Goal: Task Accomplishment & Management: Complete application form

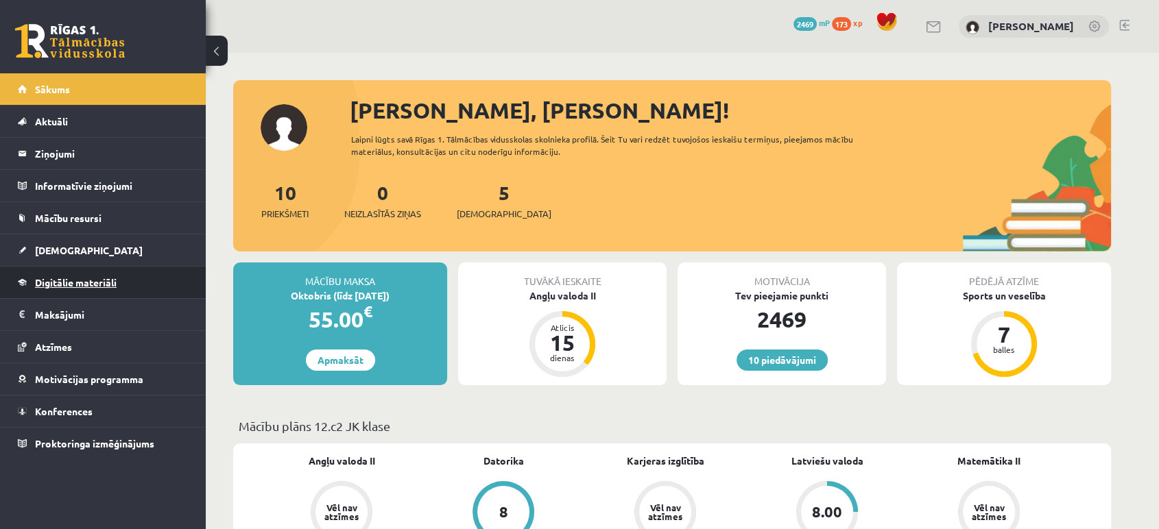
click at [103, 280] on span "Digitālie materiāli" at bounding box center [76, 282] width 82 height 12
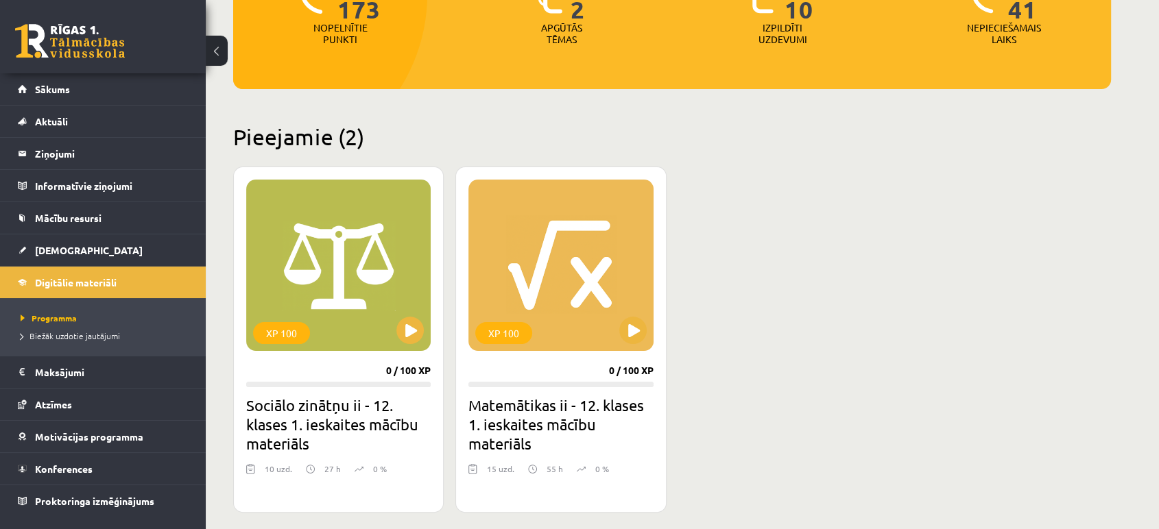
scroll to position [225, 0]
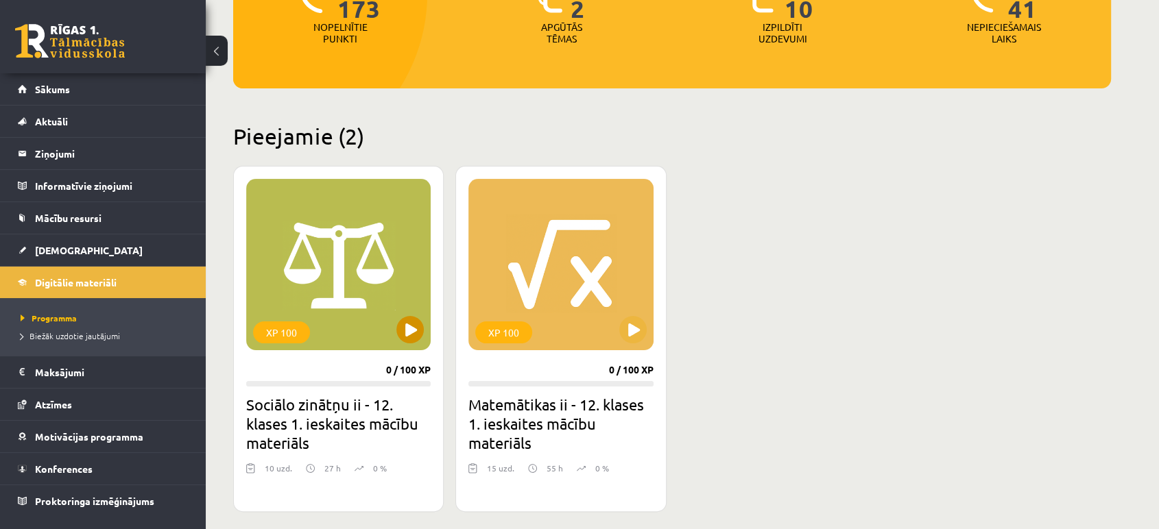
click at [361, 264] on div "XP 100" at bounding box center [338, 264] width 184 height 171
click at [383, 338] on div "XP 100" at bounding box center [338, 264] width 184 height 171
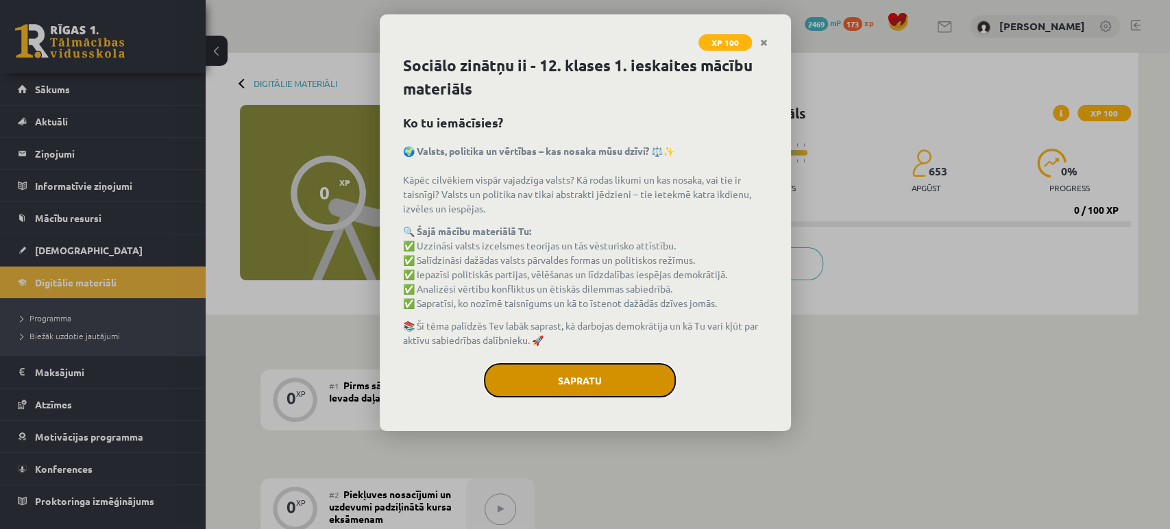
click at [552, 383] on button "Sapratu" at bounding box center [580, 380] width 192 height 34
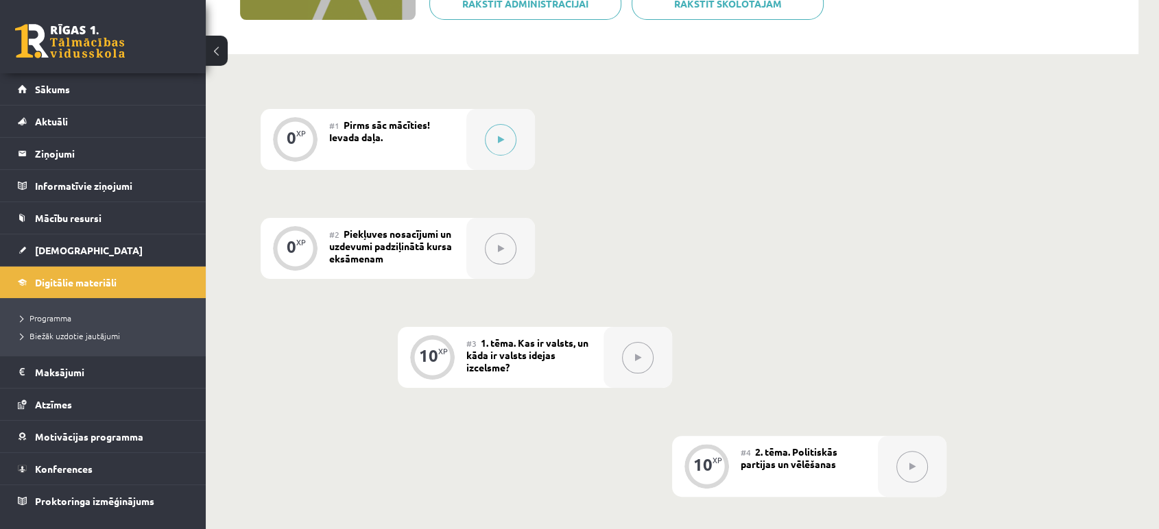
scroll to position [258, 0]
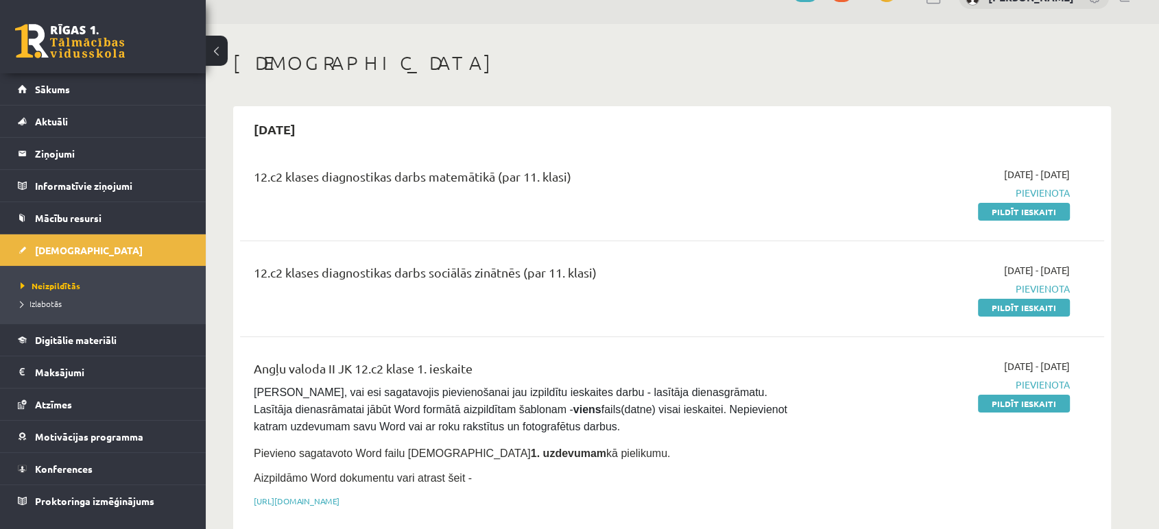
scroll to position [26, 0]
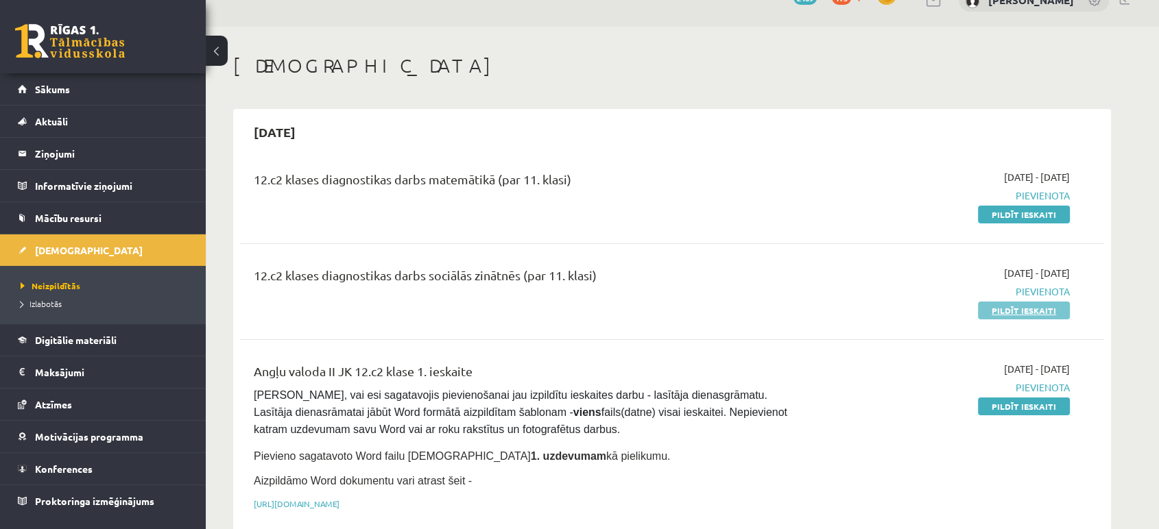
click at [1010, 306] on link "Pildīt ieskaiti" at bounding box center [1024, 311] width 92 height 18
click at [1004, 315] on link "Pildīt ieskaiti" at bounding box center [1024, 311] width 92 height 18
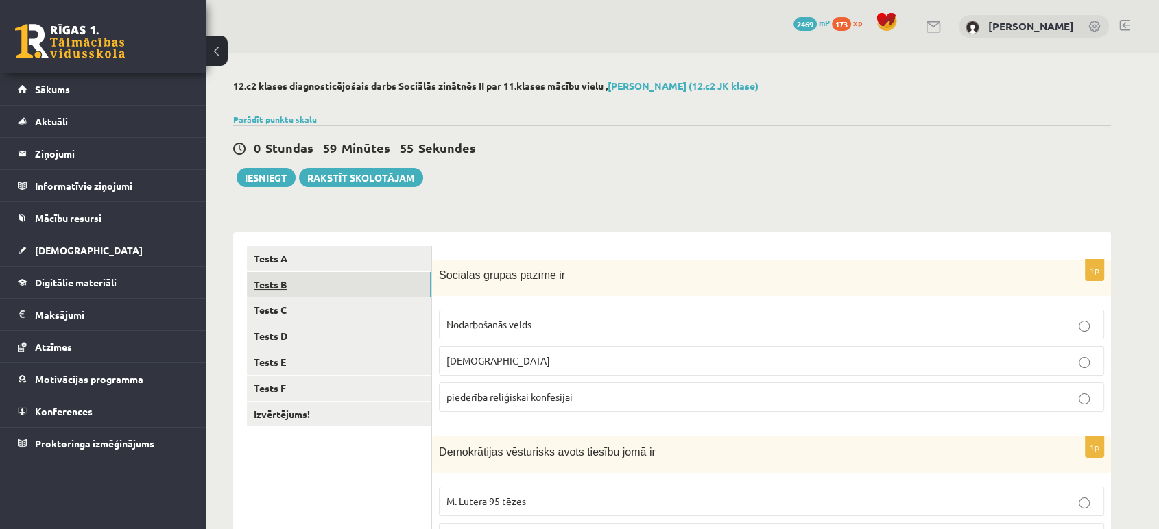
click at [348, 280] on link "Tests B" at bounding box center [339, 284] width 184 height 25
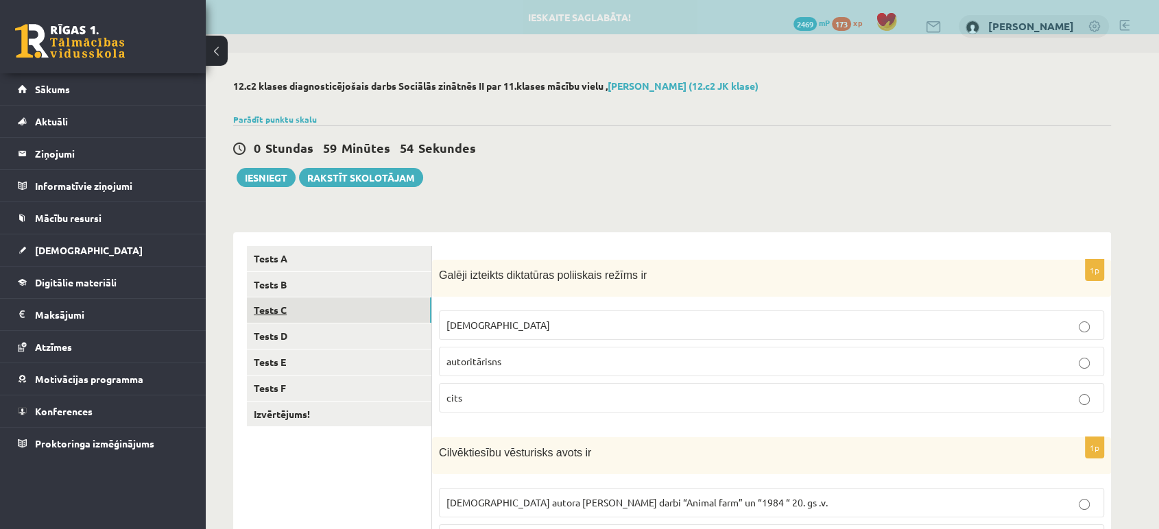
click at [338, 310] on link "Tests C" at bounding box center [339, 310] width 184 height 25
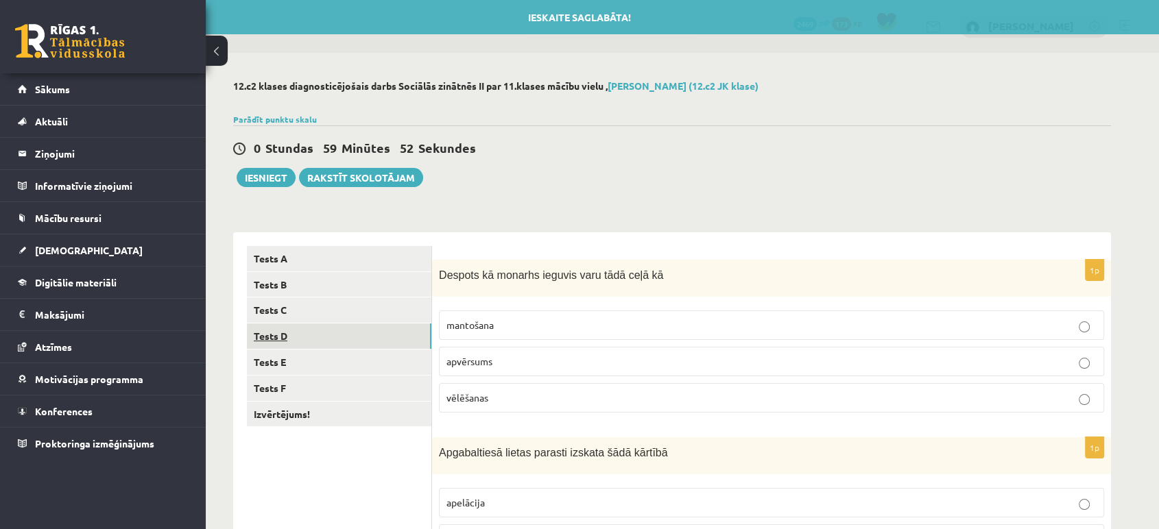
click at [337, 337] on link "Tests D" at bounding box center [339, 336] width 184 height 25
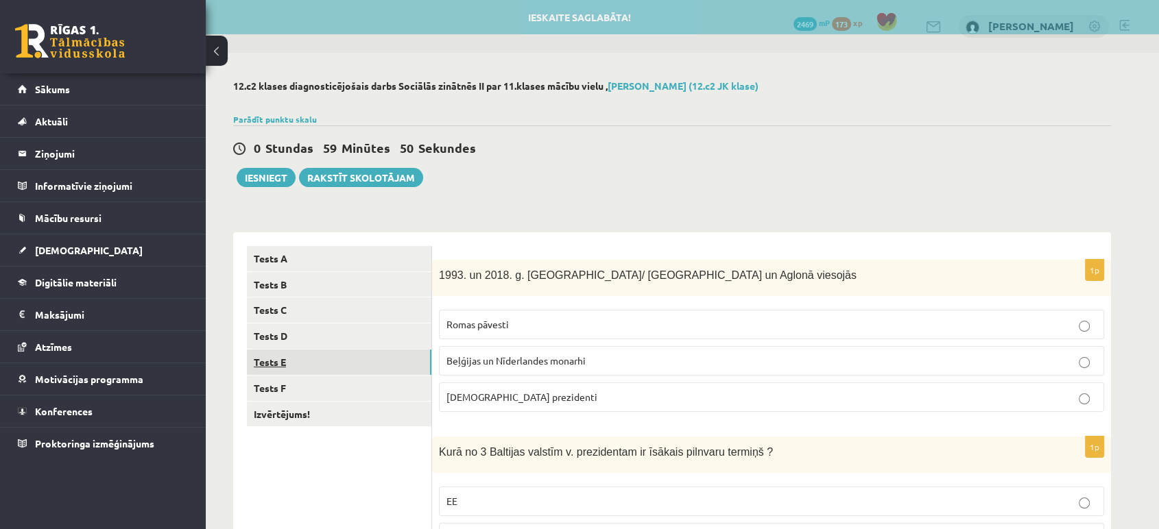
click at [340, 368] on link "Tests E" at bounding box center [339, 362] width 184 height 25
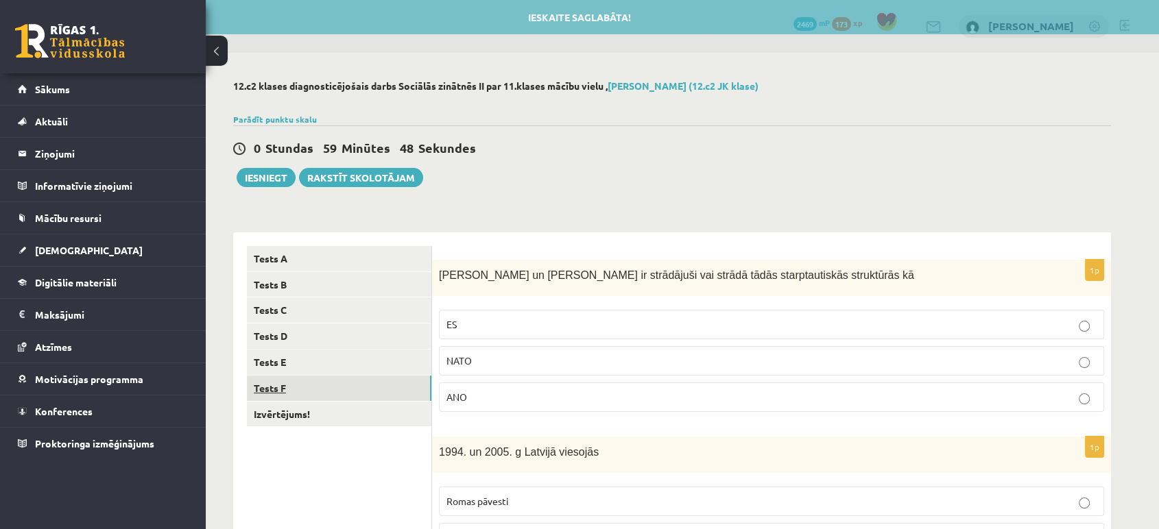
click at [344, 392] on link "Tests F" at bounding box center [339, 388] width 184 height 25
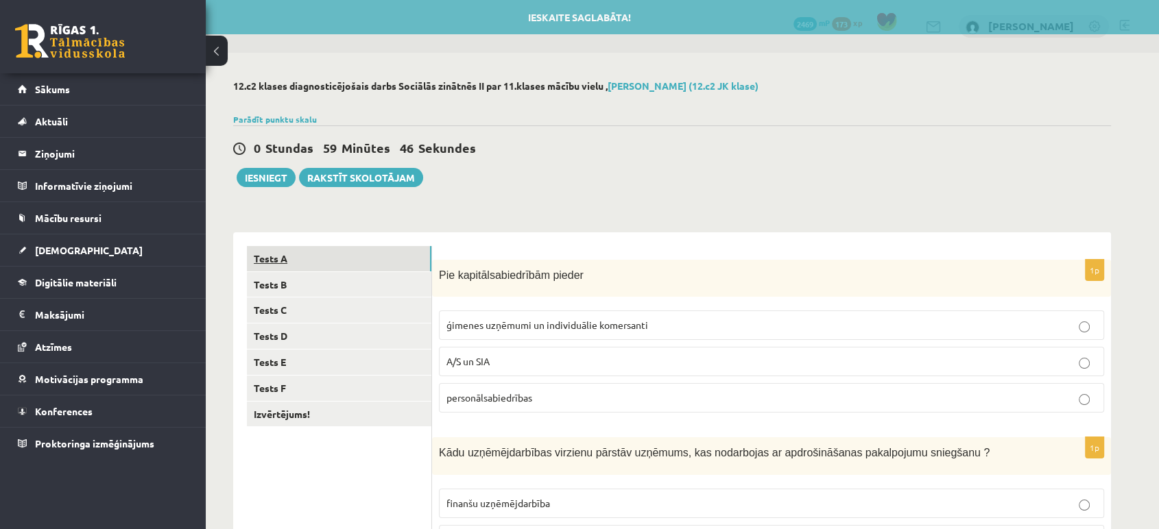
click at [356, 254] on link "Tests A" at bounding box center [339, 258] width 184 height 25
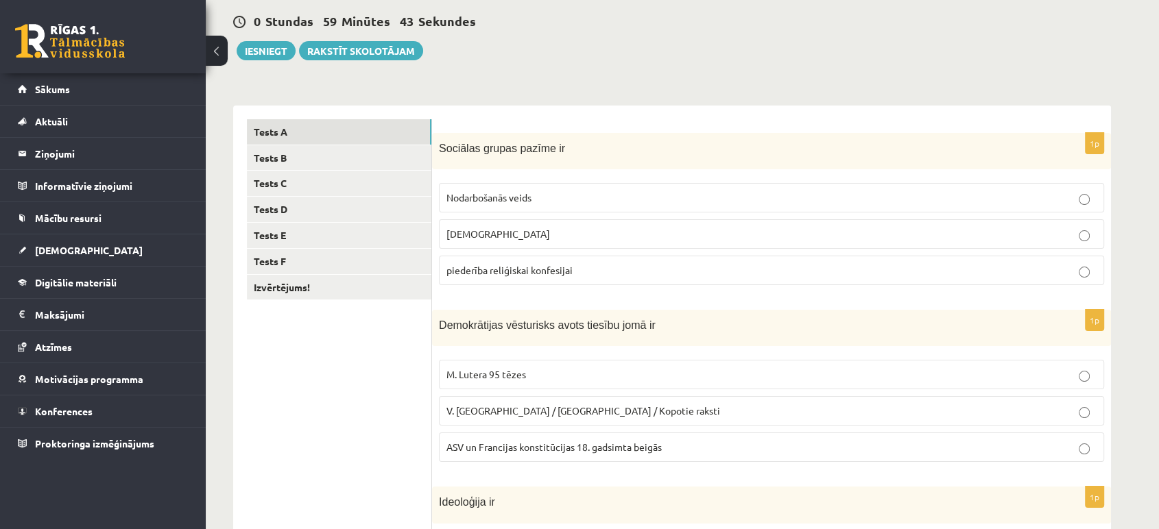
scroll to position [124, 0]
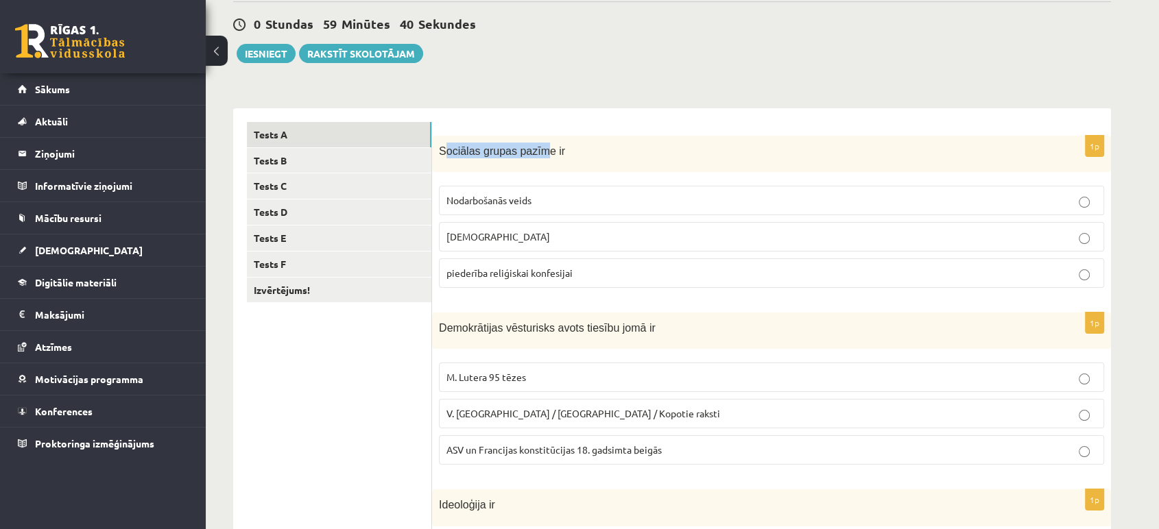
drag, startPoint x: 444, startPoint y: 150, endPoint x: 542, endPoint y: 152, distance: 98.1
click at [542, 152] on span "Sociālas grupas pazīme ir" at bounding box center [502, 151] width 126 height 12
drag, startPoint x: 437, startPoint y: 152, endPoint x: 570, endPoint y: 158, distance: 133.8
click at [570, 158] on div "Sociālas grupas pazīme ir" at bounding box center [771, 154] width 679 height 36
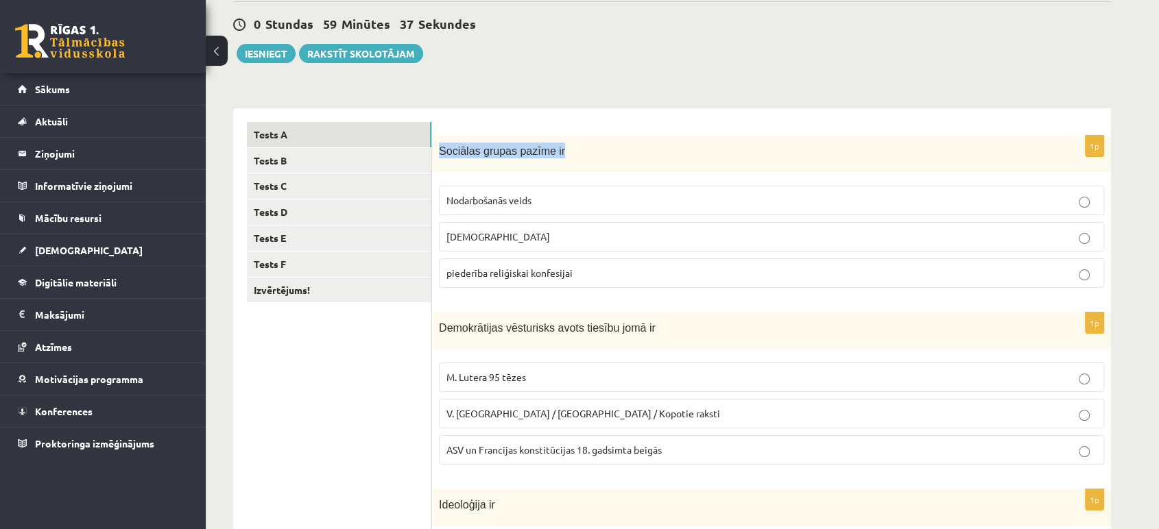
copy span "Sociālas grupas pazīme ir"
click at [570, 158] on div "Sociālas grupas pazīme ir" at bounding box center [771, 154] width 679 height 36
drag, startPoint x: 439, startPoint y: 150, endPoint x: 601, endPoint y: 265, distance: 199.1
click at [601, 265] on div "1p Sociālas grupas pazīme ir Nodarbošanās veids individuālisms piederība reliģi…" at bounding box center [771, 217] width 679 height 163
copy div "Sociālas grupas pazīme ir Nodarbošanās veids individuālisms piederība reliģiska…"
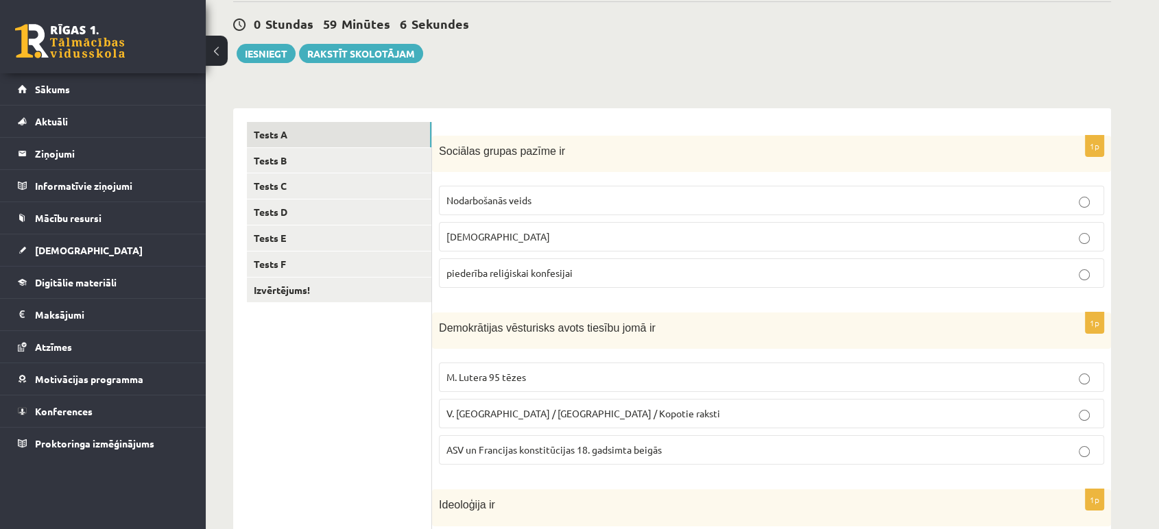
click at [594, 278] on p "piederība reliģiskai konfesijai" at bounding box center [771, 273] width 650 height 14
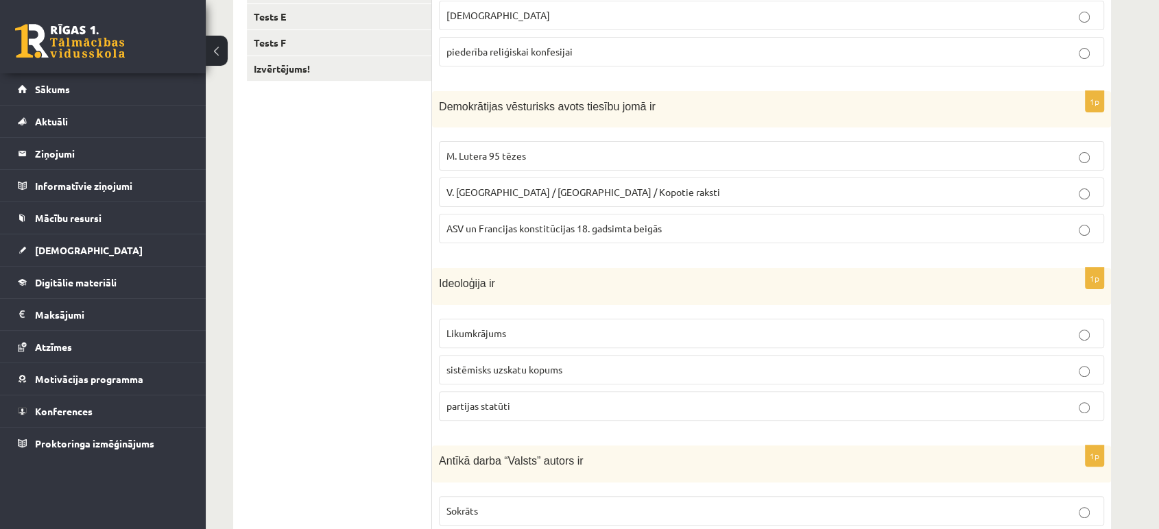
scroll to position [353, 0]
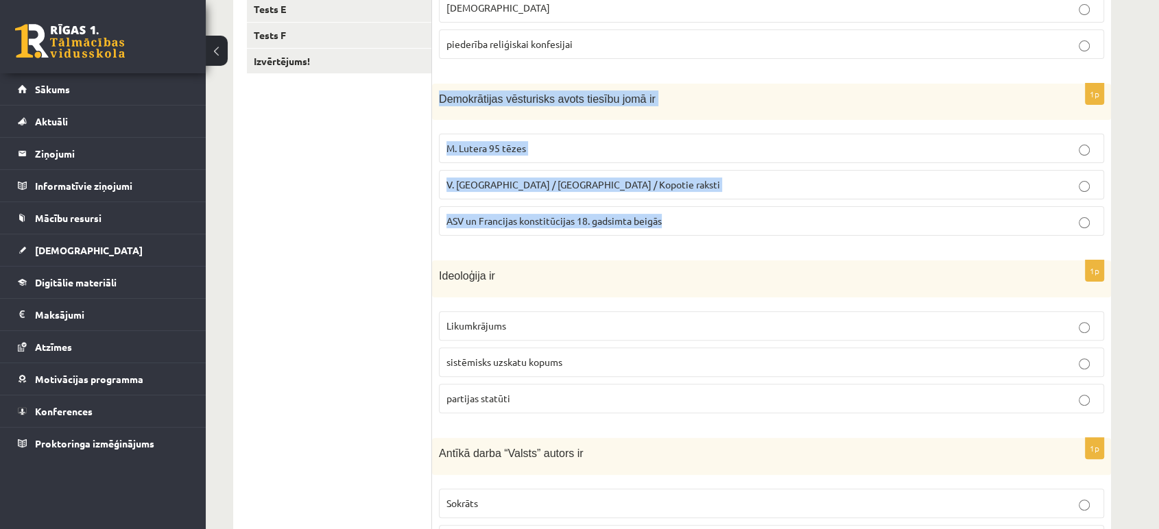
drag, startPoint x: 440, startPoint y: 98, endPoint x: 724, endPoint y: 223, distance: 310.3
click at [724, 223] on div "1p Demokrātijas vēsturisks avots tiesību jomā ir M. Lutera 95 tēzes V. Ļeņina /…" at bounding box center [771, 165] width 679 height 163
copy div "Demokrātijas vēsturisks avots tiesību jomā ir M. Lutera 95 tēzes V. Ļeņina / Uļ…"
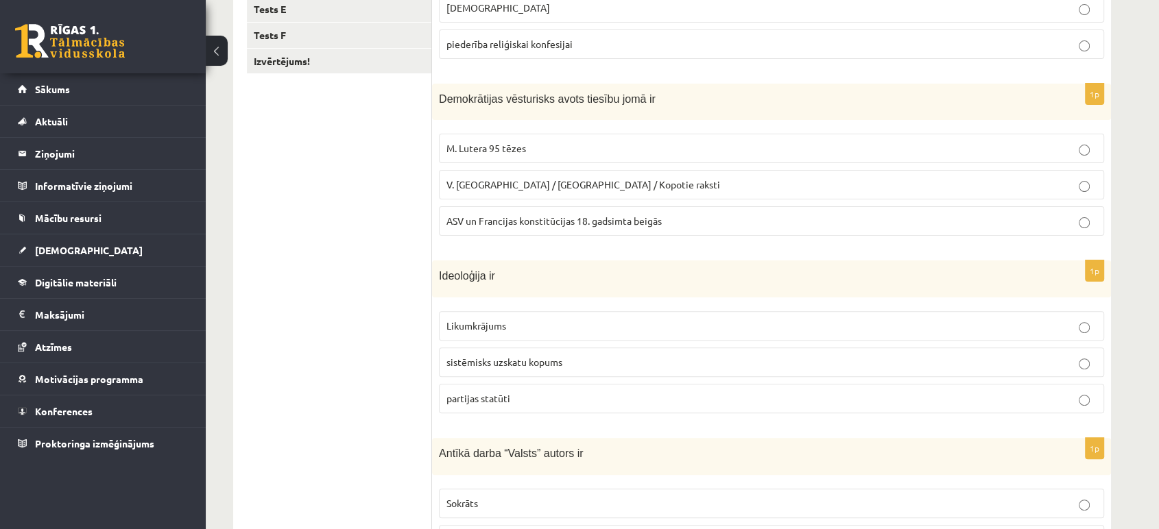
click at [521, 298] on div "1p Ideoloģija ir Likumkrājums sistēmisks uzskatu kopums partijas statūti" at bounding box center [771, 341] width 679 height 163
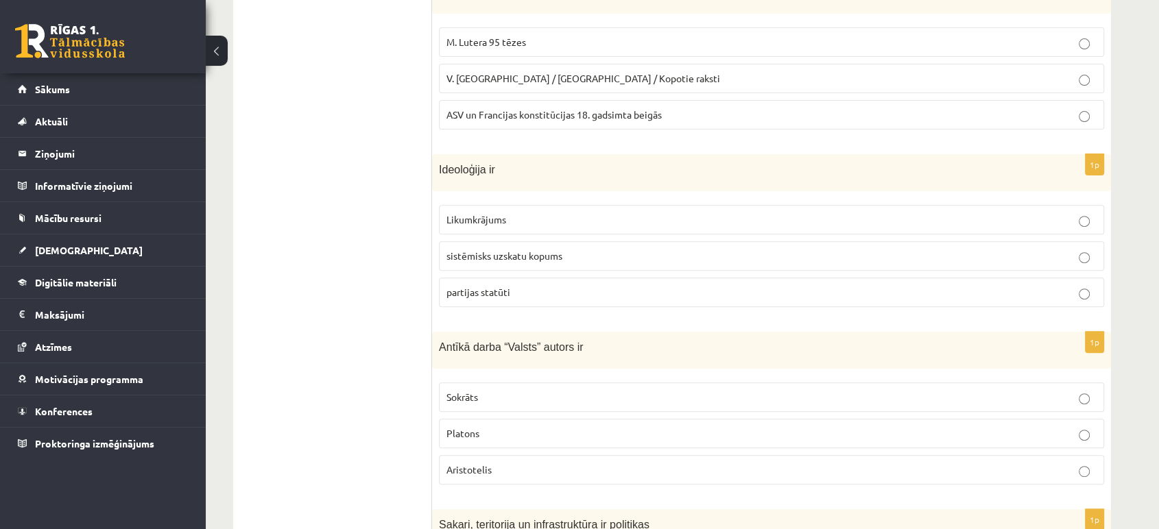
scroll to position [461, 0]
click at [473, 252] on span "sistēmisks uzskatu kopums" at bounding box center [504, 253] width 116 height 12
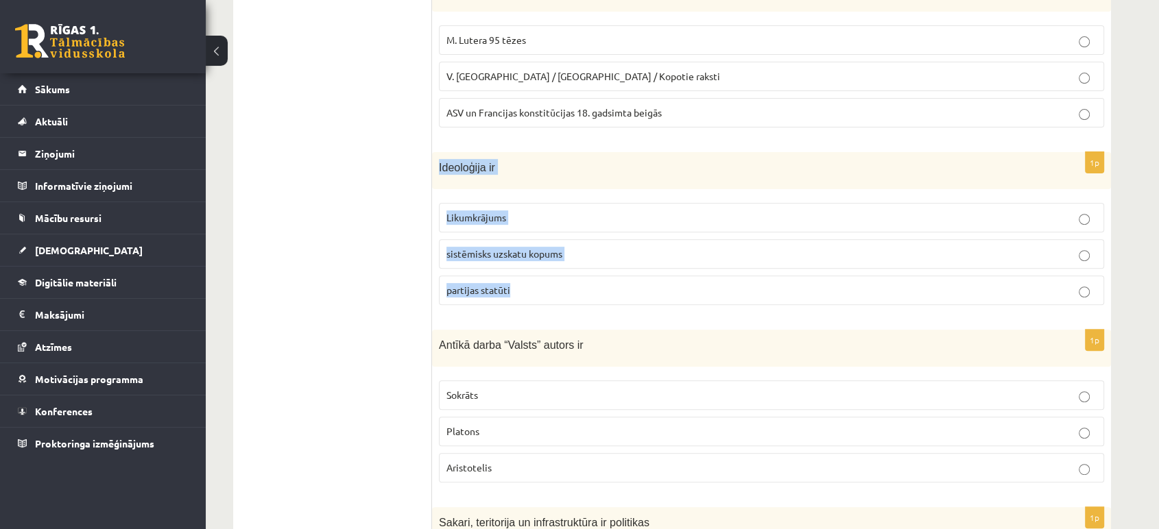
drag, startPoint x: 434, startPoint y: 162, endPoint x: 546, endPoint y: 284, distance: 164.9
click at [546, 284] on div "1p Ideoloģija ir Likumkrājums sistēmisks uzskatu kopums partijas statūti" at bounding box center [771, 233] width 679 height 163
copy div "Ideoloģija ir Likumkrājums sistēmisks uzskatu kopums partijas statūti"
click at [424, 231] on ul "Tests A Tests B Tests C Tests D Tests E Tests F Izvērtējums!" at bounding box center [339, 228] width 185 height 886
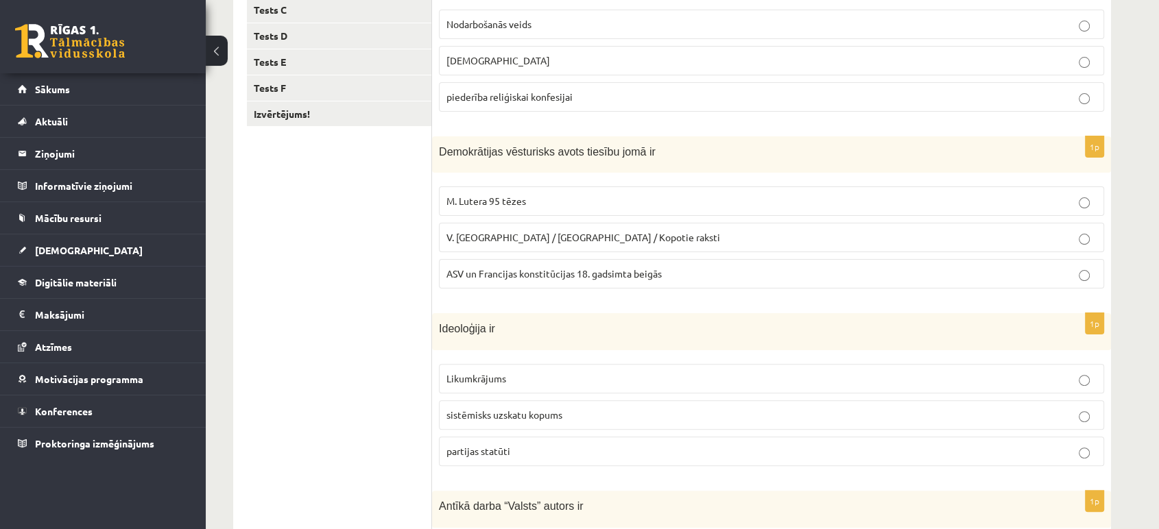
scroll to position [297, 0]
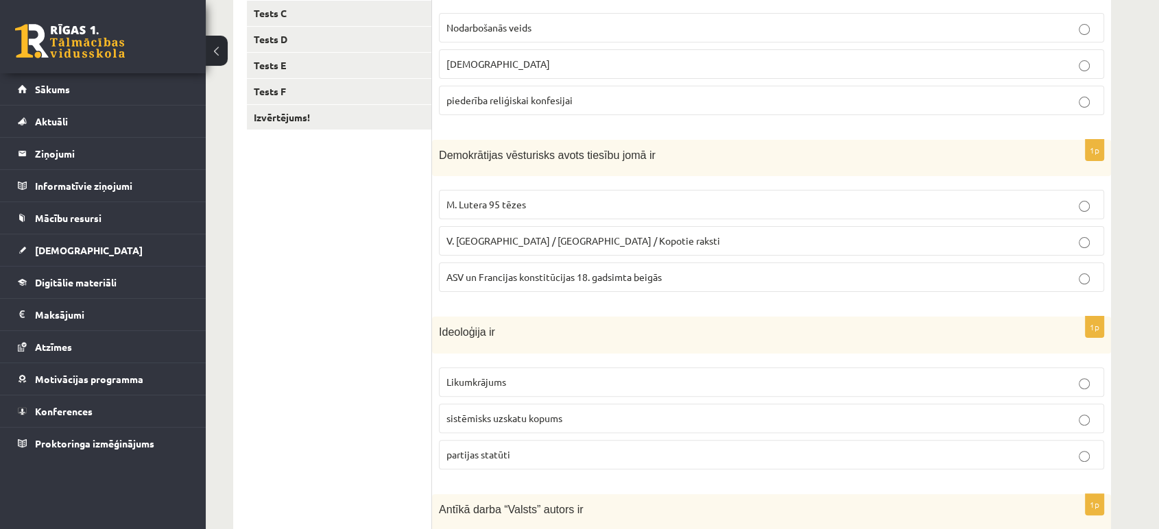
click at [544, 274] on span "ASV un Francijas konstitūcijas 18. gadsimta beigās" at bounding box center [553, 277] width 215 height 12
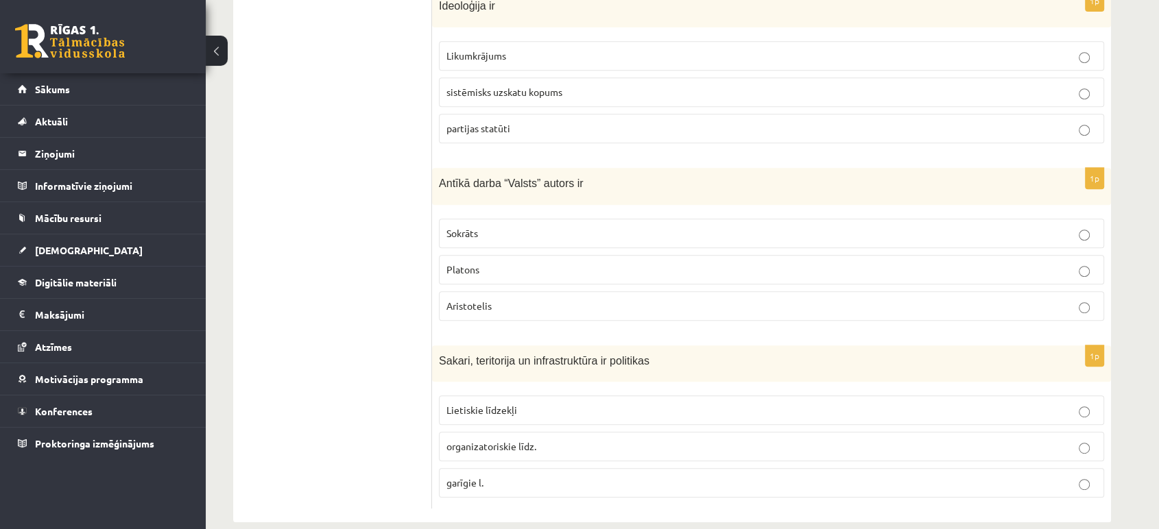
scroll to position [641, 0]
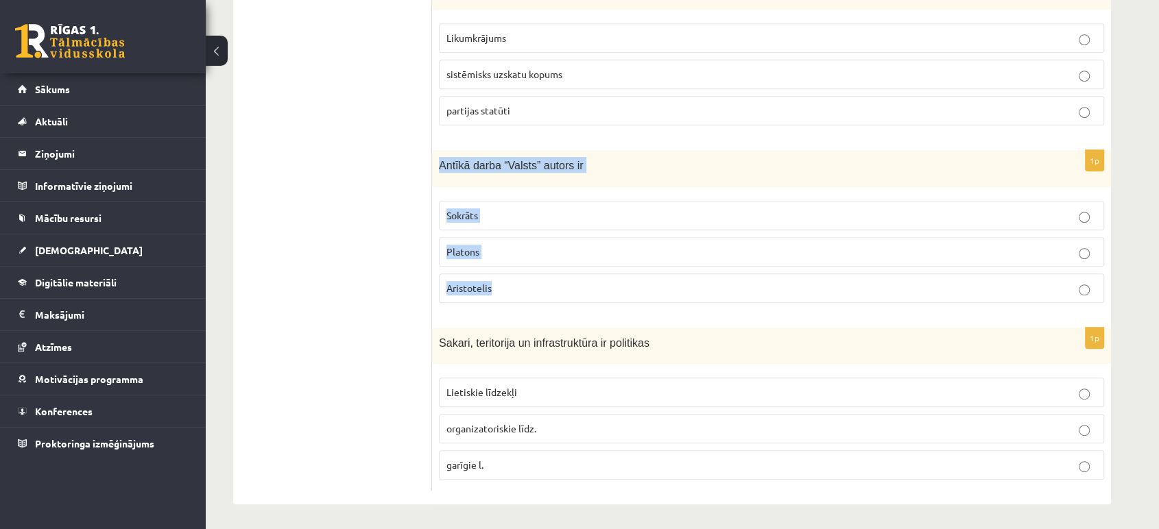
drag, startPoint x: 439, startPoint y: 160, endPoint x: 540, endPoint y: 287, distance: 162.0
click at [540, 287] on div "1p Antīkā darba “Valsts” autors ir Sokrāts Platons Aristotelis" at bounding box center [771, 232] width 679 height 165
copy div "Antīkā darba “Valsts” autors ir Sokrāts Platons Aristotelis"
click at [392, 281] on ul "Tests A Tests B Tests C Tests D Tests E Tests F Izvērtējums!" at bounding box center [339, 48] width 185 height 886
click at [530, 252] on p "Platons" at bounding box center [771, 252] width 650 height 14
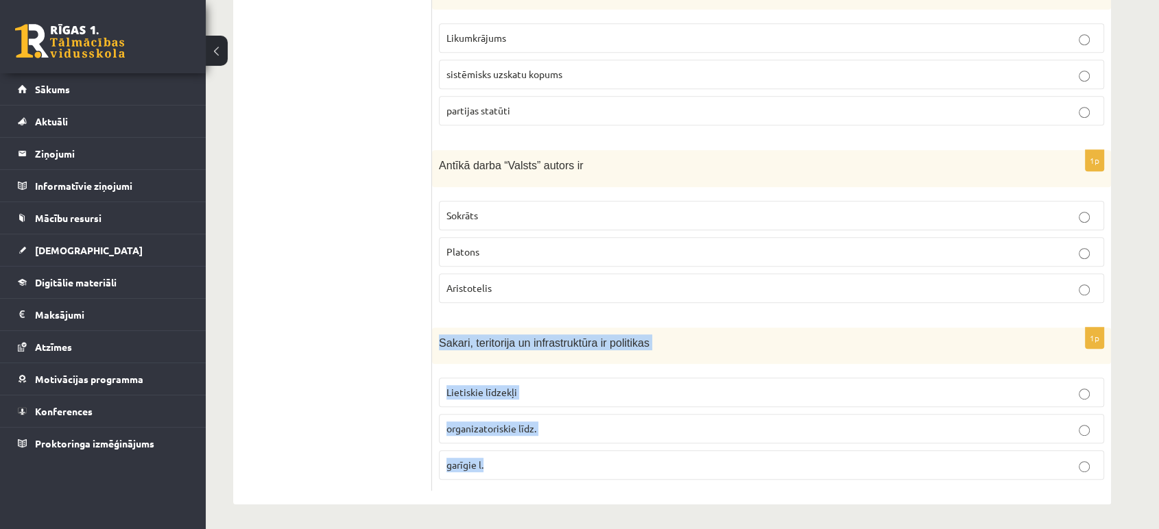
drag, startPoint x: 438, startPoint y: 344, endPoint x: 556, endPoint y: 474, distance: 175.2
click at [556, 474] on div "1p Sakari, teritorija un infrastruktūra ir politikas Lietiskie līdzekļi organiz…" at bounding box center [771, 409] width 679 height 163
copy div "Sakari, teritorija un infrastruktūra ir politikas Lietiskie līdzekļi organizato…"
click at [509, 365] on div "1p Sakari, teritorija un infrastruktūra ir politikas Lietiskie līdzekļi organiz…" at bounding box center [771, 409] width 679 height 163
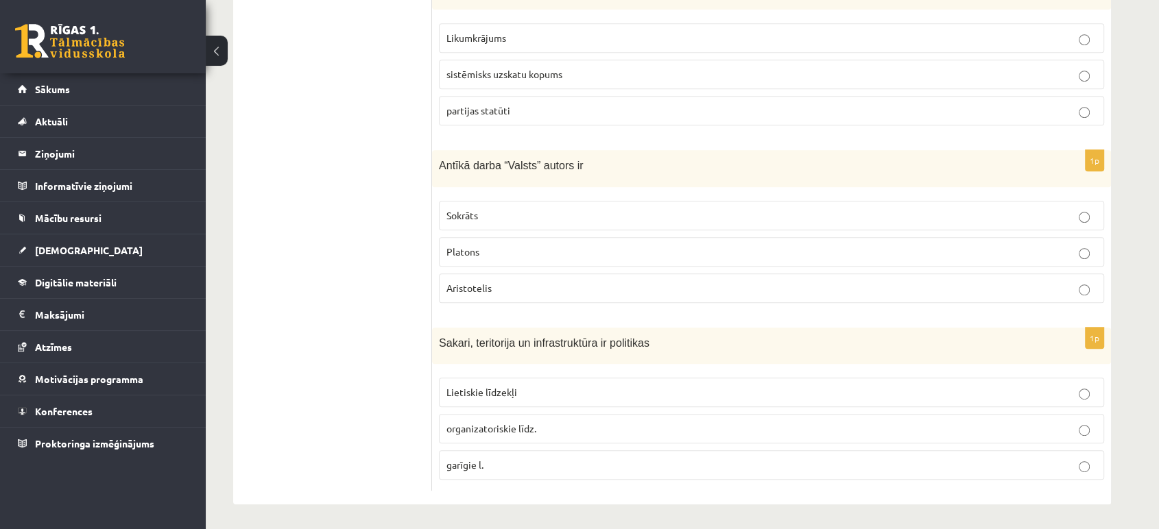
click at [511, 388] on span "Lietiskie līdzekļi" at bounding box center [481, 392] width 71 height 12
click at [516, 393] on p "Lietiskie līdzekļi" at bounding box center [771, 392] width 650 height 14
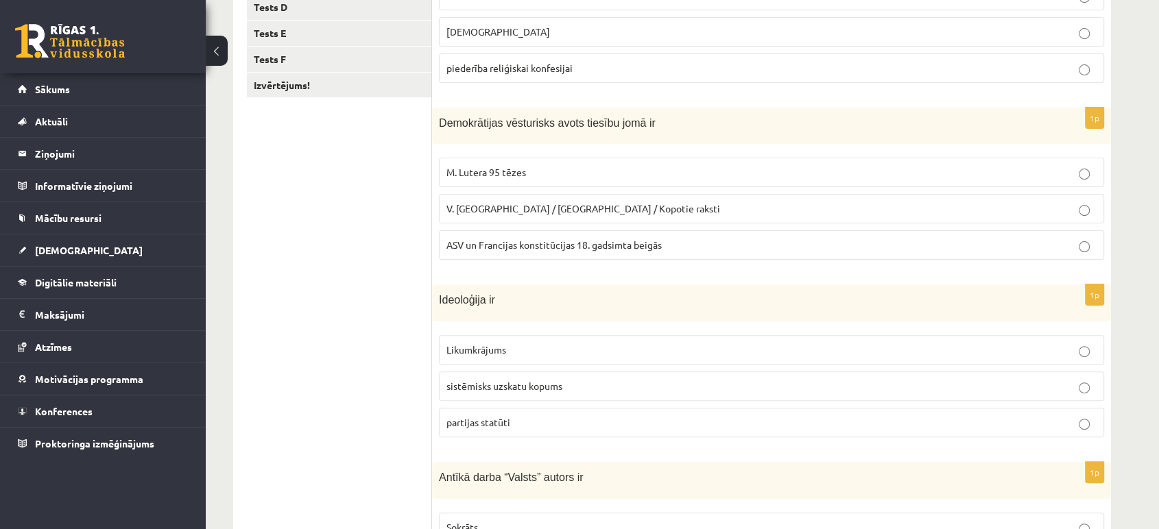
scroll to position [0, 0]
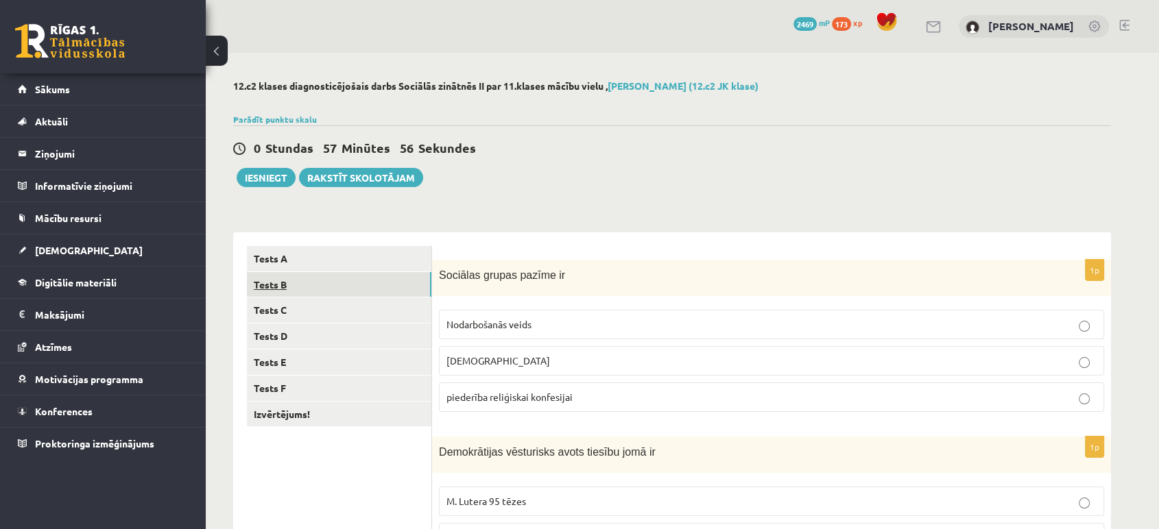
click at [376, 282] on link "Tests B" at bounding box center [339, 284] width 184 height 25
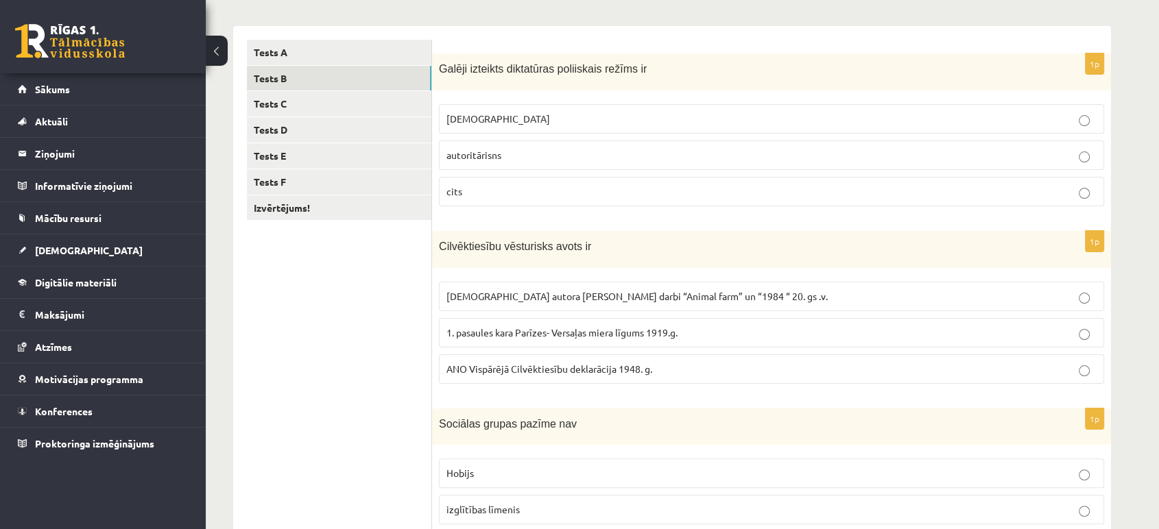
scroll to position [202, 0]
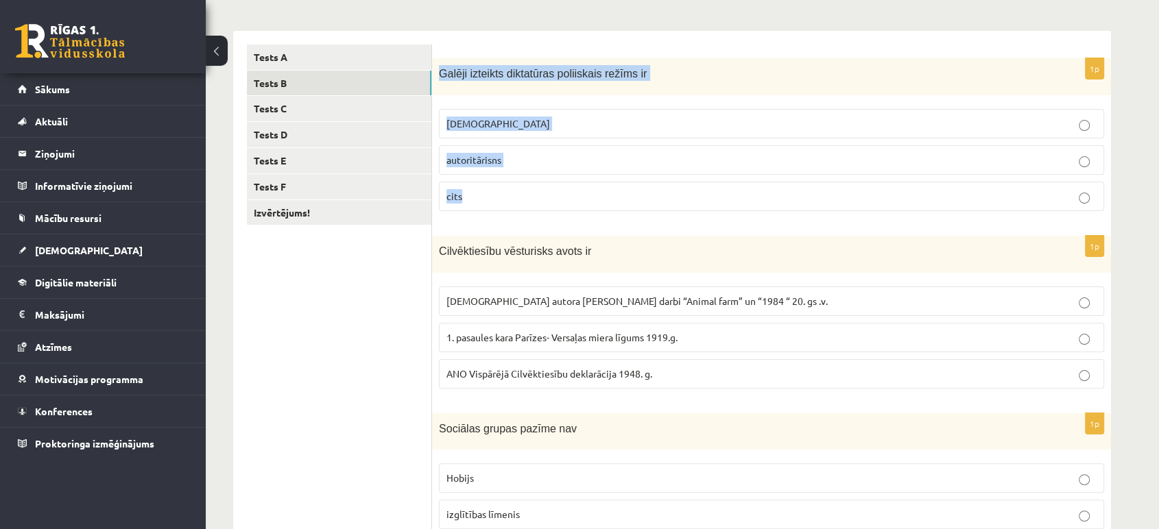
drag, startPoint x: 438, startPoint y: 75, endPoint x: 496, endPoint y: 201, distance: 138.0
click at [496, 201] on div "1p Galēji izteikts diktatūras poliiskais režīms ir totalitārisms autoritārisns …" at bounding box center [771, 140] width 679 height 165
click at [509, 88] on div "Galēji izteikts diktatūras poliiskais režīms ir" at bounding box center [771, 77] width 679 height 38
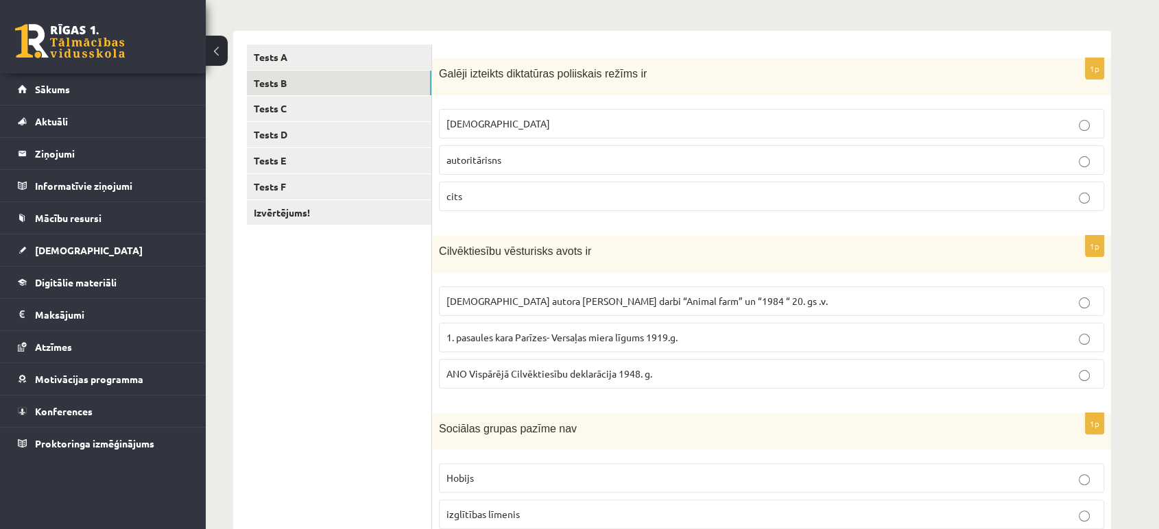
click at [496, 126] on span "totalitārisms" at bounding box center [498, 123] width 104 height 12
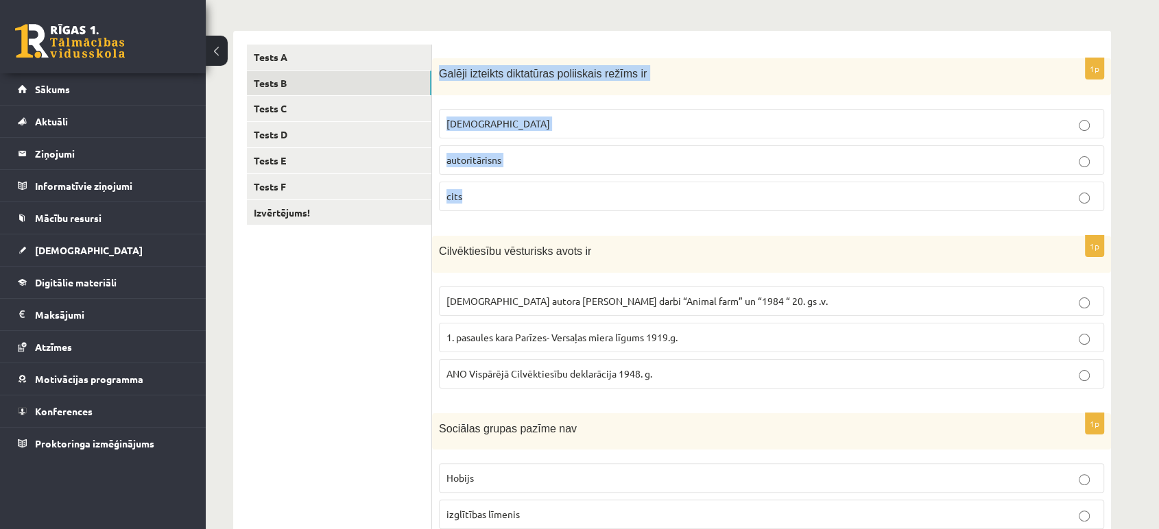
drag, startPoint x: 435, startPoint y: 71, endPoint x: 524, endPoint y: 196, distance: 153.3
click at [524, 196] on div "1p Galēji izteikts diktatūras poliiskais režīms ir totalitārisms autoritārisns …" at bounding box center [771, 140] width 679 height 165
copy div "Galēji izteikts diktatūras poliiskais režīms ir totalitārisms autoritārisns cits"
click at [519, 45] on form "1p Galēji izteikts diktatūras poliiskais režīms ir totalitārisms autoritārisns …" at bounding box center [771, 488] width 651 height 886
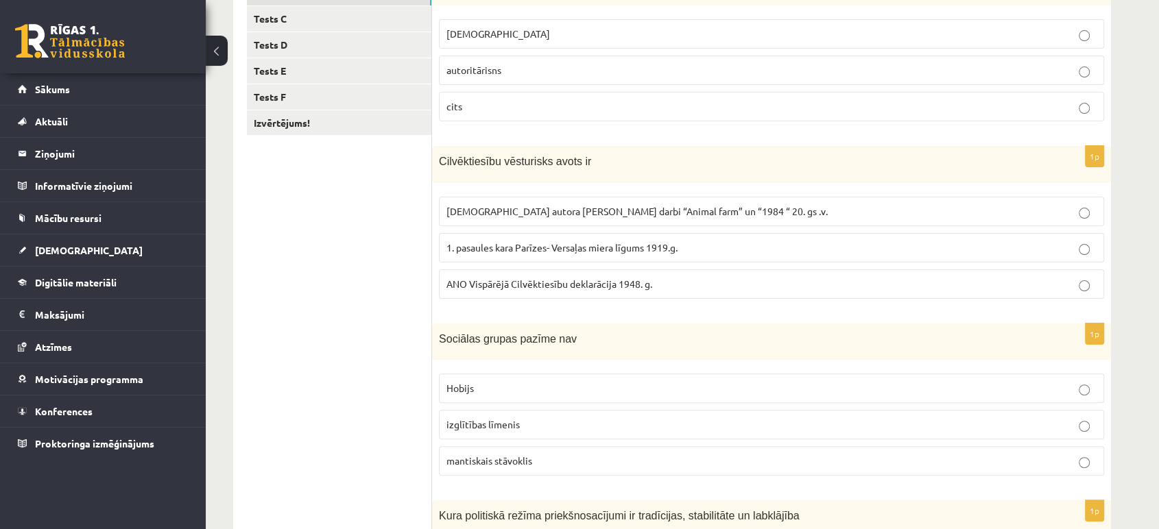
scroll to position [296, 0]
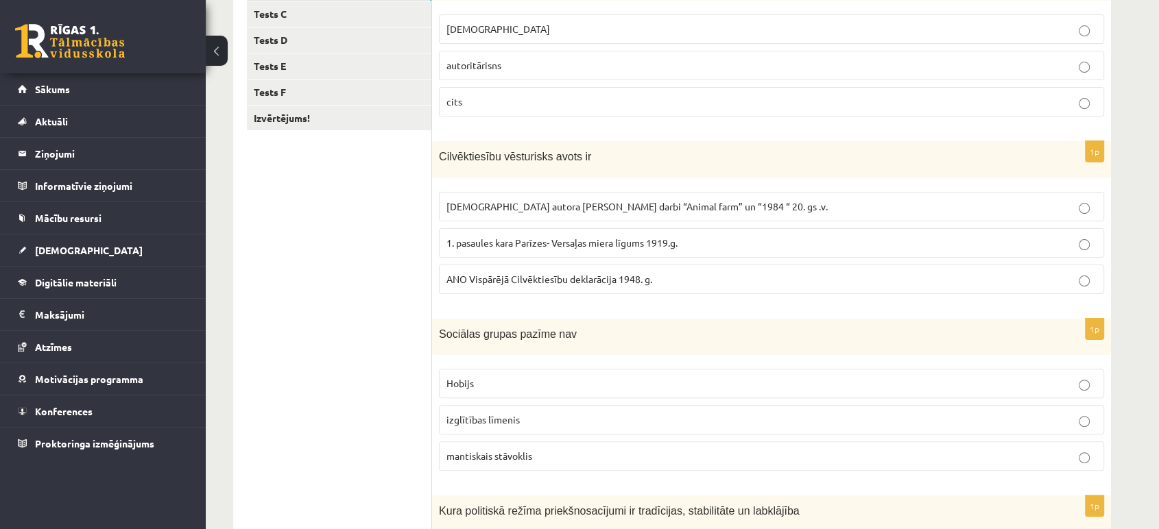
click at [532, 269] on label "ANO Vispārējā Cilvēktiesību deklarācija 1948. g." at bounding box center [771, 279] width 665 height 29
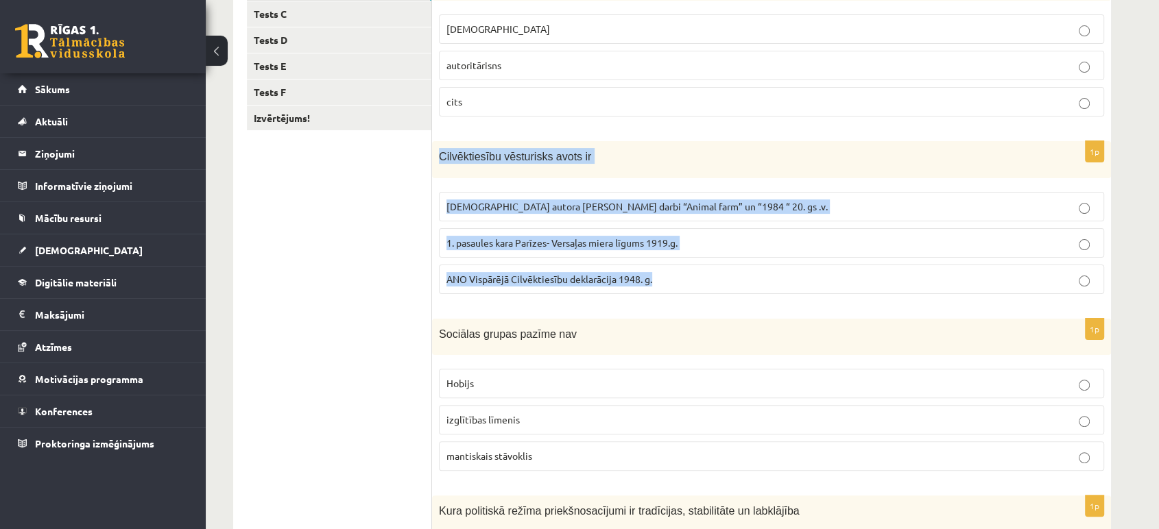
drag, startPoint x: 438, startPoint y: 156, endPoint x: 707, endPoint y: 295, distance: 303.2
click at [707, 295] on div "1p Cilvēktiesību vēsturisks avots ir Angļu autora George Orwell darbi “Animal f…" at bounding box center [771, 222] width 679 height 163
click at [664, 300] on div "1p Cilvēktiesību vēsturisks avots ir Angļu autora George Orwell darbi “Animal f…" at bounding box center [771, 222] width 679 height 163
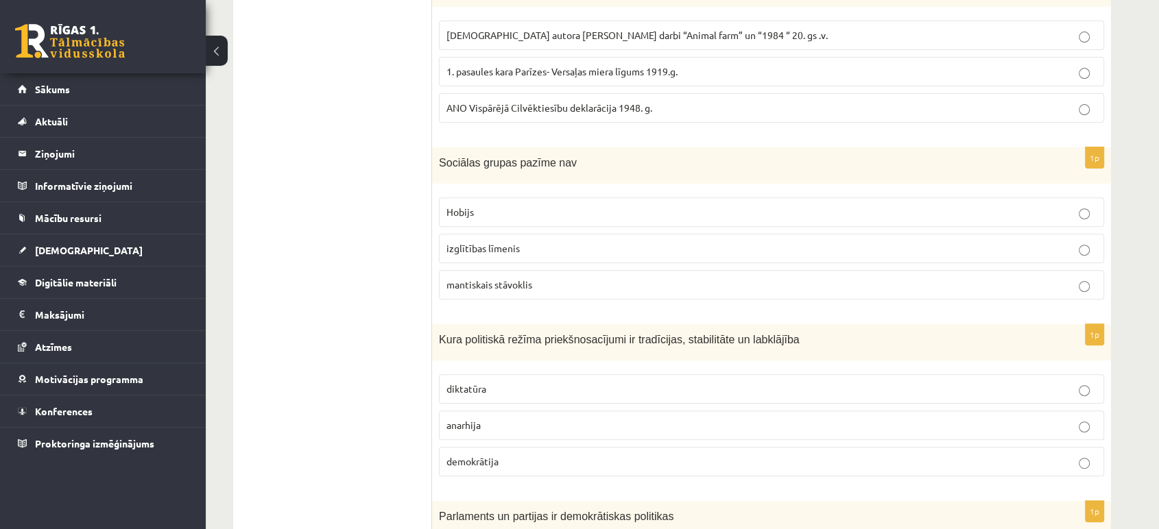
scroll to position [469, 0]
click at [553, 211] on p "Hobijs" at bounding box center [771, 211] width 650 height 14
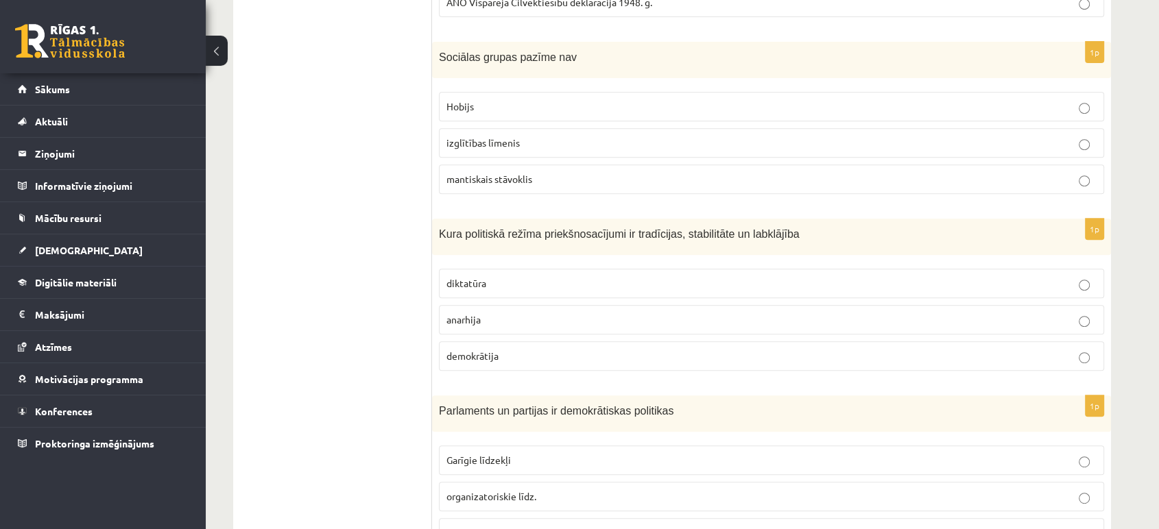
scroll to position [572, 0]
drag, startPoint x: 439, startPoint y: 59, endPoint x: 549, endPoint y: 174, distance: 159.5
click at [549, 174] on div "1p Sociālas grupas pazīme nav Hobijs izglītības līmenis mantiskais stāvoklis" at bounding box center [771, 124] width 679 height 163
copy div "Sociālas grupas pazīme nav Hobijs izglītības līmenis mantiskais stāvoklis"
click at [328, 171] on ul "Tests A Tests B Tests C Tests D Tests E Tests F Izvērtējums!" at bounding box center [339, 117] width 185 height 886
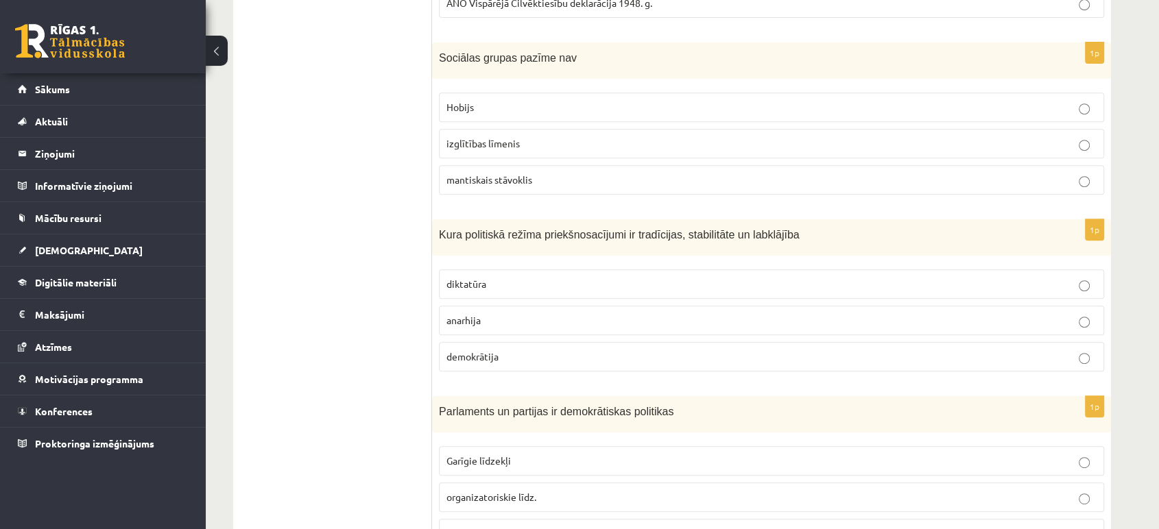
scroll to position [641, 0]
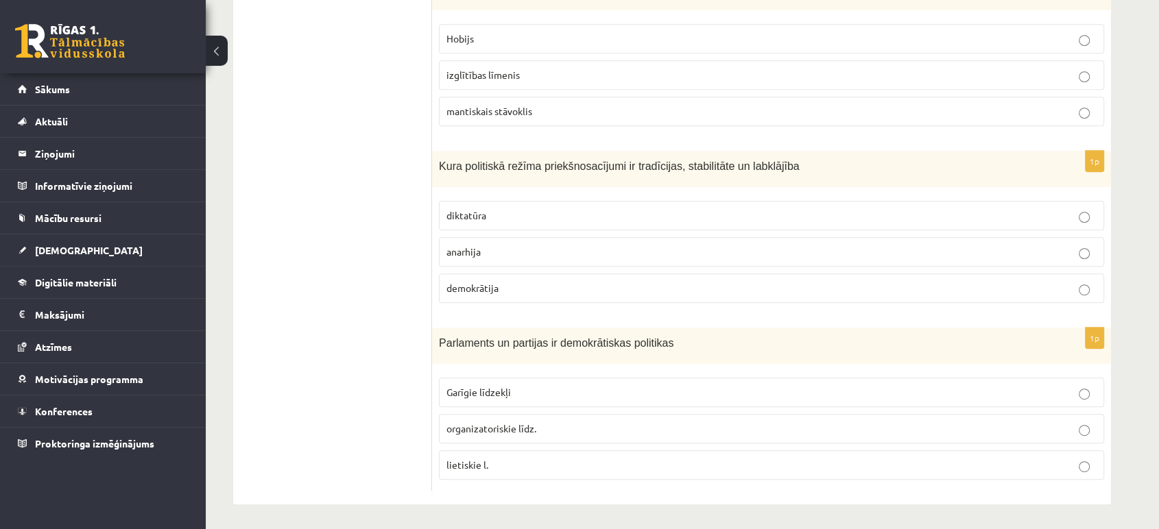
click at [499, 295] on label "demokrātija" at bounding box center [771, 288] width 665 height 29
drag, startPoint x: 409, startPoint y: 147, endPoint x: 581, endPoint y: 297, distance: 228.4
click at [581, 297] on div "**********" at bounding box center [671, 48] width 877 height 914
click at [581, 297] on label "demokrātija" at bounding box center [771, 288] width 665 height 29
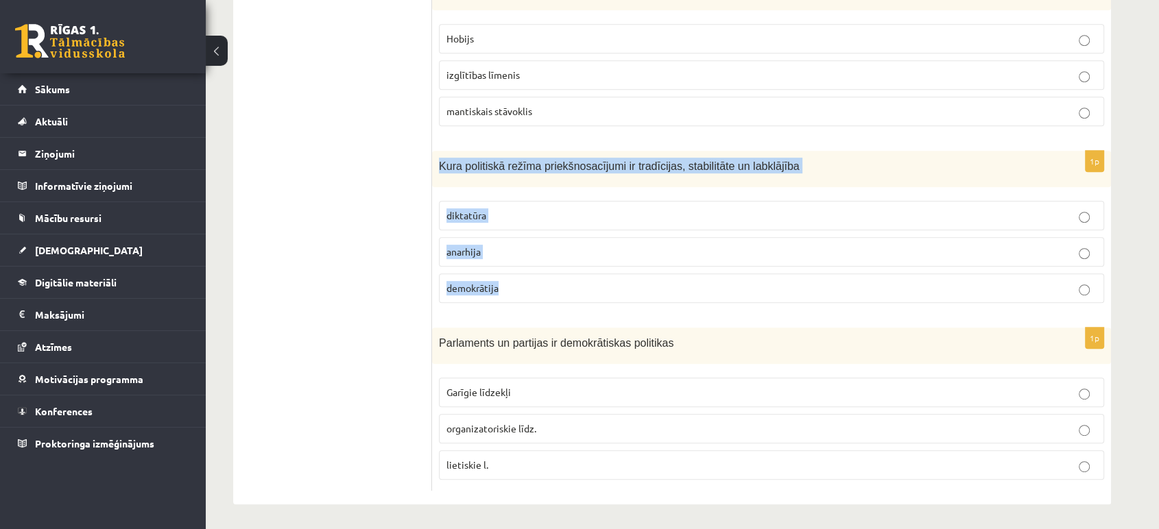
drag, startPoint x: 438, startPoint y: 165, endPoint x: 555, endPoint y: 273, distance: 159.6
click at [555, 273] on div "1p Kura politiskā režīma priekšnosacījumi ir tradīcijas, stabilitāte un labklāj…" at bounding box center [771, 232] width 679 height 163
copy div "Kura politiskā režīma priekšnosacījumi ir tradīcijas, stabilitāte un labklājība…"
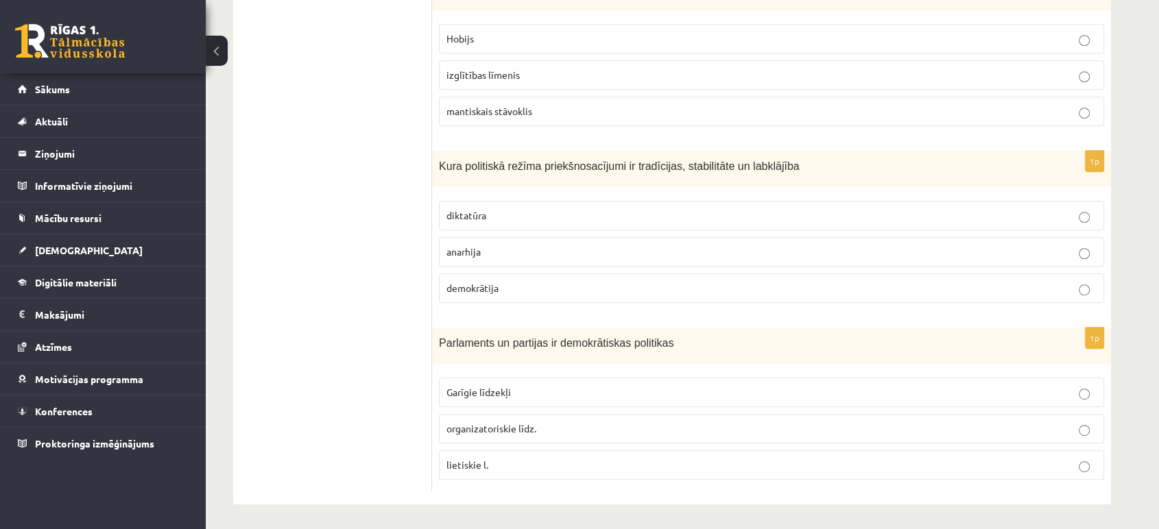
click at [389, 216] on ul "Tests A Tests B Tests C Tests D Tests E Tests F Izvērtējums!" at bounding box center [339, 48] width 185 height 886
click at [464, 428] on span "organizatoriskie līdz." at bounding box center [491, 428] width 90 height 12
drag, startPoint x: 428, startPoint y: 333, endPoint x: 548, endPoint y: 430, distance: 154.6
click at [548, 430] on div "**********" at bounding box center [671, 48] width 877 height 914
click at [548, 430] on p "organizatoriskie līdz." at bounding box center [771, 429] width 650 height 14
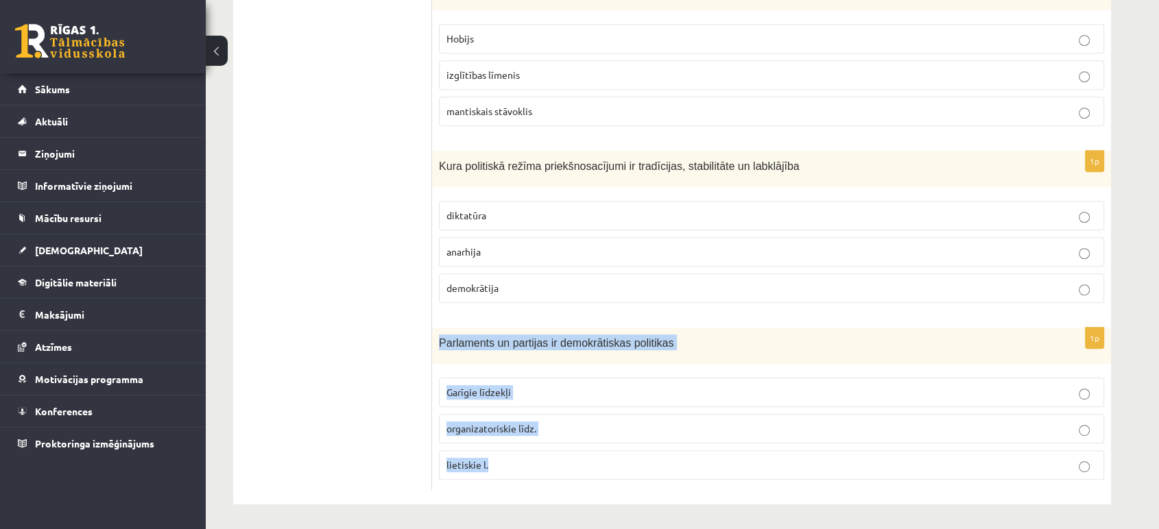
drag, startPoint x: 439, startPoint y: 340, endPoint x: 533, endPoint y: 458, distance: 150.3
click at [533, 458] on div "1p Parlaments un partijas ir demokrātiskas politikas Garīgie līdzekļi organizat…" at bounding box center [771, 409] width 679 height 163
copy div "Parlaments un partijas ir demokrātiskas politikas Garīgie līdzekļi organizatori…"
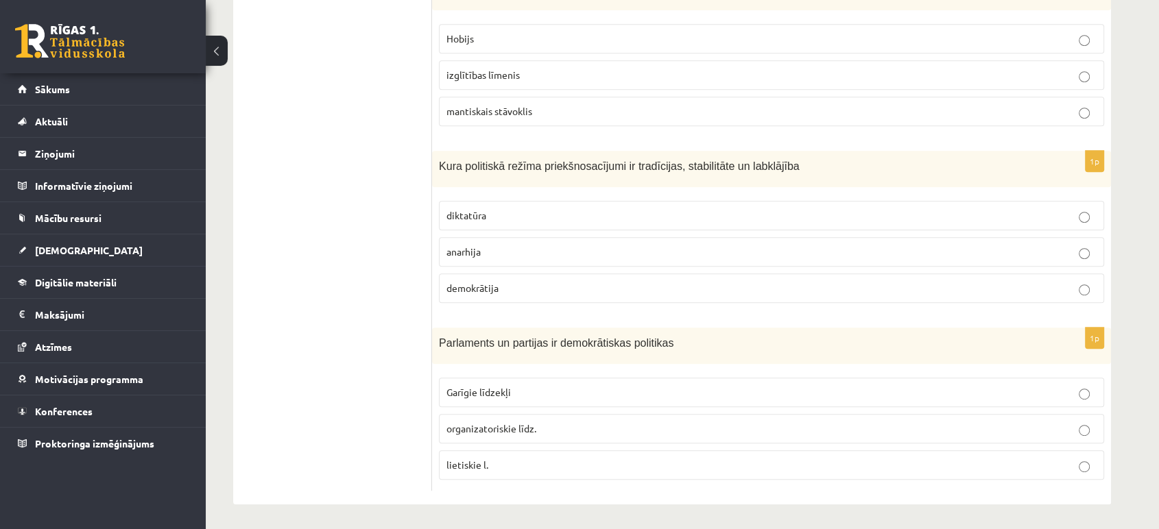
click at [361, 358] on ul "Tests A Tests B Tests C Tests D Tests E Tests F Izvērtējums!" at bounding box center [339, 48] width 185 height 886
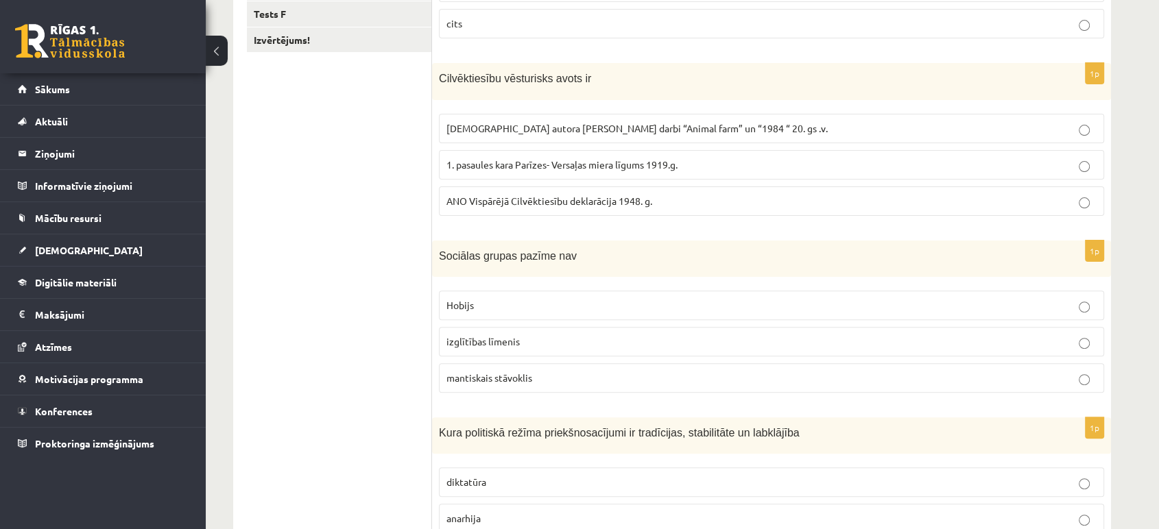
scroll to position [0, 0]
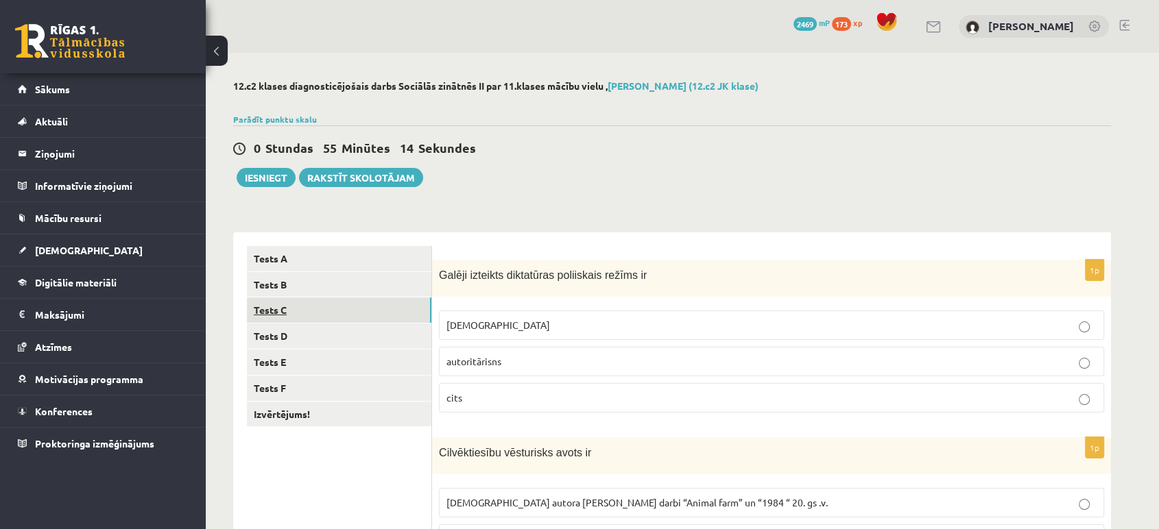
click at [350, 308] on link "Tests C" at bounding box center [339, 310] width 184 height 25
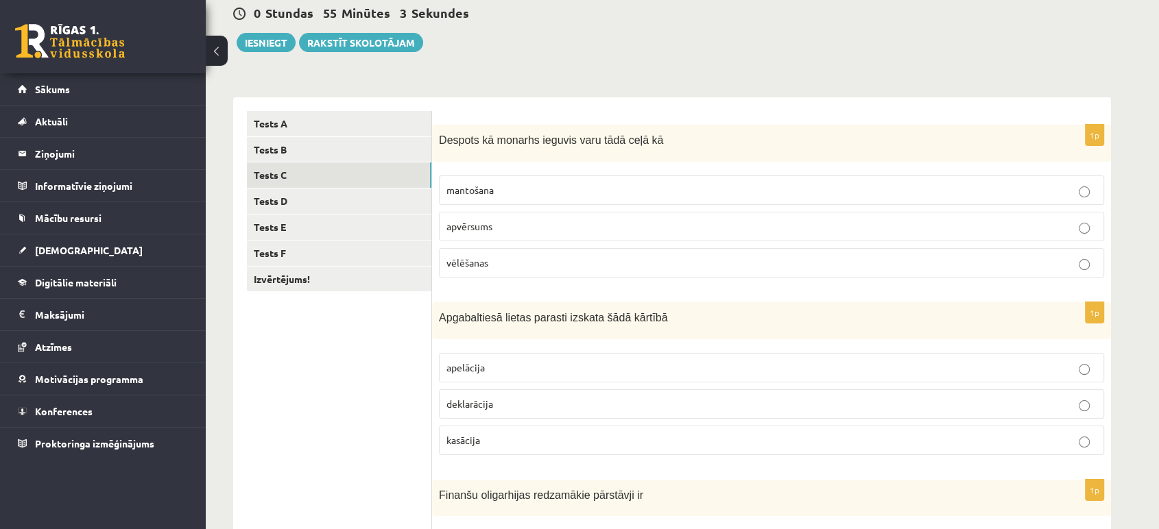
scroll to position [136, 0]
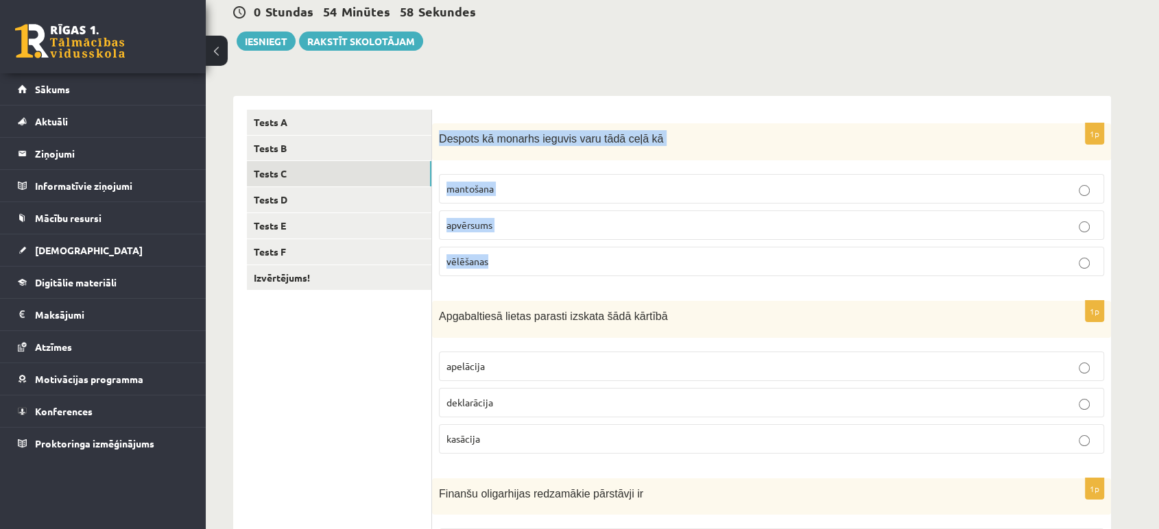
drag, startPoint x: 439, startPoint y: 141, endPoint x: 506, endPoint y: 265, distance: 140.5
click at [506, 265] on div "1p Despots kā monarhs ieguvis varu tādā ceļā kā mantošana apvērsums vēlēšanas" at bounding box center [771, 205] width 679 height 165
click at [505, 152] on div "Despots kā monarhs ieguvis varu tādā ceļā kā" at bounding box center [771, 142] width 679 height 38
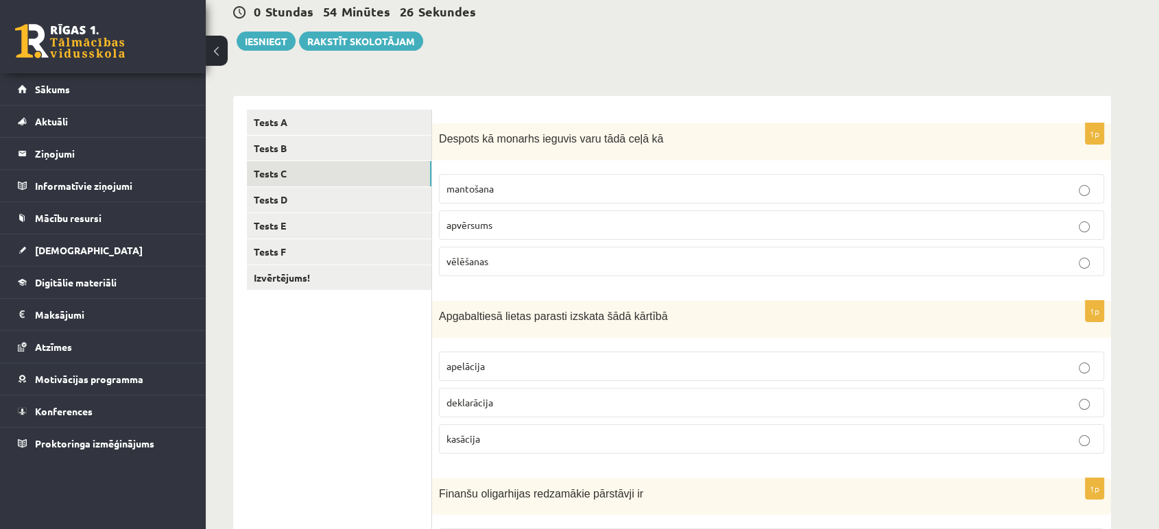
click at [483, 222] on span "apvērsums" at bounding box center [469, 225] width 46 height 12
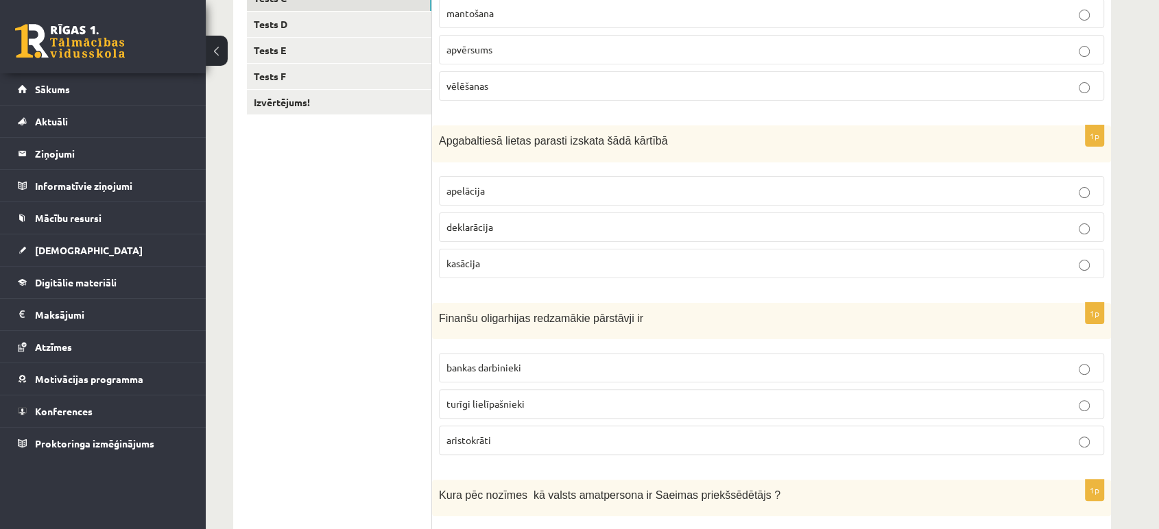
scroll to position [313, 0]
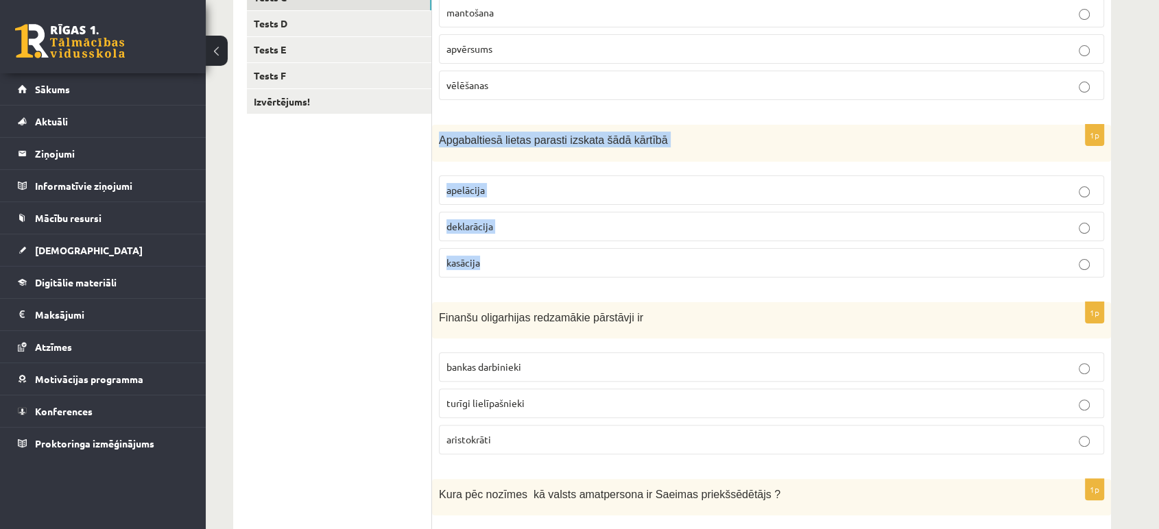
drag, startPoint x: 437, startPoint y: 138, endPoint x: 526, endPoint y: 256, distance: 147.4
click at [526, 256] on div "1p Apgabaltiesā lietas parasti izskata šādā kārtībā apelācija deklarācija kasāc…" at bounding box center [771, 206] width 679 height 163
click at [502, 125] on div "Apgabaltiesā lietas parasti izskata šādā kārtībā" at bounding box center [771, 143] width 679 height 36
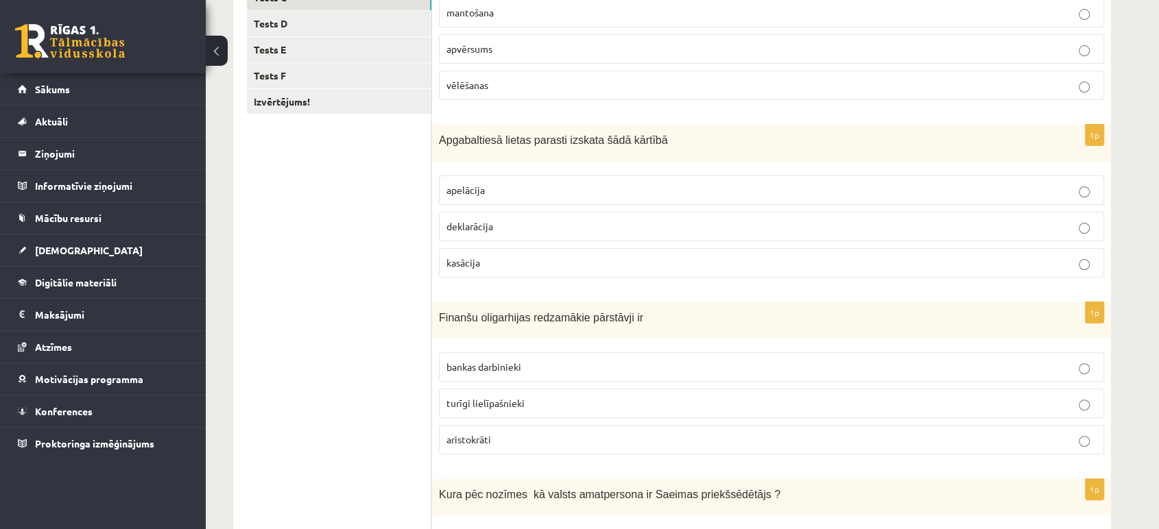
click at [513, 191] on p "apelācija" at bounding box center [771, 190] width 650 height 14
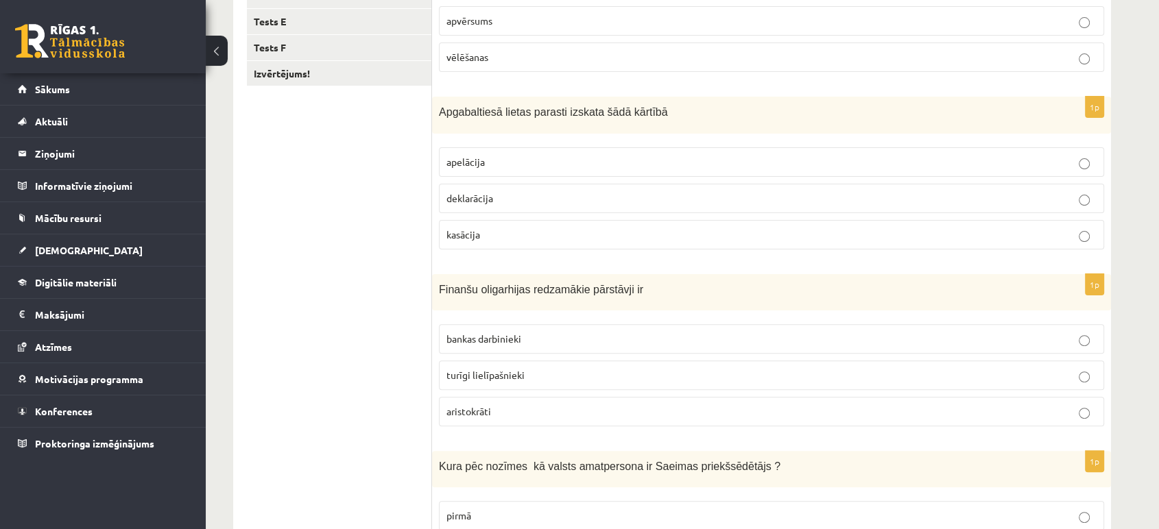
scroll to position [472, 0]
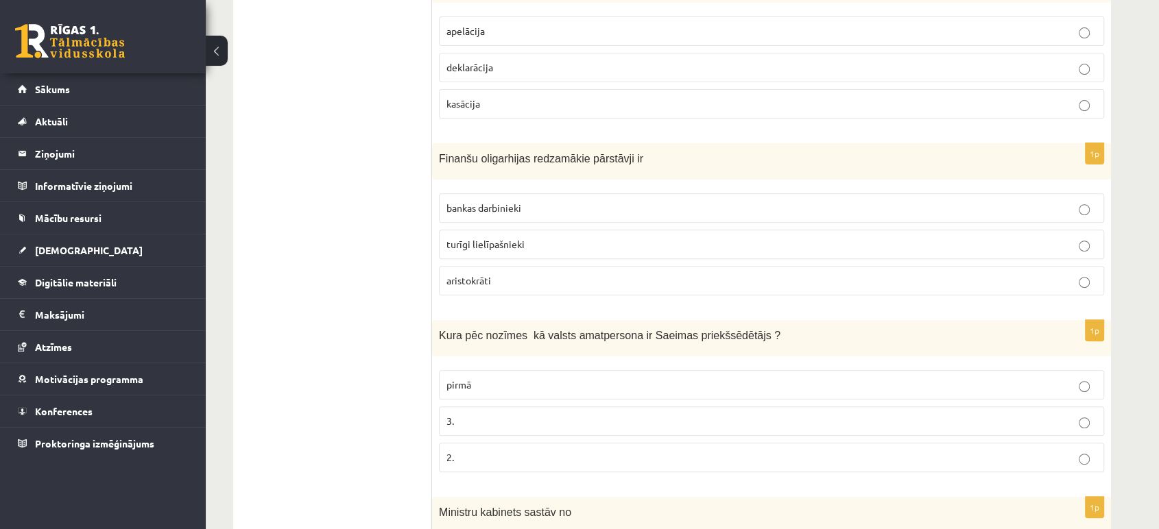
click at [439, 158] on div "Finanšu oligarhijas redzamākie pārstāvji ir" at bounding box center [771, 161] width 679 height 36
click at [488, 277] on span "aristokrāti" at bounding box center [468, 280] width 45 height 12
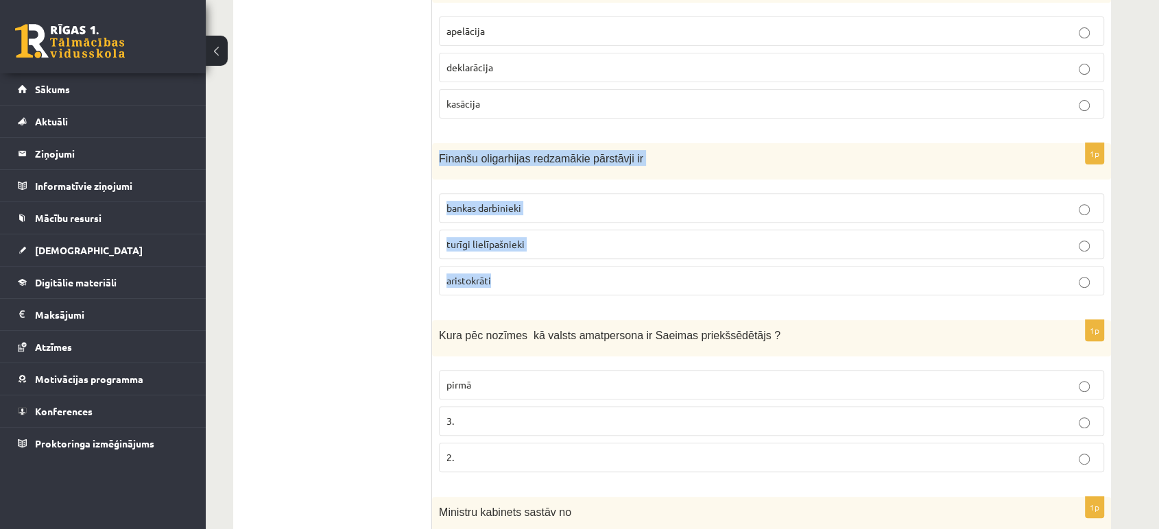
drag, startPoint x: 435, startPoint y: 156, endPoint x: 556, endPoint y: 274, distance: 168.7
click at [556, 274] on div "1p Finanšu oligarhijas redzamākie pārstāvji ir bankas darbinieki turīgi lielīpa…" at bounding box center [771, 224] width 679 height 163
click at [507, 163] on p "Finanšu oligarhijas redzamākie pārstāvji ir" at bounding box center [737, 158] width 596 height 16
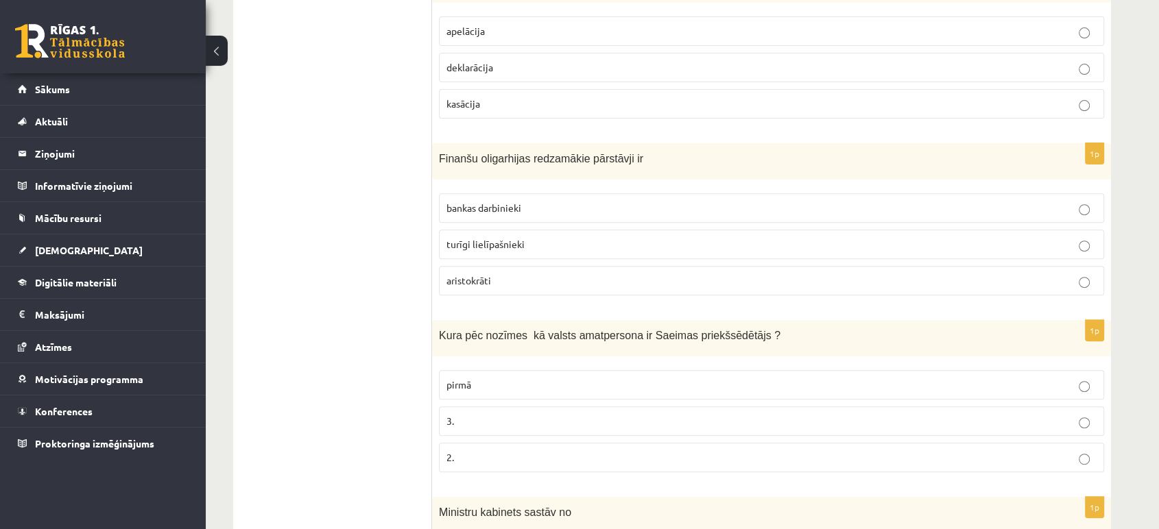
click at [507, 240] on span "turīgi lielīpašnieki" at bounding box center [485, 244] width 78 height 12
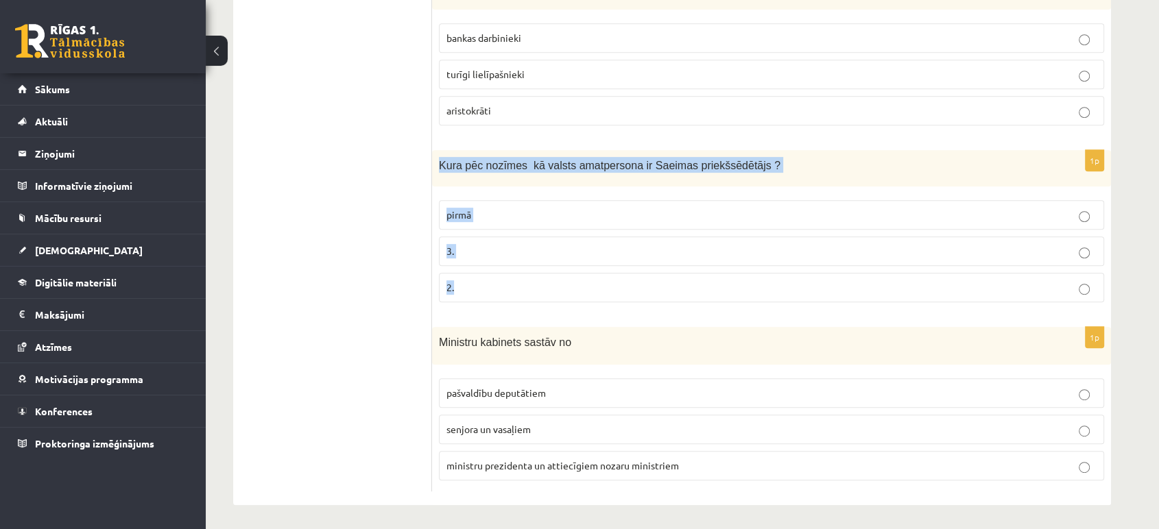
drag, startPoint x: 437, startPoint y: 164, endPoint x: 513, endPoint y: 275, distance: 134.6
click at [513, 275] on div "1p Kura pēc nozīmes kā valsts amatpersona ir Saeimas priekšsēdētājs ? pirmā 3. …" at bounding box center [771, 231] width 679 height 163
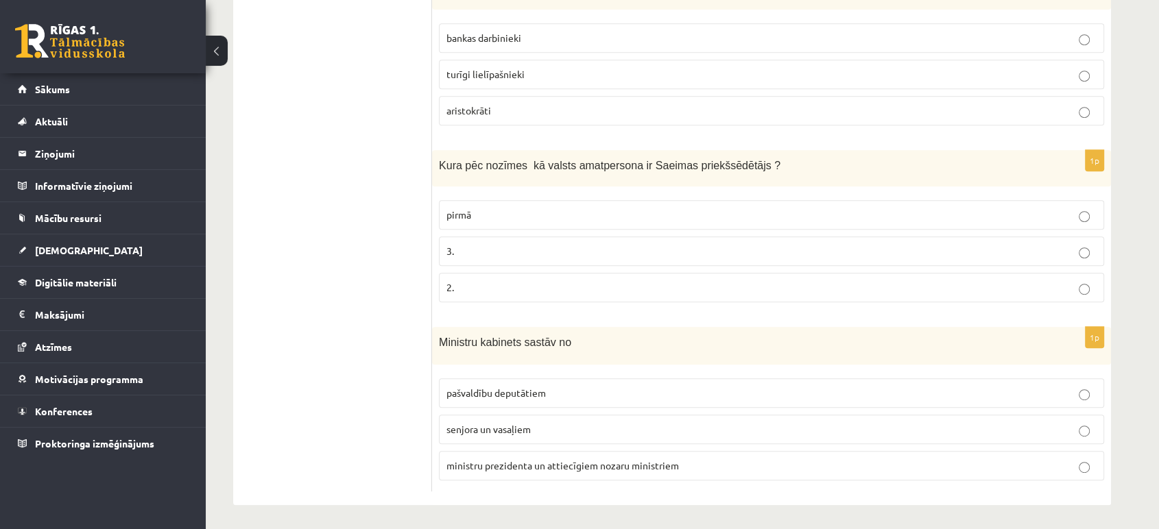
click at [397, 177] on ul "Tests A Tests B Tests C Tests D Tests E Tests F Izvērtējums!" at bounding box center [339, 47] width 185 height 887
click at [454, 254] on p "3." at bounding box center [771, 251] width 650 height 14
click at [467, 250] on p "3." at bounding box center [771, 251] width 650 height 14
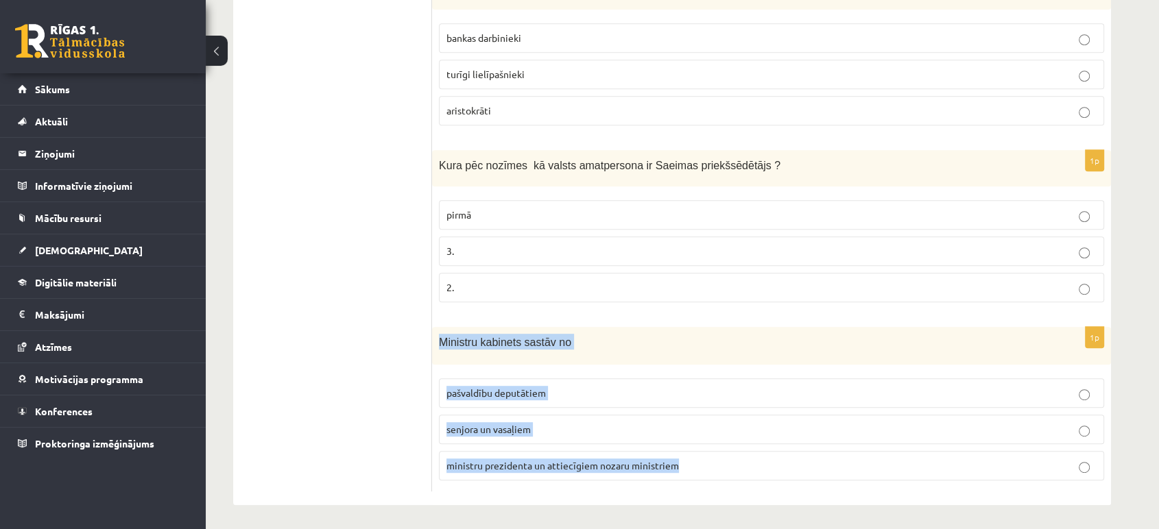
drag, startPoint x: 438, startPoint y: 339, endPoint x: 714, endPoint y: 469, distance: 305.4
click at [714, 469] on div "1p Ministru kabinets sastāv no pašvaldību deputātiem senjora un vasaļiem minist…" at bounding box center [771, 409] width 679 height 165
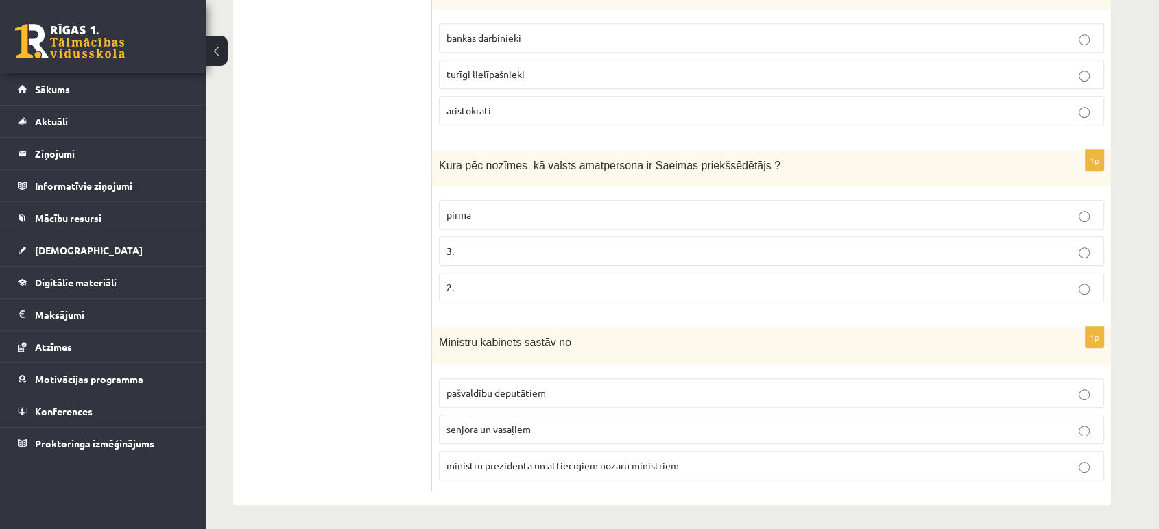
click at [410, 375] on ul "Tests A Tests B Tests C Tests D Tests E Tests F Izvērtējums!" at bounding box center [339, 47] width 185 height 887
click at [528, 465] on span "ministru prezidenta un attiecīgiem nozaru ministriem" at bounding box center [562, 465] width 232 height 12
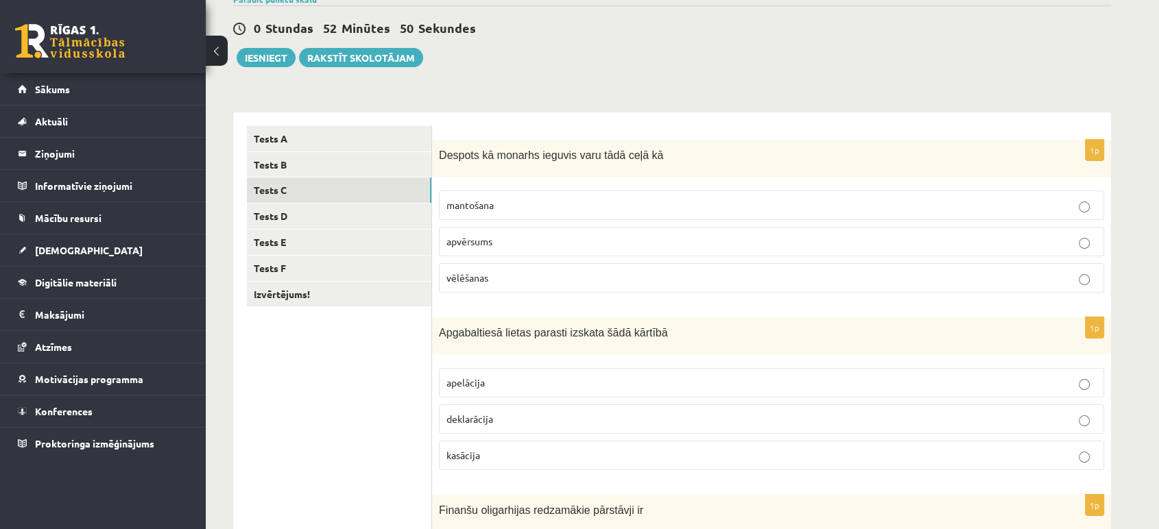
scroll to position [97, 0]
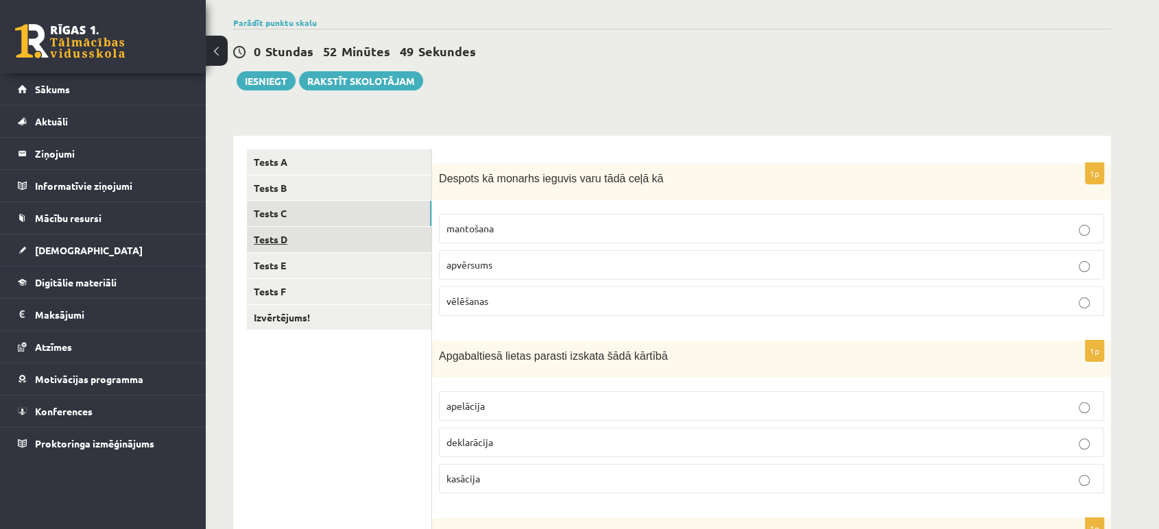
click at [303, 245] on link "Tests D" at bounding box center [339, 239] width 184 height 25
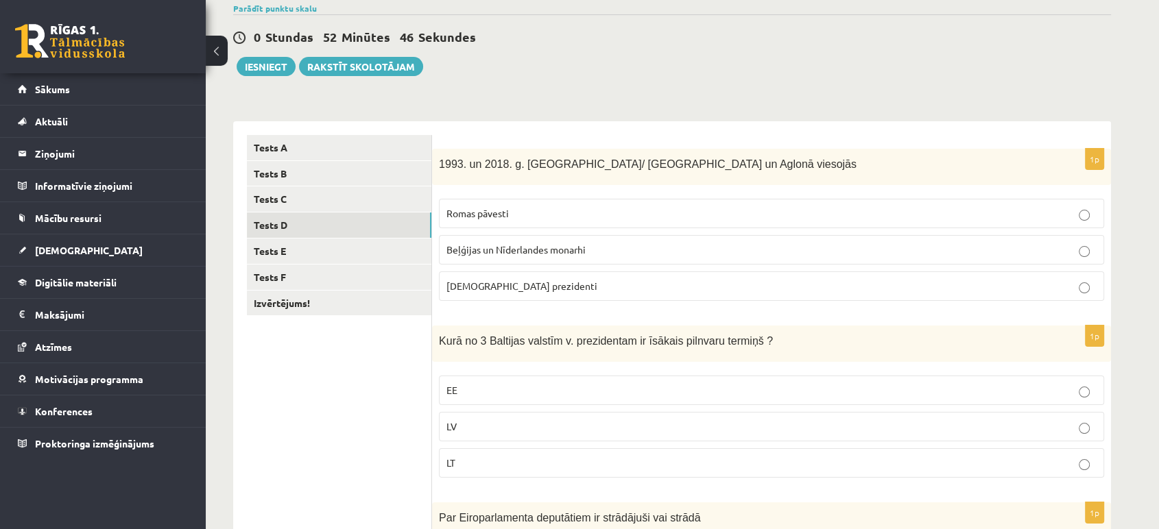
scroll to position [110, 0]
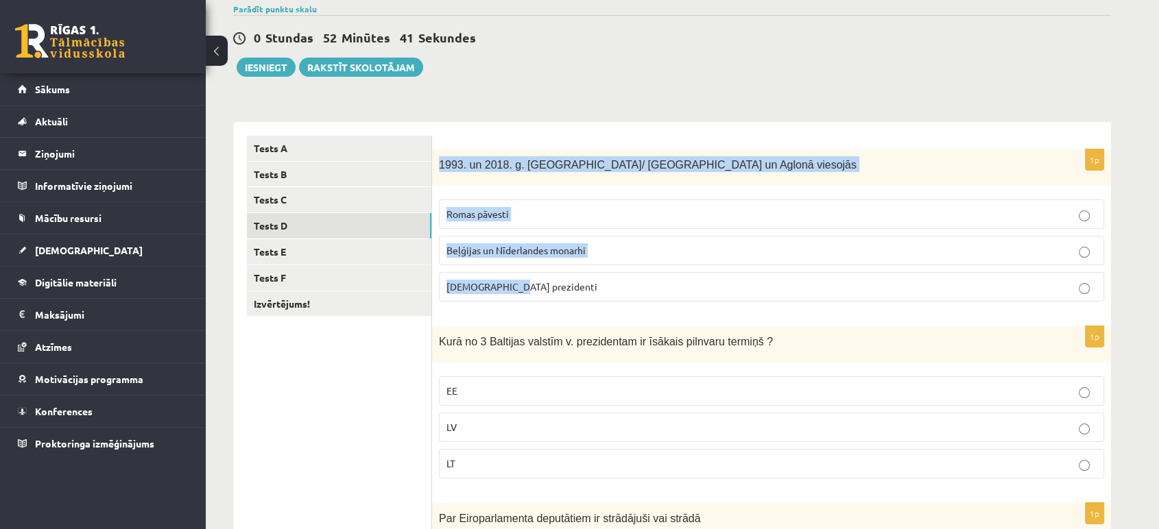
drag, startPoint x: 437, startPoint y: 161, endPoint x: 573, endPoint y: 286, distance: 184.4
click at [573, 286] on div "1p 1993. un 2018. g. Latvijā/ Rīgā un Aglonā viesojās Romas pāvesti Beļģijas un…" at bounding box center [771, 230] width 679 height 163
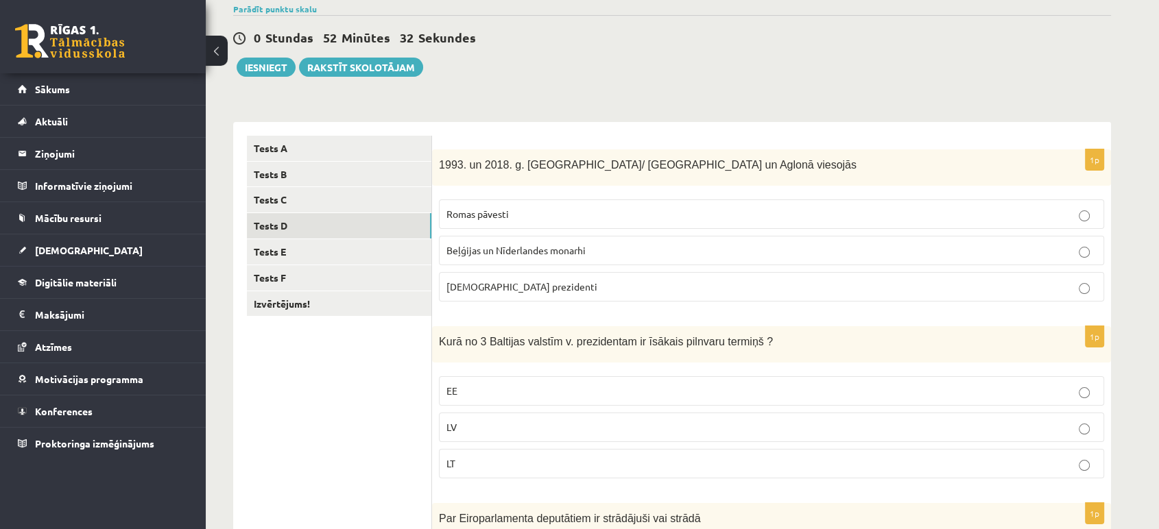
click at [509, 213] on span "Romas pāvesti" at bounding box center [477, 214] width 62 height 12
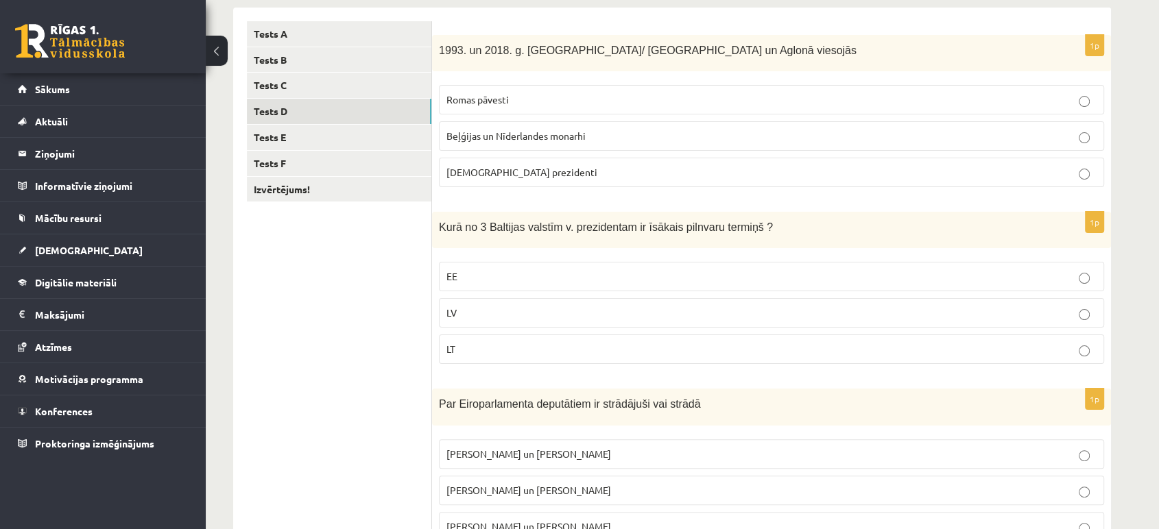
scroll to position [247, 0]
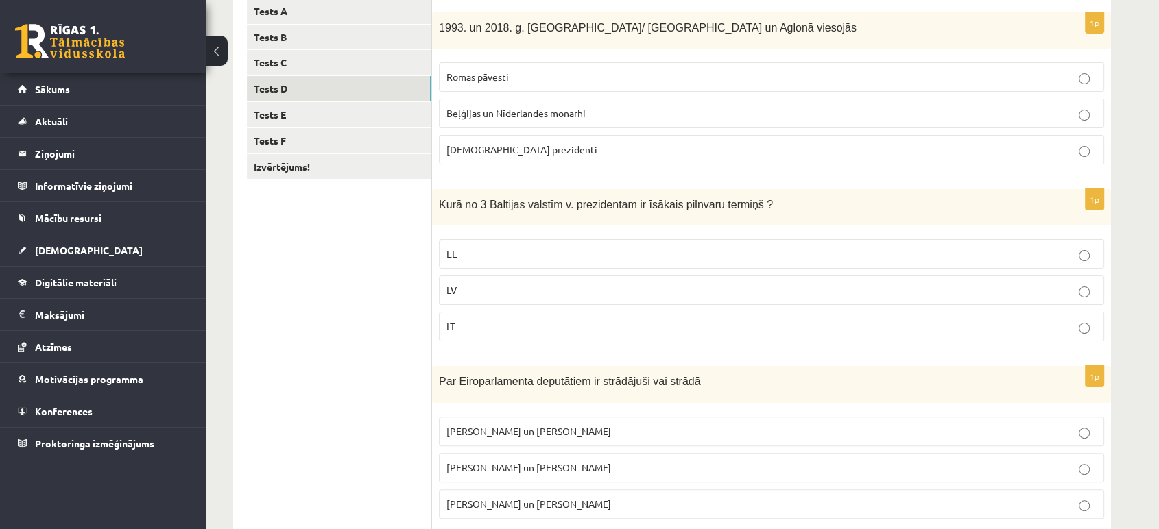
click at [455, 287] on span "LV" at bounding box center [451, 290] width 10 height 12
click at [461, 250] on p "EE" at bounding box center [771, 254] width 650 height 14
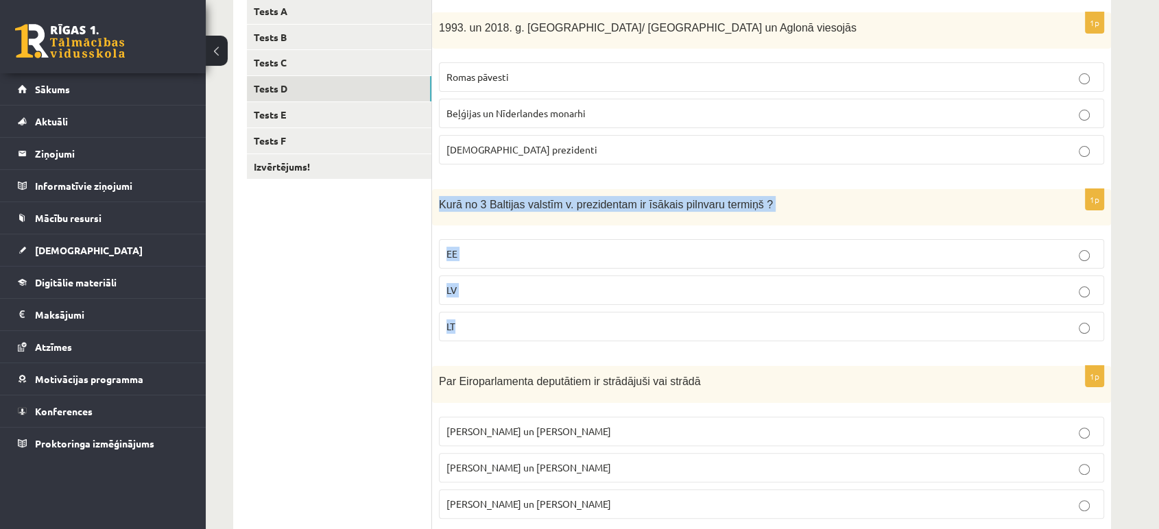
drag, startPoint x: 435, startPoint y: 204, endPoint x: 531, endPoint y: 339, distance: 165.8
click at [531, 339] on div "1p Kurā no 3 Baltijas valstīm v. prezidentam ir īsākais pilnvaru termiņš ? EE L…" at bounding box center [771, 270] width 679 height 163
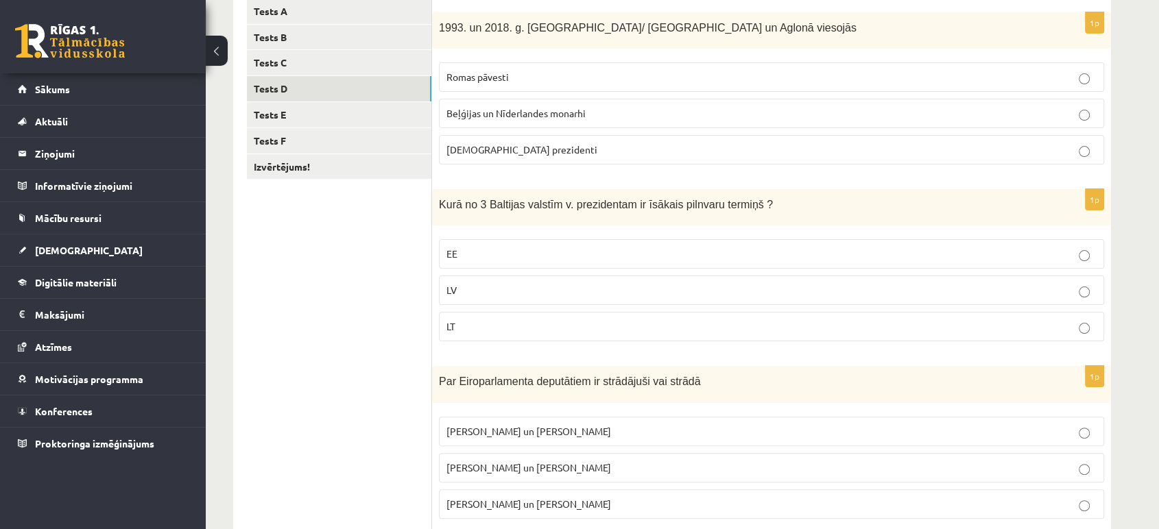
click at [417, 297] on ul "Tests A Tests B Tests C Tests D Tests E Tests F Izvērtējums!" at bounding box center [339, 441] width 185 height 885
click at [620, 294] on p "LV" at bounding box center [771, 290] width 650 height 14
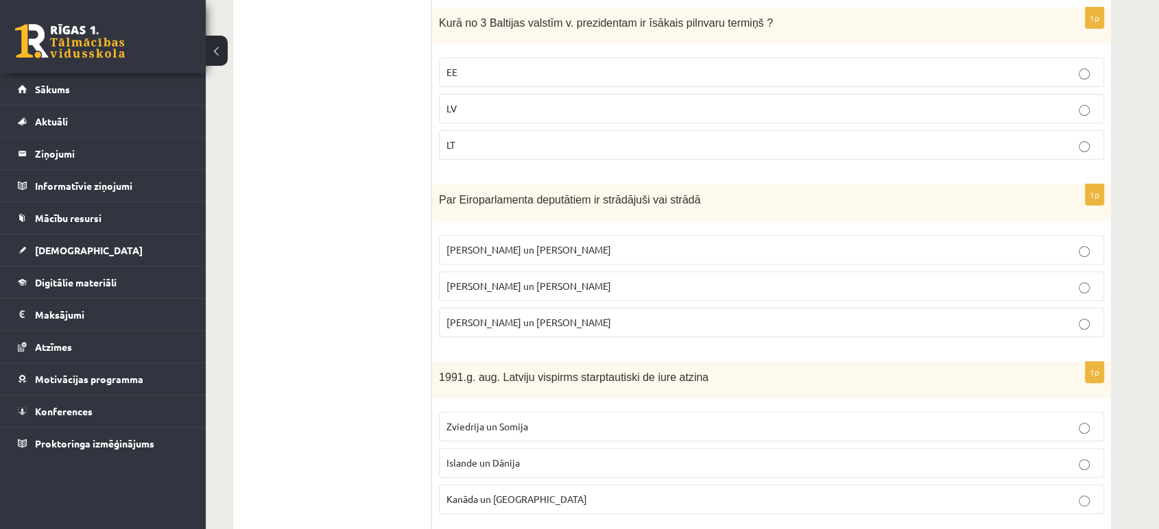
scroll to position [431, 0]
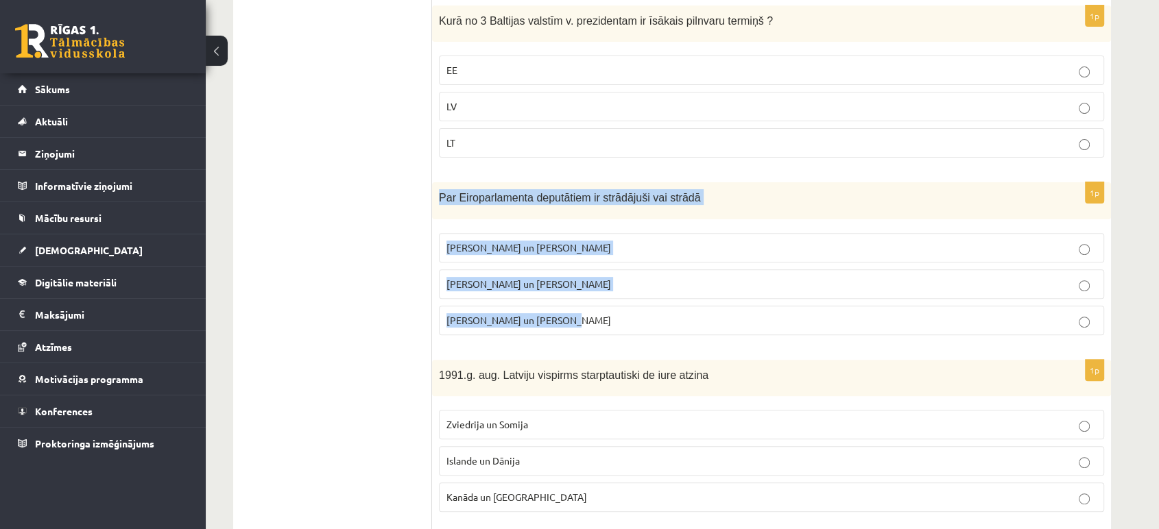
drag, startPoint x: 435, startPoint y: 198, endPoint x: 605, endPoint y: 311, distance: 203.6
click at [605, 311] on div "1p Par Eiroparlamenta deputātiem ir strādājuši vai strādā V. Koziols un A. Kalv…" at bounding box center [771, 263] width 679 height 163
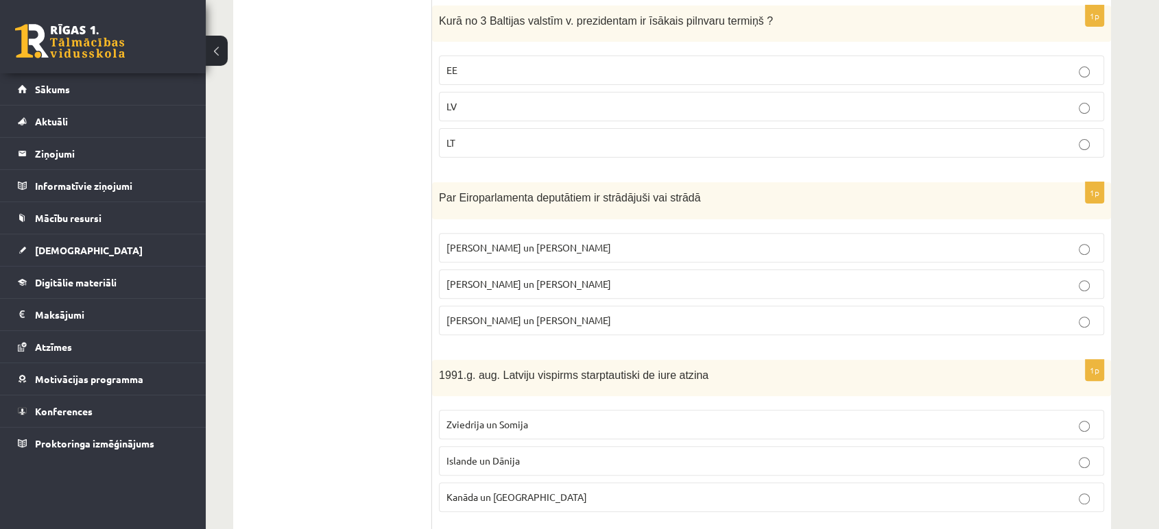
click at [384, 271] on ul "Tests A Tests B Tests C Tests D Tests E Tests F Izvērtējums!" at bounding box center [339, 257] width 185 height 885
click at [496, 279] on span "I. Vaidere un N. Ušakovs" at bounding box center [528, 284] width 165 height 12
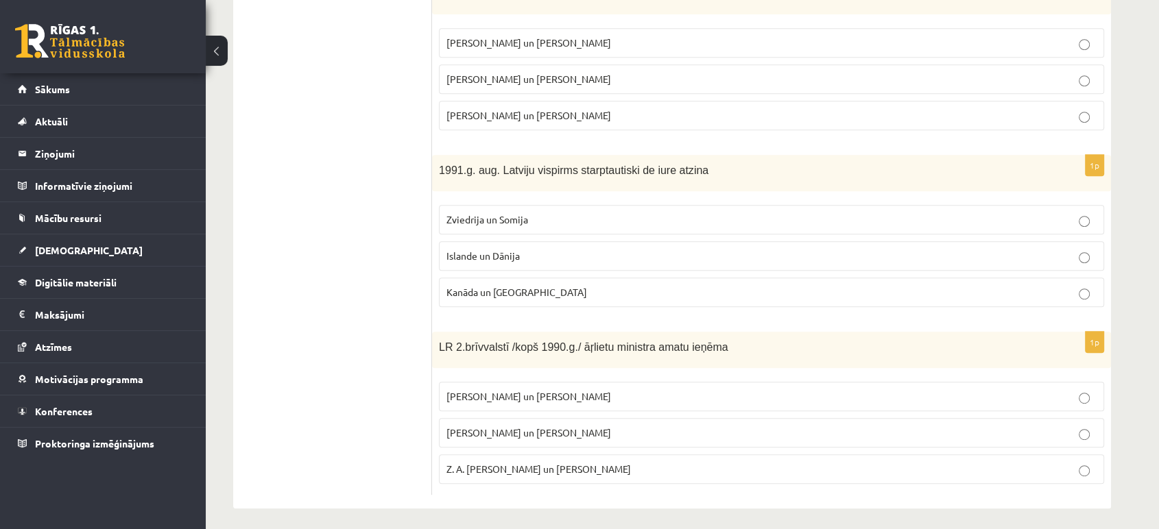
scroll to position [640, 0]
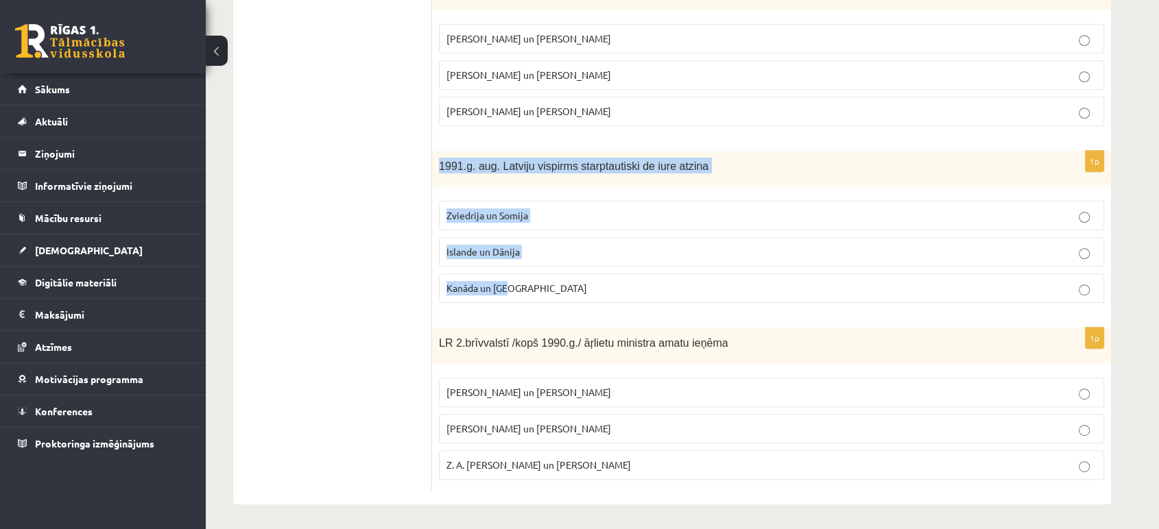
drag, startPoint x: 435, startPoint y: 167, endPoint x: 574, endPoint y: 276, distance: 175.8
click at [574, 276] on div "1p 1991.g. aug. Latviju vispirms starptautiski de iure atzina Zviedrija un Somi…" at bounding box center [771, 232] width 679 height 163
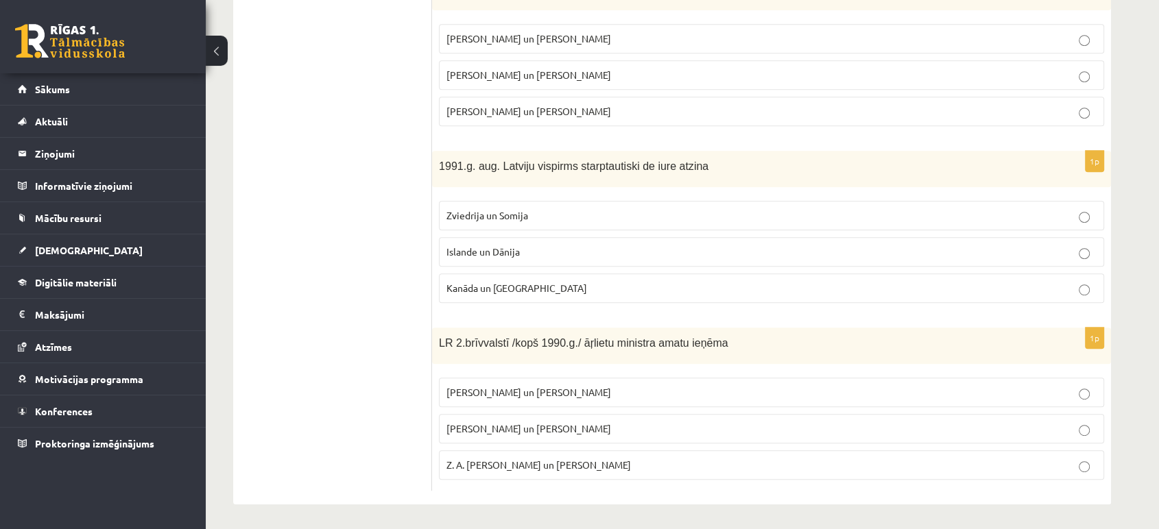
click at [378, 185] on ul "Tests A Tests B Tests C Tests D Tests E Tests F Izvērtējums!" at bounding box center [339, 48] width 185 height 885
click at [534, 286] on p "Kanāda un ASV" at bounding box center [771, 288] width 650 height 14
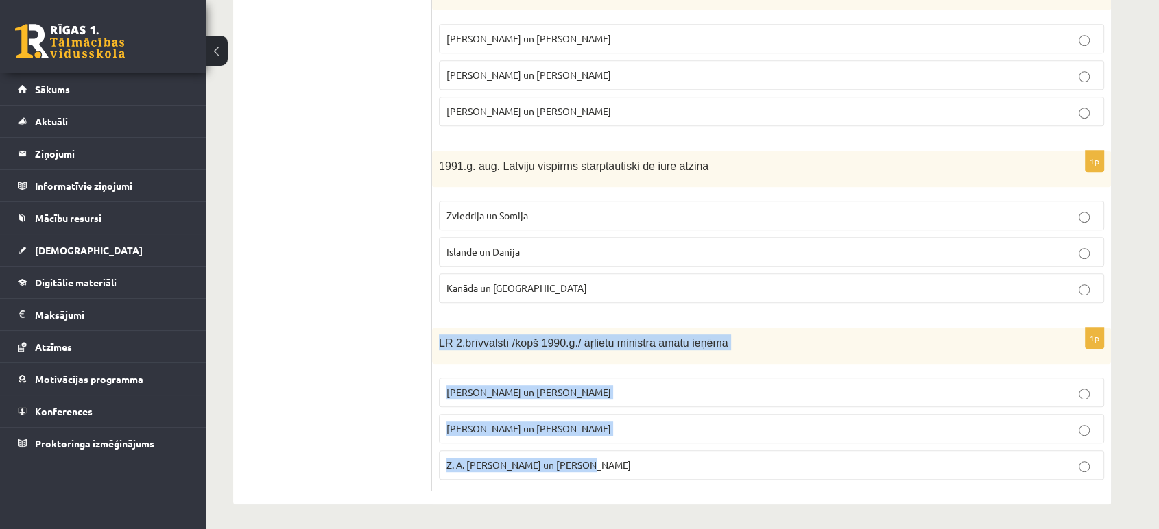
drag, startPoint x: 439, startPoint y: 343, endPoint x: 597, endPoint y: 470, distance: 203.3
click at [597, 470] on div "1p LR 2.brīvvalstī /kopš 1990.g./ āŗlietu ministra amatu ieņēma A. Pinočets un …" at bounding box center [771, 409] width 679 height 163
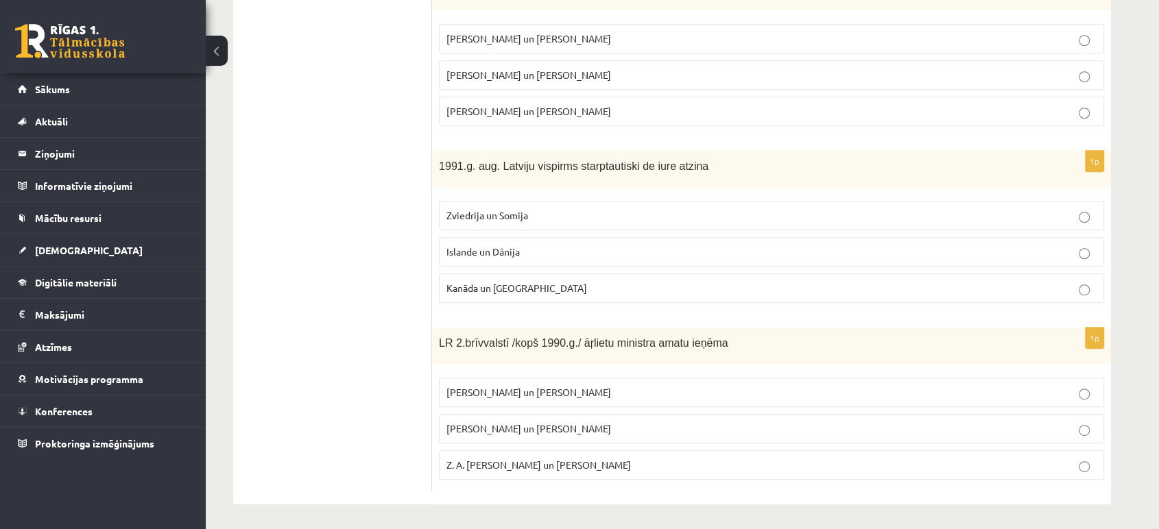
click at [340, 335] on ul "Tests A Tests B Tests C Tests D Tests E Tests F Izvērtējums!" at bounding box center [339, 48] width 185 height 885
click at [548, 433] on label "A. Pabriks un J Jurkāns" at bounding box center [771, 428] width 665 height 29
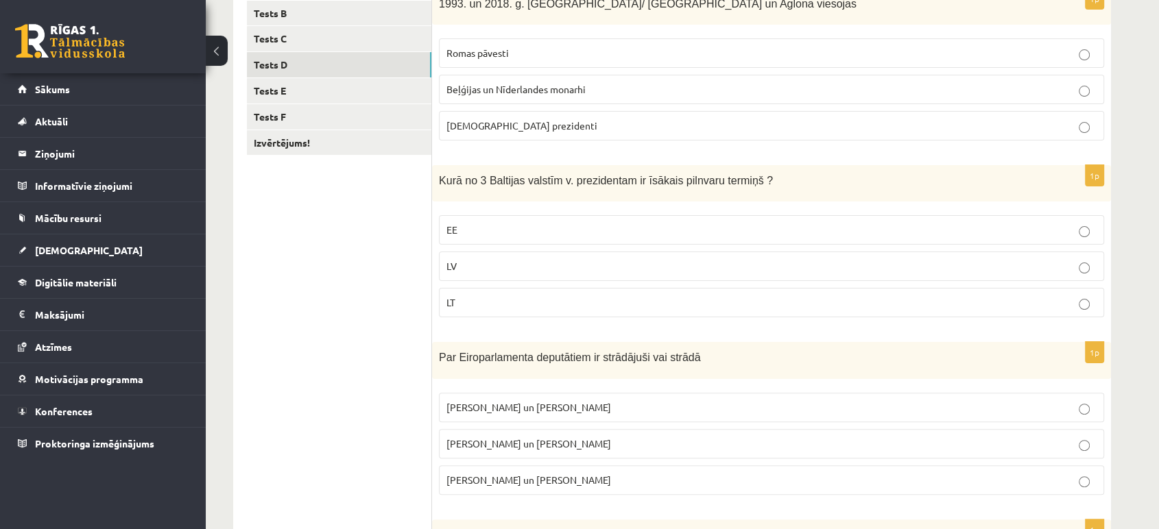
scroll to position [238, 0]
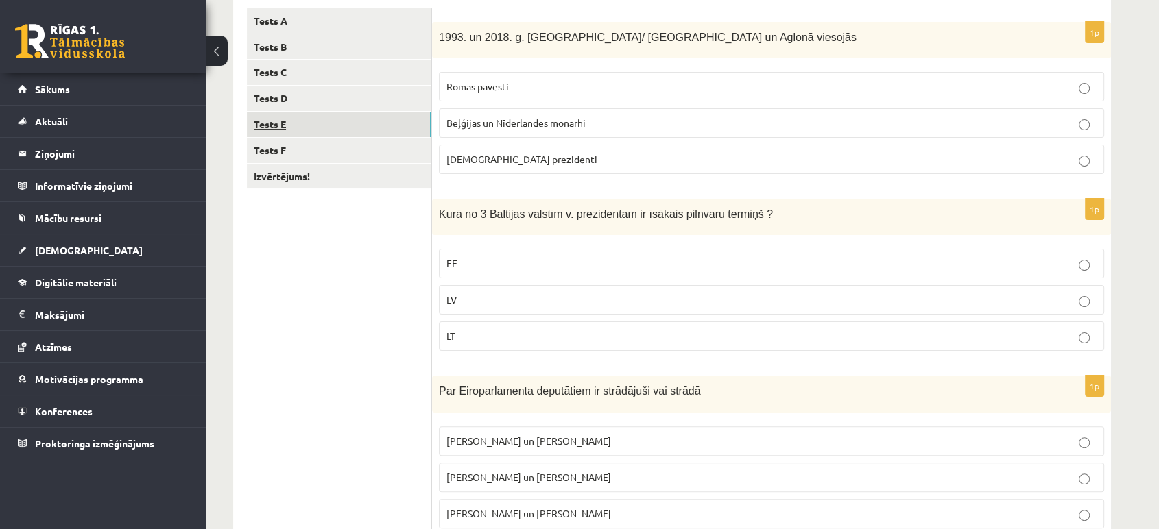
click at [340, 129] on link "Tests E" at bounding box center [339, 124] width 184 height 25
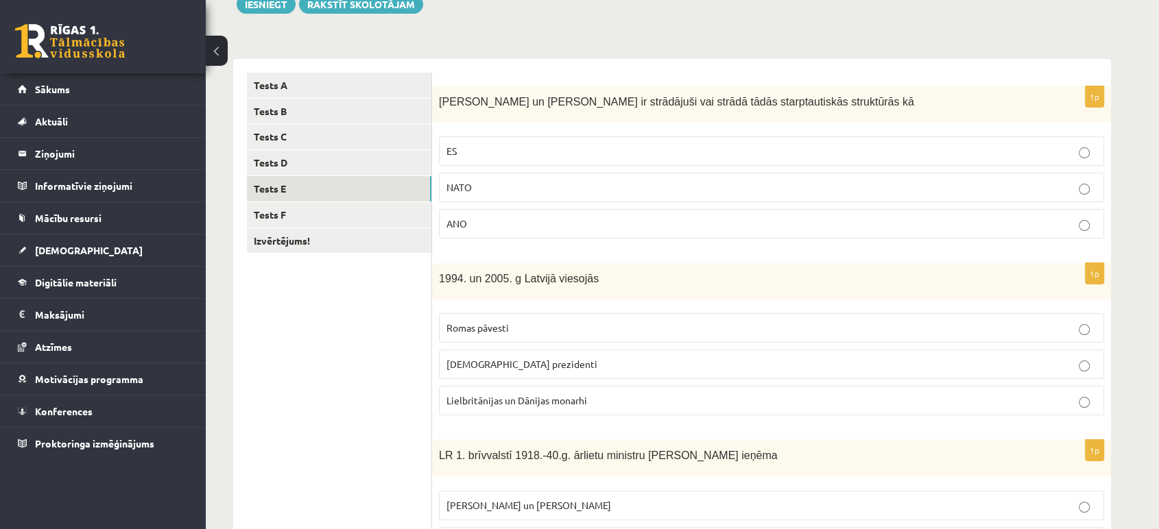
scroll to position [129, 0]
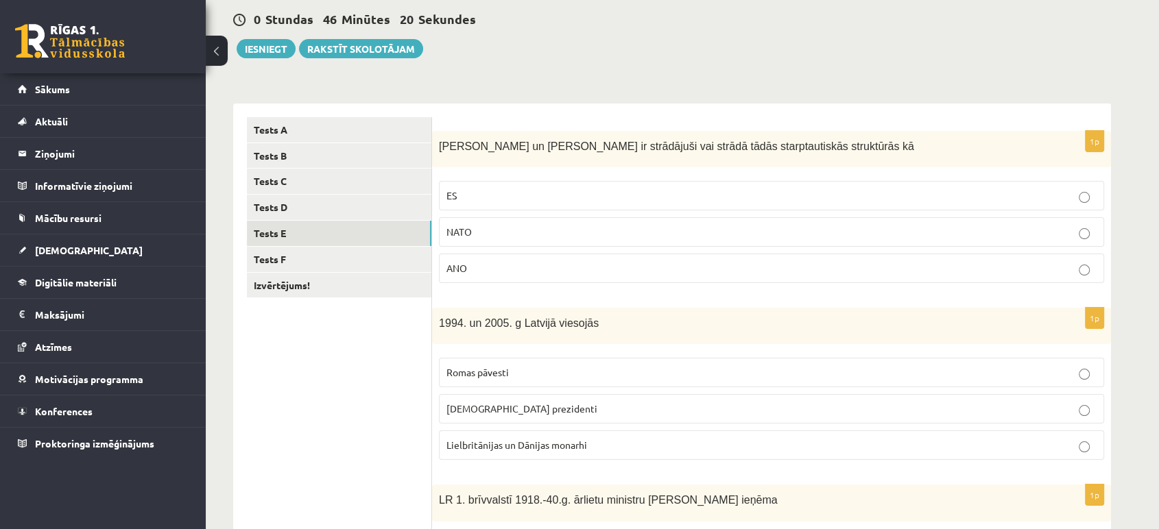
click at [938, 38] on div "0 Stundas 46 Minūtes 20 Sekundes Ieskaite saglabāta! Iesniegt Rakstīt skolotājam" at bounding box center [671, 28] width 877 height 62
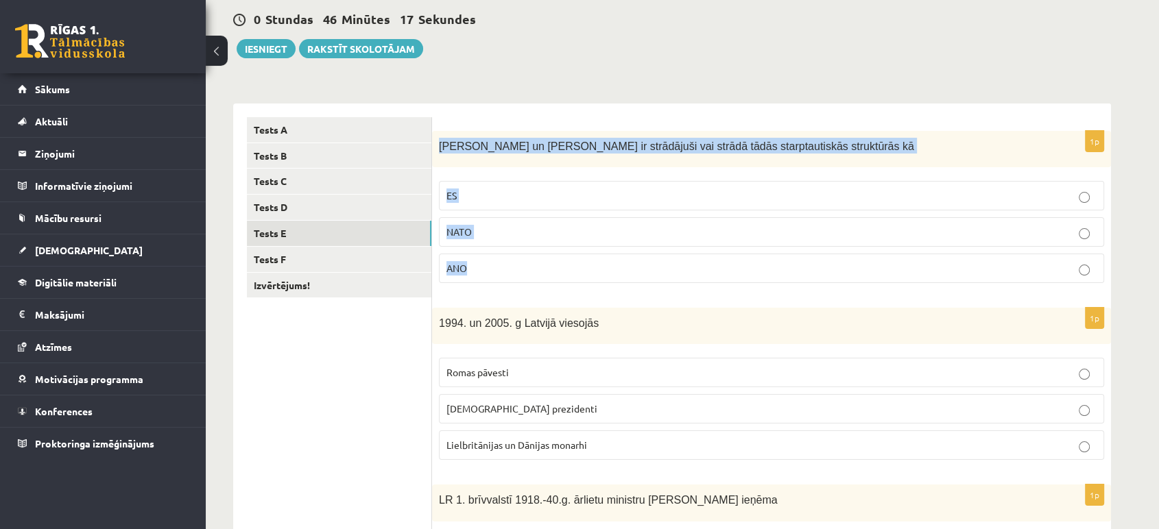
drag, startPoint x: 439, startPoint y: 147, endPoint x: 505, endPoint y: 267, distance: 137.4
click at [505, 267] on div "1p S. Kalniete un V. Dombrovskis ir strādājuši vai strādā tādās starptautiskās …" at bounding box center [771, 212] width 679 height 163
click at [509, 142] on span "S. Kalniete un V. Dombrovskis ir strādājuši vai strādā tādās starptautiskās str…" at bounding box center [676, 147] width 475 height 12
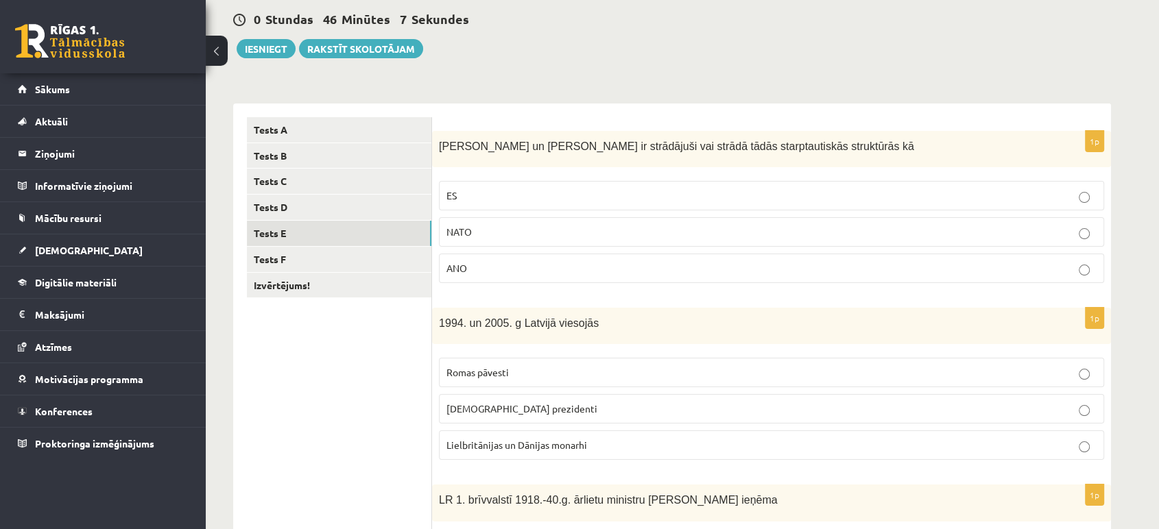
click at [496, 200] on p "ES" at bounding box center [771, 196] width 650 height 14
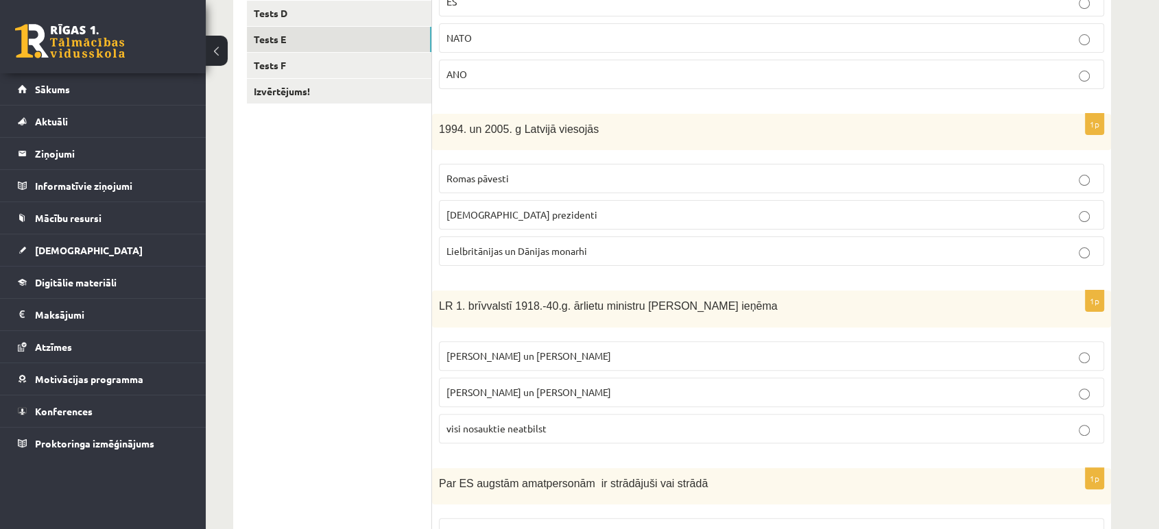
scroll to position [329, 0]
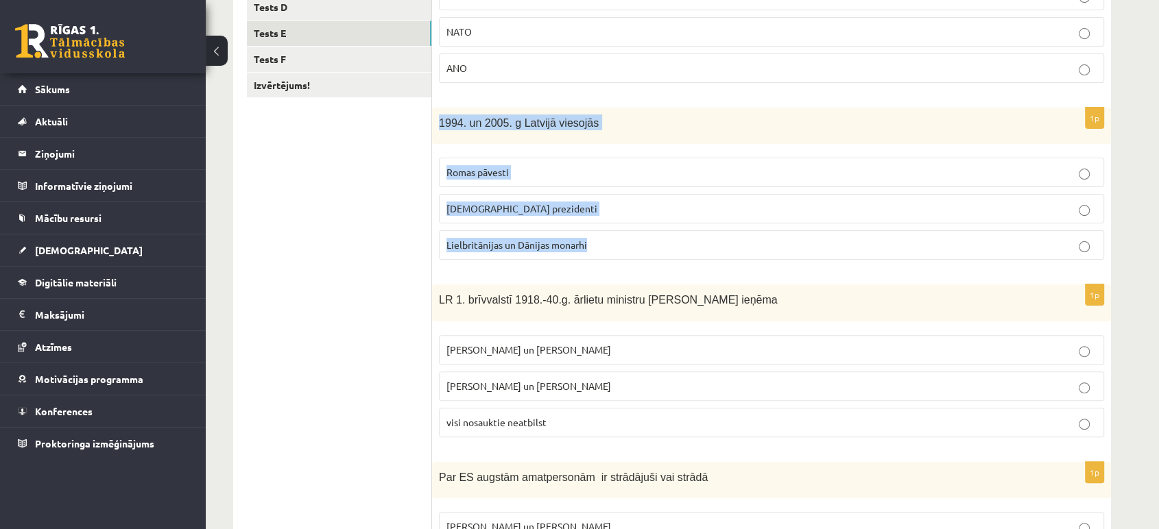
drag, startPoint x: 439, startPoint y: 119, endPoint x: 618, endPoint y: 258, distance: 226.8
click at [618, 258] on div "1p 1994. un 2005. g Latvijā viesojās Romas pāvesti ASV prezidenti Lielbritānija…" at bounding box center [771, 189] width 679 height 163
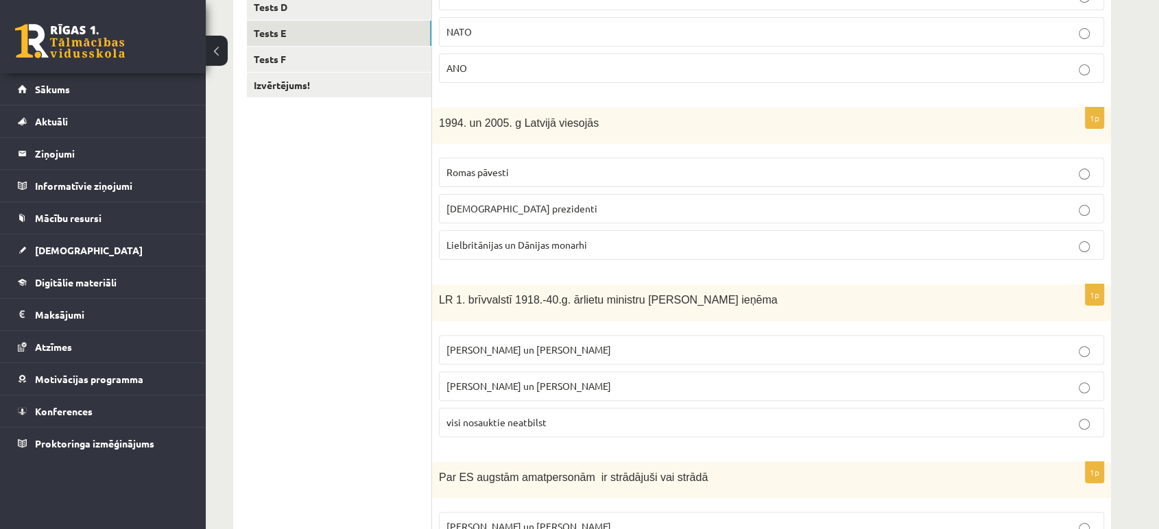
click at [367, 162] on ul "Tests A Tests B Tests C Tests D Tests E Tests F Izvērtējums!" at bounding box center [339, 359] width 185 height 885
click at [501, 212] on span "ASV prezidenti" at bounding box center [521, 208] width 151 height 12
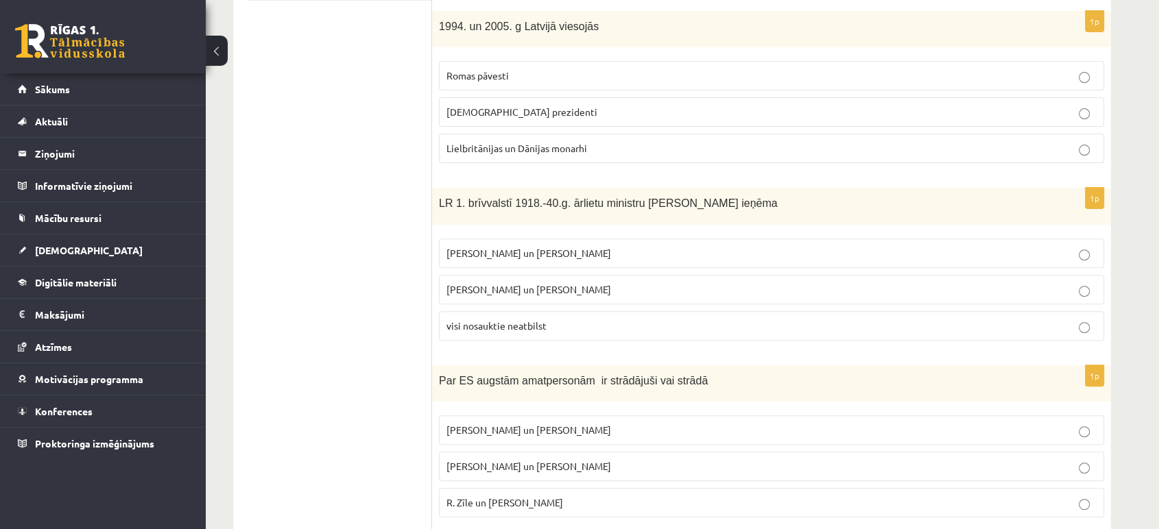
scroll to position [443, 0]
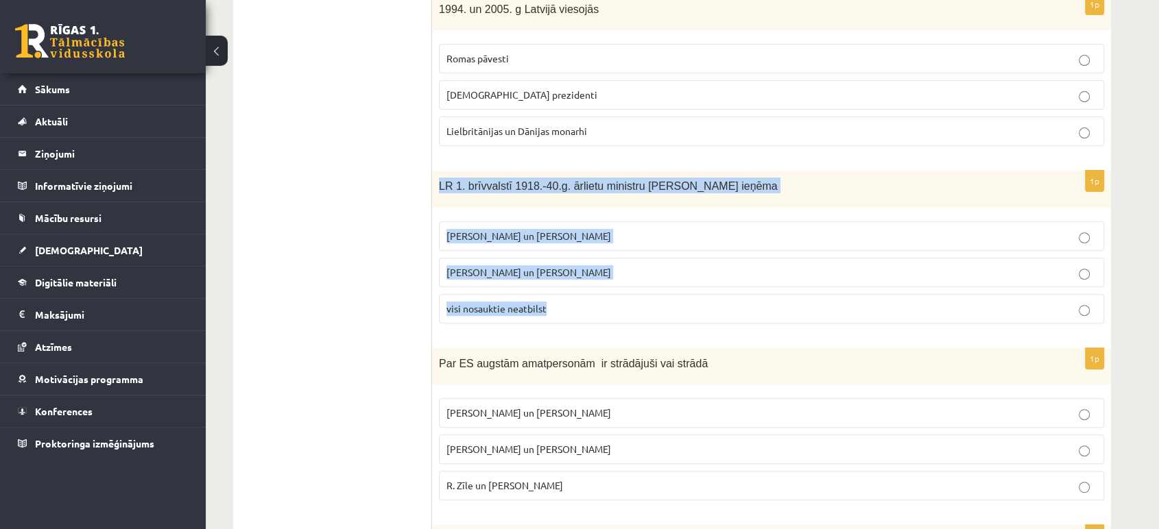
drag, startPoint x: 435, startPoint y: 184, endPoint x: 587, endPoint y: 291, distance: 185.6
click at [587, 291] on div "1p LR 1. brīvvalstī 1918.-40.g. ārlietu ministru amatu ieņēma Z. Meierovics un …" at bounding box center [771, 252] width 679 height 163
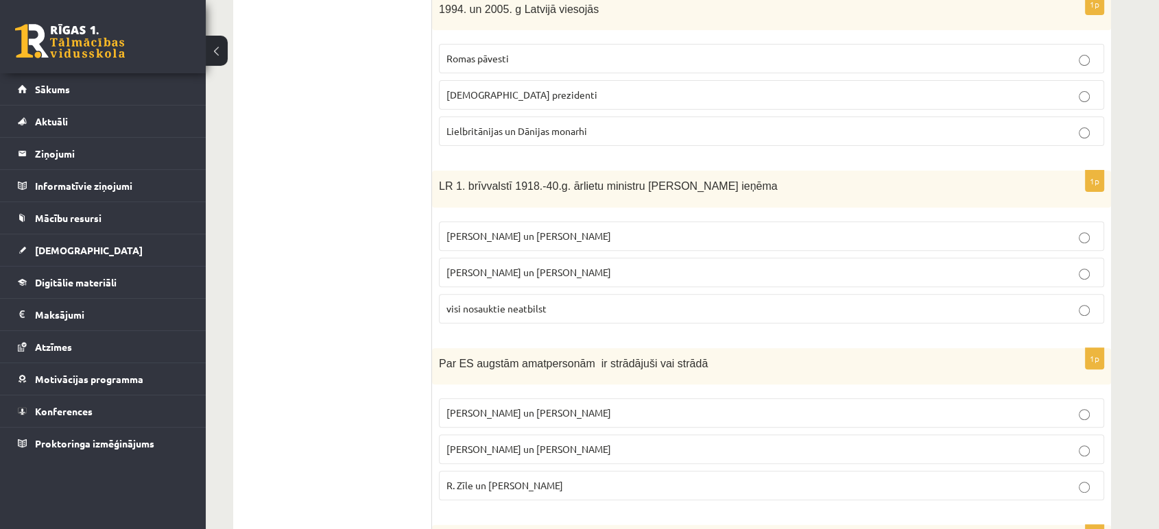
click at [350, 206] on ul "Tests A Tests B Tests C Tests D Tests E Tests F Izvērtējums!" at bounding box center [339, 245] width 185 height 885
click at [521, 240] on p "Z. Meierovics un V. Munters" at bounding box center [771, 236] width 650 height 14
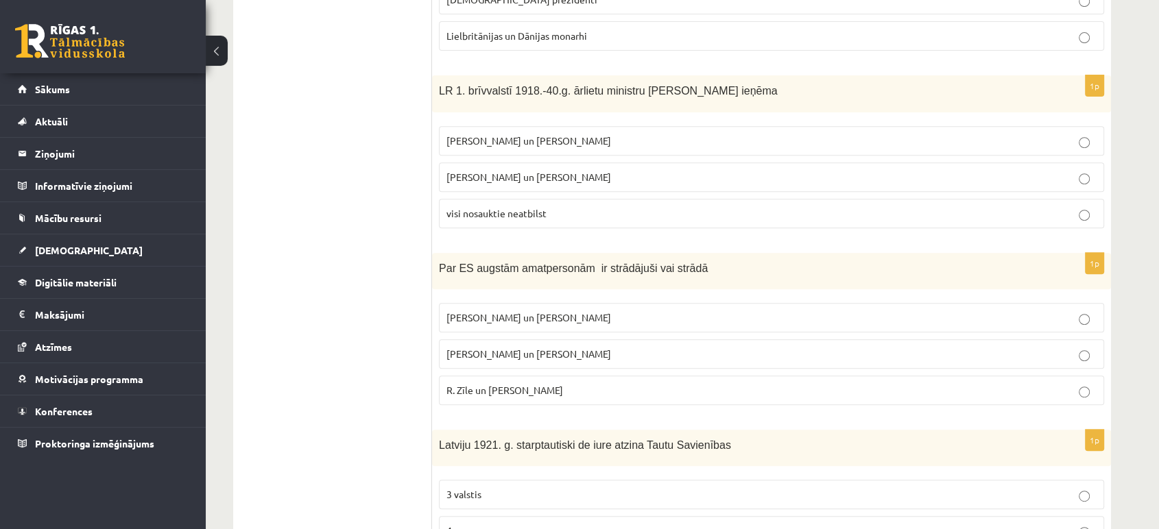
scroll to position [640, 0]
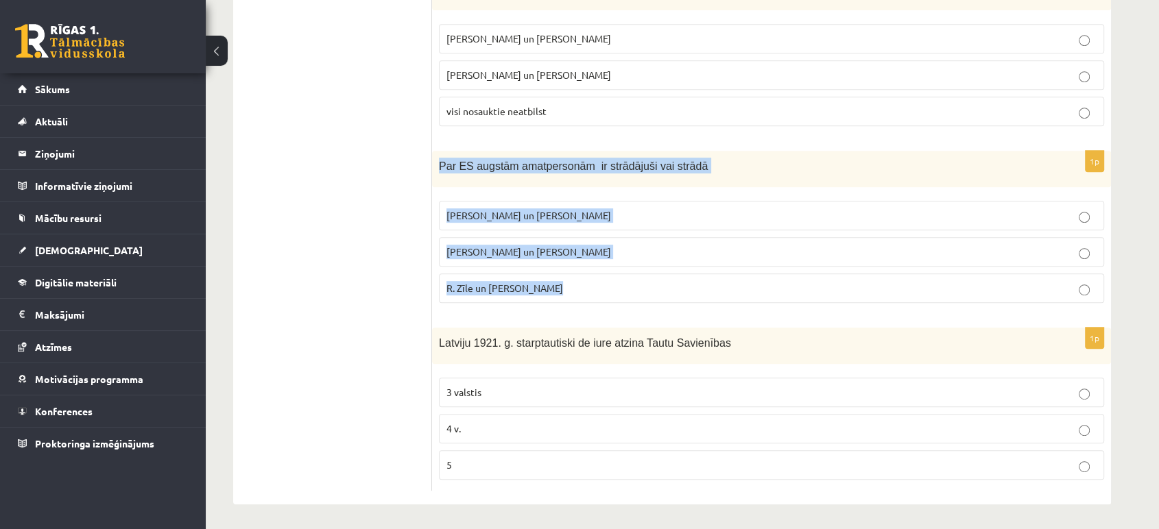
drag, startPoint x: 435, startPoint y: 164, endPoint x: 570, endPoint y: 284, distance: 180.6
click at [570, 284] on div "1p Par ES augstām amatpersonām ir strādājuši vai strādā M. Zālīte un Z. Liepiņš…" at bounding box center [771, 232] width 679 height 163
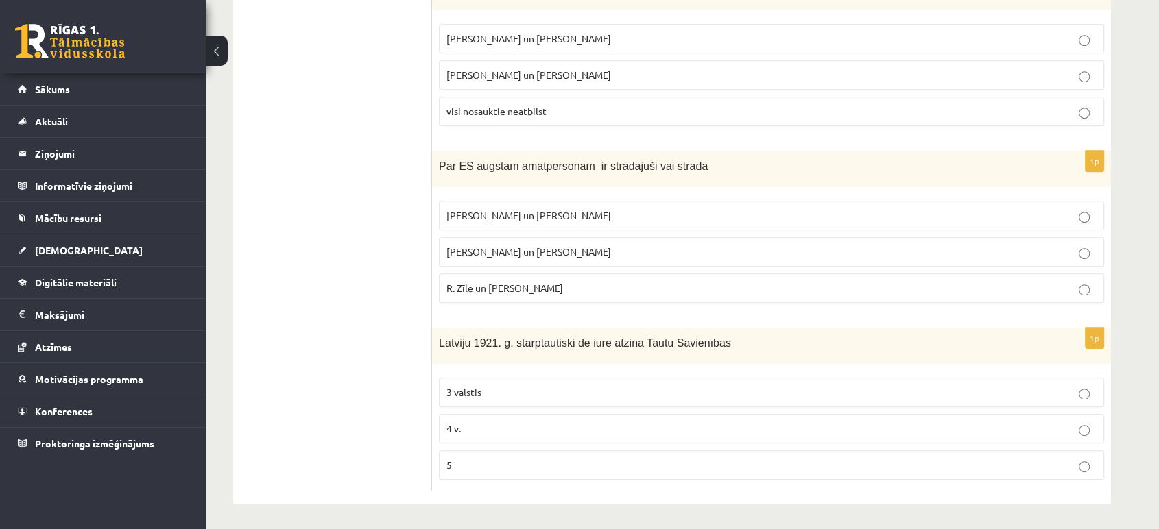
click at [361, 236] on ul "Tests A Tests B Tests C Tests D Tests E Tests F Izvērtējums!" at bounding box center [339, 48] width 185 height 885
click at [572, 281] on p "R. Zīle un V.Dombrovskis" at bounding box center [771, 288] width 650 height 14
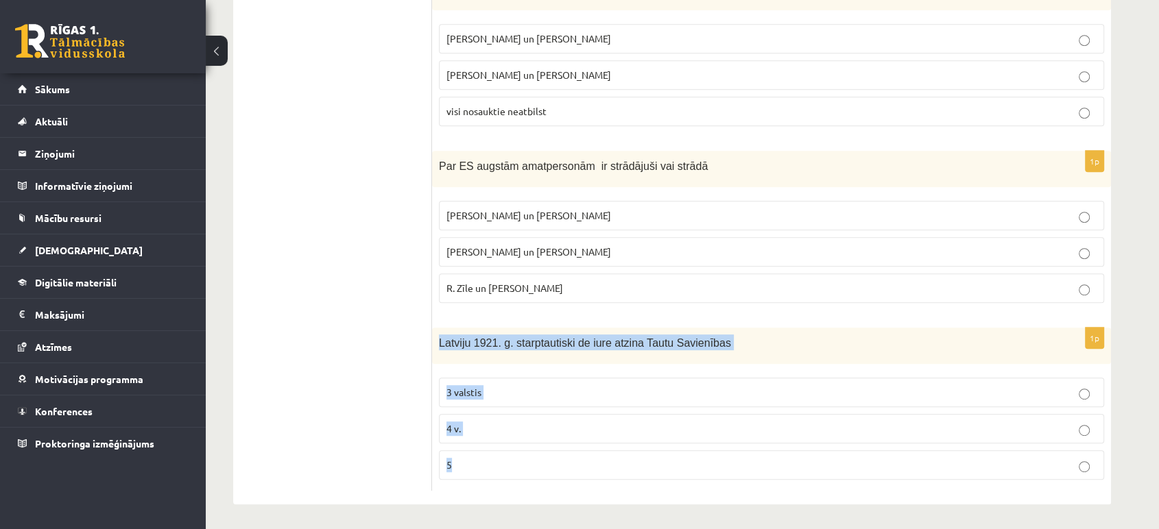
drag, startPoint x: 437, startPoint y: 344, endPoint x: 616, endPoint y: 473, distance: 220.5
click at [616, 473] on div "1p Latviju 1921. g. starptautiski de iure atzina Tautu Savienības 3 valstis 4 v…" at bounding box center [771, 409] width 679 height 163
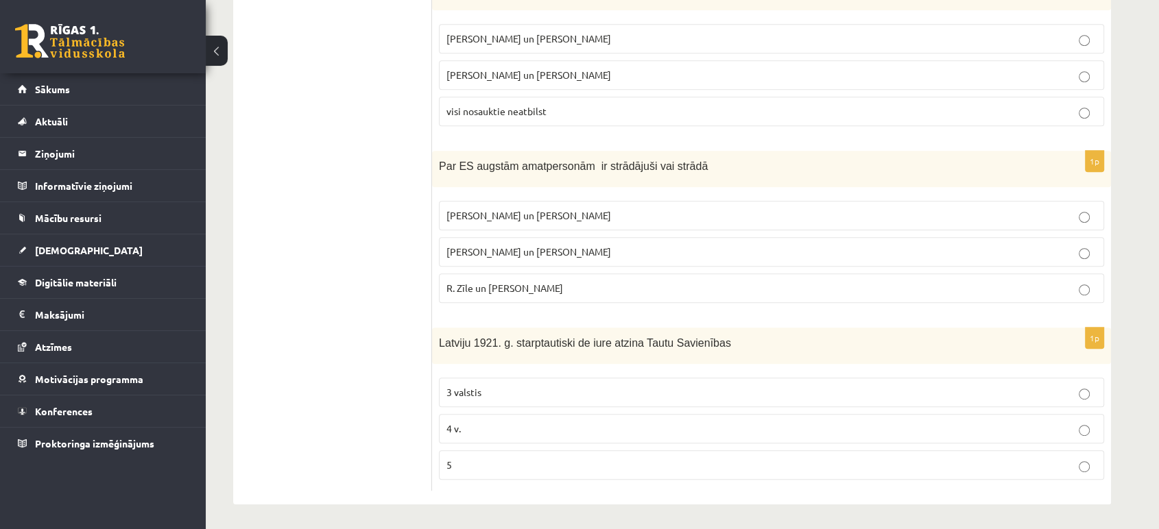
click at [343, 312] on ul "Tests A Tests B Tests C Tests D Tests E Tests F Izvērtējums!" at bounding box center [339, 48] width 185 height 885
click at [485, 466] on p "5" at bounding box center [771, 465] width 650 height 14
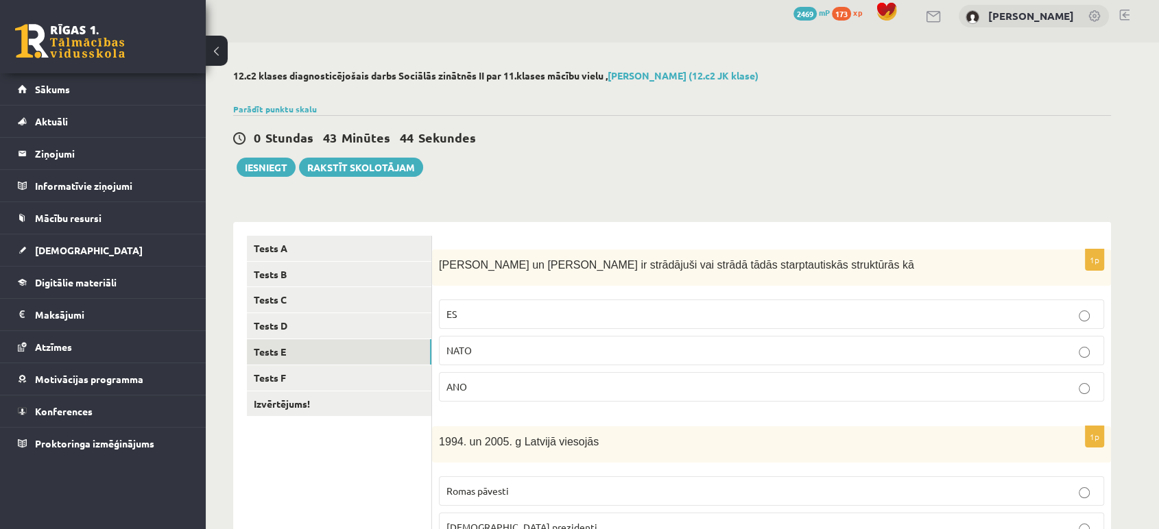
scroll to position [0, 0]
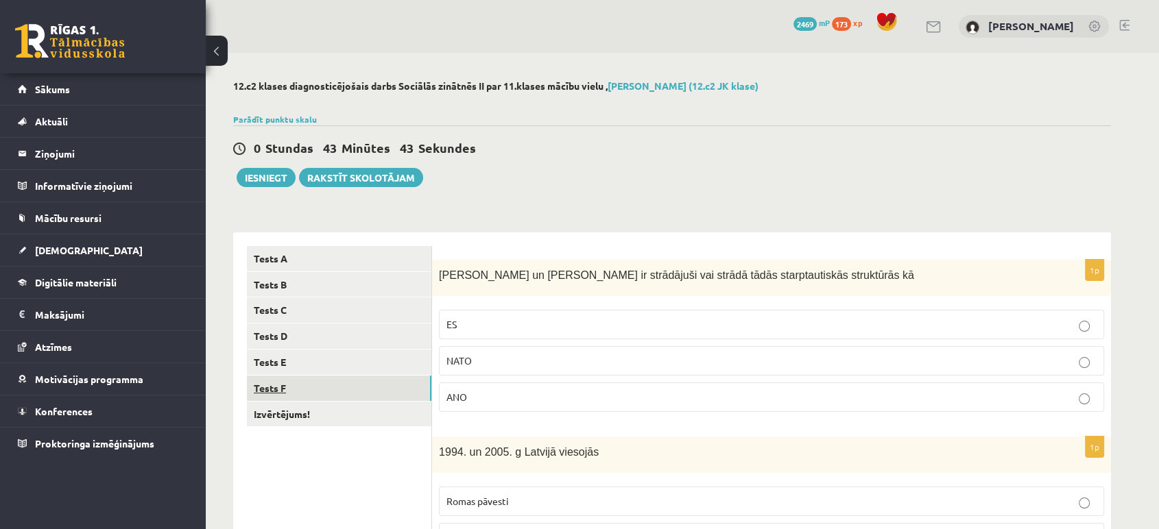
click at [363, 388] on link "Tests F" at bounding box center [339, 388] width 184 height 25
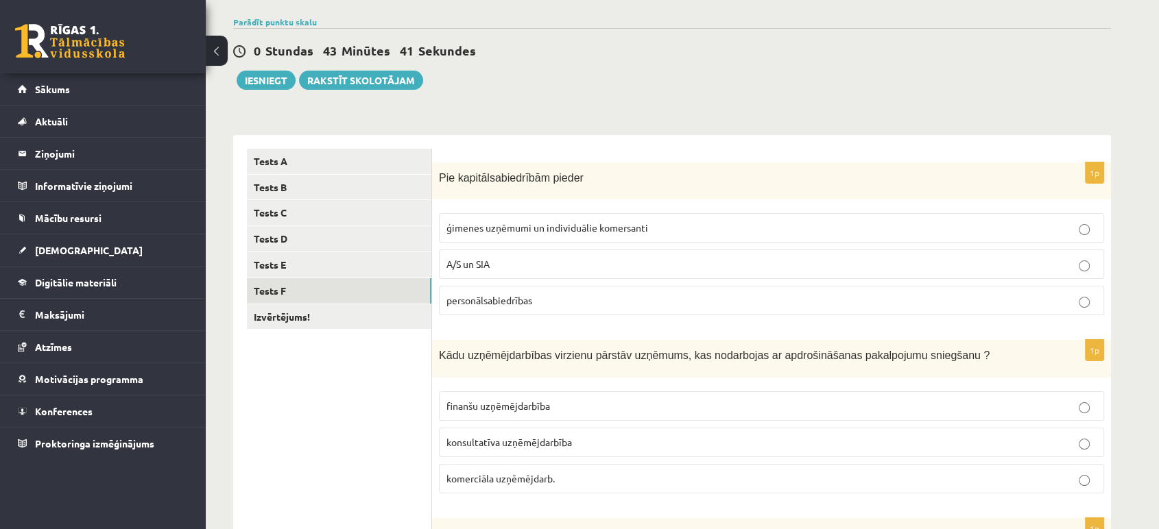
scroll to position [100, 0]
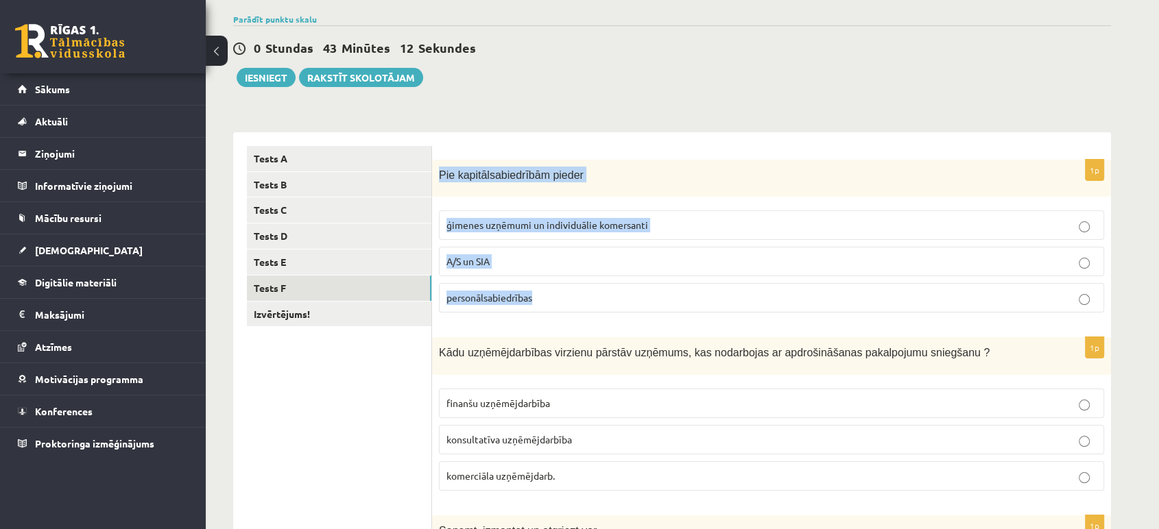
drag, startPoint x: 440, startPoint y: 178, endPoint x: 552, endPoint y: 298, distance: 164.4
click at [552, 298] on div "1p Pie kapitālsabiedrībām pieder ģimenes uzņēmumi un individuālie komersanti A/…" at bounding box center [771, 242] width 679 height 165
click at [505, 106] on div "12.c2 klases diagnosticējošais darbs Sociālās zinātnēs II par 11.klases mācību …" at bounding box center [672, 515] width 932 height 1124
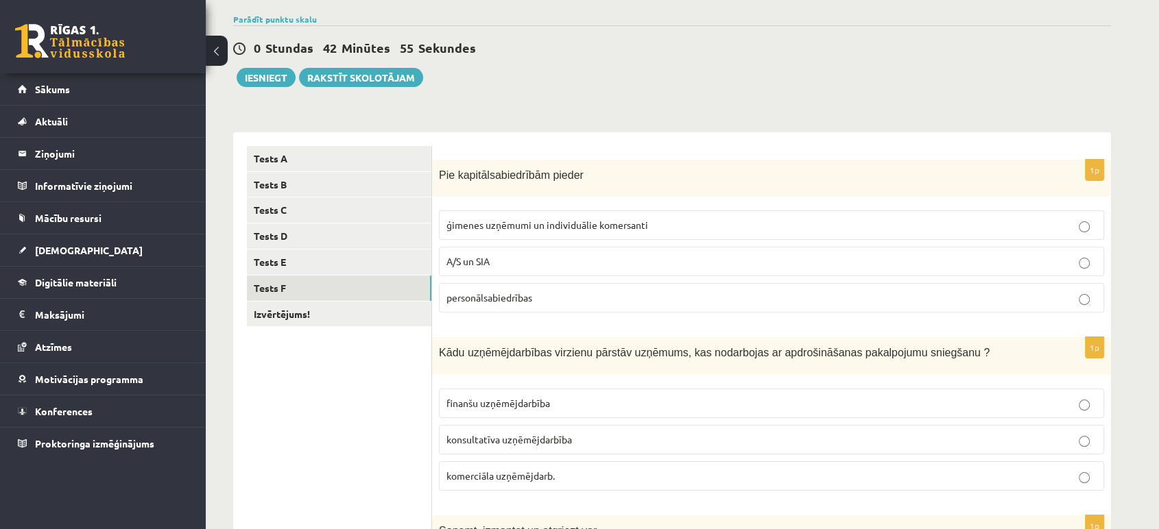
click at [587, 261] on p "A/S un SIA" at bounding box center [771, 261] width 650 height 14
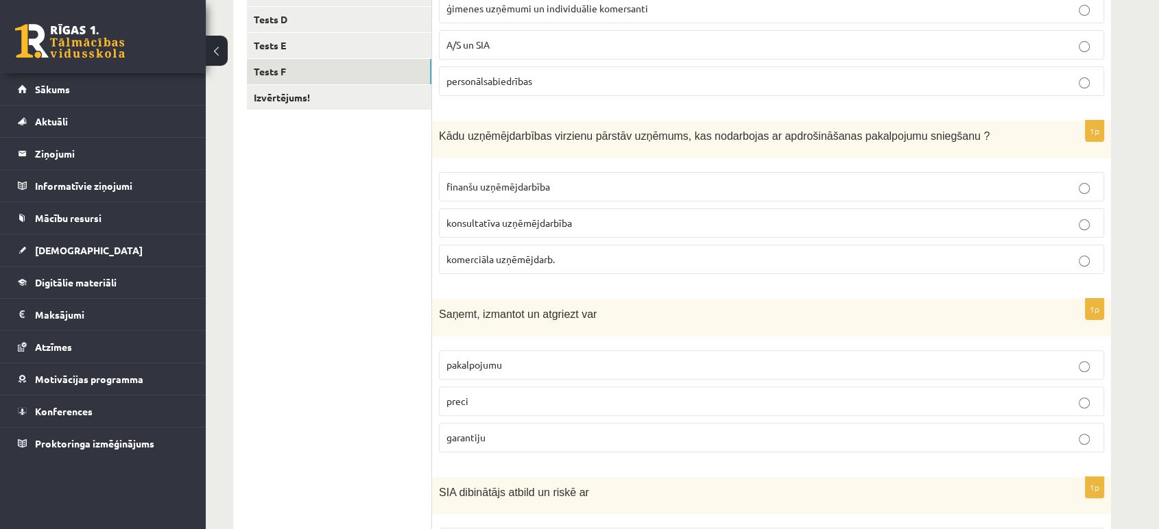
scroll to position [324, 0]
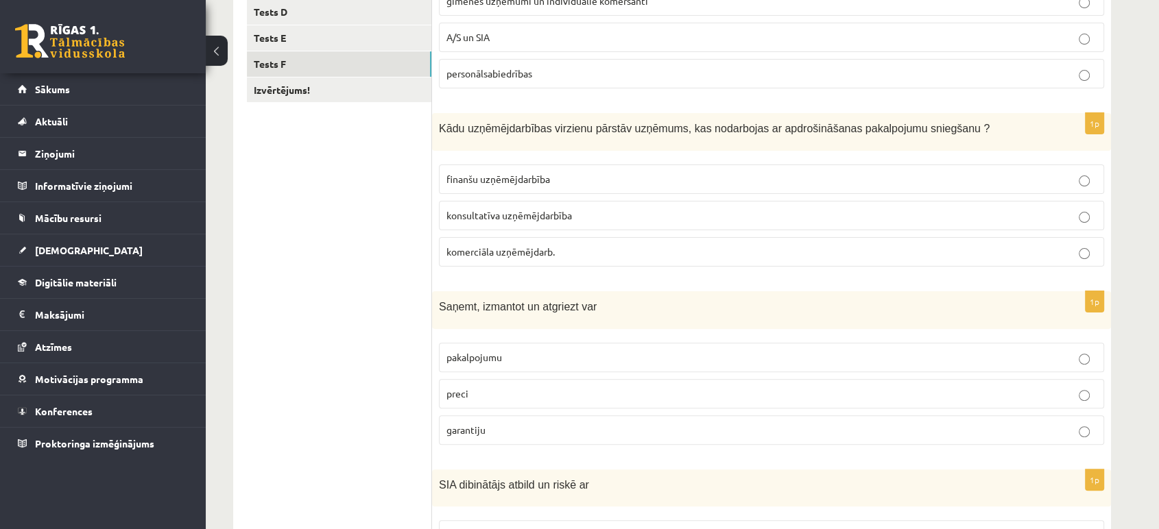
click at [971, 109] on form "1p Pie kapitālsabiedrībām pieder ģimenes uzņēmumi un individuālie komersanti A/…" at bounding box center [771, 367] width 651 height 890
click at [505, 215] on span "konsultatīva uzņēmējdarbība" at bounding box center [508, 215] width 125 height 12
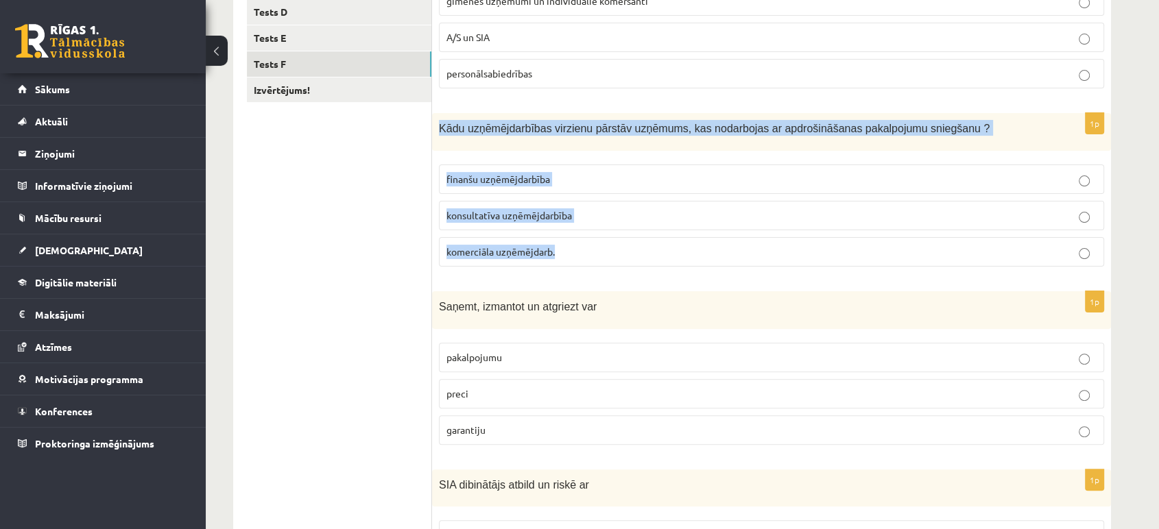
drag, startPoint x: 437, startPoint y: 129, endPoint x: 575, endPoint y: 252, distance: 185.0
click at [575, 252] on div "1p Kādu uzņēmējdarbības virzienu pārstāv uzņēmums, kas nodarbojas ar apdrošināš…" at bounding box center [771, 195] width 679 height 165
drag, startPoint x: 406, startPoint y: 171, endPoint x: 338, endPoint y: -93, distance: 272.5
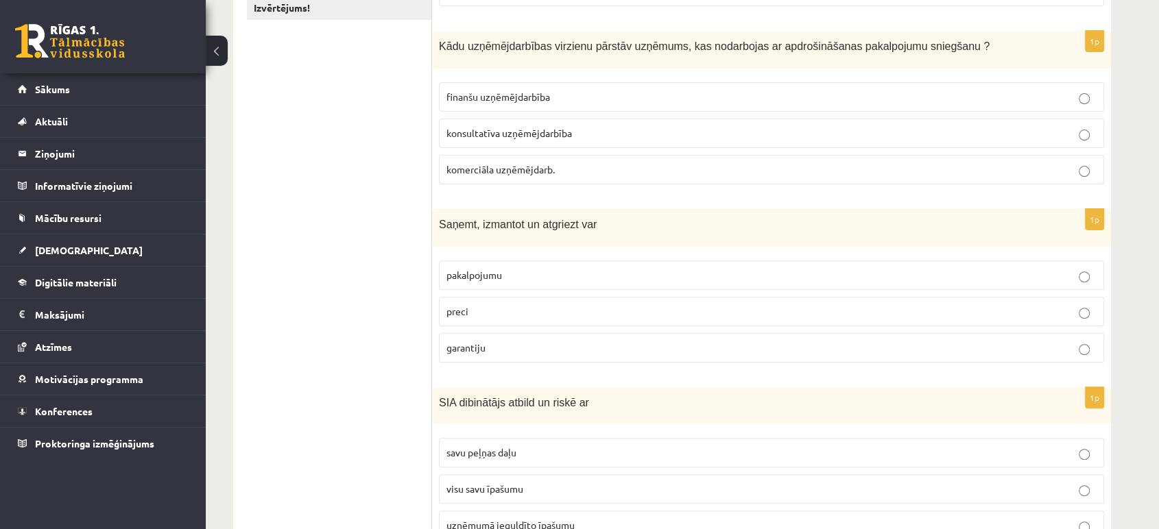
scroll to position [404, 0]
click at [509, 100] on span "finanšu uzņēmējdarbība" at bounding box center [498, 99] width 104 height 12
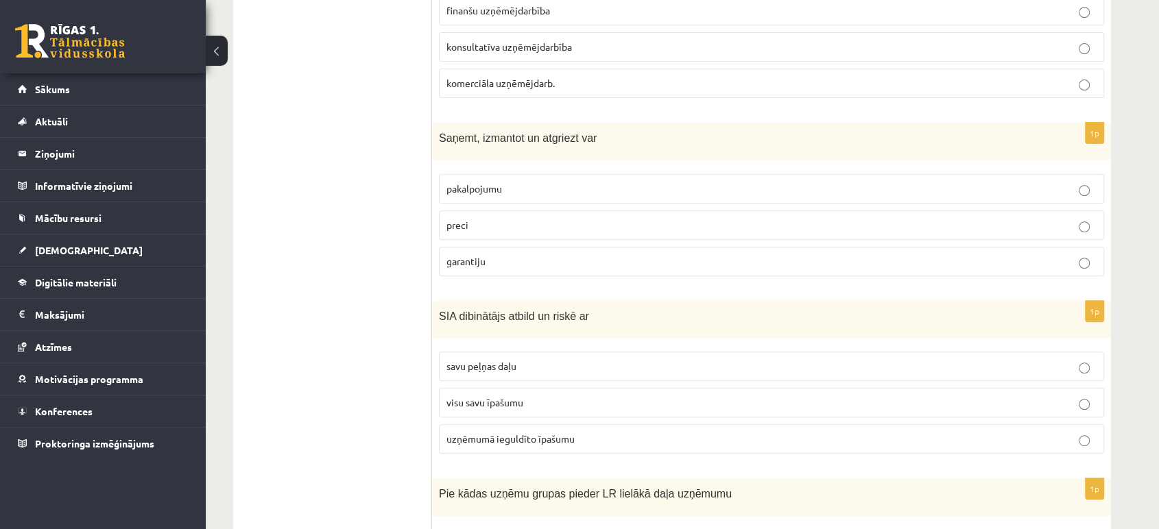
click at [472, 226] on p "preci" at bounding box center [771, 225] width 650 height 14
drag, startPoint x: 439, startPoint y: 141, endPoint x: 515, endPoint y: 267, distance: 147.9
click at [515, 267] on div "1p Saņemt, izmantot un atgriezt var pakalpojumu preci garantiju" at bounding box center [771, 205] width 679 height 165
click at [328, 177] on ul "Tests A Tests B Tests C Tests D Tests E Tests F Izvērtējums!" at bounding box center [339, 198] width 185 height 890
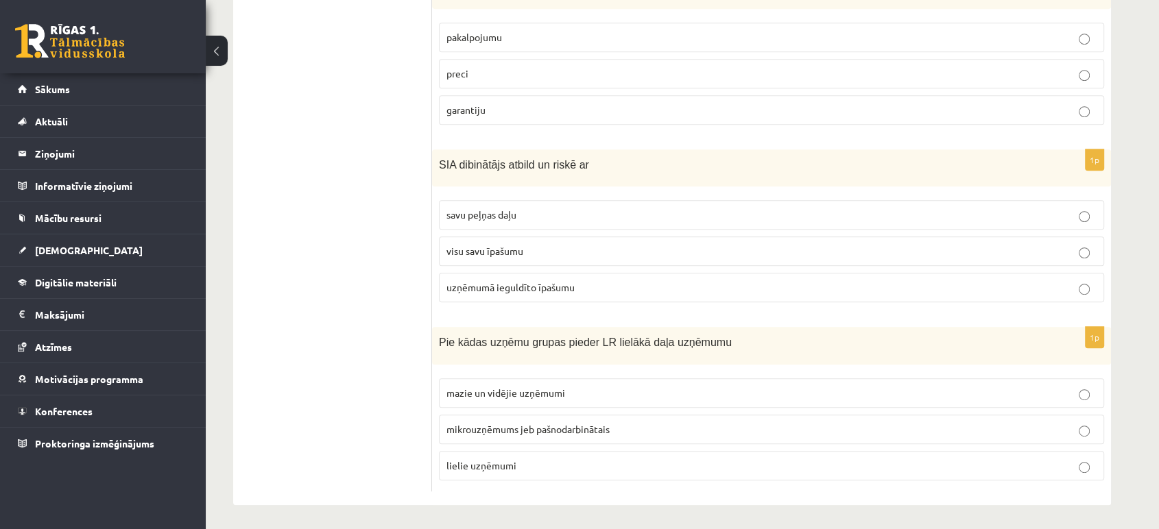
scroll to position [644, 0]
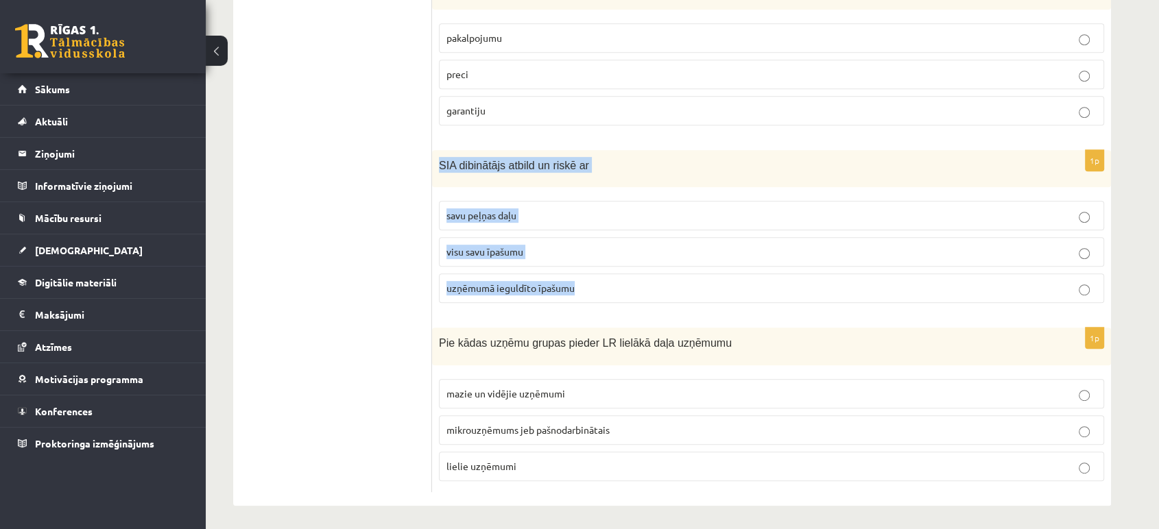
drag, startPoint x: 439, startPoint y: 163, endPoint x: 581, endPoint y: 278, distance: 182.9
click at [581, 278] on div "1p SIA dibinātājs atbild un riskē ar savu peļņas daļu visu savu īpašumu uzņēmum…" at bounding box center [771, 232] width 679 height 165
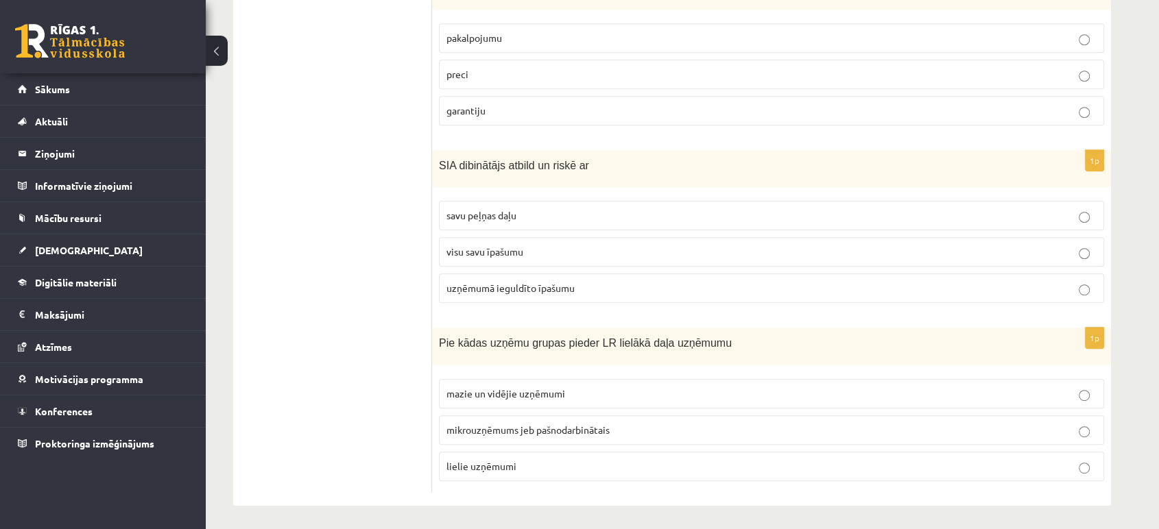
click at [373, 205] on ul "Tests A Tests B Tests C Tests D Tests E Tests F Izvērtējums!" at bounding box center [339, 47] width 185 height 890
click at [526, 255] on p "visu savu īpašumu" at bounding box center [771, 252] width 650 height 14
click at [513, 297] on label "uzņēmumā ieguldīto īpašumu" at bounding box center [771, 288] width 665 height 29
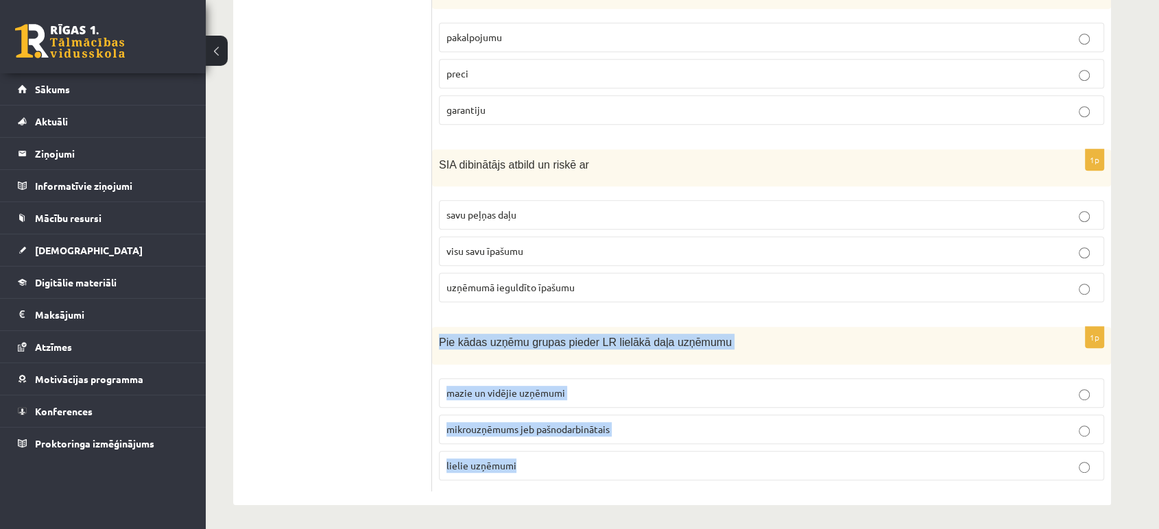
drag, startPoint x: 438, startPoint y: 338, endPoint x: 559, endPoint y: 470, distance: 179.0
click at [559, 470] on div "1p Pie kādas uzņēmu grupas pieder LR lielākā daļa uzņēmumu mazie un vidējie uzņ…" at bounding box center [771, 409] width 679 height 165
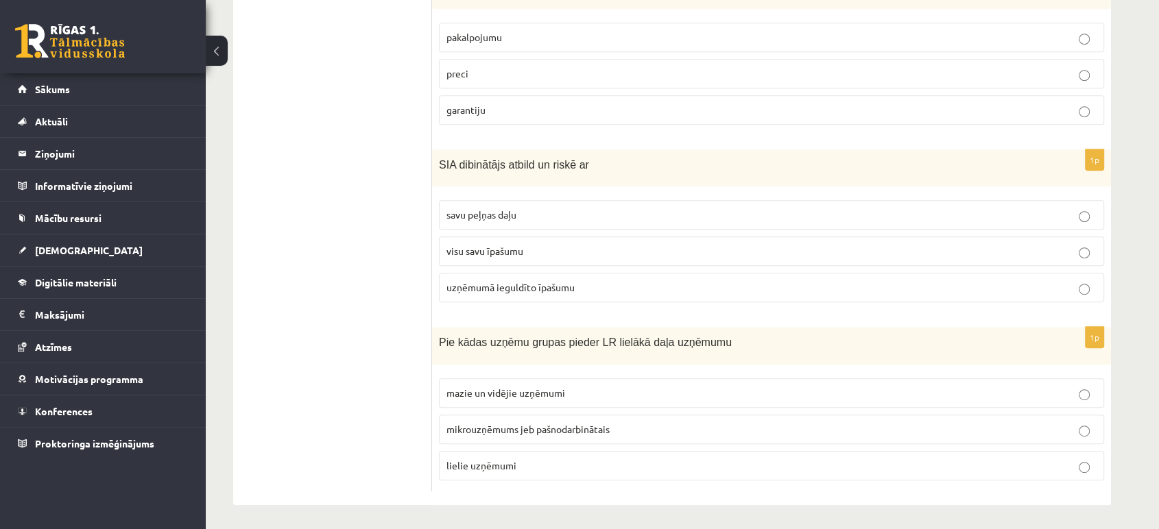
click at [369, 402] on ul "Tests A Tests B Tests C Tests D Tests E Tests F Izvērtējums!" at bounding box center [339, 47] width 185 height 890
click at [554, 390] on span "mazie un vidējie uzņēmumi" at bounding box center [505, 393] width 119 height 12
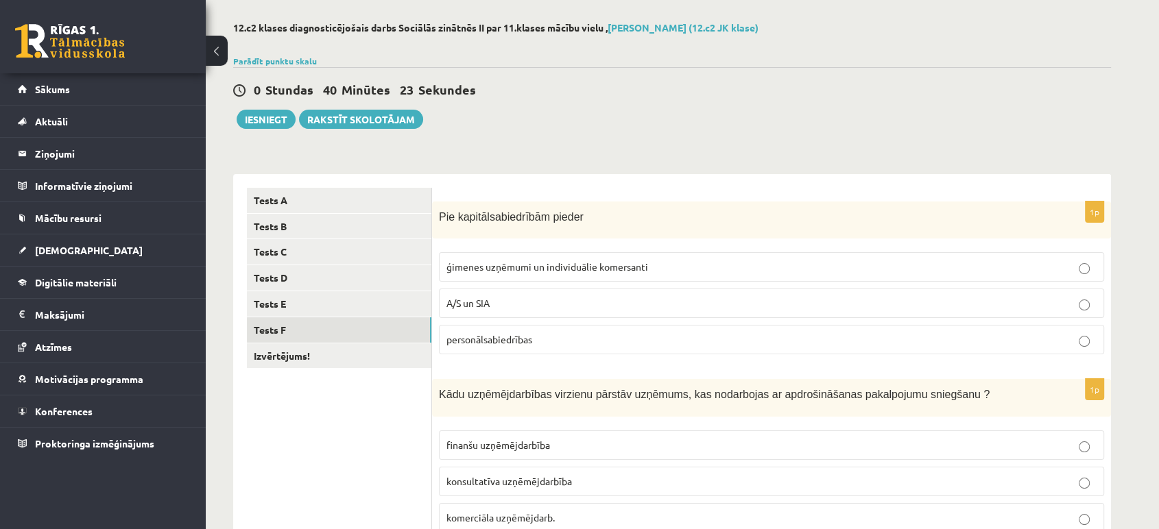
scroll to position [60, 0]
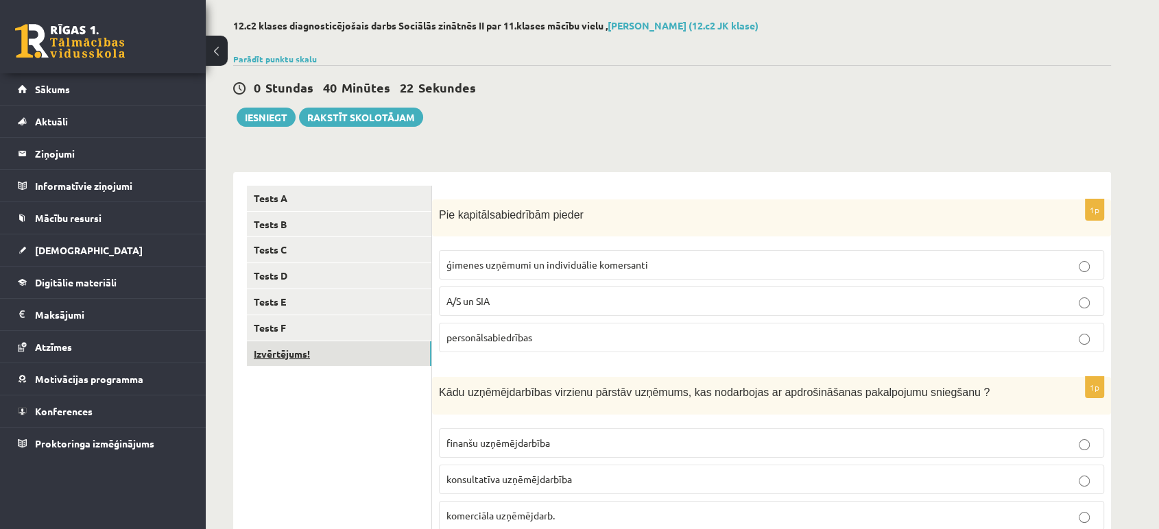
click at [351, 354] on link "Izvērtējums!" at bounding box center [339, 353] width 184 height 25
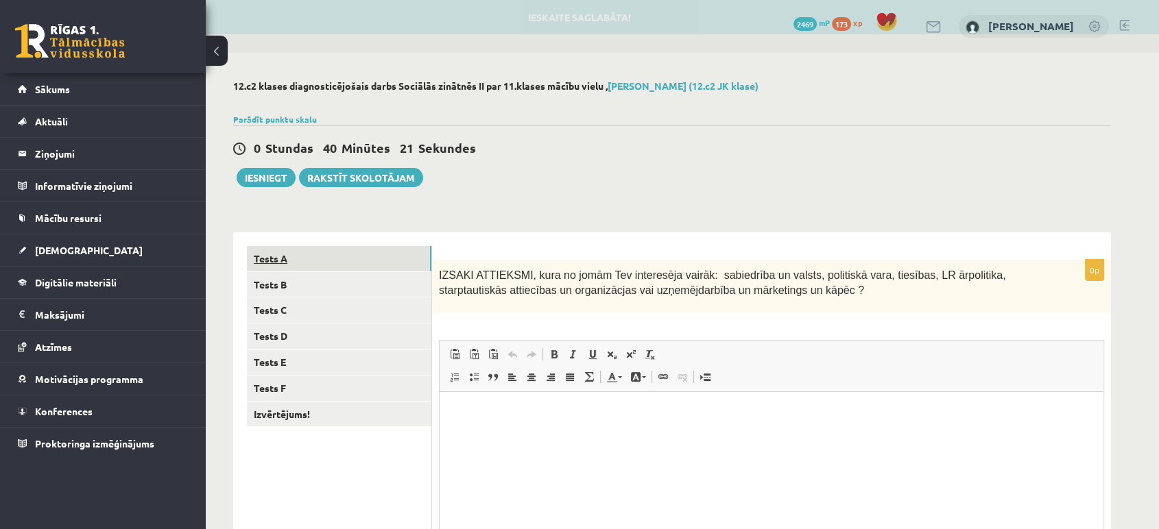
scroll to position [0, 0]
click at [361, 256] on link "Tests A" at bounding box center [339, 258] width 184 height 25
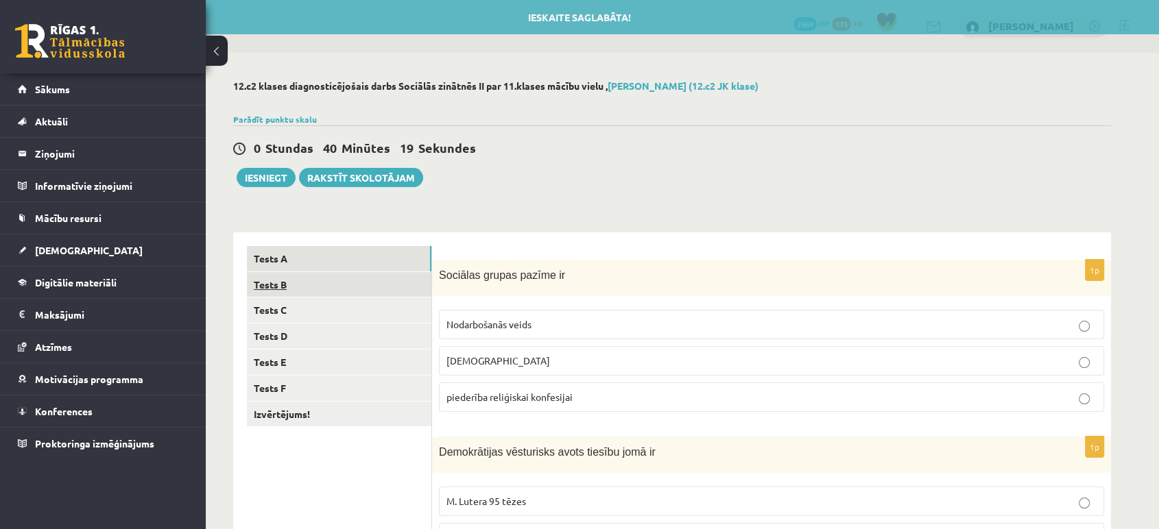
click at [356, 295] on link "Tests B" at bounding box center [339, 284] width 184 height 25
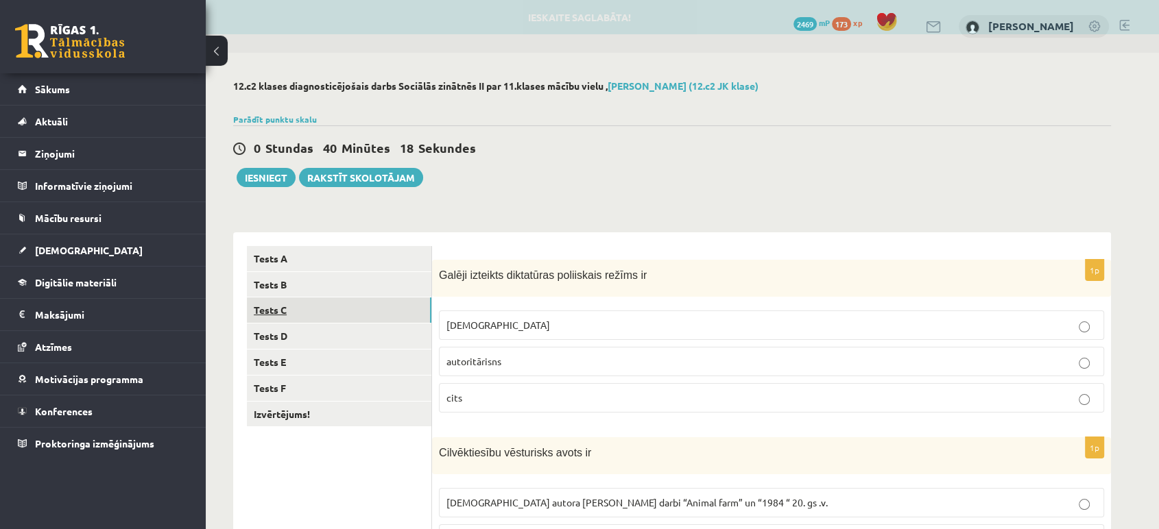
click at [356, 308] on link "Tests C" at bounding box center [339, 310] width 184 height 25
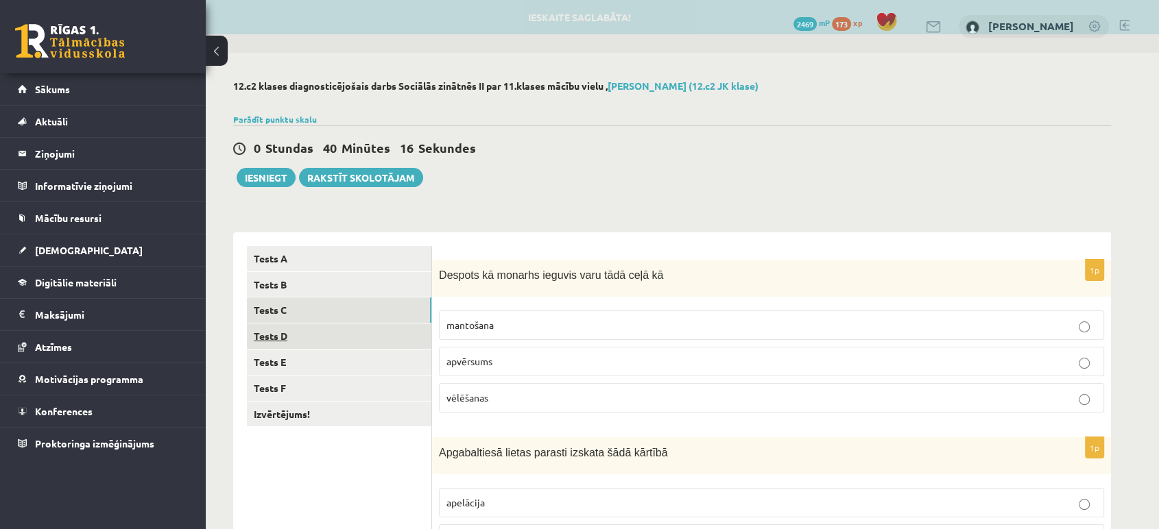
click at [356, 340] on link "Tests D" at bounding box center [339, 336] width 184 height 25
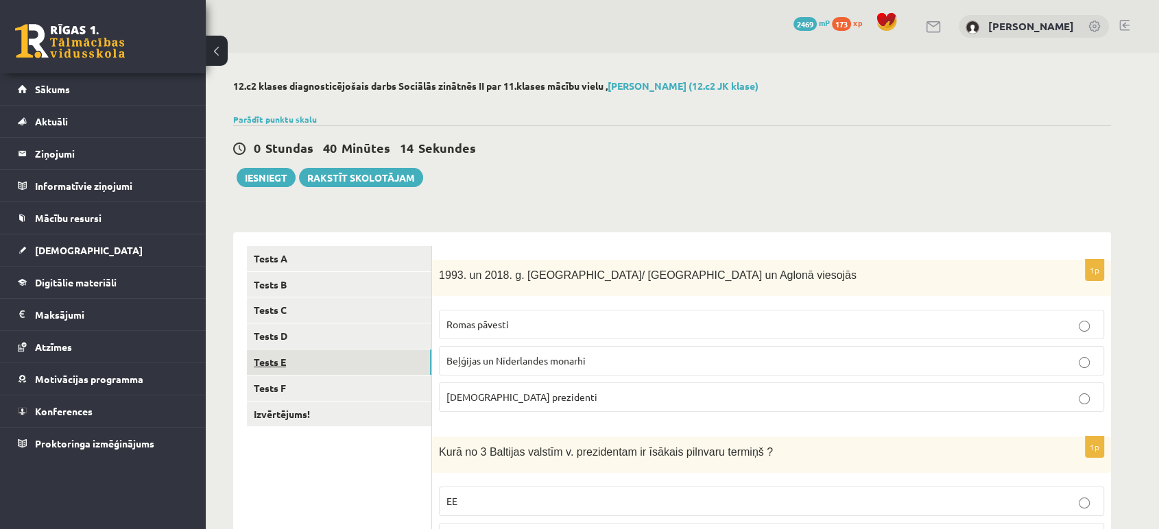
click at [358, 369] on link "Tests E" at bounding box center [339, 362] width 184 height 25
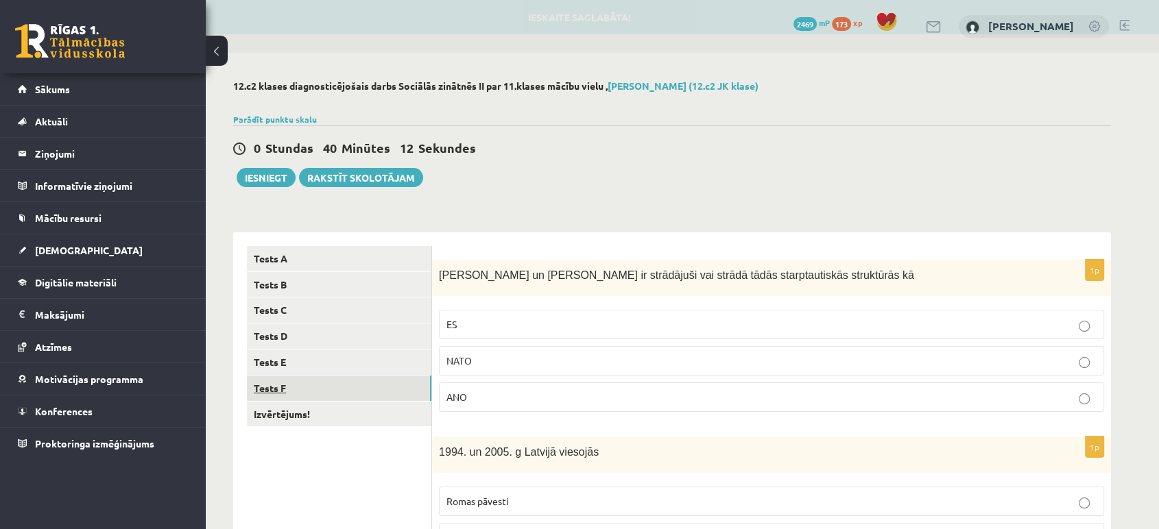
click at [360, 400] on link "Tests F" at bounding box center [339, 388] width 184 height 25
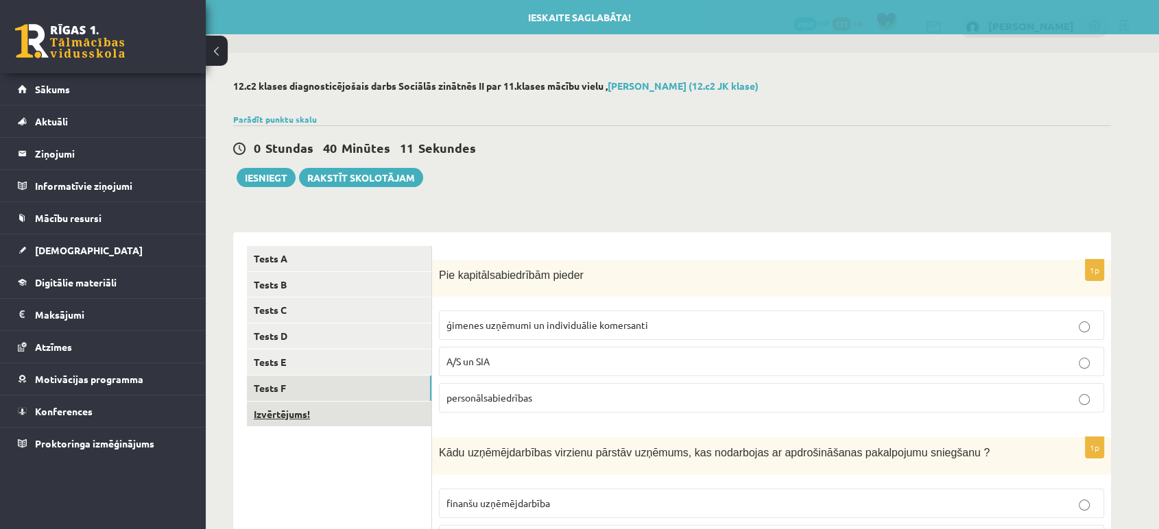
click at [360, 411] on link "Izvērtējums!" at bounding box center [339, 414] width 184 height 25
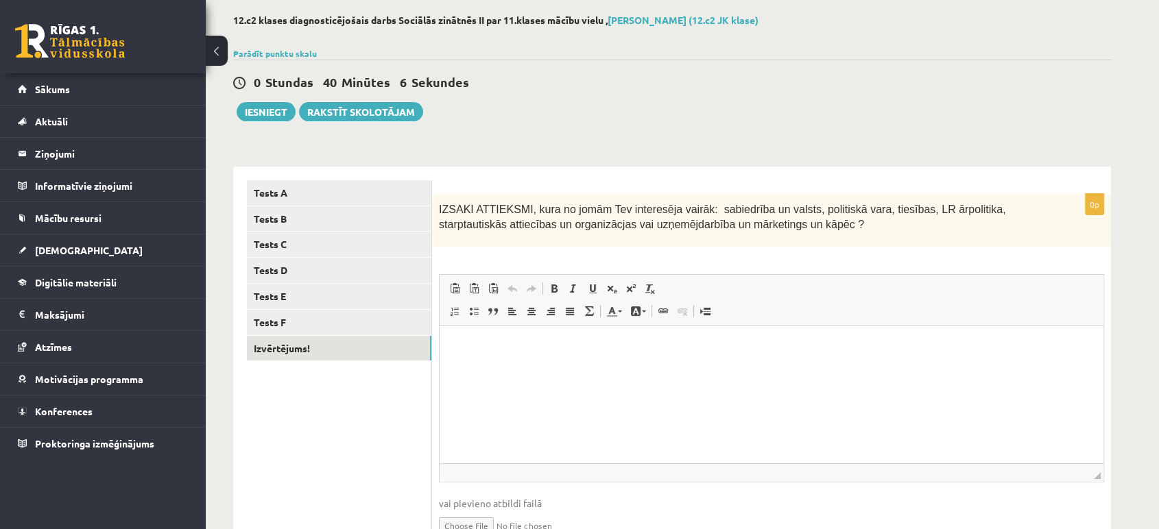
scroll to position [66, 0]
drag, startPoint x: 570, startPoint y: 223, endPoint x: 707, endPoint y: 221, distance: 137.8
click at [707, 221] on span "IZSAKI ATTIEKSMI, kura no jomām Tev interesēja vairāk: sabiedrība un valsts, po…" at bounding box center [722, 216] width 566 height 27
click at [611, 367] on html at bounding box center [771, 347] width 664 height 42
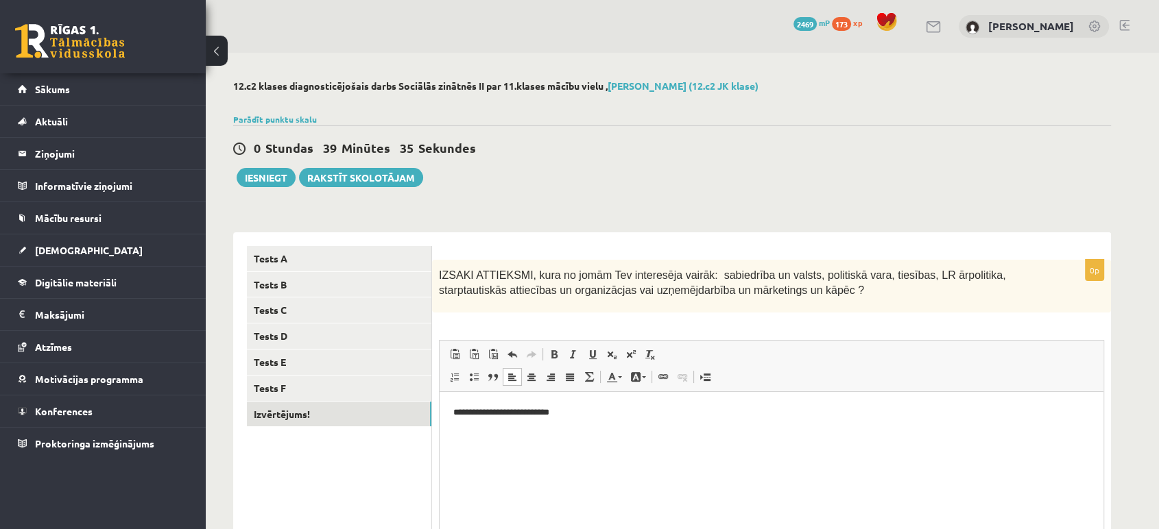
scroll to position [0, 0]
click at [298, 115] on link "Parādīt punktu skalu" at bounding box center [275, 119] width 84 height 11
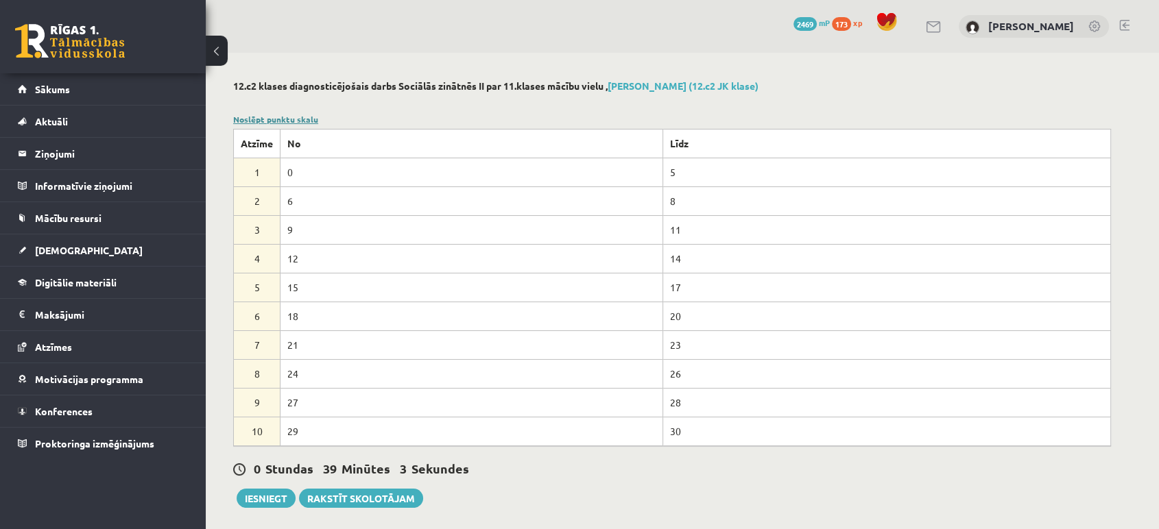
click at [298, 115] on link "Noslēpt punktu skalu" at bounding box center [275, 119] width 85 height 11
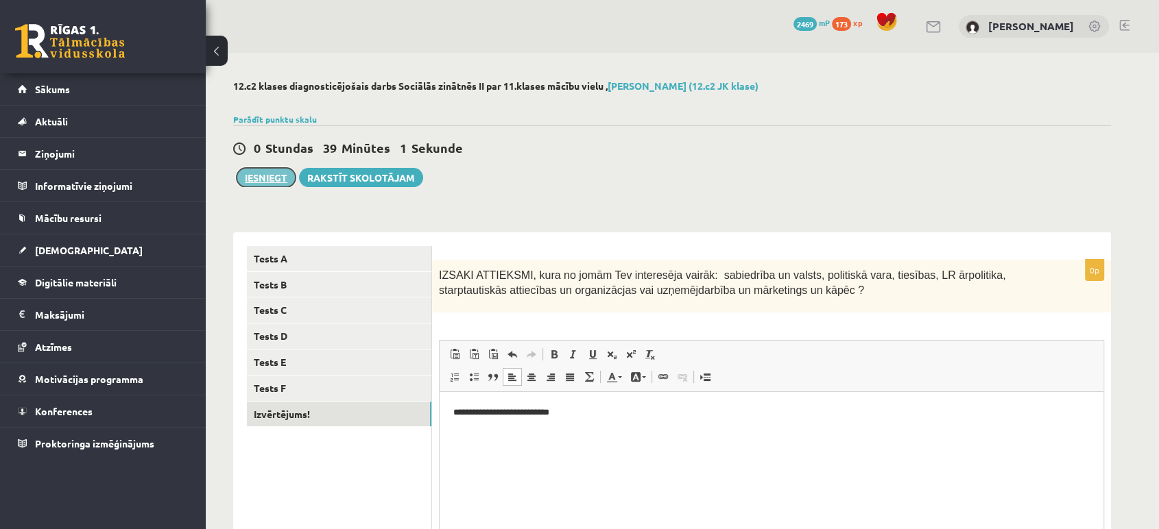
click at [281, 174] on button "Iesniegt" at bounding box center [266, 177] width 59 height 19
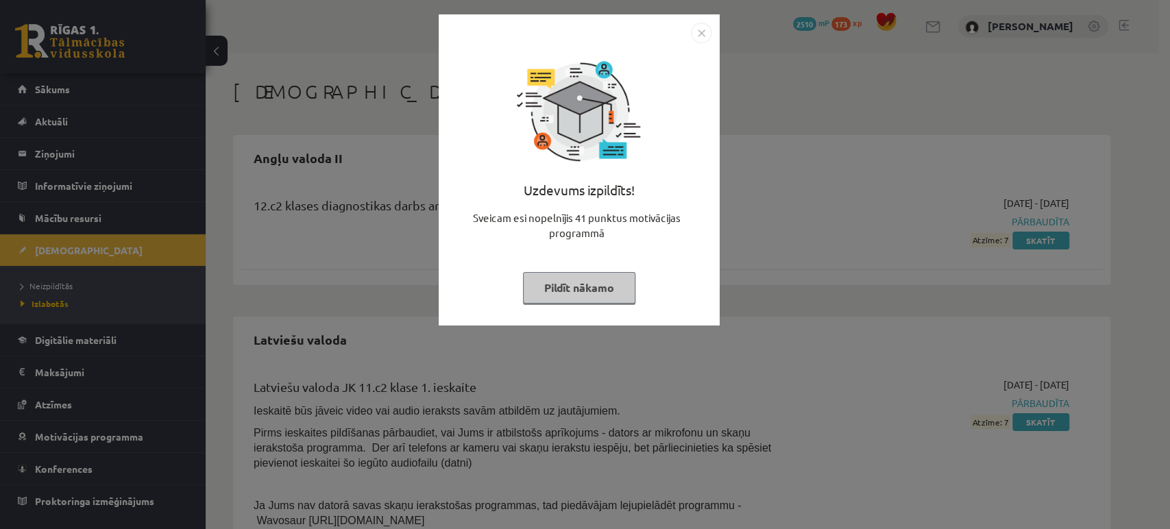
click at [571, 292] on button "Pildīt nākamo" at bounding box center [579, 288] width 112 height 32
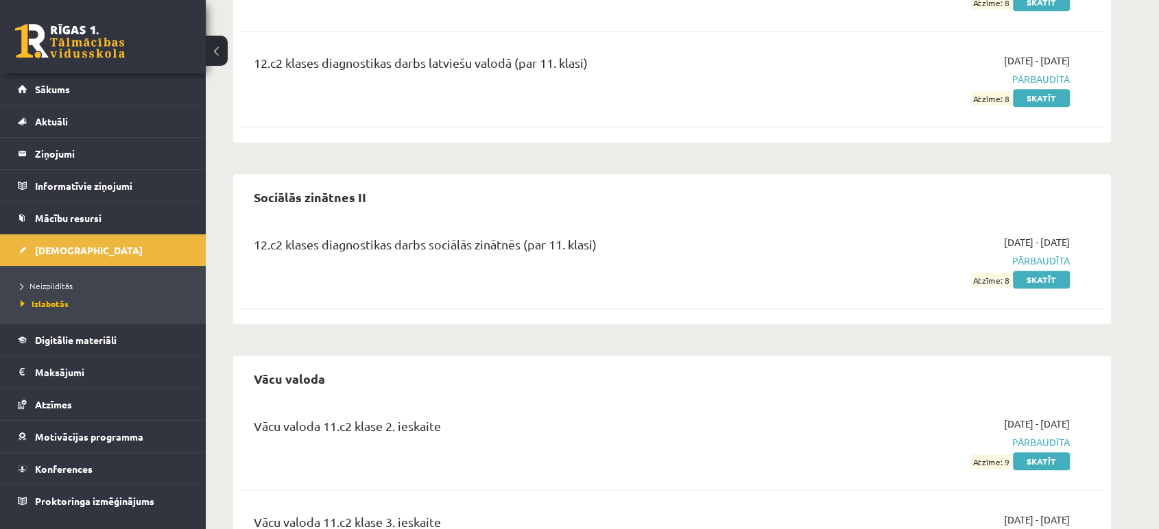
scroll to position [1169, 0]
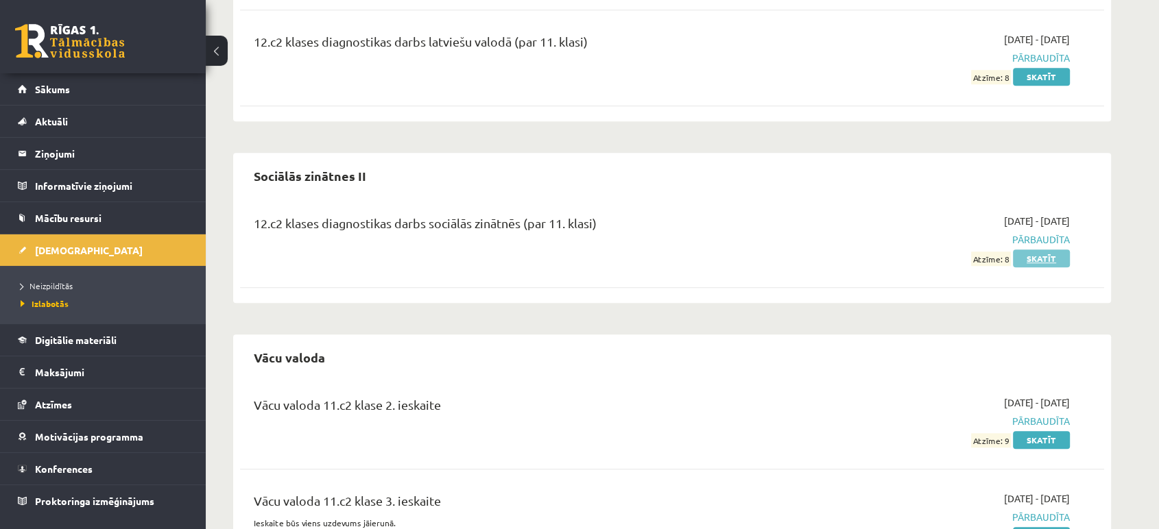
click at [1031, 256] on link "Skatīt" at bounding box center [1041, 259] width 57 height 18
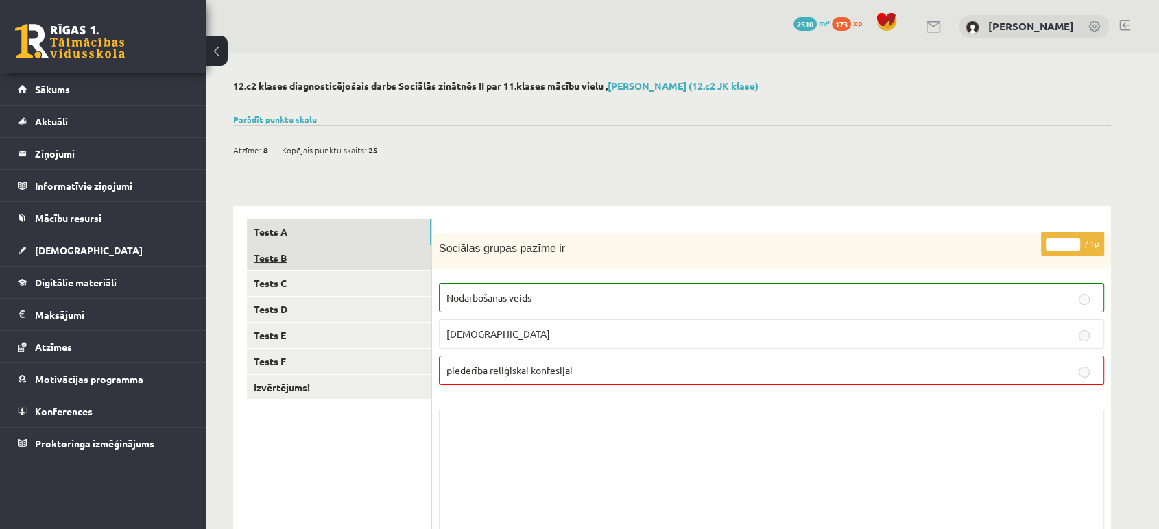
click at [406, 256] on link "Tests B" at bounding box center [339, 257] width 184 height 25
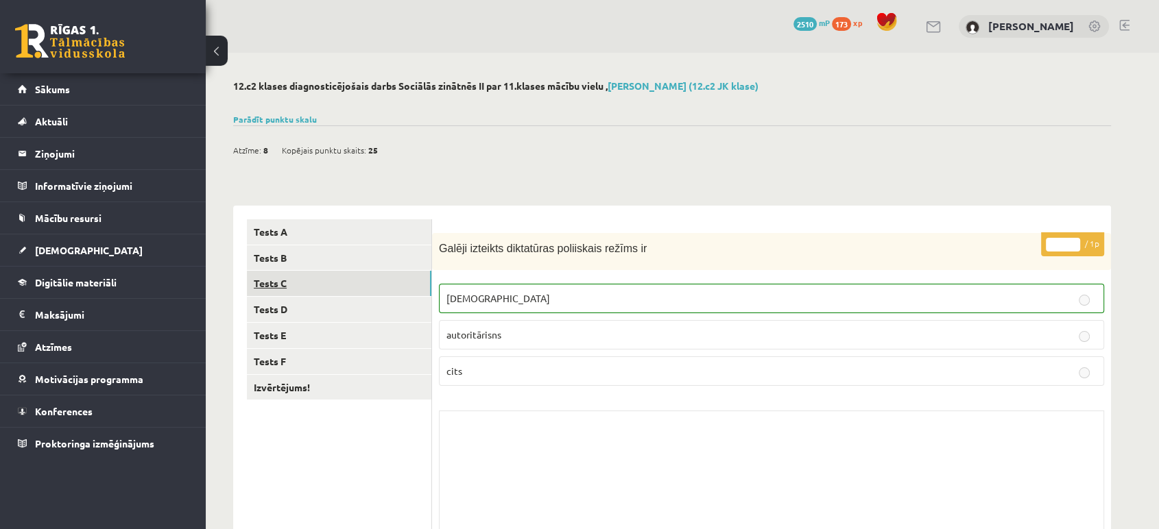
click at [396, 282] on link "Tests C" at bounding box center [339, 283] width 184 height 25
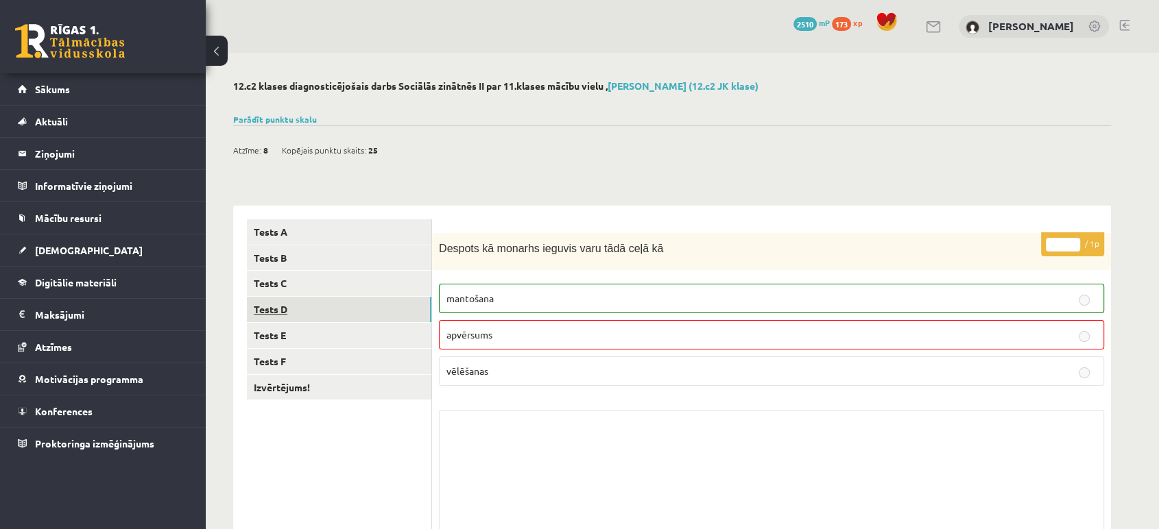
click at [415, 306] on link "Tests D" at bounding box center [339, 309] width 184 height 25
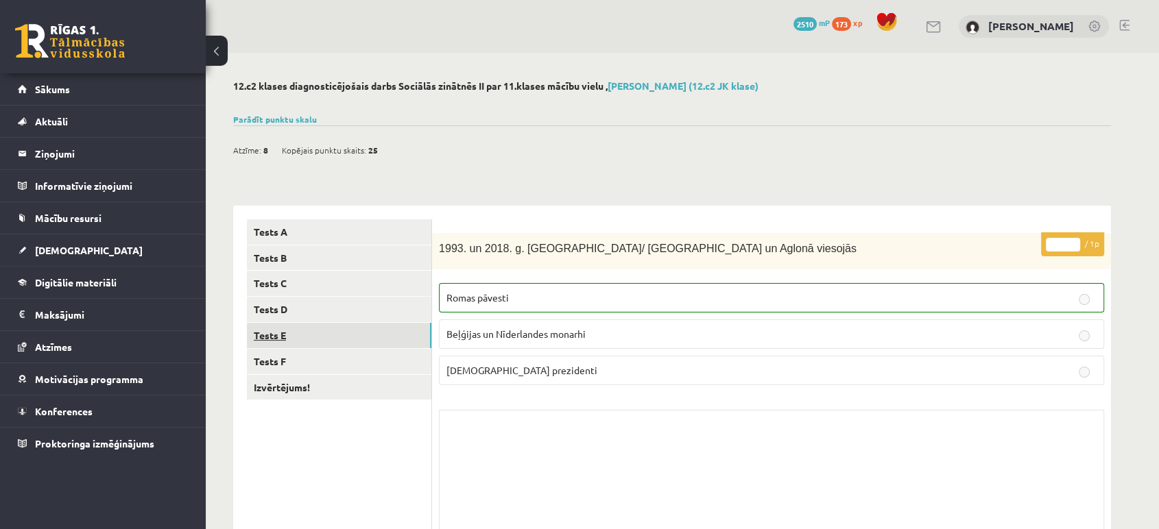
click at [346, 327] on link "Tests E" at bounding box center [339, 335] width 184 height 25
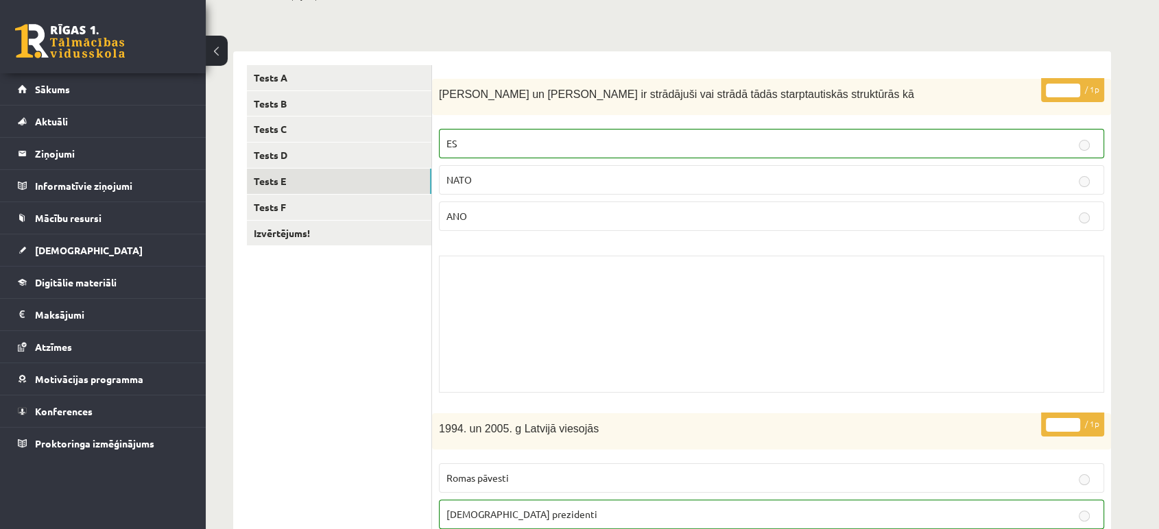
scroll to position [42, 0]
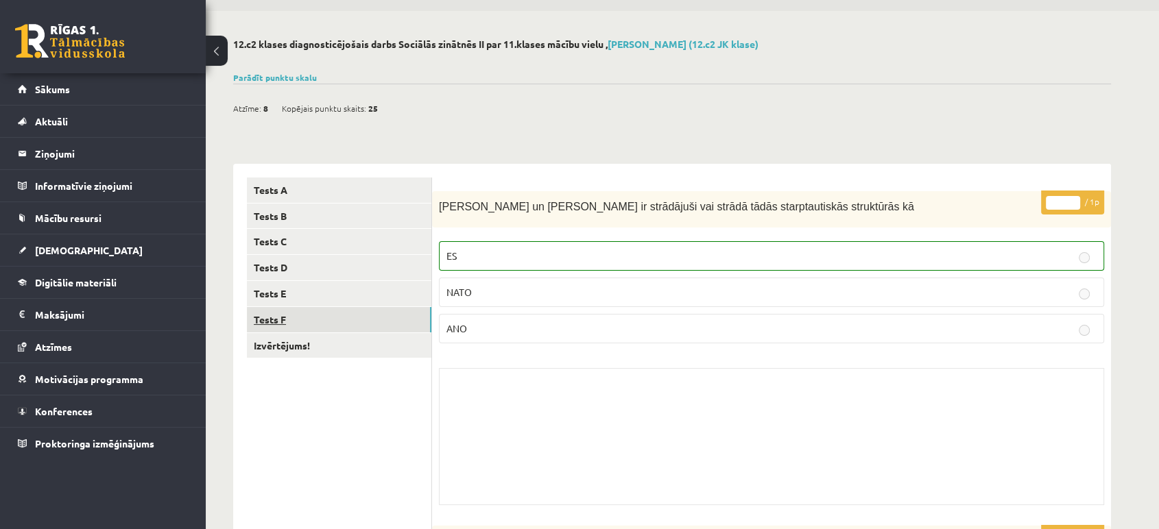
click at [353, 312] on link "Tests F" at bounding box center [339, 319] width 184 height 25
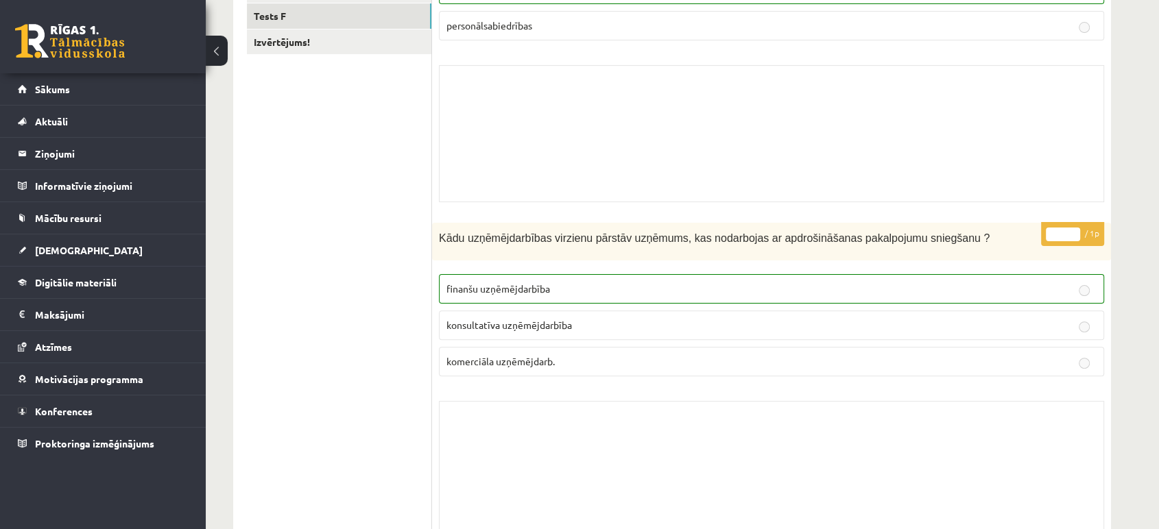
scroll to position [0, 0]
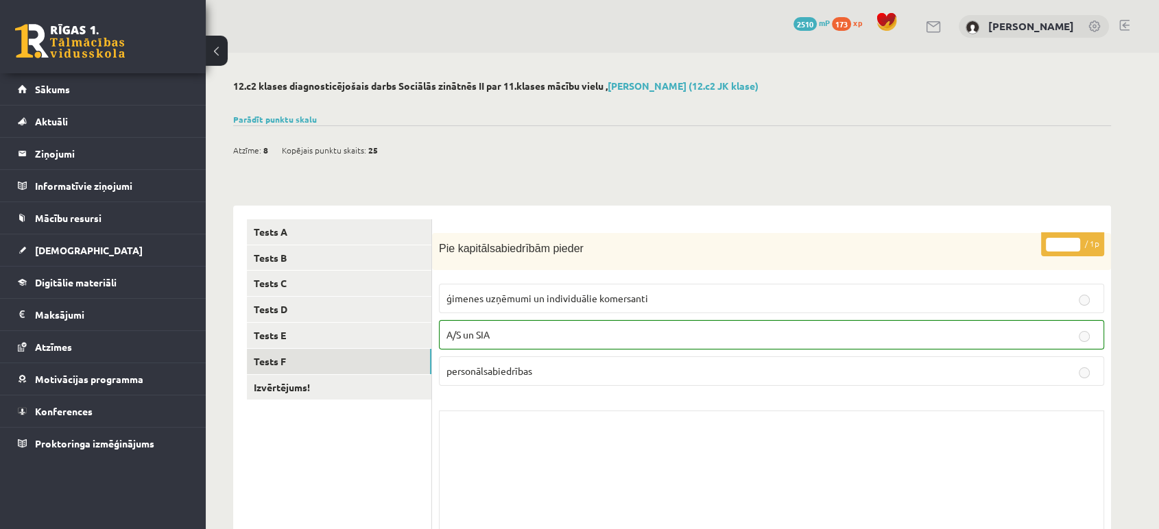
click at [110, 43] on link at bounding box center [70, 41] width 110 height 34
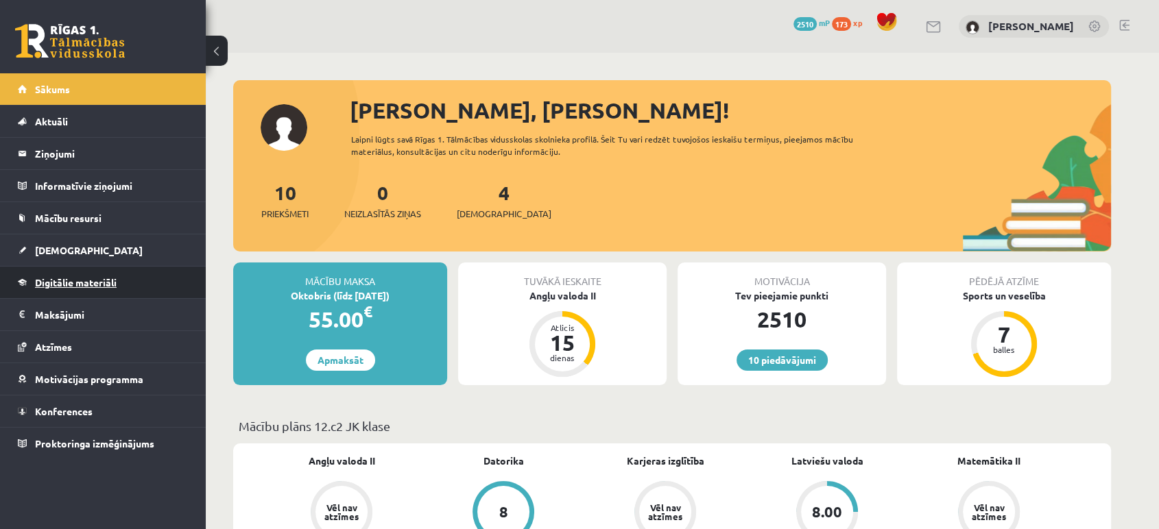
click at [95, 283] on span "Digitālie materiāli" at bounding box center [76, 282] width 82 height 12
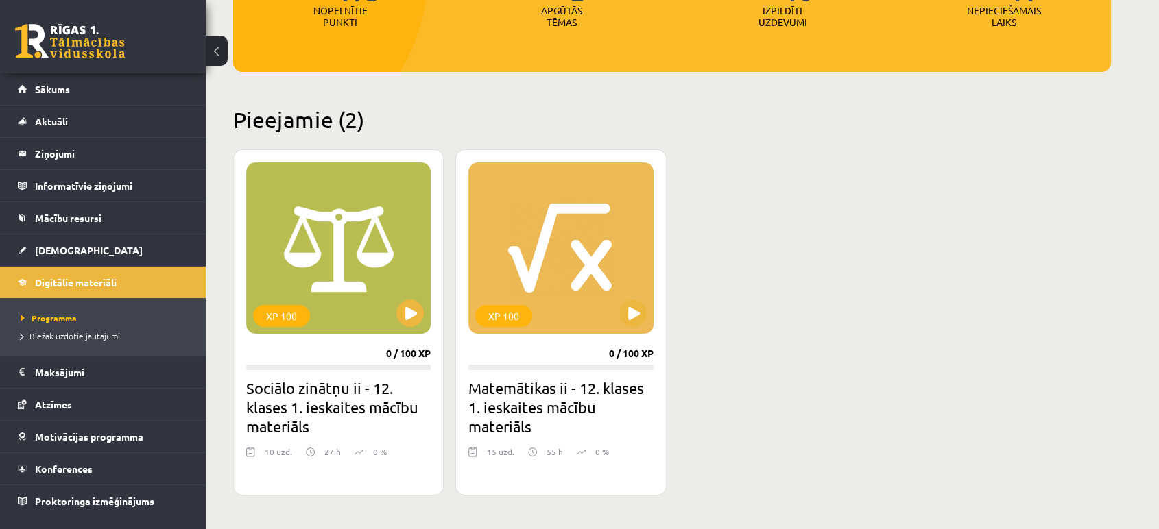
scroll to position [242, 0]
click at [325, 247] on div "XP 100" at bounding box center [338, 247] width 184 height 171
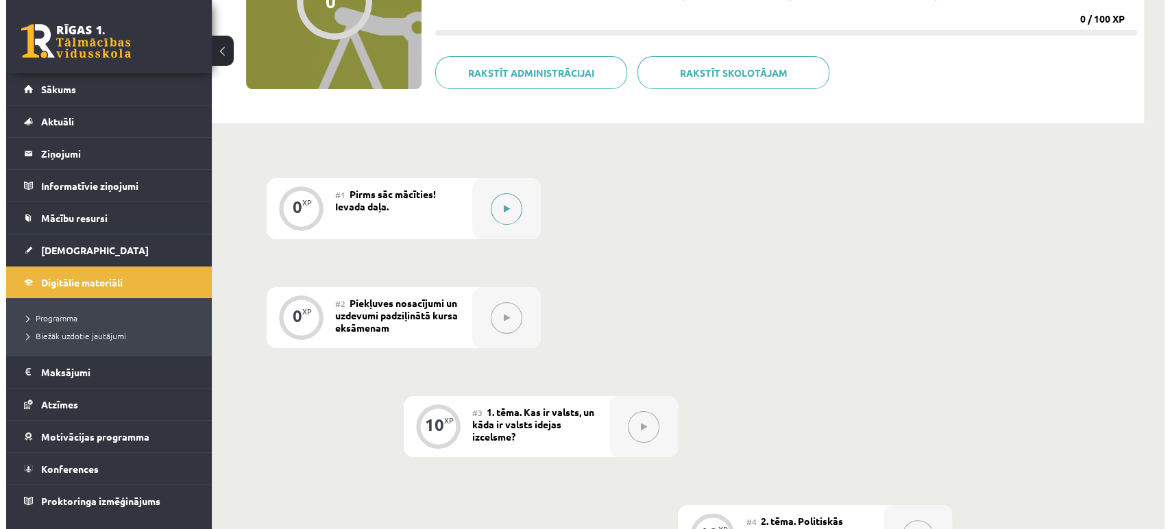
scroll to position [192, 0]
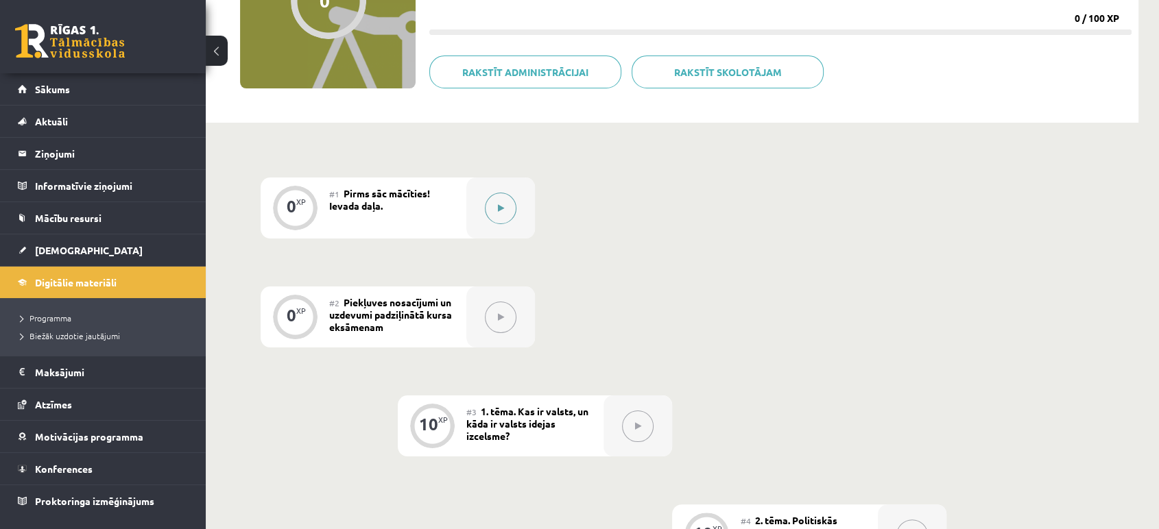
click at [500, 214] on button at bounding box center [501, 209] width 32 height 32
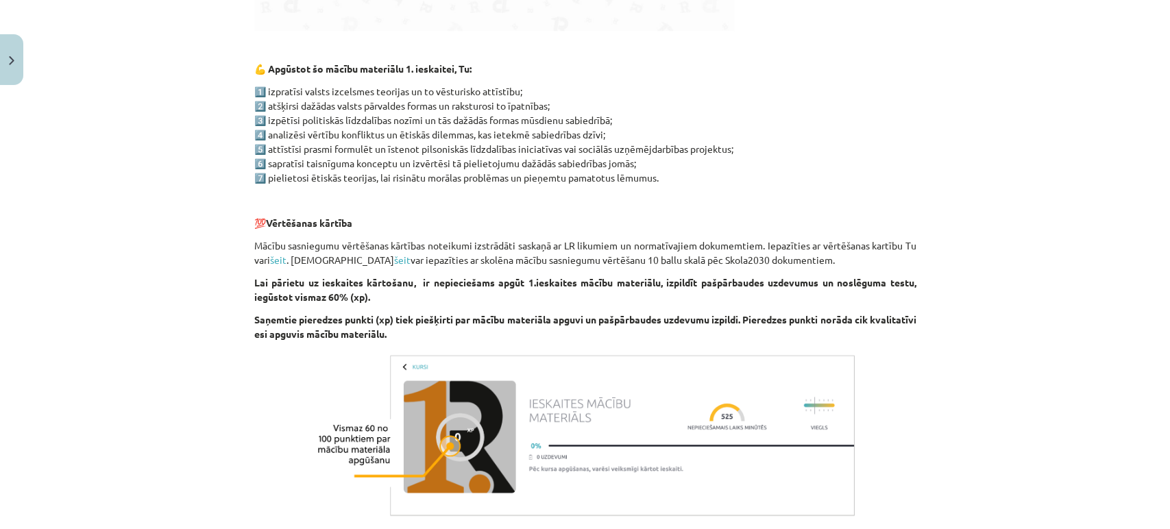
scroll to position [846, 0]
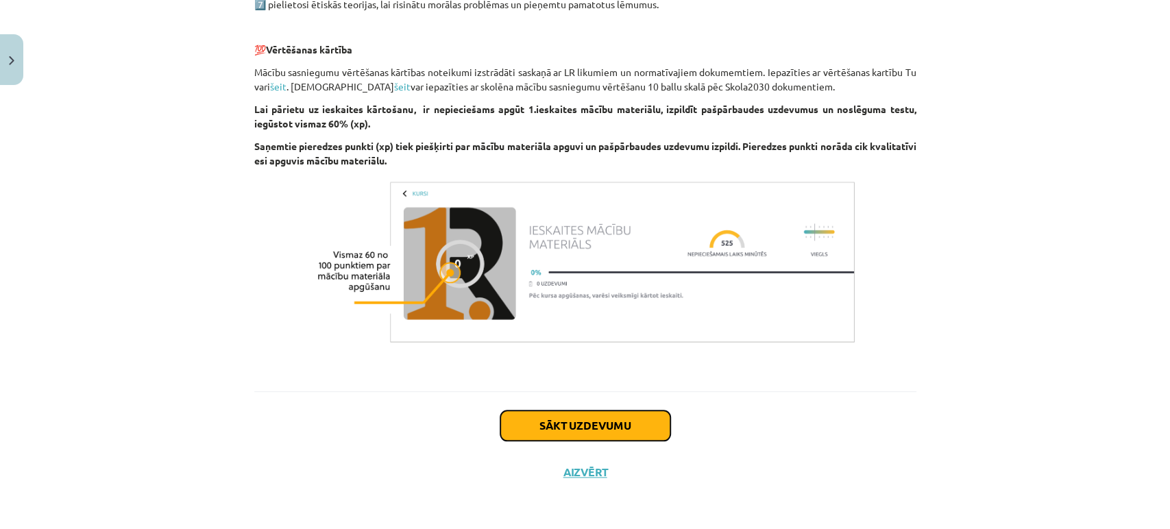
click at [583, 422] on button "Sākt uzdevumu" at bounding box center [585, 426] width 170 height 30
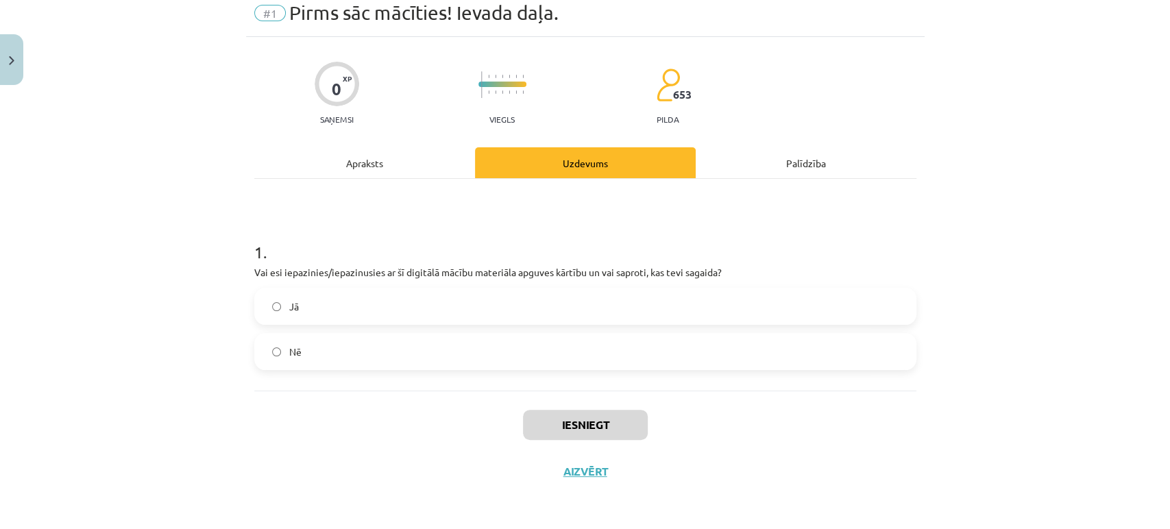
scroll to position [34, 0]
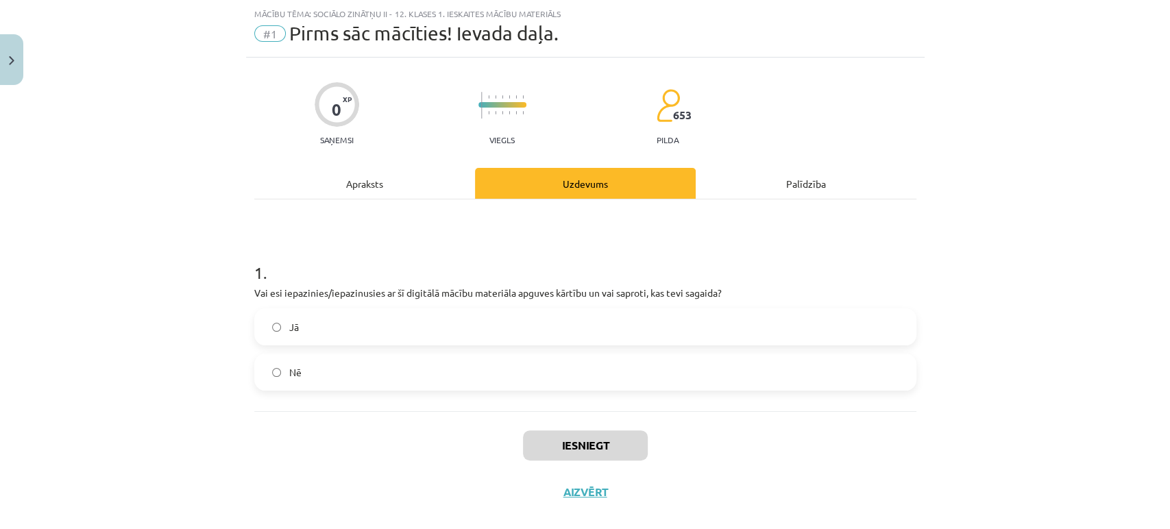
click at [450, 335] on label "Jā" at bounding box center [585, 327] width 659 height 34
click at [587, 448] on button "Iesniegt" at bounding box center [585, 446] width 125 height 30
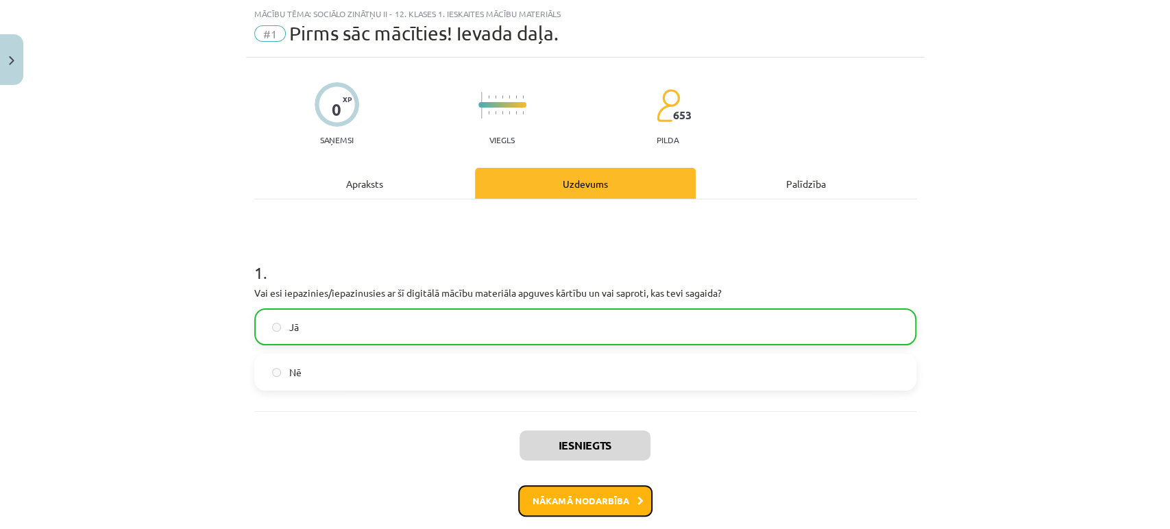
click at [557, 502] on button "Nākamā nodarbība" at bounding box center [585, 501] width 134 height 32
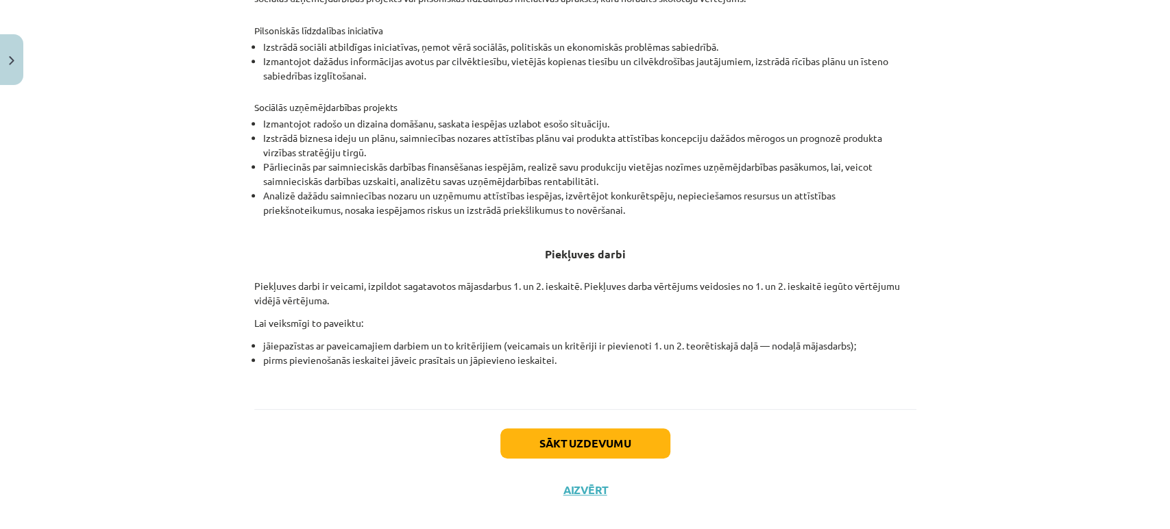
scroll to position [453, 0]
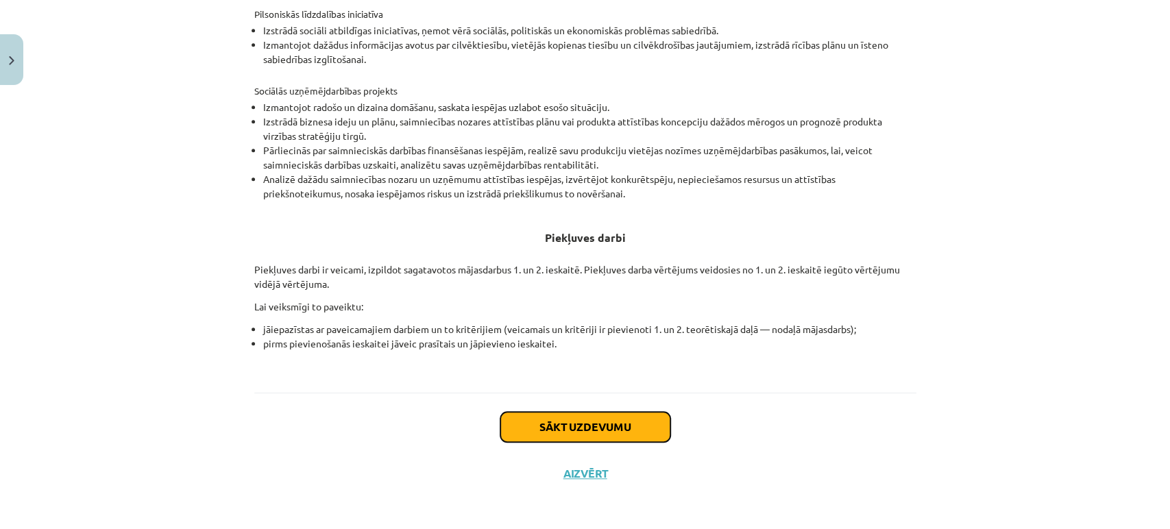
click at [568, 415] on button "Sākt uzdevumu" at bounding box center [585, 427] width 170 height 30
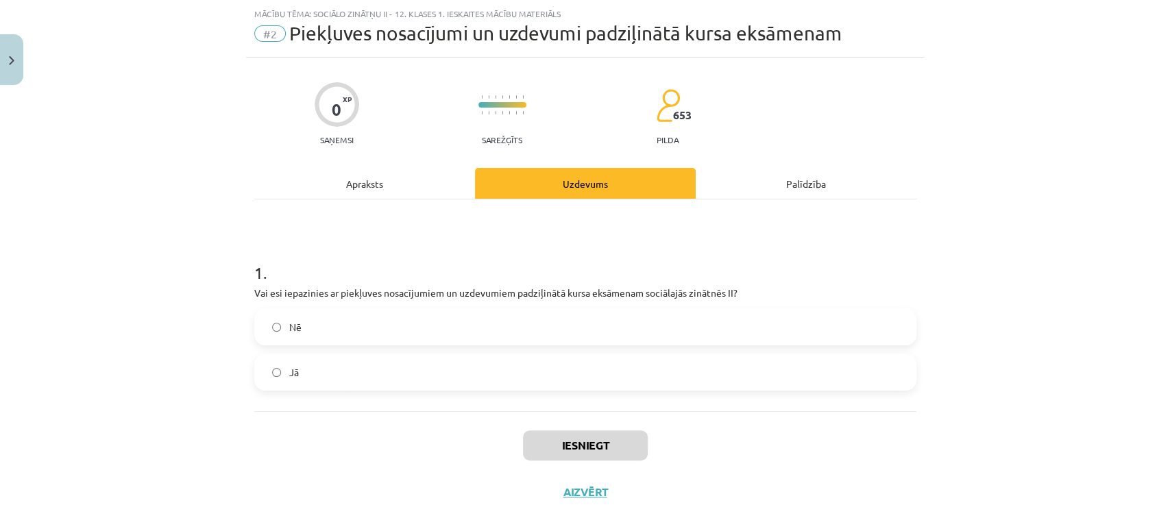
click at [494, 326] on label "Nē" at bounding box center [585, 327] width 659 height 34
click at [449, 374] on label "Jā" at bounding box center [585, 372] width 659 height 34
click at [572, 443] on button "Iesniegt" at bounding box center [585, 446] width 125 height 30
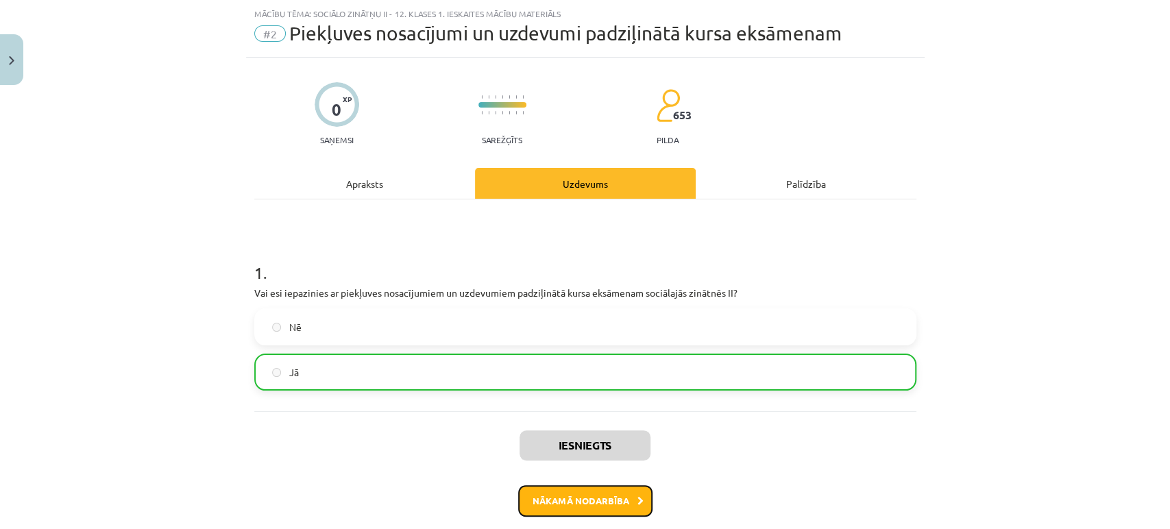
click at [581, 509] on button "Nākamā nodarbība" at bounding box center [585, 501] width 134 height 32
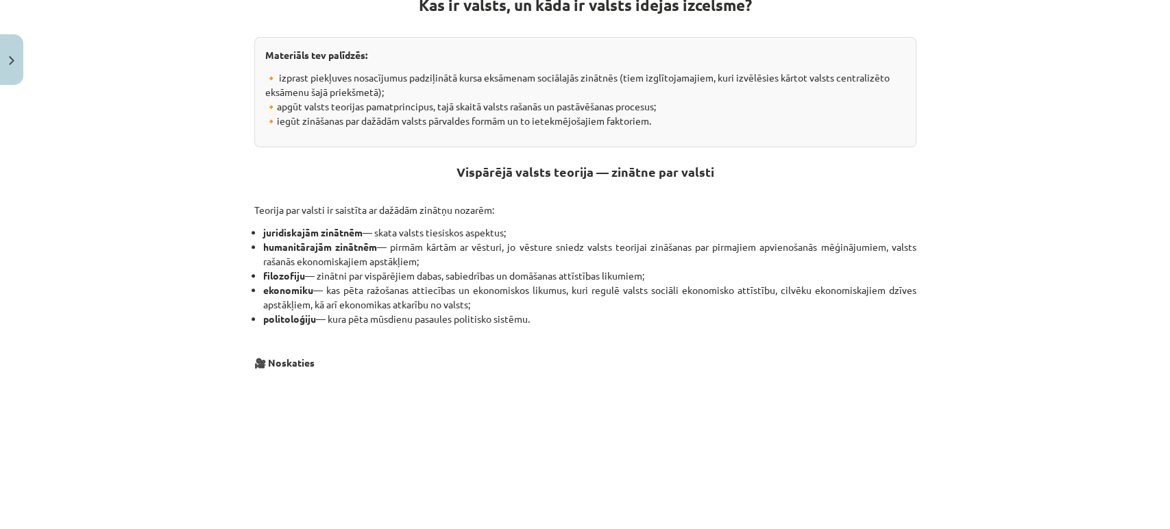
scroll to position [275, 0]
drag, startPoint x: 685, startPoint y: 281, endPoint x: 603, endPoint y: 286, distance: 82.4
click at [603, 286] on li "ekonomiku — kas pēta ražošanas attiecības un ekonomiskos likumus, kuri regulē v…" at bounding box center [589, 296] width 653 height 29
click at [489, 300] on li "ekonomiku — kas pēta ražošanas attiecības un ekonomiskos likumus, kuri regulē v…" at bounding box center [589, 296] width 653 height 29
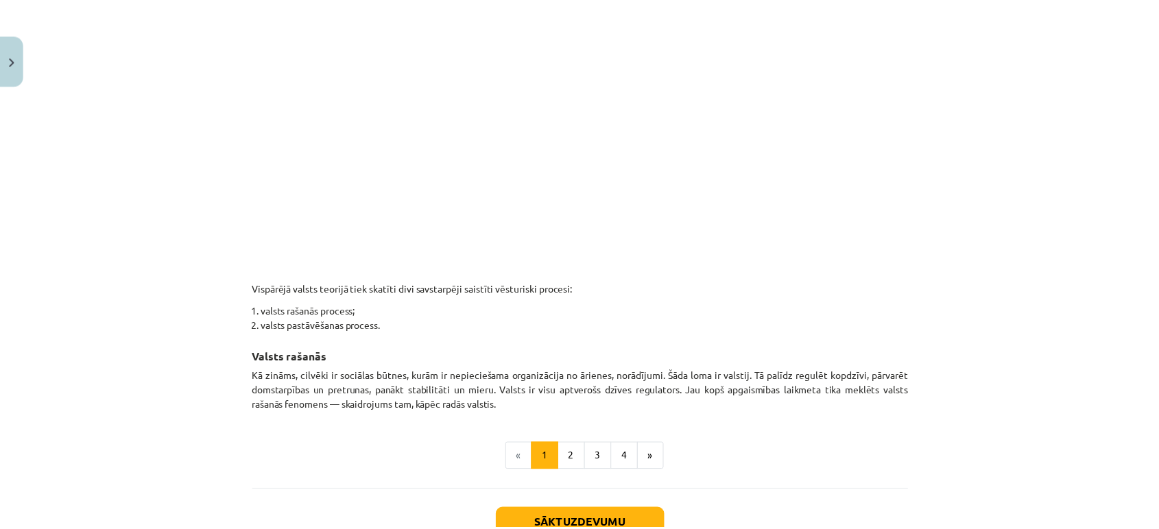
scroll to position [647, 0]
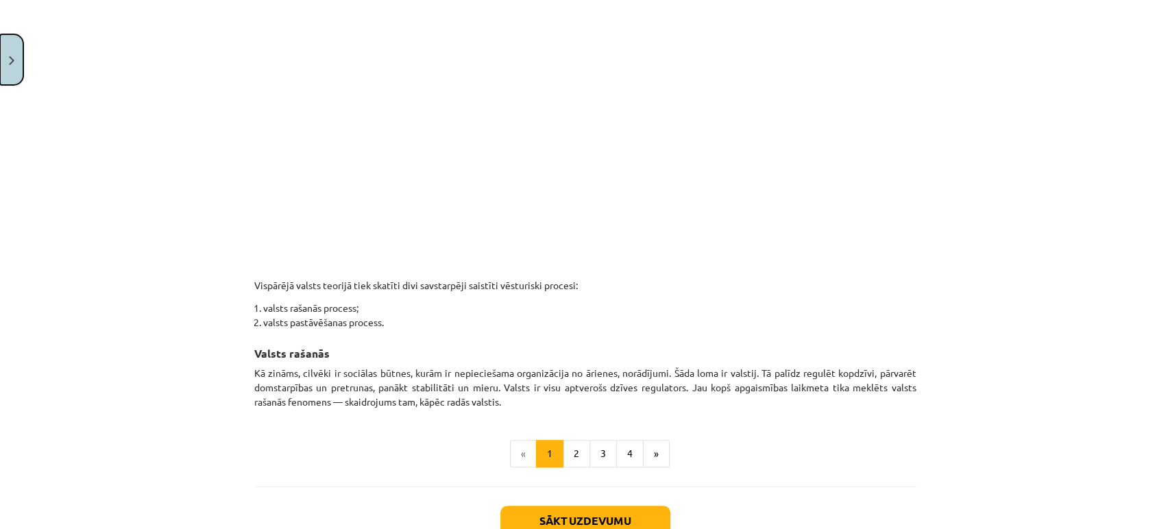
click at [16, 63] on button "Close" at bounding box center [11, 59] width 23 height 51
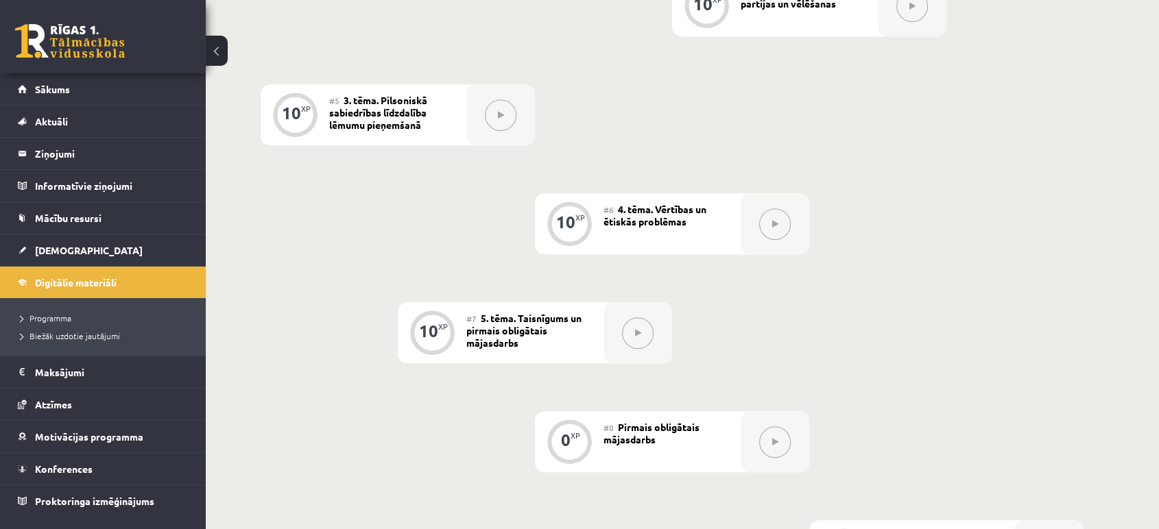
scroll to position [720, 0]
click at [95, 246] on link "[DEMOGRAPHIC_DATA]" at bounding box center [103, 250] width 171 height 32
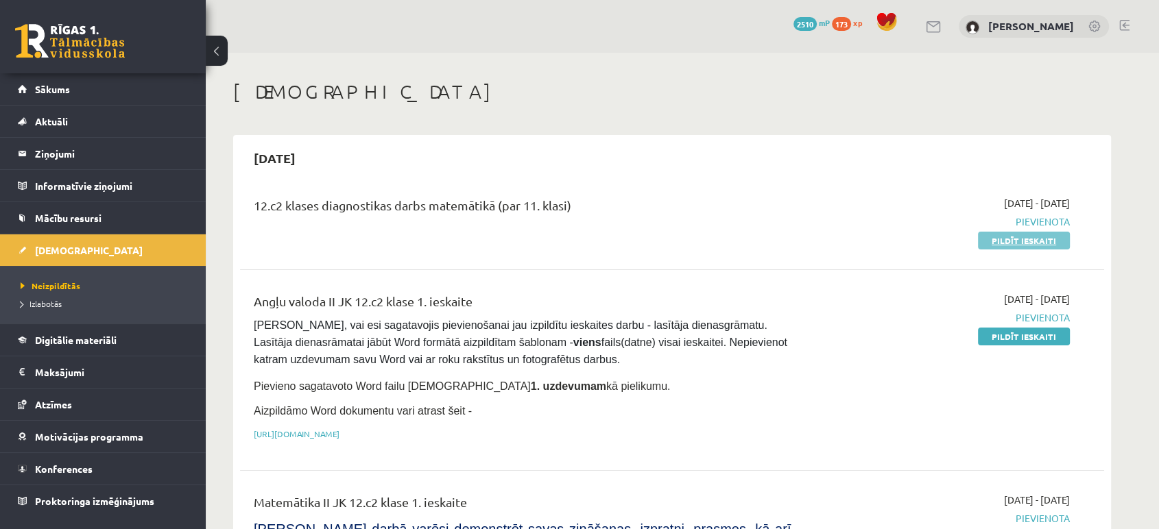
click at [1008, 242] on link "Pildīt ieskaiti" at bounding box center [1024, 241] width 92 height 18
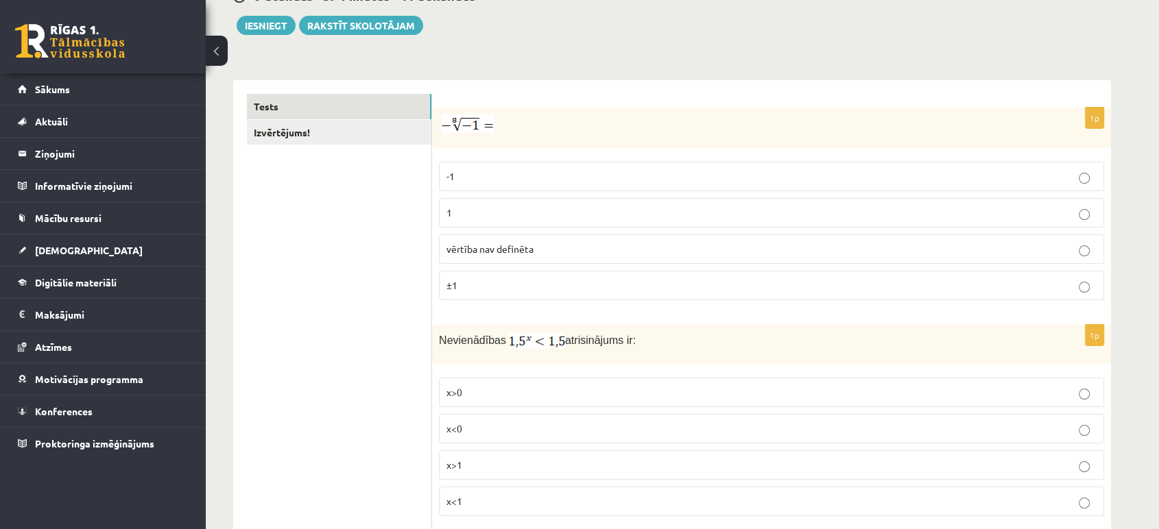
scroll to position [153, 0]
click at [530, 247] on span "vērtība nav definēta" at bounding box center [489, 248] width 87 height 12
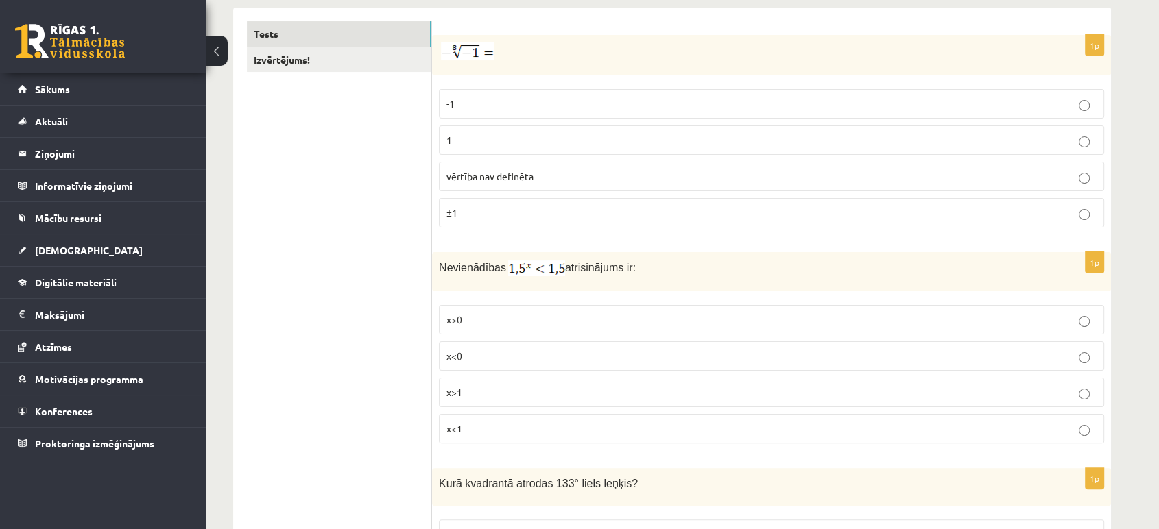
scroll to position [265, 0]
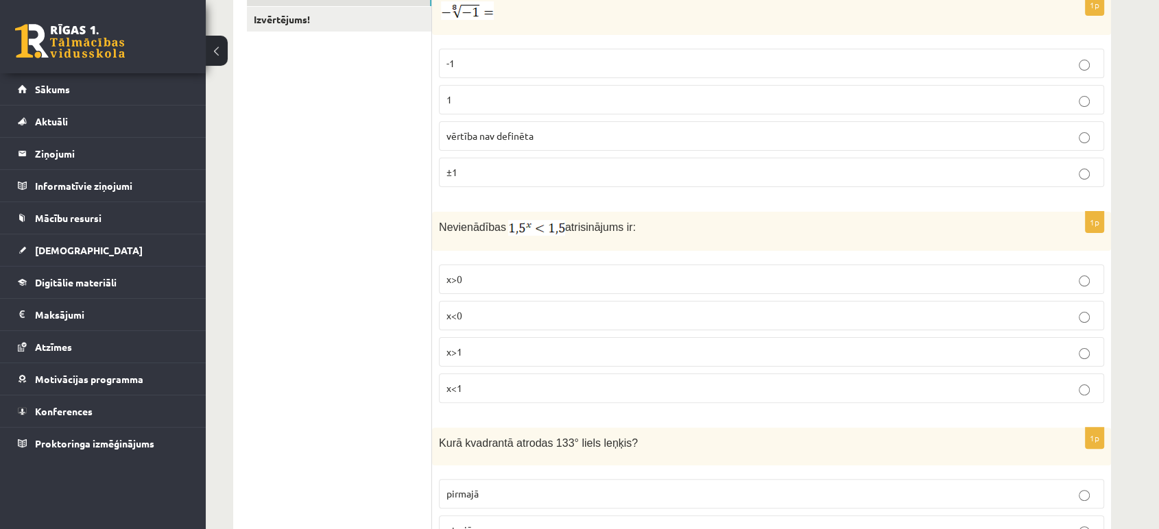
click at [488, 396] on label "x<1" at bounding box center [771, 388] width 665 height 29
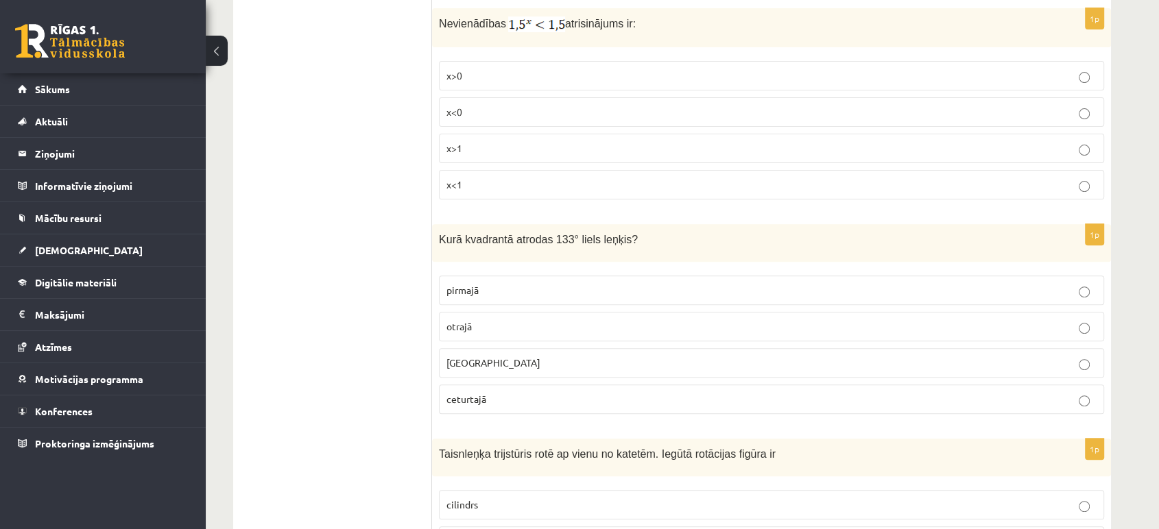
scroll to position [470, 0]
drag, startPoint x: 435, startPoint y: 232, endPoint x: 648, endPoint y: 256, distance: 214.5
click at [648, 256] on div "Kurā kvadrantā atrodas 133° liels leņķis?" at bounding box center [771, 242] width 679 height 38
copy span "Kurā kvadrantā atrodas 133° liels leņķis?"
click at [648, 256] on div "Kurā kvadrantā atrodas 133° liels leņķis?" at bounding box center [771, 242] width 679 height 38
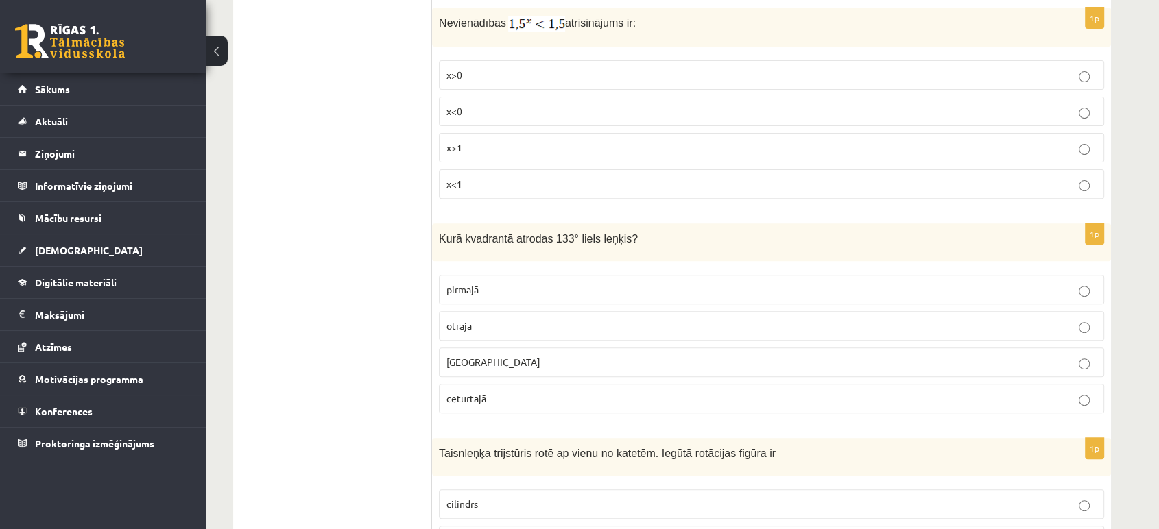
click at [516, 327] on p "otrajā" at bounding box center [771, 326] width 650 height 14
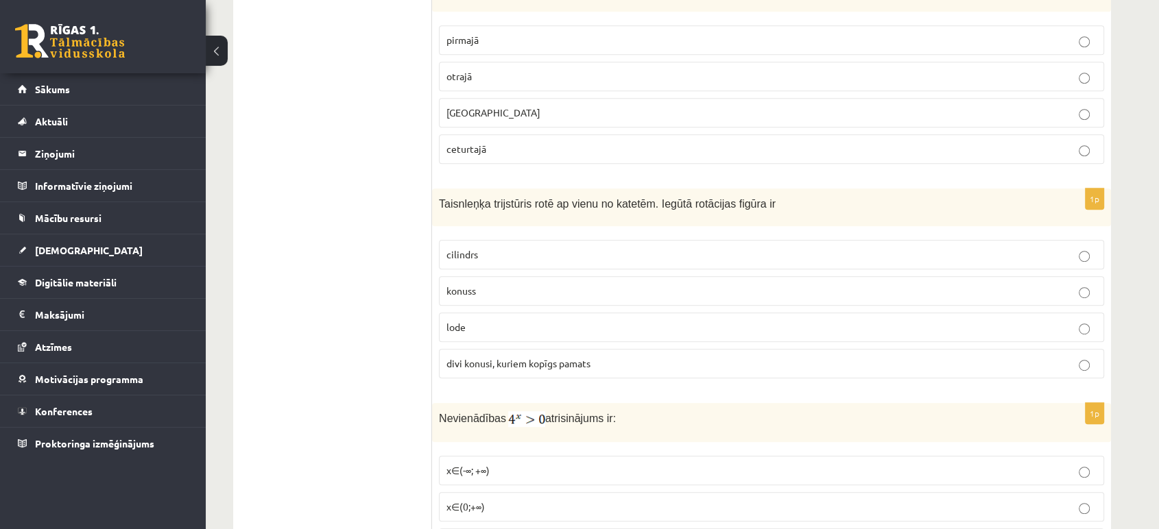
scroll to position [789, 0]
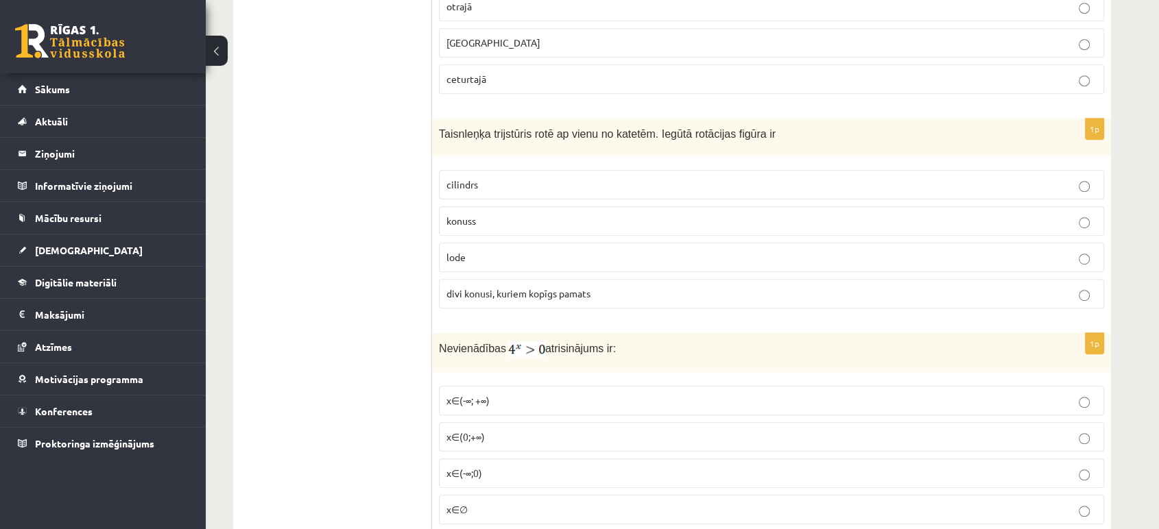
click at [459, 132] on span "Taisnleņķa trijstūris rotē ap vienu no katetēm. Iegūtā rotācijas figūra ir" at bounding box center [607, 134] width 337 height 12
copy div "Taisnleņķa trijstūris rotē ap vienu no katetēm. Iegūtā rotācijas figūra ir"
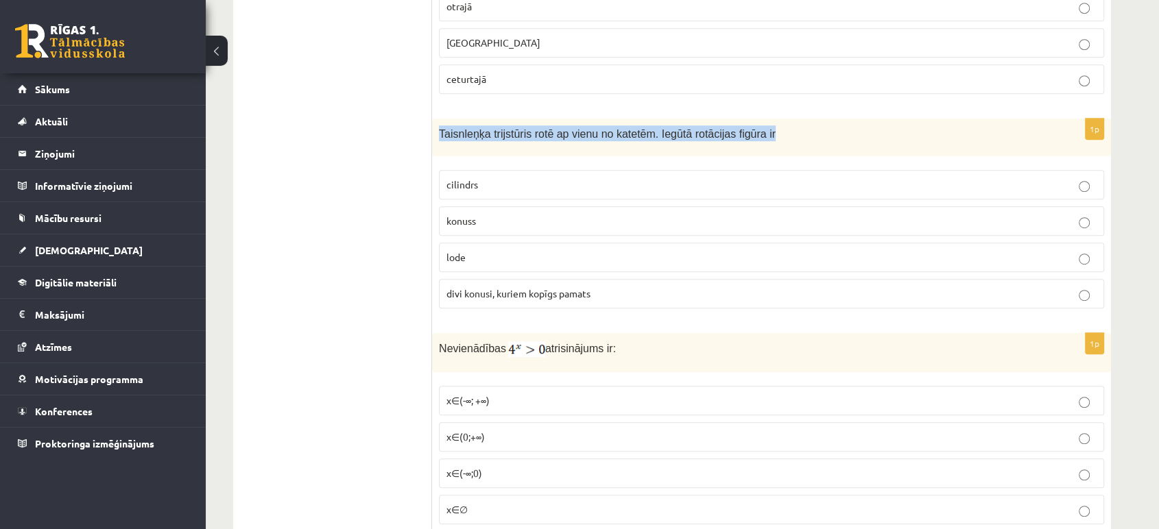
click at [459, 132] on span "Taisnleņķa trijstūris rotē ap vienu no katetēm. Iegūtā rotācijas figūra ir" at bounding box center [607, 134] width 337 height 12
click at [479, 219] on p "konuss" at bounding box center [771, 221] width 650 height 14
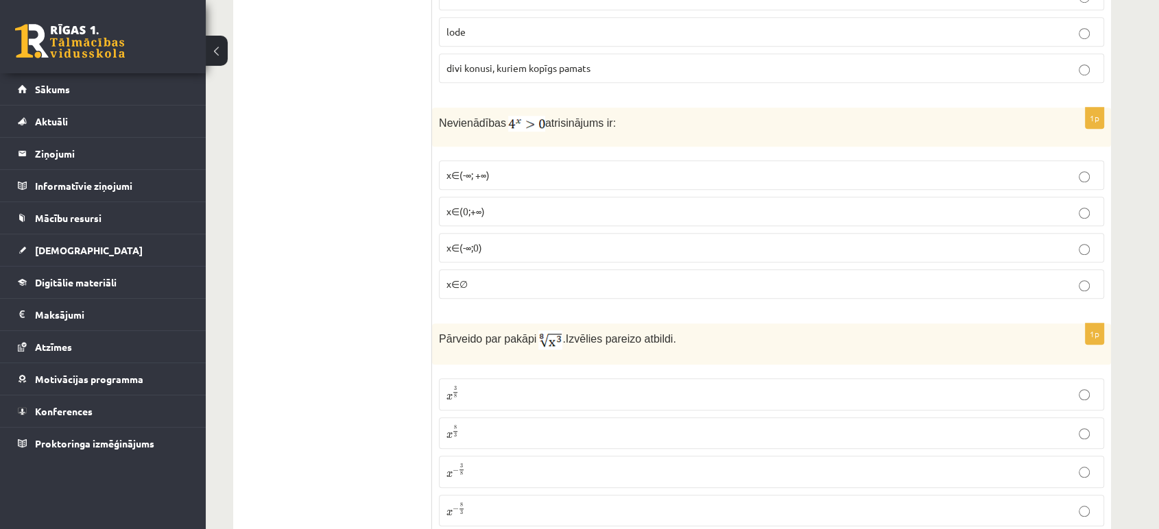
scroll to position [1014, 0]
click at [528, 174] on p "x∈(-∞; +∞)" at bounding box center [771, 176] width 650 height 14
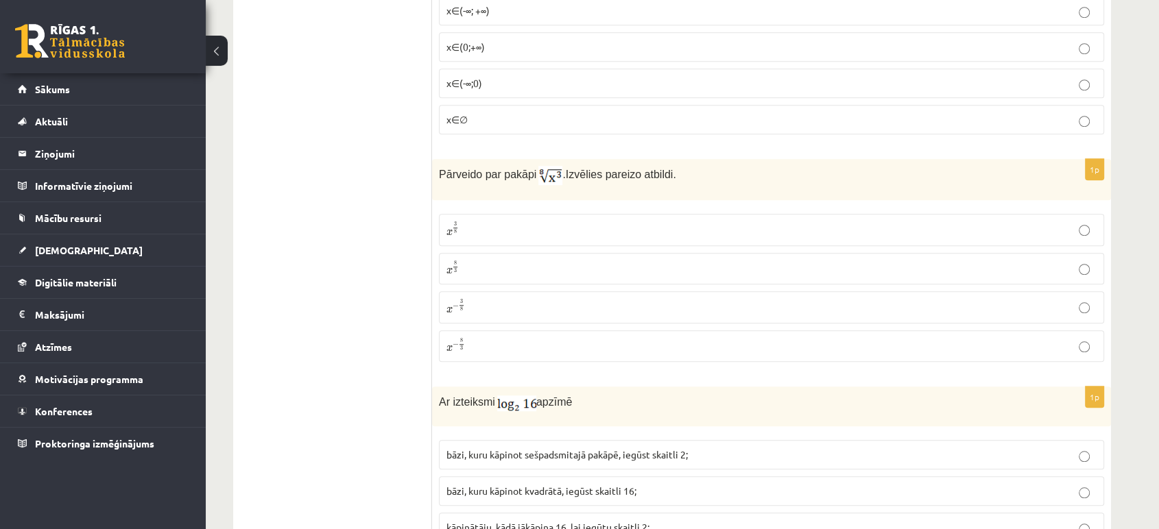
scroll to position [1185, 0]
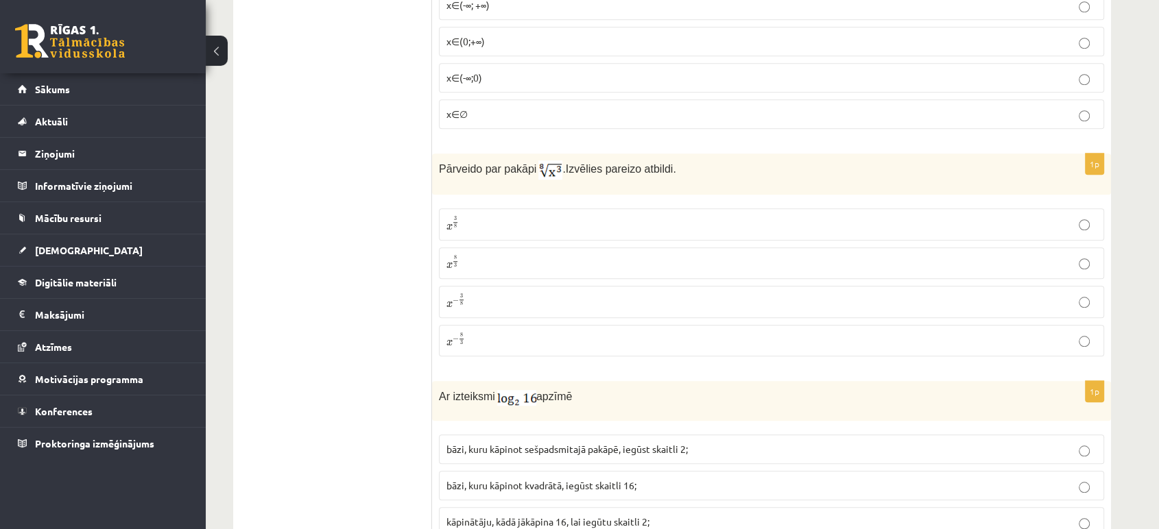
click at [488, 222] on p "x 3 8 x 3 8" at bounding box center [771, 224] width 650 height 16
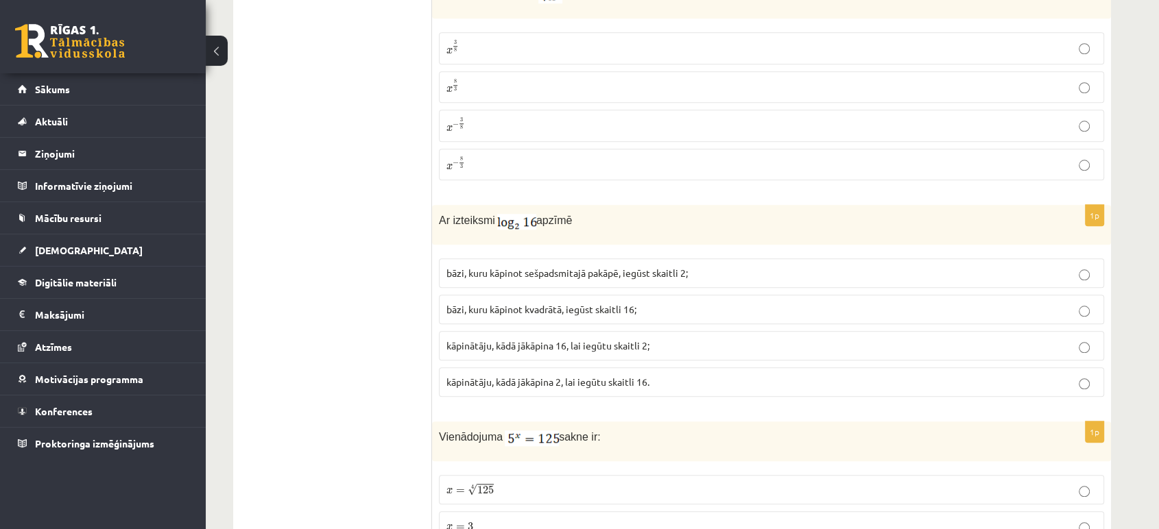
scroll to position [1377, 0]
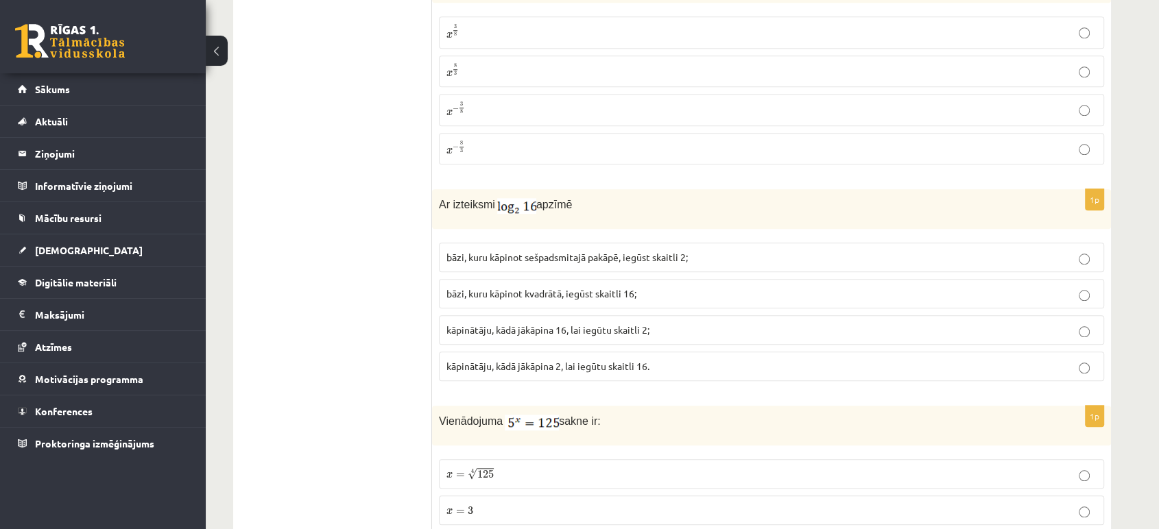
click at [540, 298] on p "bāzi, kuru kāpinot kvadrātā, iegūst skaitli 16;" at bounding box center [771, 294] width 650 height 14
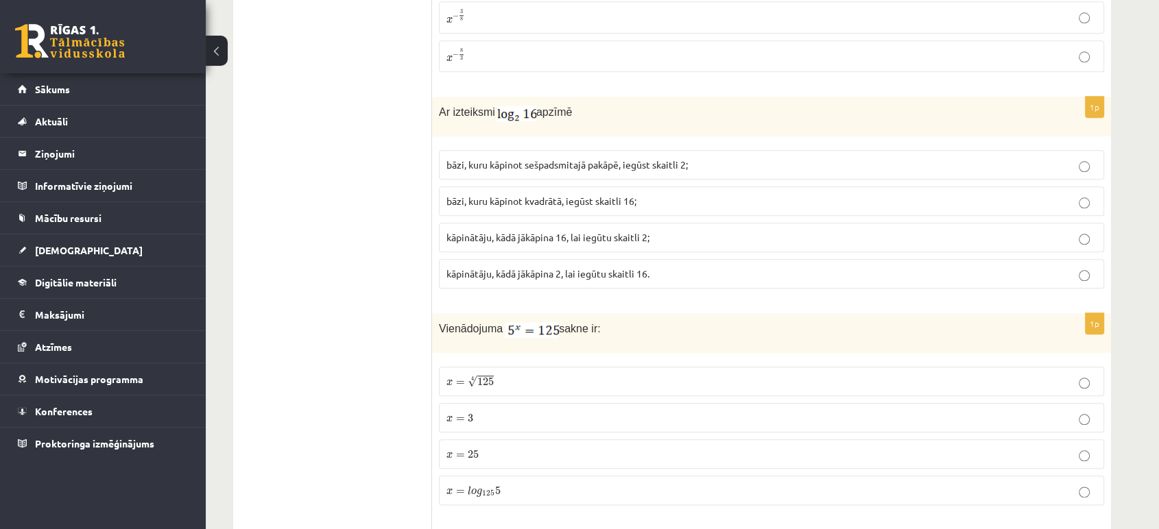
scroll to position [1475, 0]
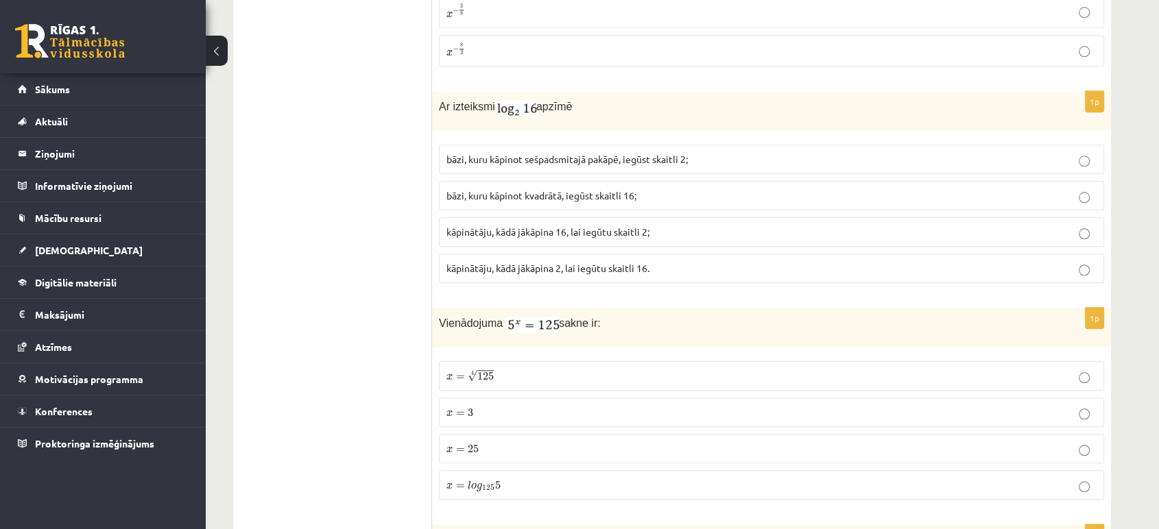
click at [626, 270] on span "kāpinātāju, kādā jākāpina 2, lai iegūtu skaitli 16." at bounding box center [547, 268] width 203 height 12
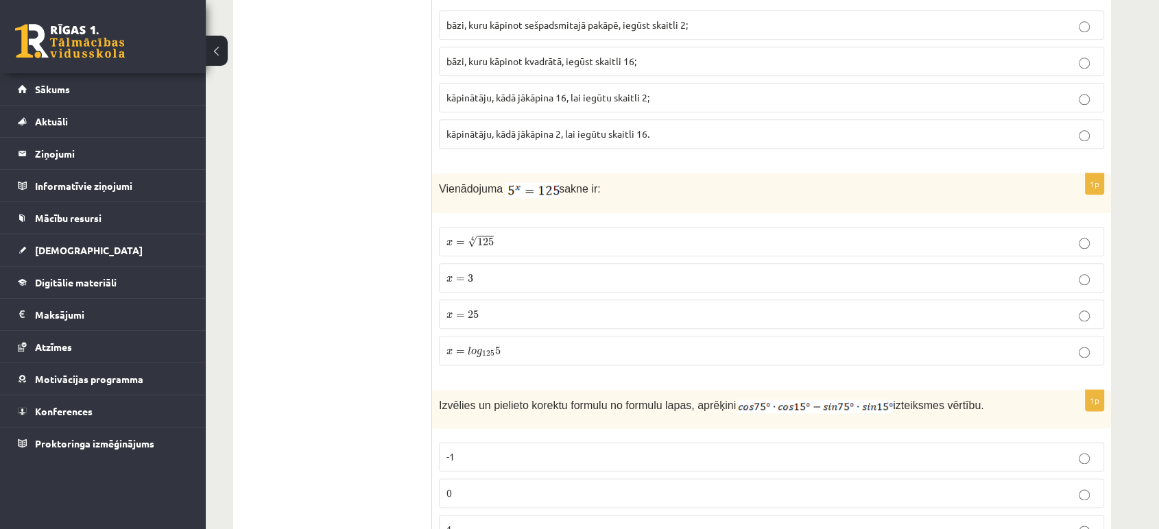
scroll to position [1610, 0]
click at [478, 278] on p "x = 3 x = 3" at bounding box center [771, 276] width 650 height 14
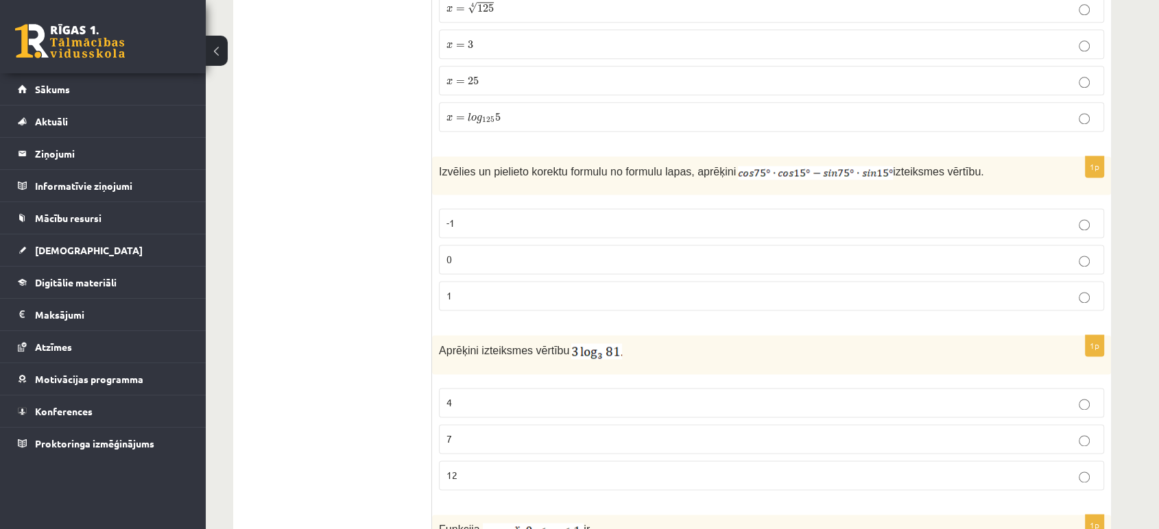
scroll to position [1843, 0]
click at [632, 254] on p "0" at bounding box center [771, 259] width 650 height 14
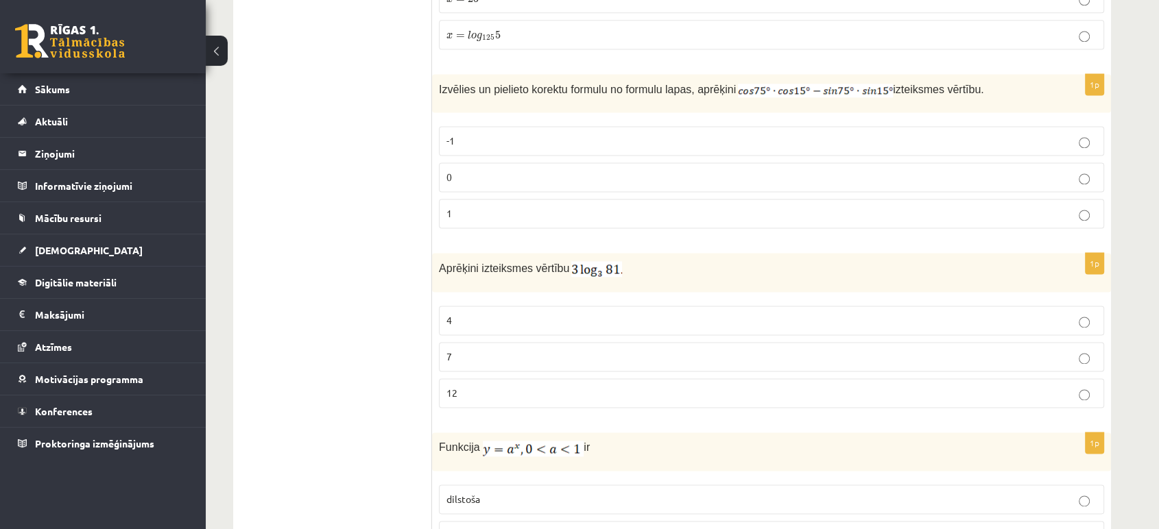
scroll to position [1928, 0]
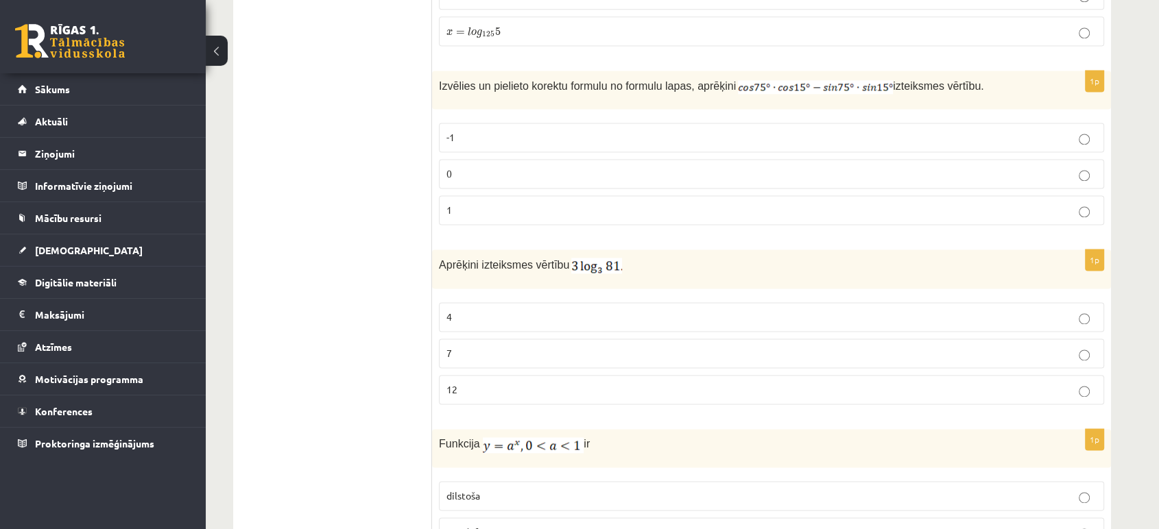
click at [564, 385] on p "12" at bounding box center [771, 390] width 650 height 14
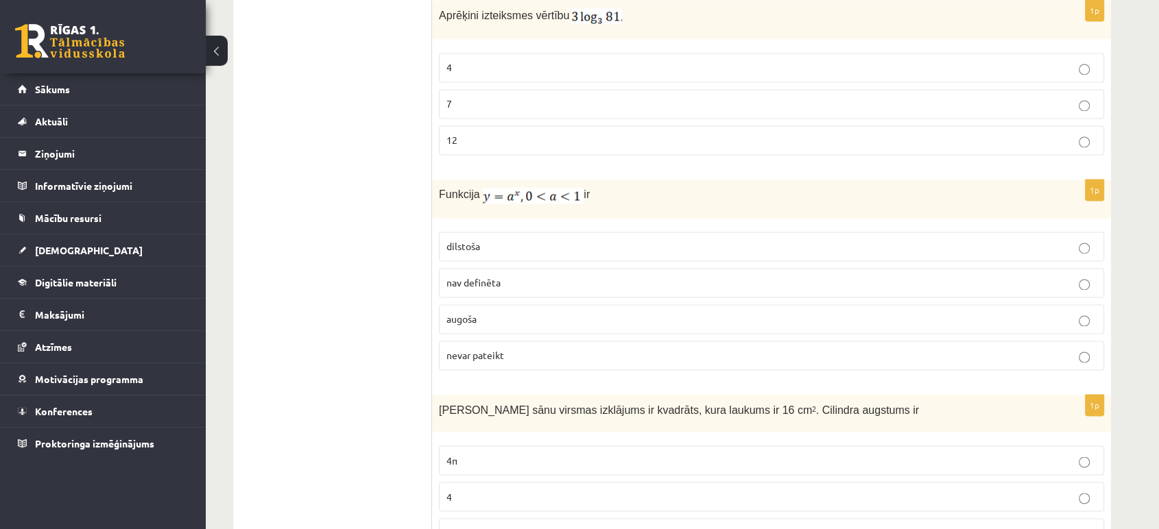
scroll to position [2177, 0]
click at [505, 240] on p "dilstoša" at bounding box center [771, 247] width 650 height 14
drag, startPoint x: 437, startPoint y: 243, endPoint x: 551, endPoint y: 335, distance: 146.2
click at [551, 335] on div "1p Funkcija ir dilstoša nav definēta augoša nevar pateikt" at bounding box center [771, 280] width 679 height 201
copy fieldset "dilstoša nav definēta augoša nevar pateikt"
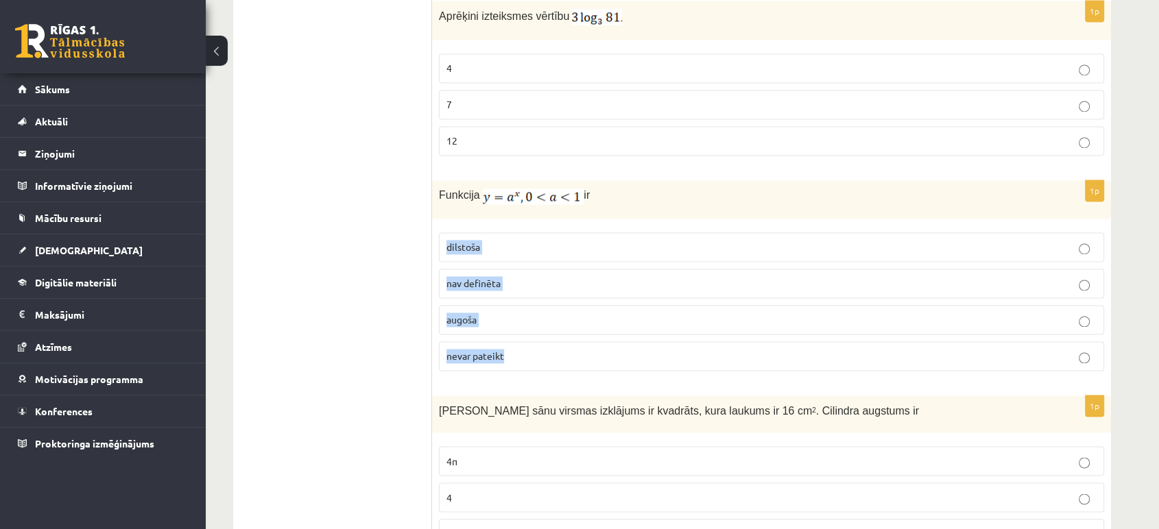
scroll to position [1411, 0]
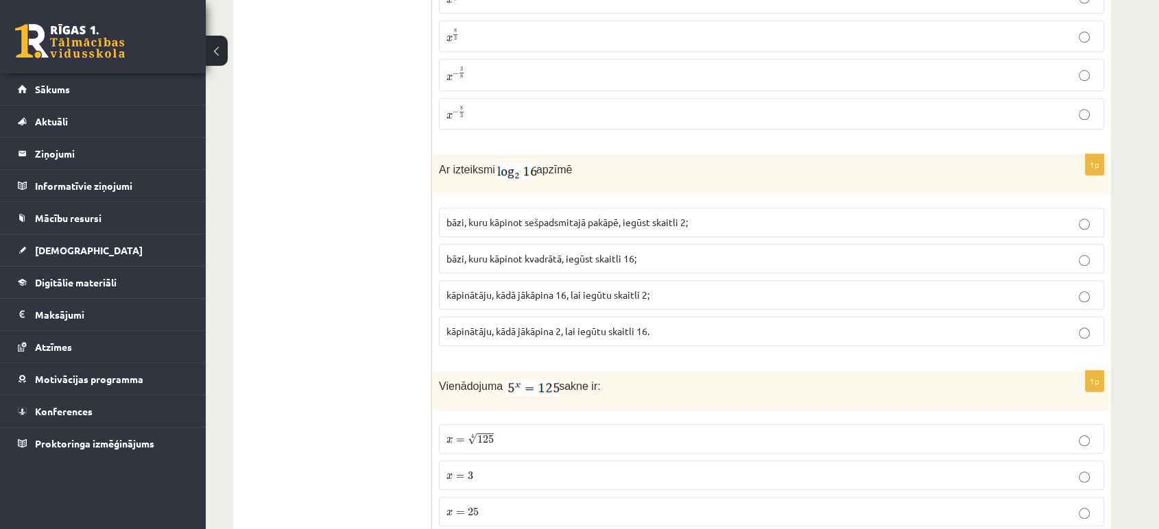
drag, startPoint x: 375, startPoint y: 247, endPoint x: 464, endPoint y: -93, distance: 350.8
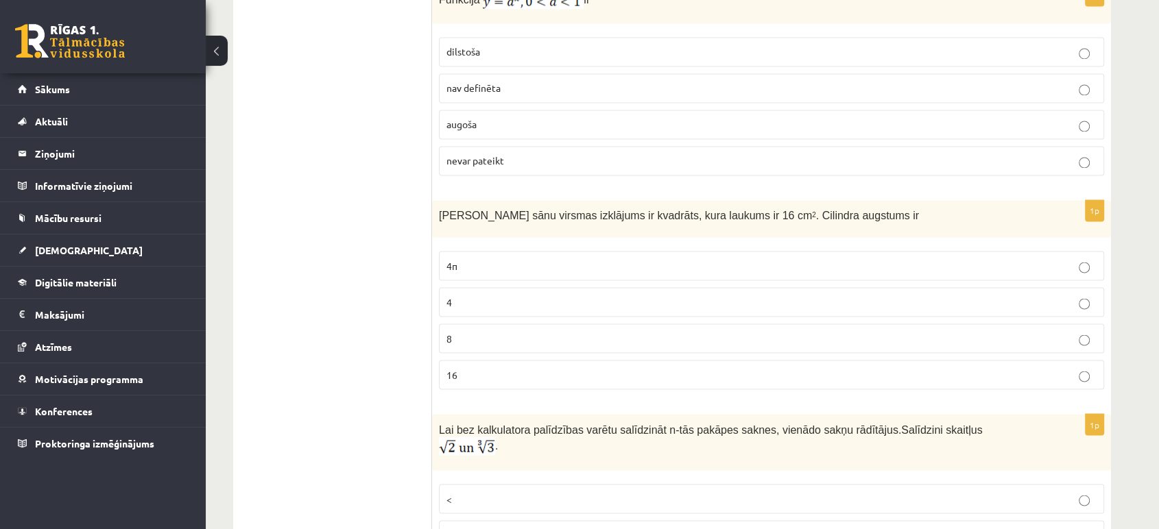
scroll to position [2374, 0]
click at [468, 294] on p "4" at bounding box center [771, 300] width 650 height 14
click at [473, 208] on span "Cilindra sānu virsmas izklājums ir kvadrāts, kura laukums ir 16 cm 2 . Cilindra…" at bounding box center [679, 214] width 480 height 12
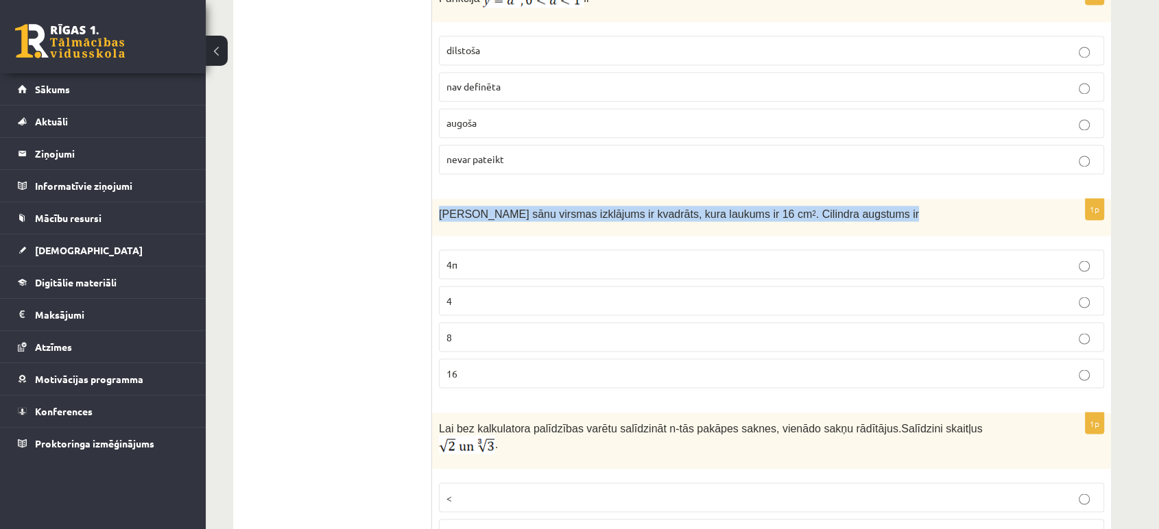
click at [473, 208] on span "Cilindra sānu virsmas izklājums ir kvadrāts, kura laukums ir 16 cm 2 . Cilindra…" at bounding box center [679, 214] width 480 height 12
copy div "Cilindra sānu virsmas izklājums ir kvadrāts, kura laukums ir 16 cm 2 . Cilindra…"
click at [518, 227] on div "Cilindra sānu virsmas izklājums ir kvadrāts, kura laukums ir 16 cm 2 . Cilindra…" at bounding box center [771, 218] width 679 height 38
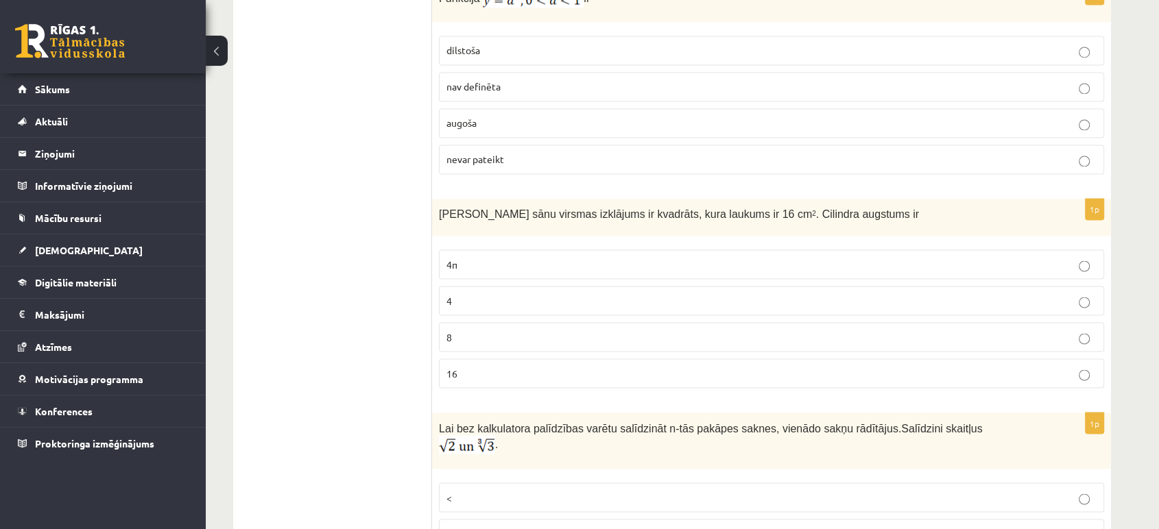
drag, startPoint x: 439, startPoint y: 262, endPoint x: 431, endPoint y: 262, distance: 8.9
drag, startPoint x: 431, startPoint y: 262, endPoint x: 509, endPoint y: 374, distance: 137.3
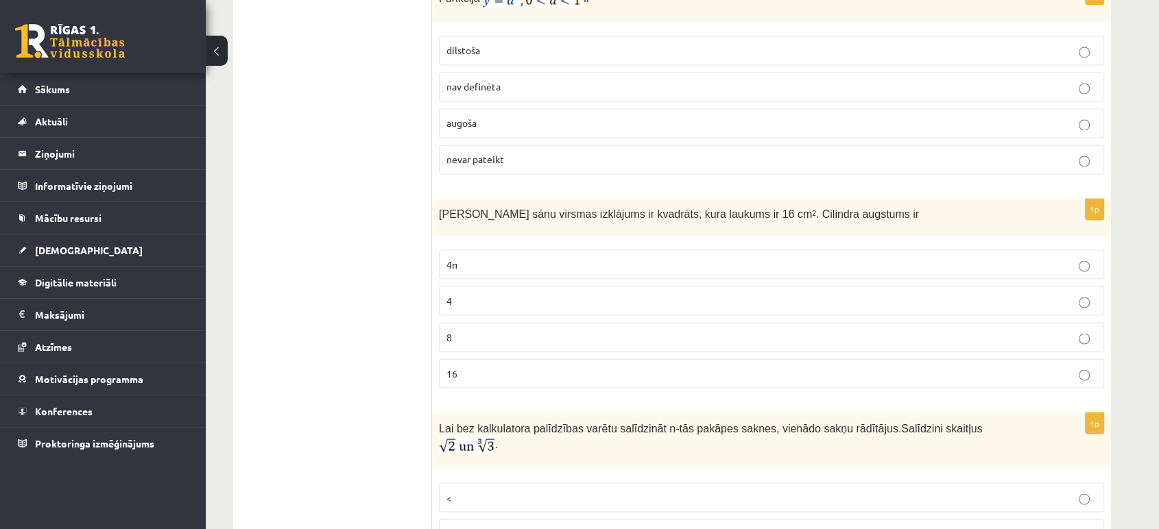
click at [507, 387] on div "1p Cilindra sānu virsmas izklājums ir kvadrāts, kura laukums ir 16 cm 2 . Cilin…" at bounding box center [771, 299] width 679 height 201
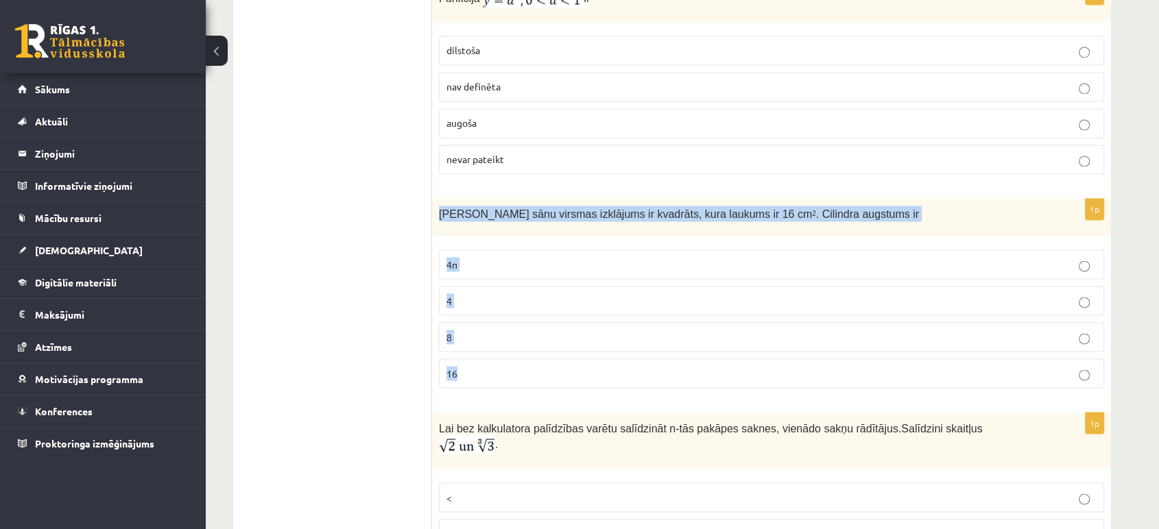
drag, startPoint x: 433, startPoint y: 207, endPoint x: 516, endPoint y: 363, distance: 176.3
click at [516, 363] on div "1p Cilindra sānu virsmas izklājums ir kvadrāts, kura laukums ir 16 cm 2 . Cilin…" at bounding box center [771, 299] width 679 height 201
copy div "Cilindra sānu virsmas izklājums ir kvadrāts, kura laukums ir 16 cm 2 . Cilindra…"
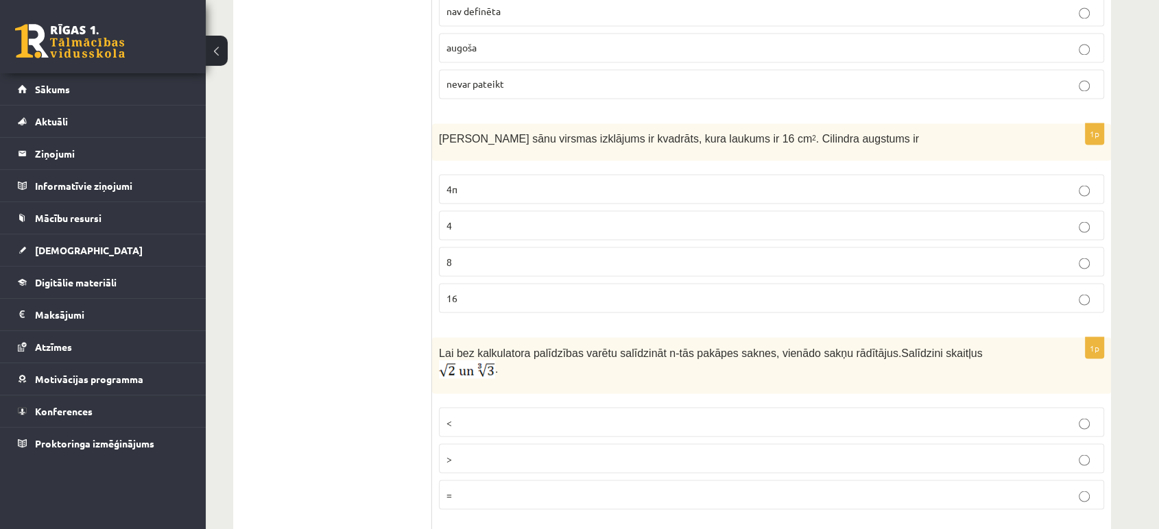
scroll to position [2447, 0]
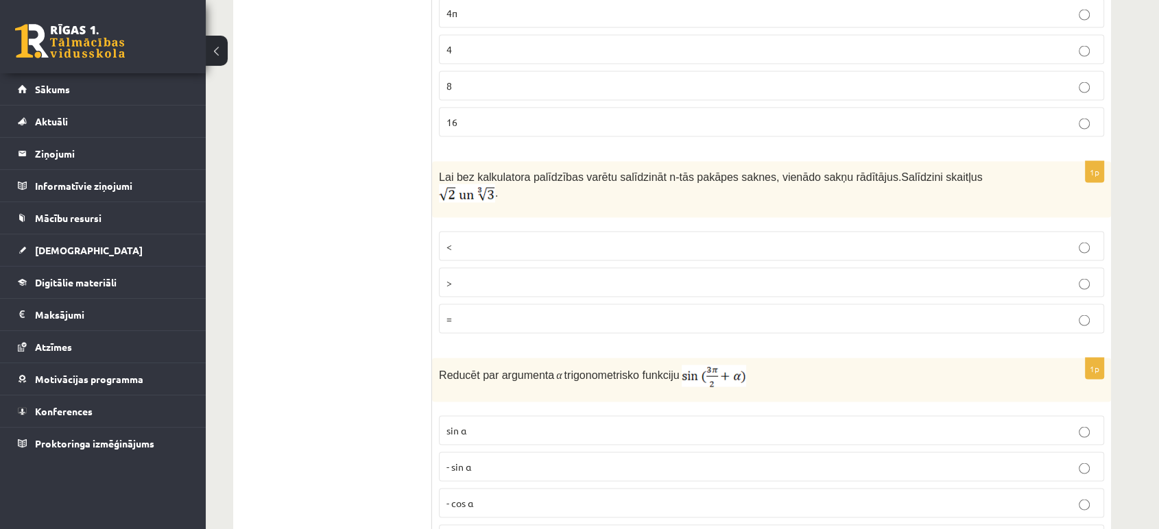
scroll to position [2626, 0]
drag, startPoint x: 438, startPoint y: 169, endPoint x: 928, endPoint y: 162, distance: 490.2
click at [928, 162] on div "Lai bez kalkulatora palīdzības varētu salīdzināt n-tās pakāpes saknes, vienādo …" at bounding box center [771, 188] width 679 height 56
copy p "Lai bez kalkulatora palīdzības varētu salīdzināt n-tās pakāpes saknes, vienādo …"
click at [753, 185] on div "Lai bez kalkulatora palīdzības varētu salīdzināt n-tās pakāpes saknes, vienādo …" at bounding box center [771, 188] width 679 height 56
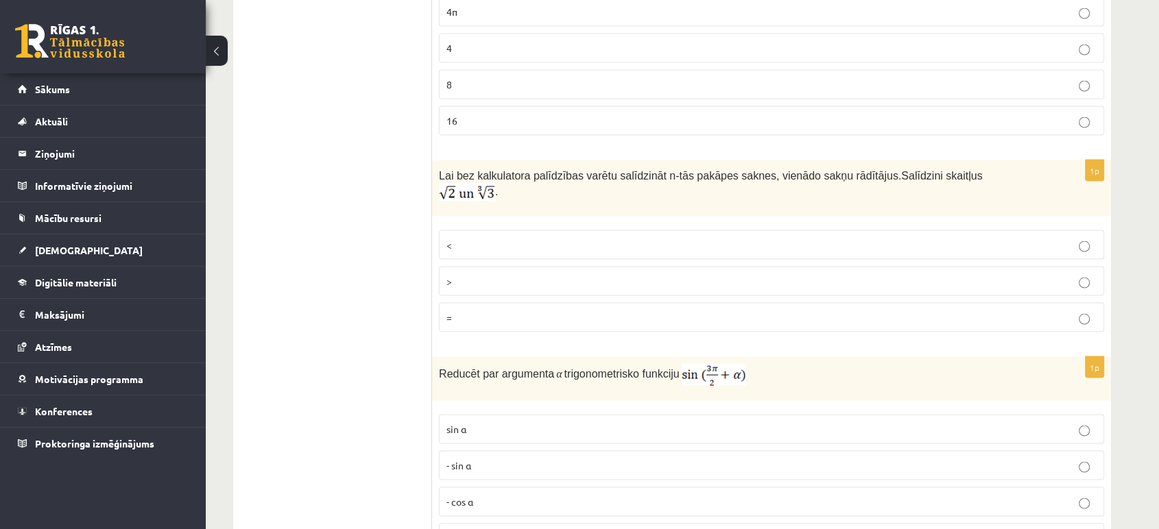
click at [993, 182] on div "Lai bez kalkulatora palīdzības varētu salīdzināt n-tās pakāpes saknes, vienādo …" at bounding box center [771, 188] width 679 height 56
click at [967, 238] on p "<" at bounding box center [771, 245] width 650 height 14
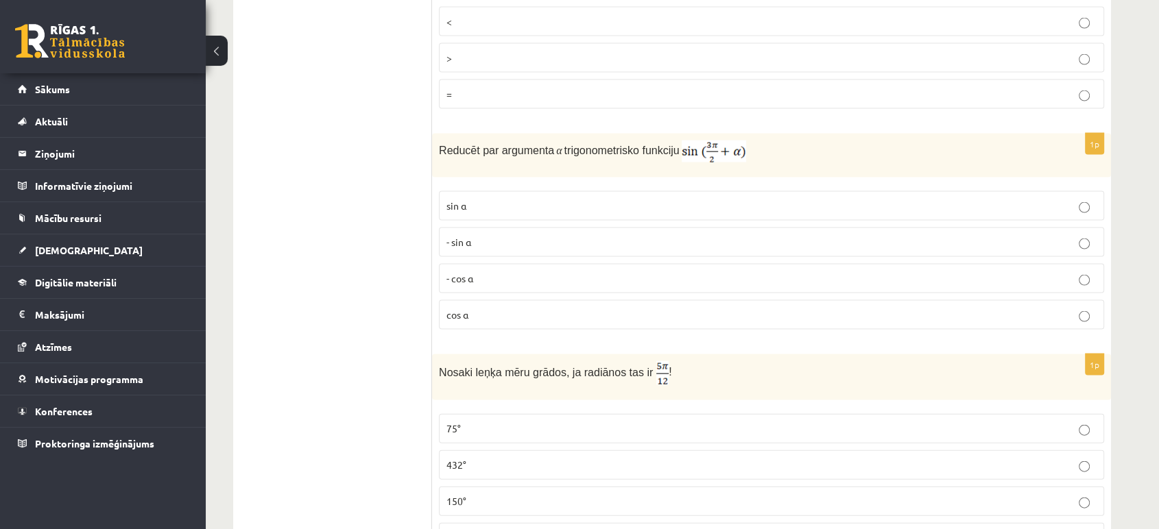
scroll to position [2850, 0]
click at [488, 271] on p "- cos ⁡α" at bounding box center [771, 278] width 650 height 14
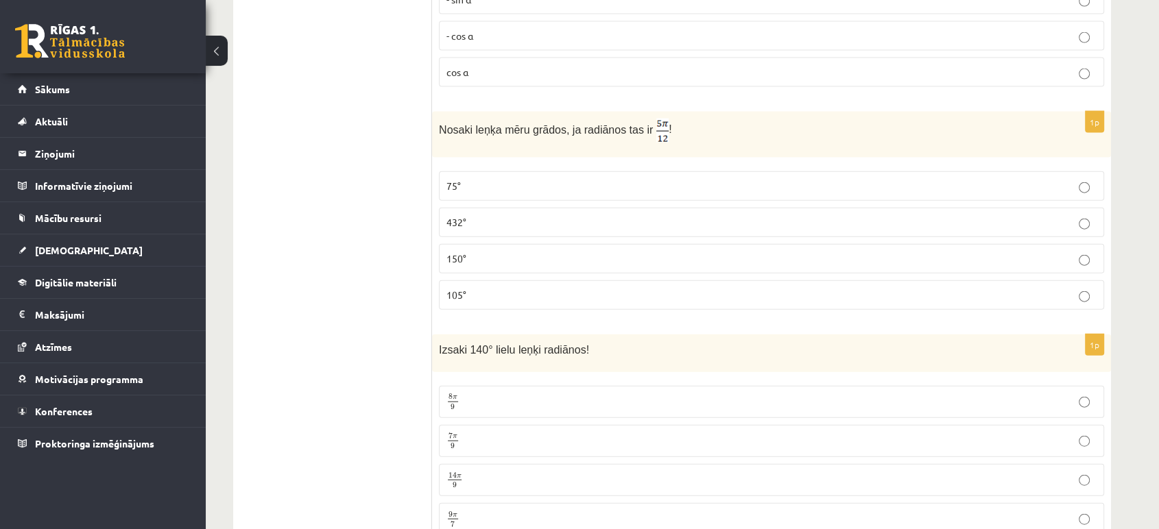
scroll to position [3094, 0]
click at [673, 178] on p "75°" at bounding box center [771, 185] width 650 height 14
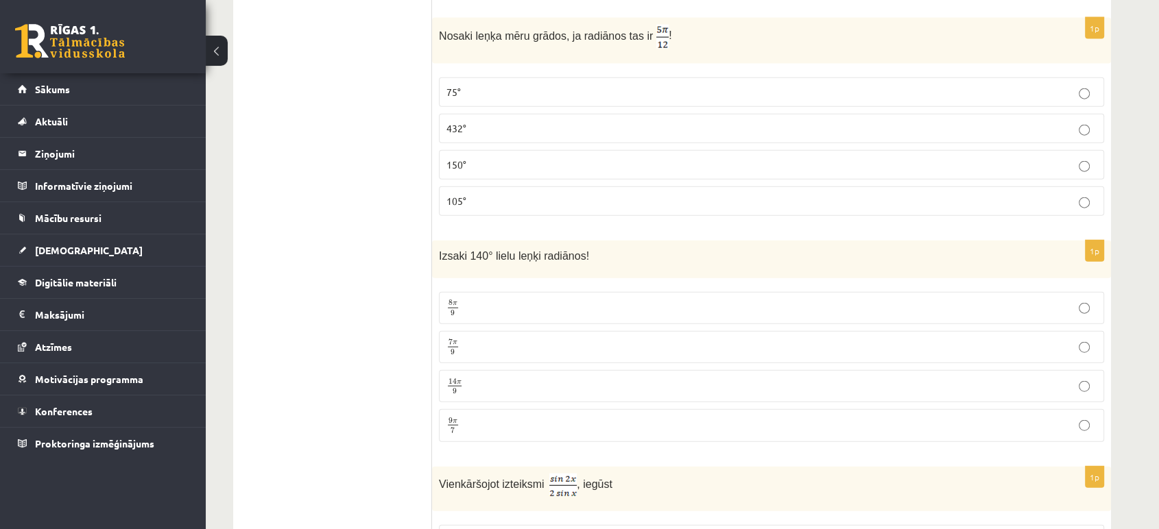
scroll to position [3255, 0]
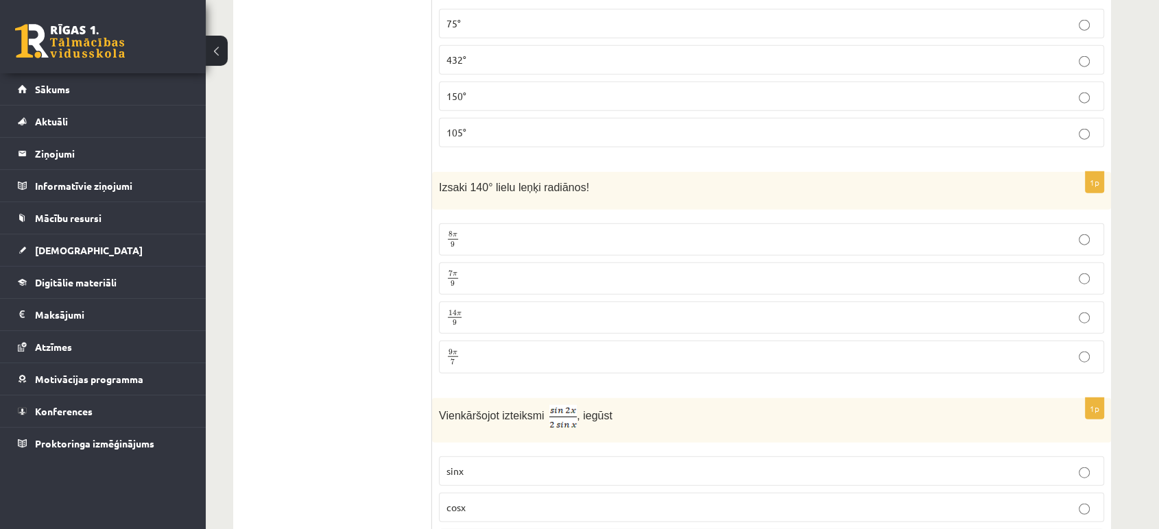
click at [485, 270] on p "7 π 9 7 π 9" at bounding box center [771, 278] width 650 height 17
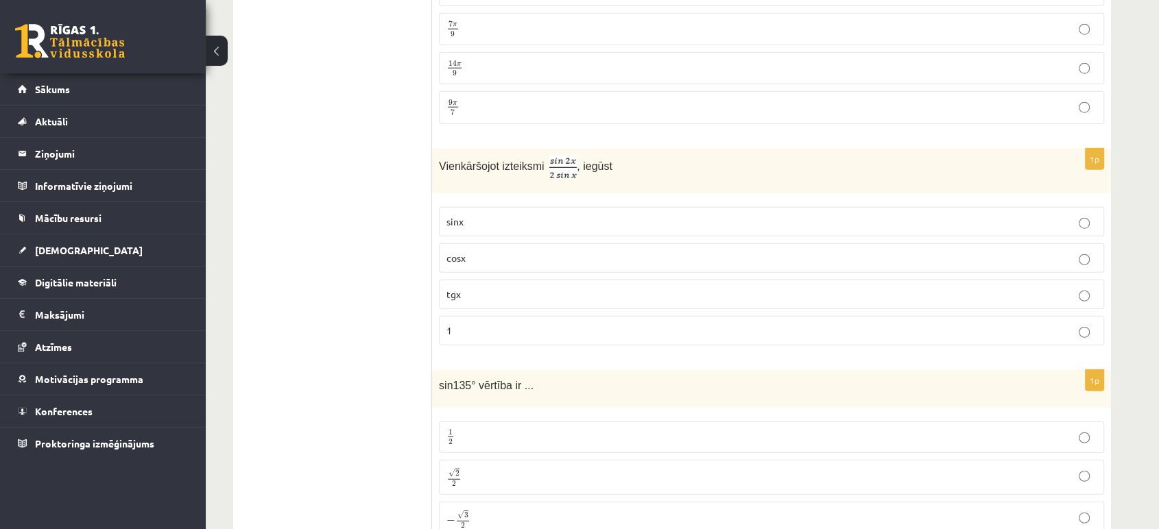
scroll to position [3506, 0]
click at [498, 249] on p "cosx" at bounding box center [771, 256] width 650 height 14
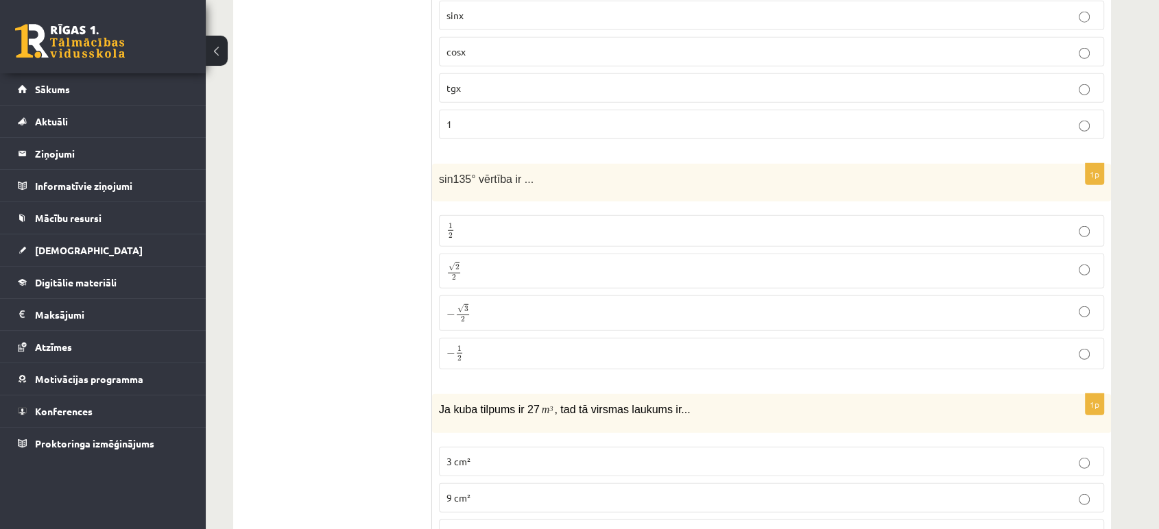
scroll to position [3680, 0]
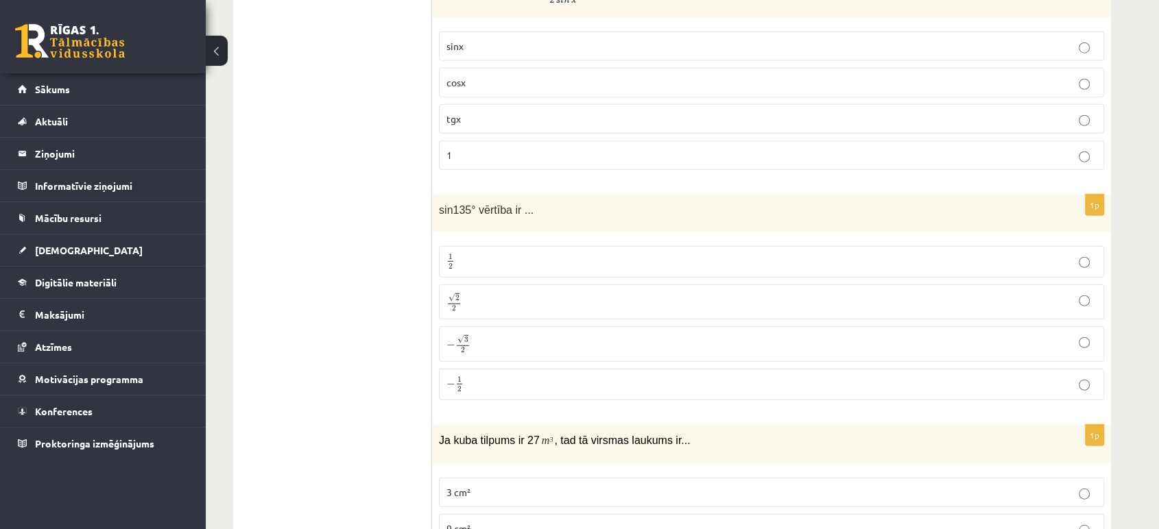
click at [472, 292] on p "√ 2 2 2 2" at bounding box center [771, 302] width 650 height 20
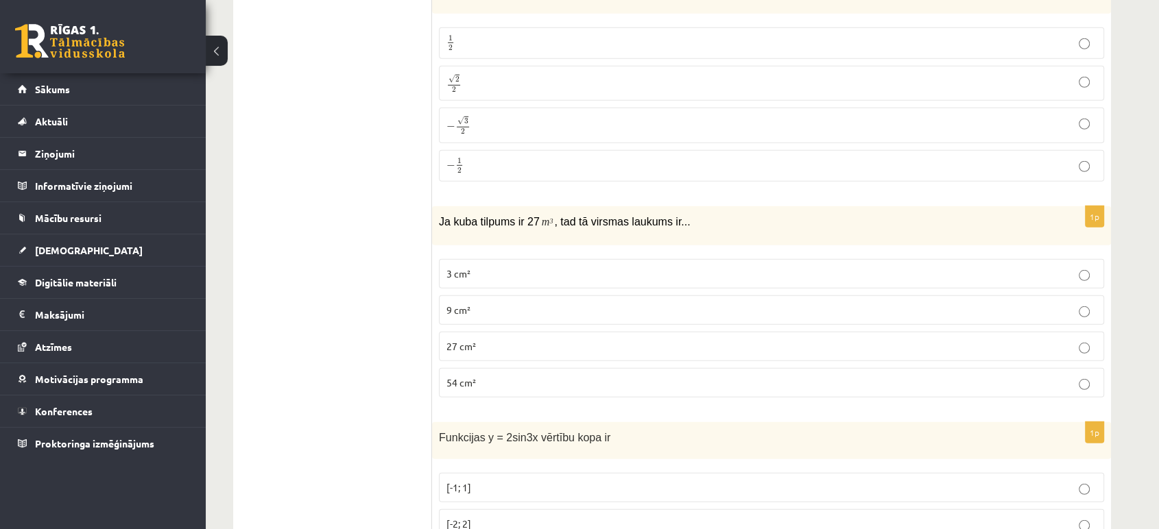
scroll to position [3818, 0]
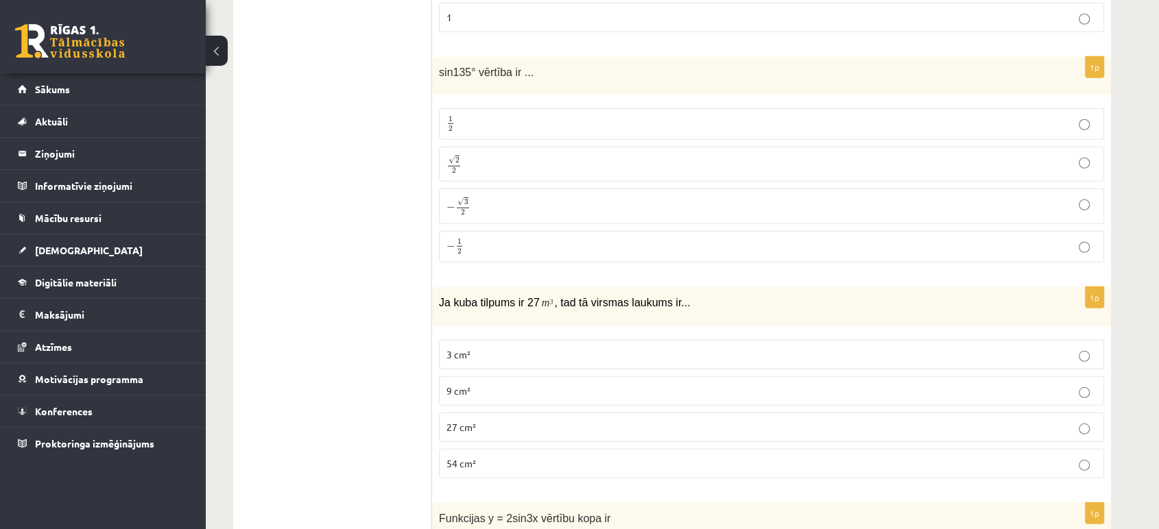
click at [646, 154] on p "√ 2 2 2 2" at bounding box center [771, 164] width 650 height 20
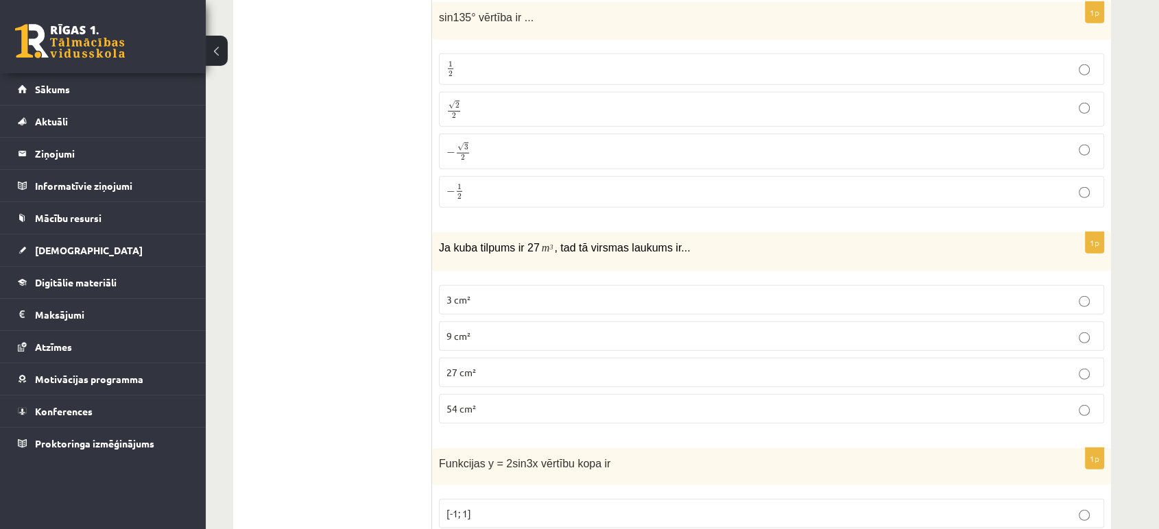
scroll to position [3899, 0]
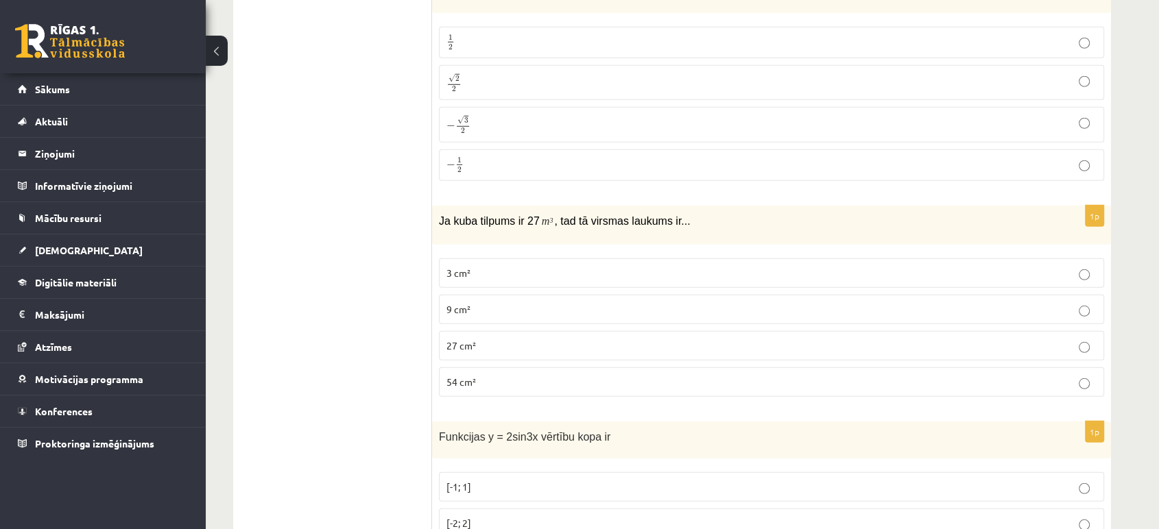
click at [445, 215] on span "Ja kuba tilpums ir 27" at bounding box center [489, 221] width 101 height 12
copy div "Ja kuba tilpums ir 27 m 3 , tad tā virsmas laukums ir..."
click at [464, 208] on div "Ja kuba tilpums ir 27 m 3 , tad tā virsmas laukums ir..." at bounding box center [771, 225] width 679 height 38
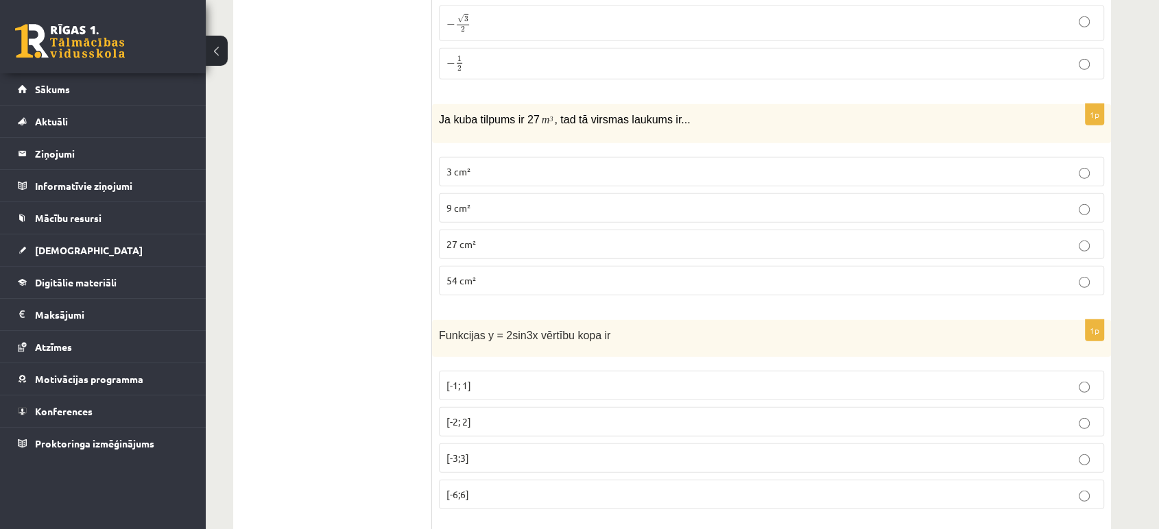
scroll to position [4003, 0]
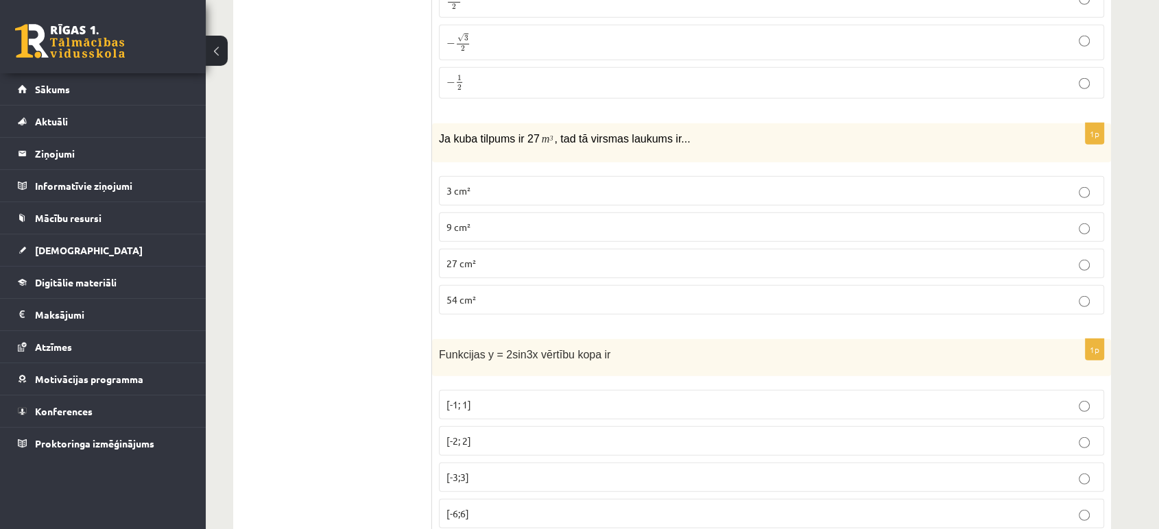
click at [472, 293] on span "54 cm²" at bounding box center [460, 299] width 29 height 12
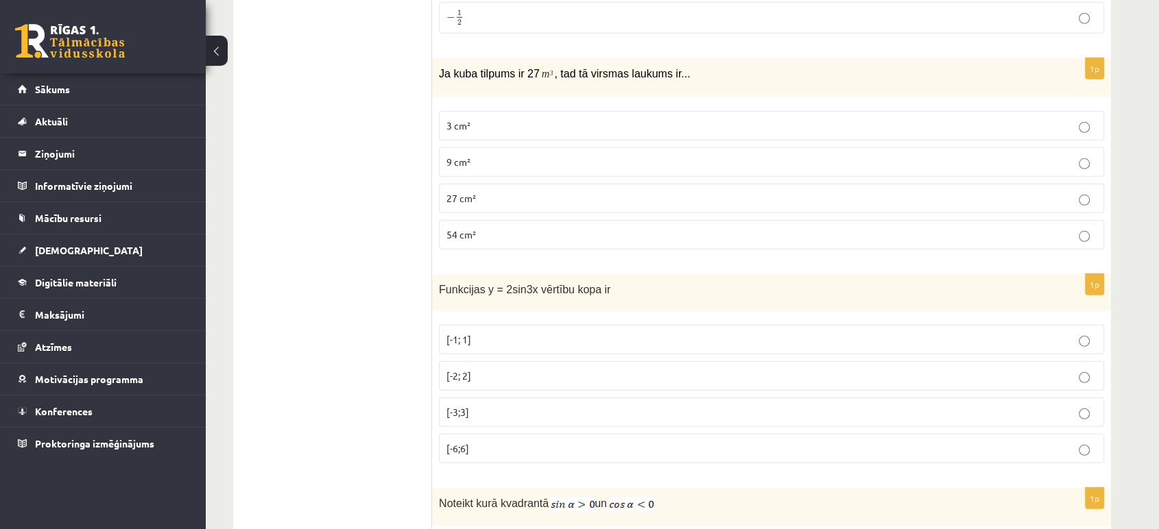
scroll to position [4066, 0]
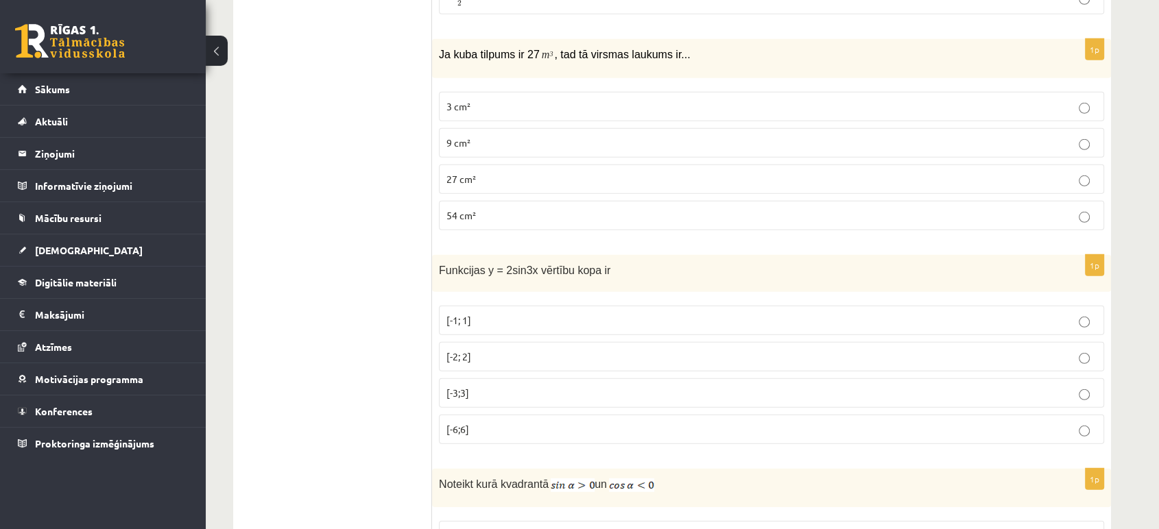
click at [518, 49] on span "Ja kuba tilpums ir 27" at bounding box center [489, 55] width 101 height 12
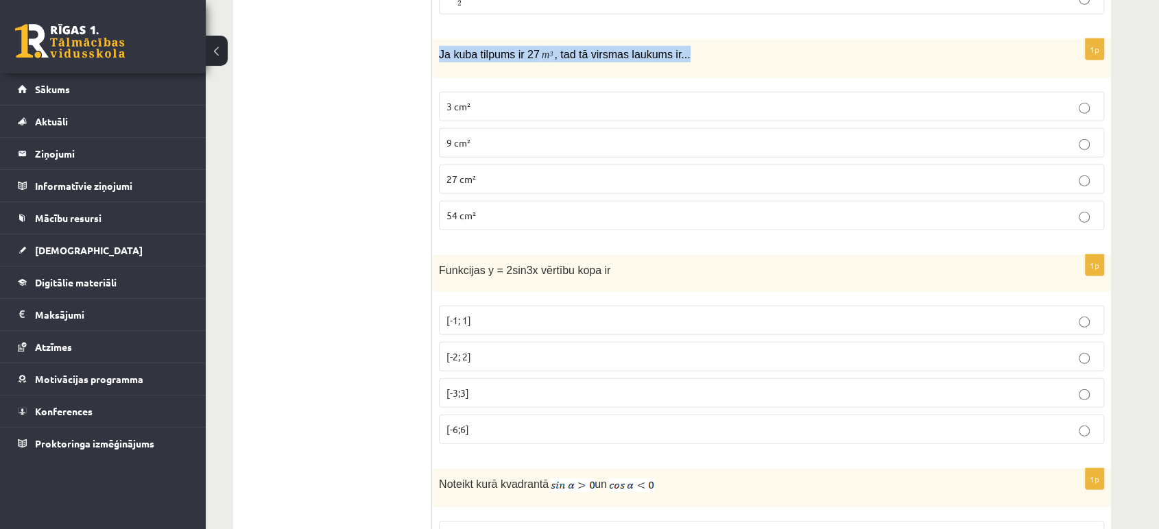
click at [518, 49] on span "Ja kuba tilpums ir 27" at bounding box center [489, 55] width 101 height 12
copy div "Ja kuba tilpums ir 27 m 3 , tad tā virsmas laukums ir..."
click at [558, 47] on div "Ja kuba tilpums ir 27 m 3 , tad tā virsmas laukums ir..." at bounding box center [771, 58] width 679 height 38
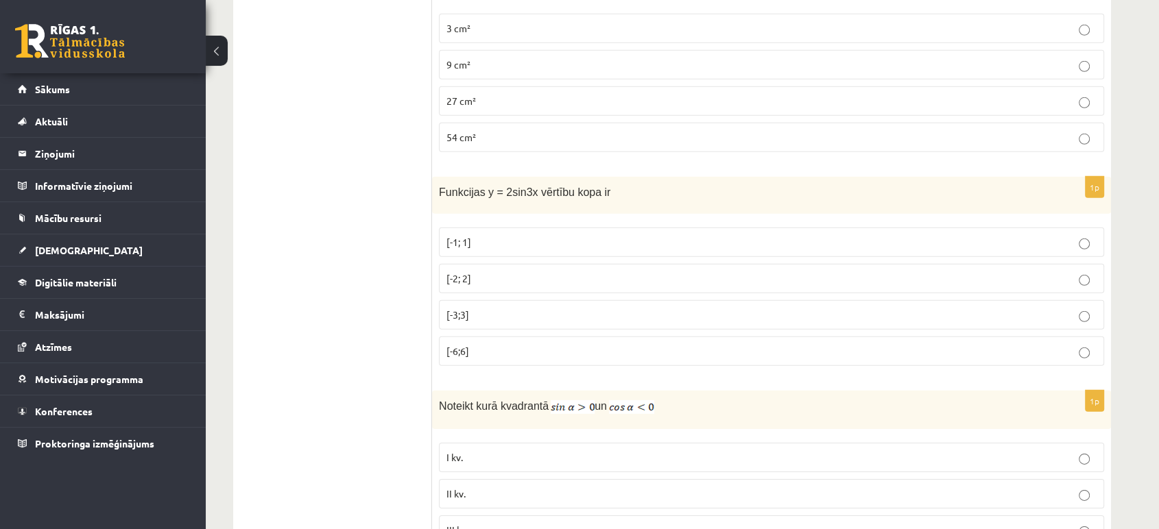
scroll to position [4145, 0]
click at [442, 185] on span "Funkcijas y = 2sin3x vērtību kopa ir" at bounding box center [524, 191] width 171 height 12
copy div "Funkcijas y = 2sin3x vērtību kopa ir"
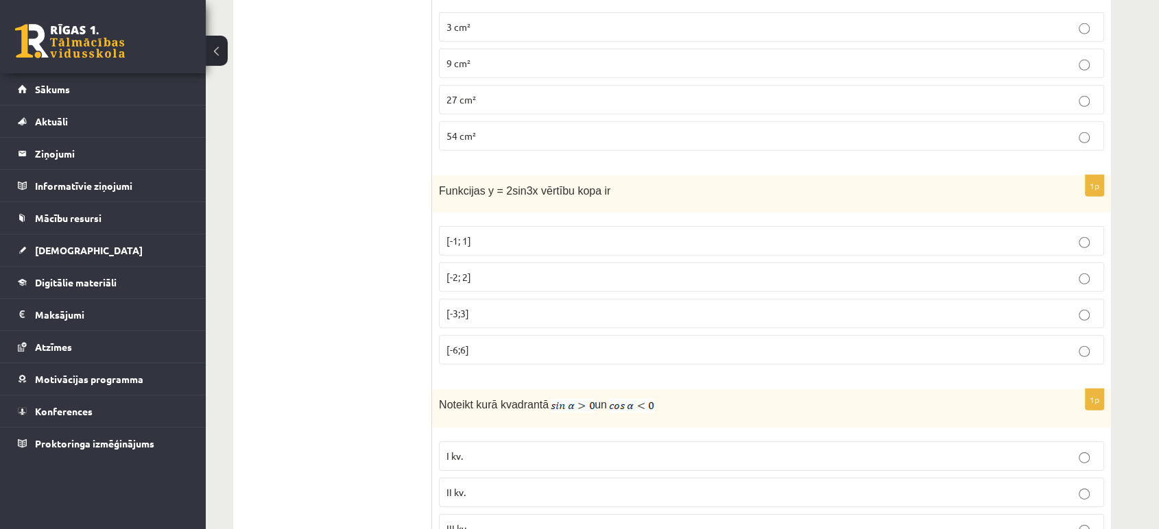
click at [468, 190] on div "1p Funkcijas y = 2sin3x vērtību kopa ir [-1; 1] [-2; 2] [-3;3] [-6;6]" at bounding box center [771, 275] width 679 height 201
click at [498, 270] on p "[-2; 2]" at bounding box center [771, 277] width 650 height 14
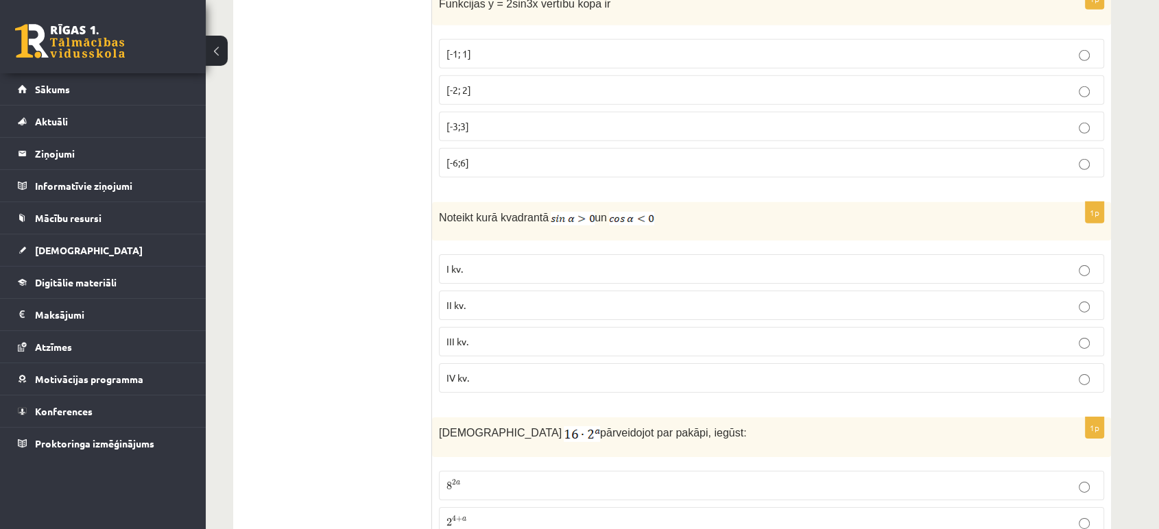
scroll to position [4332, 0]
drag, startPoint x: 439, startPoint y: 191, endPoint x: 541, endPoint y: 185, distance: 101.6
click at [541, 213] on span "Noteikt kurā kvadrantā" at bounding box center [494, 219] width 110 height 12
copy span "Noteikt kurā kvadrantā"
click at [537, 207] on div "Noteikt kurā kvadrantā un" at bounding box center [771, 222] width 679 height 38
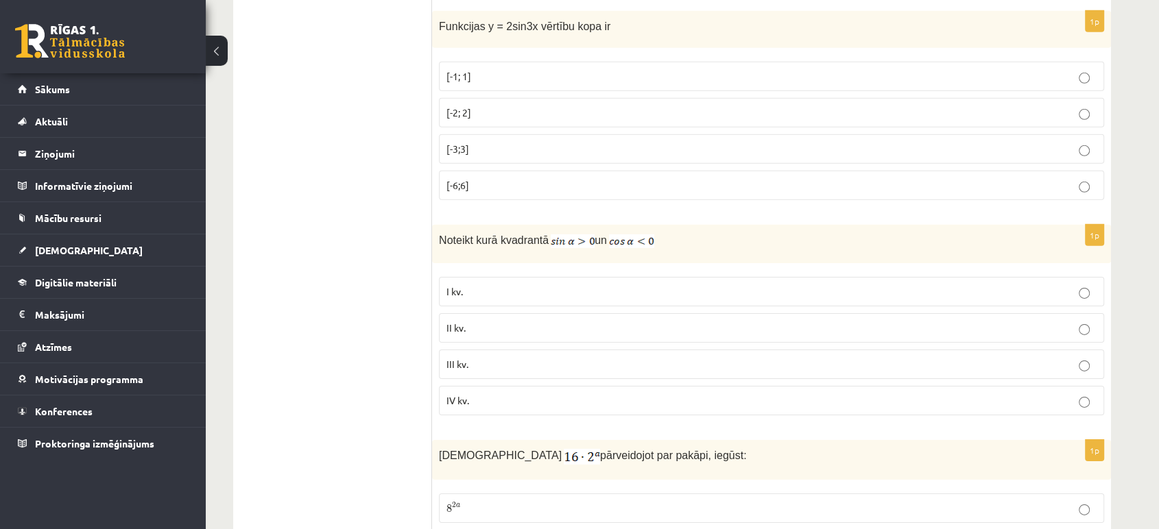
scroll to position [4311, 0]
click at [484, 320] on p "II kv." at bounding box center [771, 327] width 650 height 14
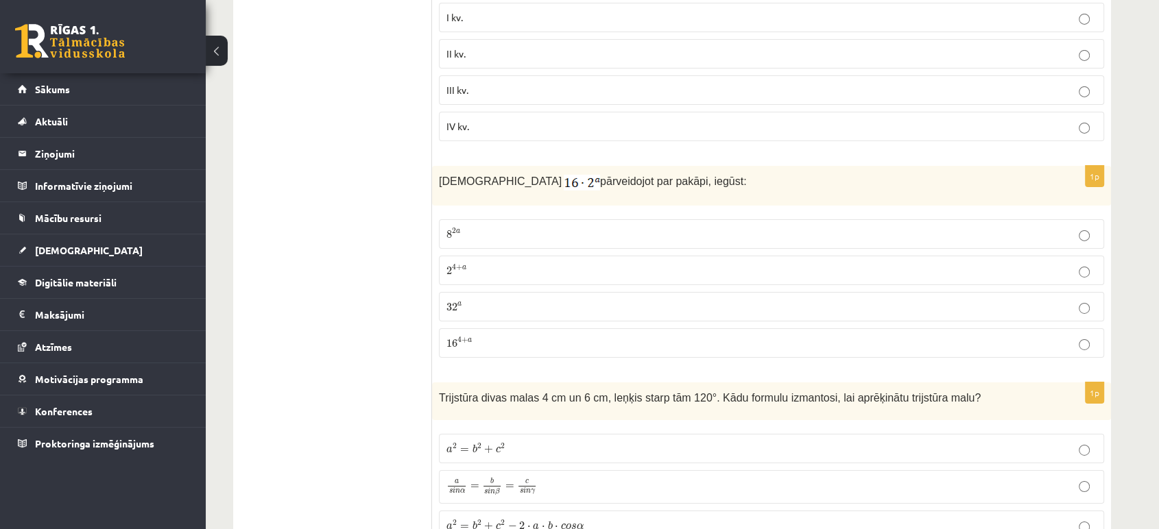
scroll to position [4618, 0]
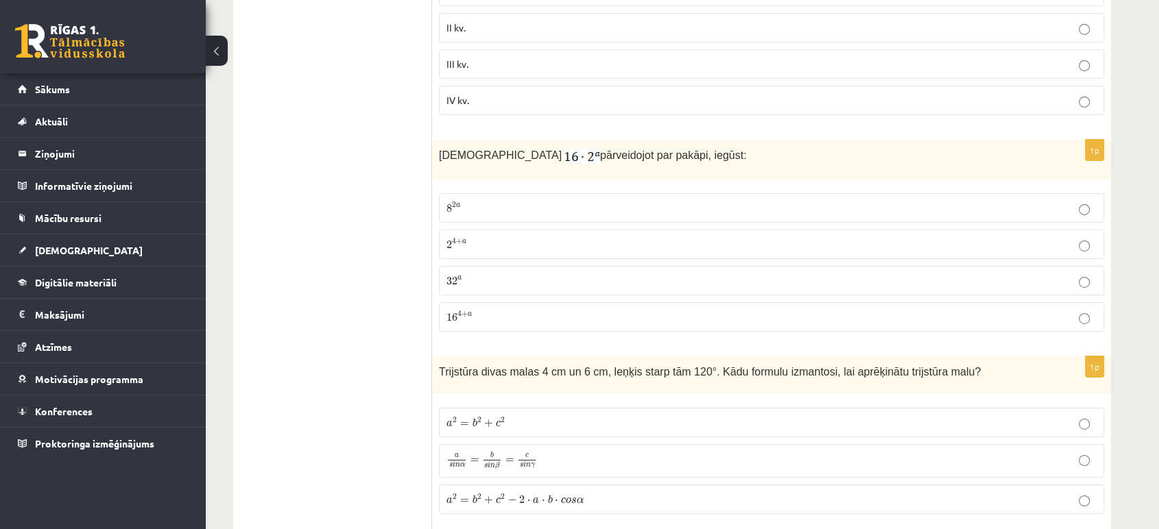
scroll to position [4609, 0]
click at [491, 238] on p "2 4 + a 2 4 + a" at bounding box center [771, 245] width 650 height 14
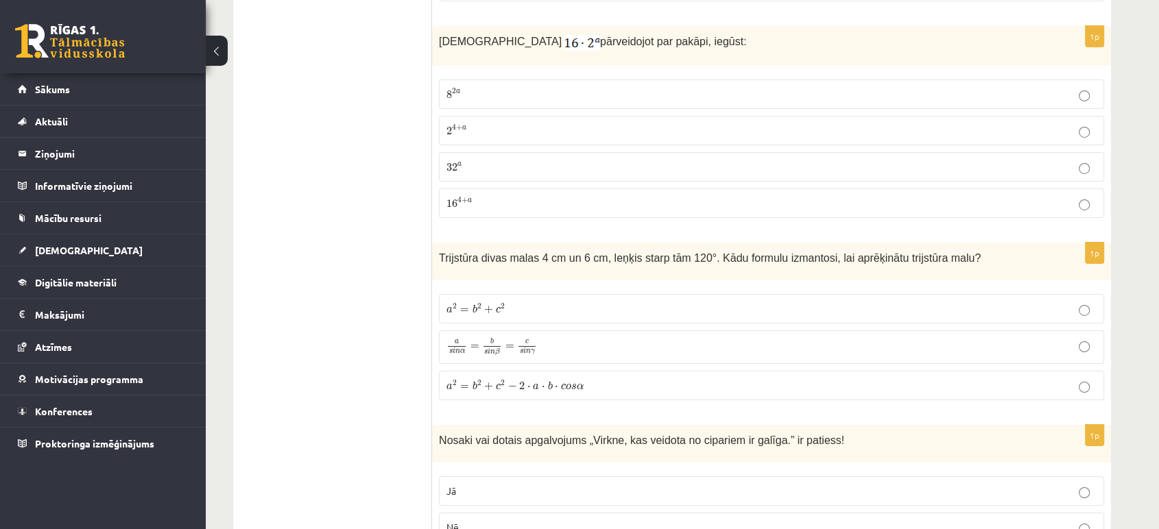
scroll to position [4790, 0]
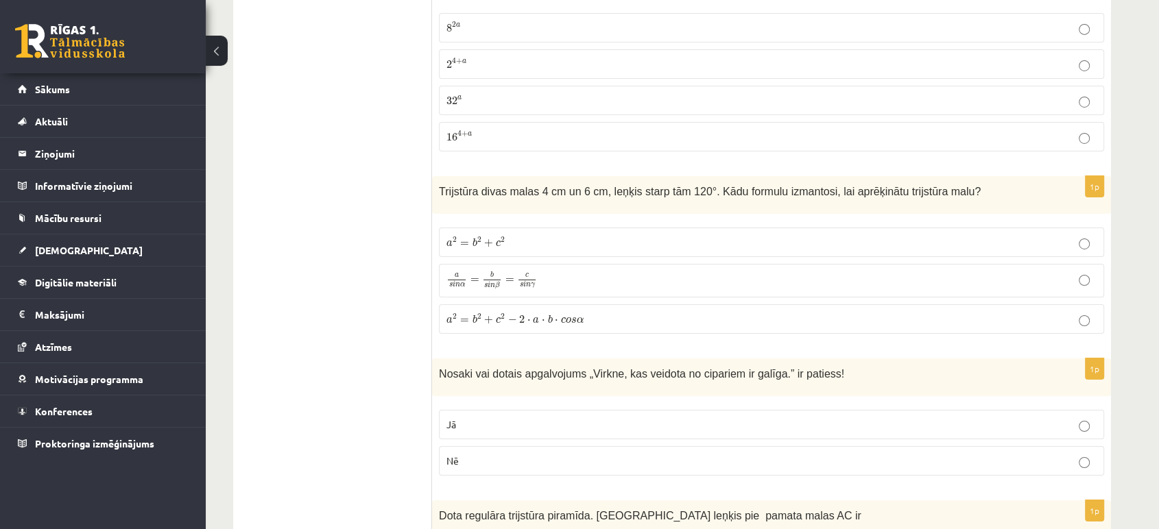
click at [583, 186] on span "Trijstūra divas malas 4 cm un 6 cm, leņķis starp tām 120°. Kādu formulu izmanto…" at bounding box center [710, 192] width 542 height 12
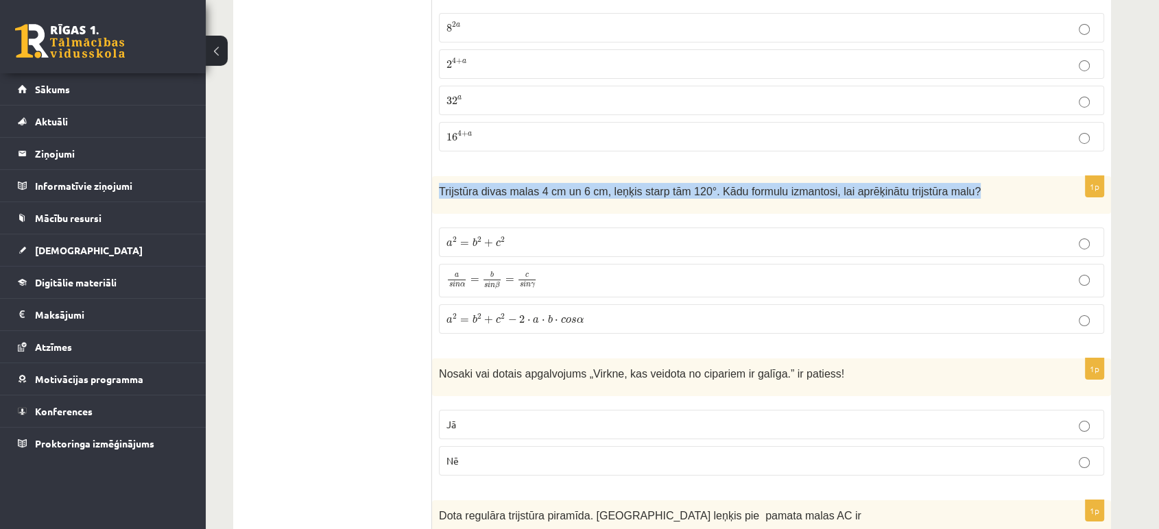
click at [583, 186] on span "Trijstūra divas malas 4 cm un 6 cm, leņķis starp tām 120°. Kādu formulu izmanto…" at bounding box center [710, 192] width 542 height 12
click at [608, 179] on div "Trijstūra divas malas 4 cm un 6 cm, leņķis starp tām 120°. Kādu formulu izmanto…" at bounding box center [771, 195] width 679 height 38
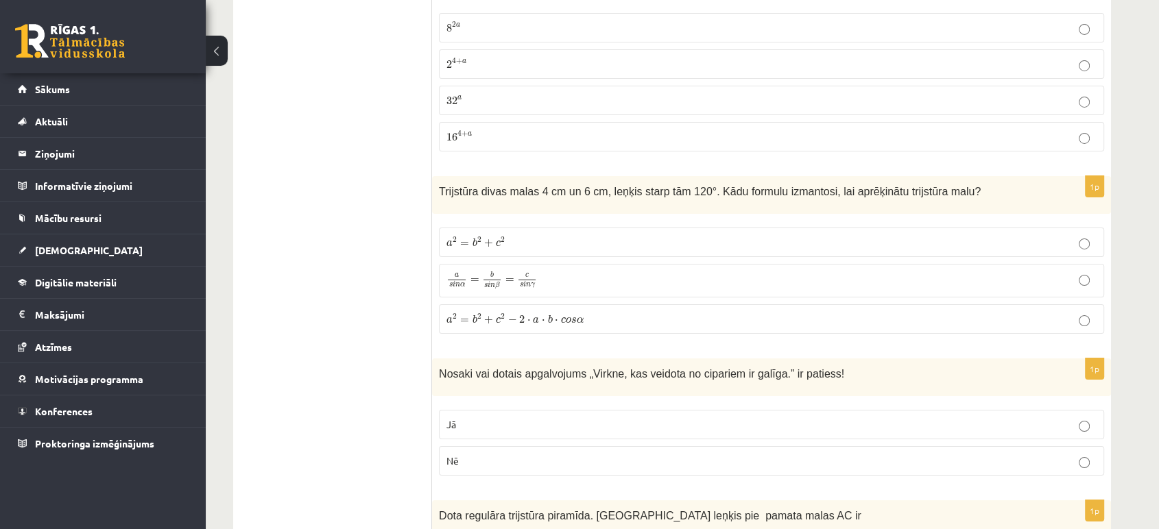
click at [492, 314] on span "a 2 = b 2 + c 2 − 2 ⋅ a ⋅ b ⋅ c o s α" at bounding box center [514, 319] width 137 height 10
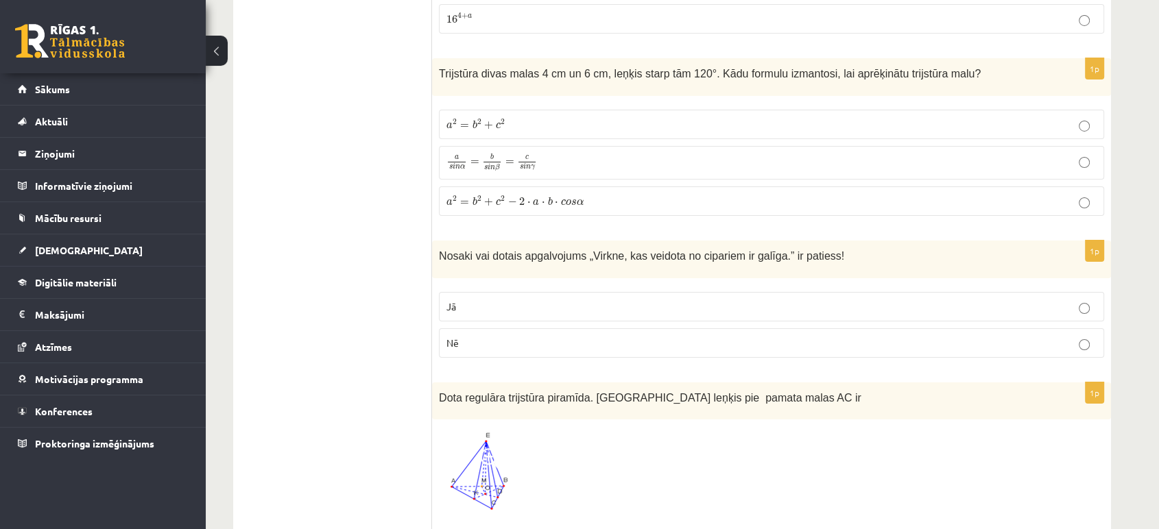
scroll to position [4933, 0]
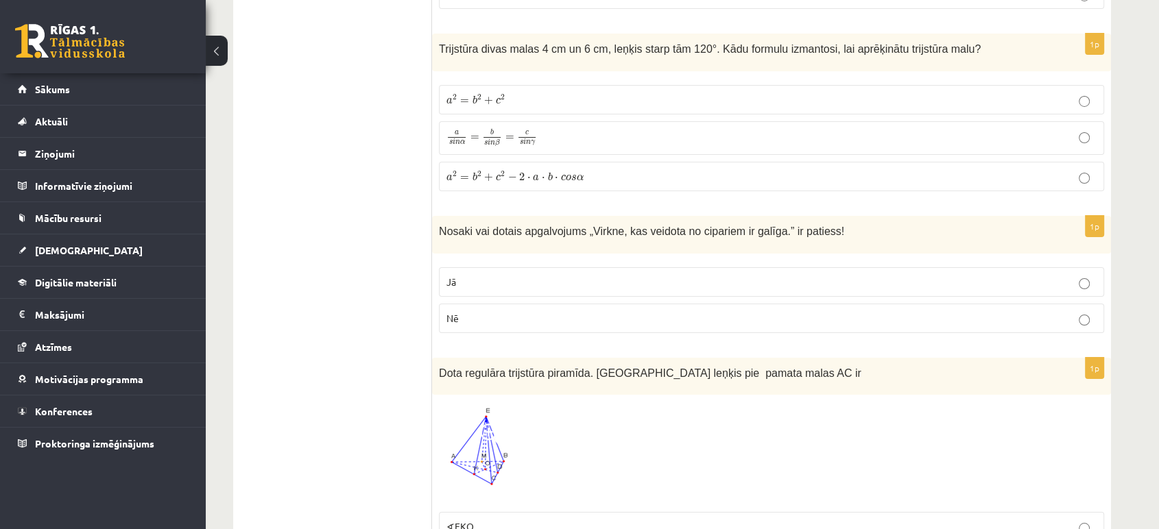
click at [537, 226] on span "Nosaki vai dotais apgalvojums „" at bounding box center [516, 232] width 154 height 12
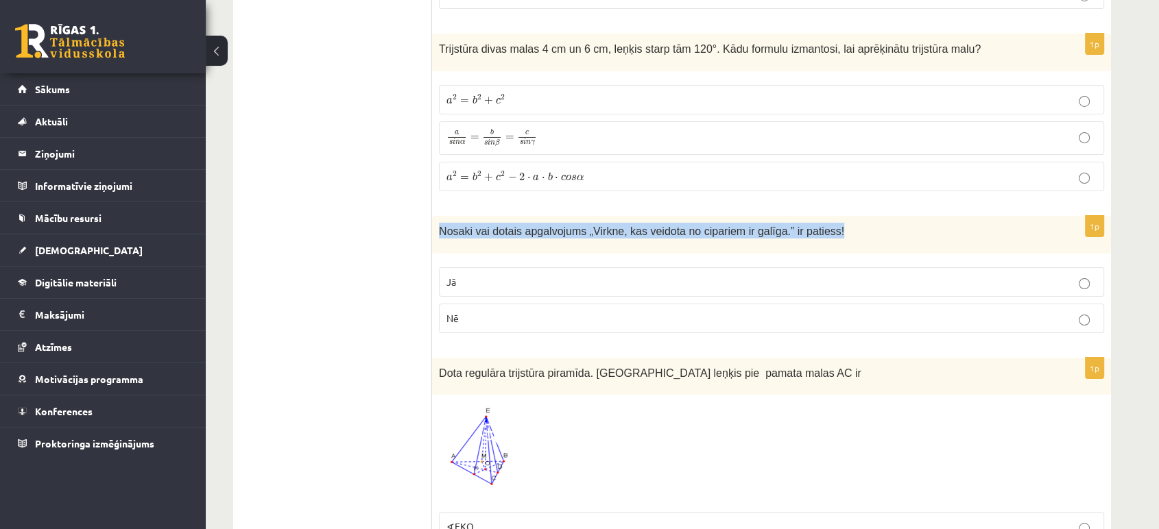
click at [537, 226] on span "Nosaki vai dotais apgalvojums „" at bounding box center [516, 232] width 154 height 12
click at [567, 219] on div "Nosaki vai dotais apgalvojums „ Virkne, kas veidota no cipariem ir galīga. ” ir…" at bounding box center [771, 235] width 679 height 38
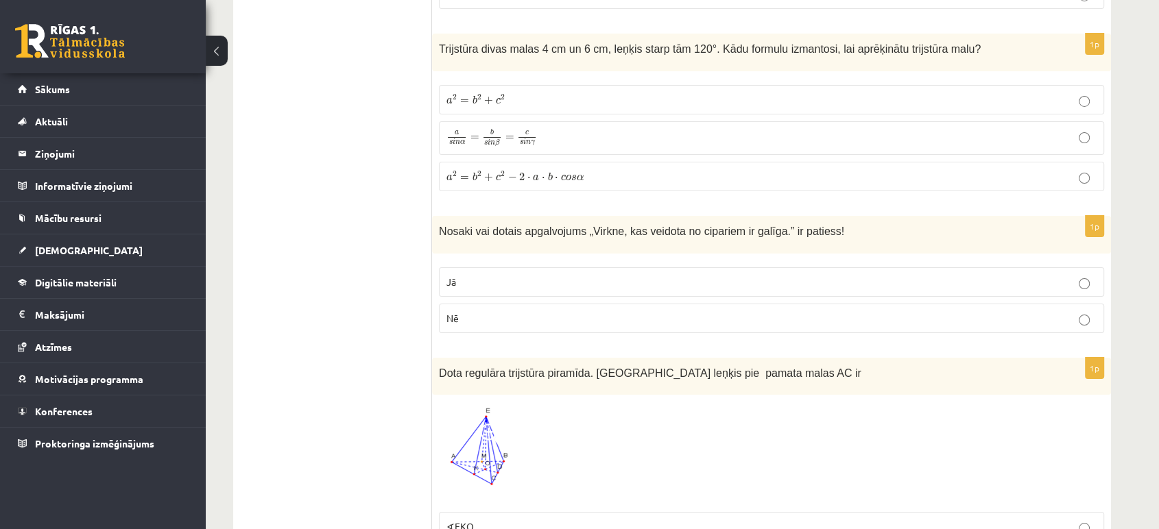
click at [563, 311] on p "Nē" at bounding box center [771, 318] width 650 height 14
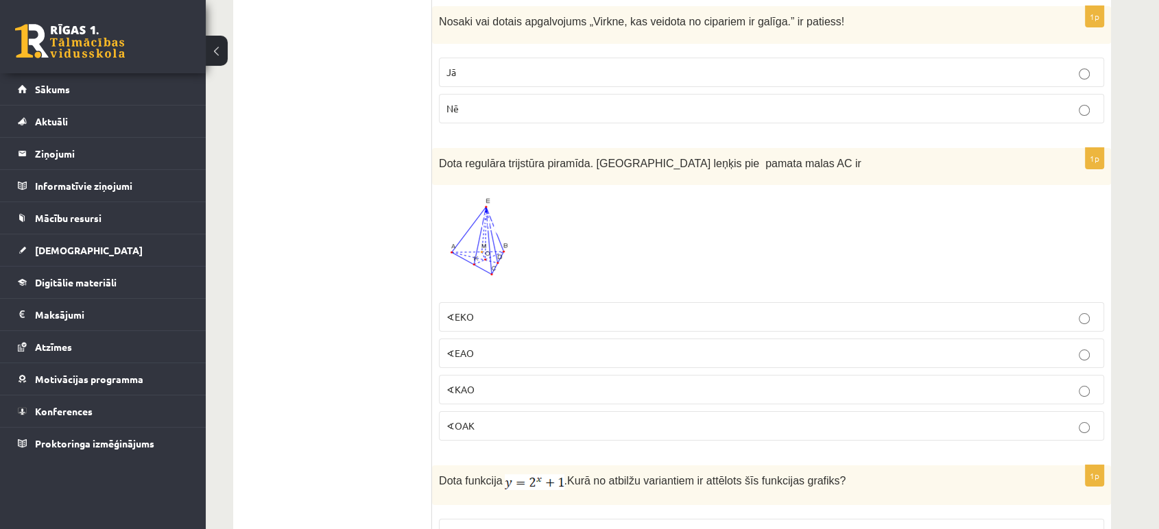
scroll to position [5143, 0]
click at [491, 241] on img at bounding box center [481, 243] width 84 height 104
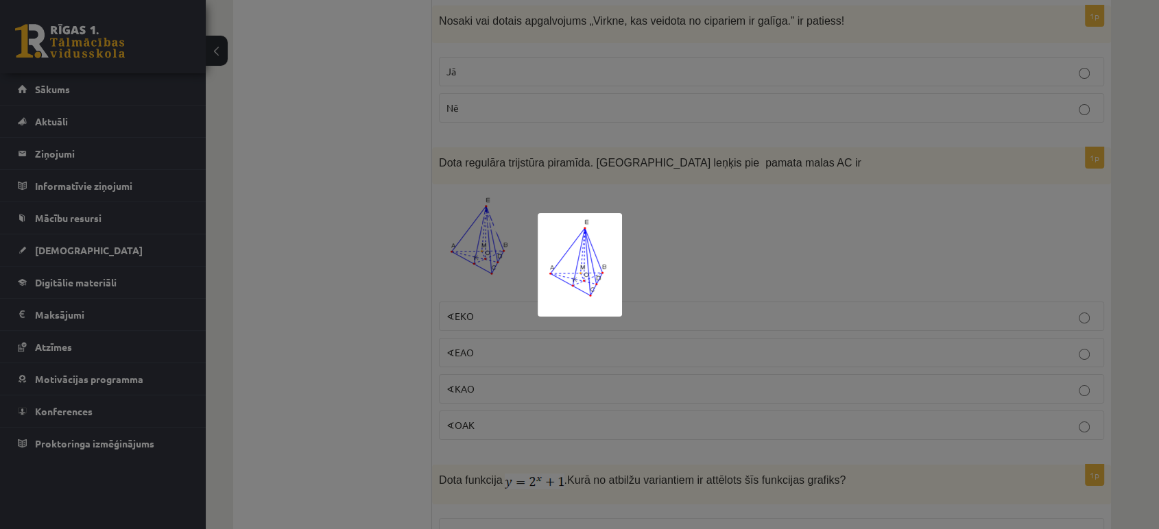
click at [636, 237] on div at bounding box center [579, 264] width 1159 height 529
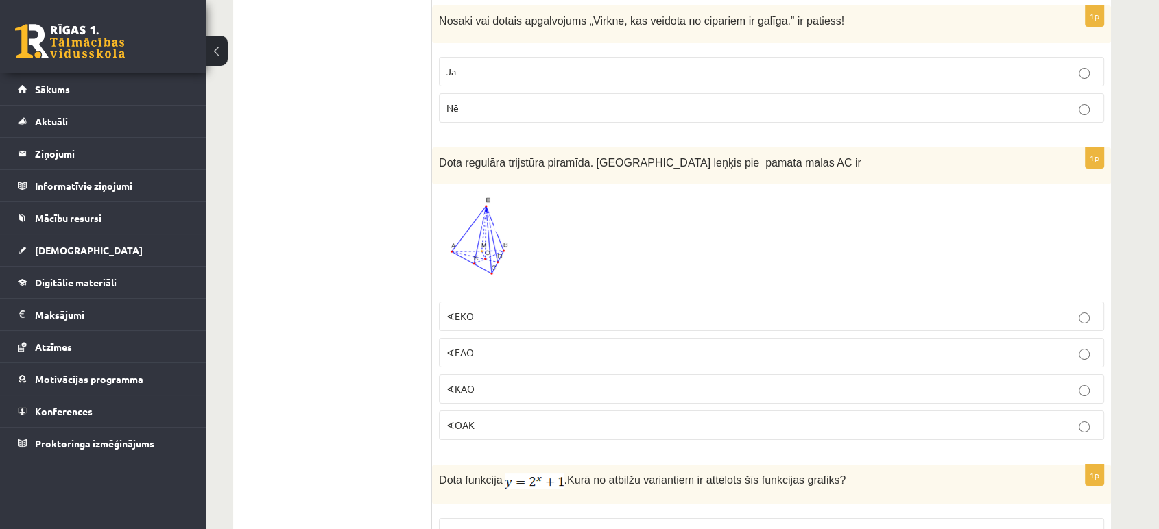
click at [533, 302] on label "∢EKO" at bounding box center [771, 316] width 665 height 29
drag, startPoint x: 583, startPoint y: 132, endPoint x: 681, endPoint y: 130, distance: 97.4
click at [681, 157] on span "Dota regulāra trijstūra piramīda. Divplakņu kakta leņķis pie pamata malas AC ir" at bounding box center [650, 163] width 422 height 12
click at [672, 147] on div "Dota regulāra trijstūra piramīda. Divplakņu kakta leņķis pie pamata malas AC ir" at bounding box center [771, 166] width 679 height 38
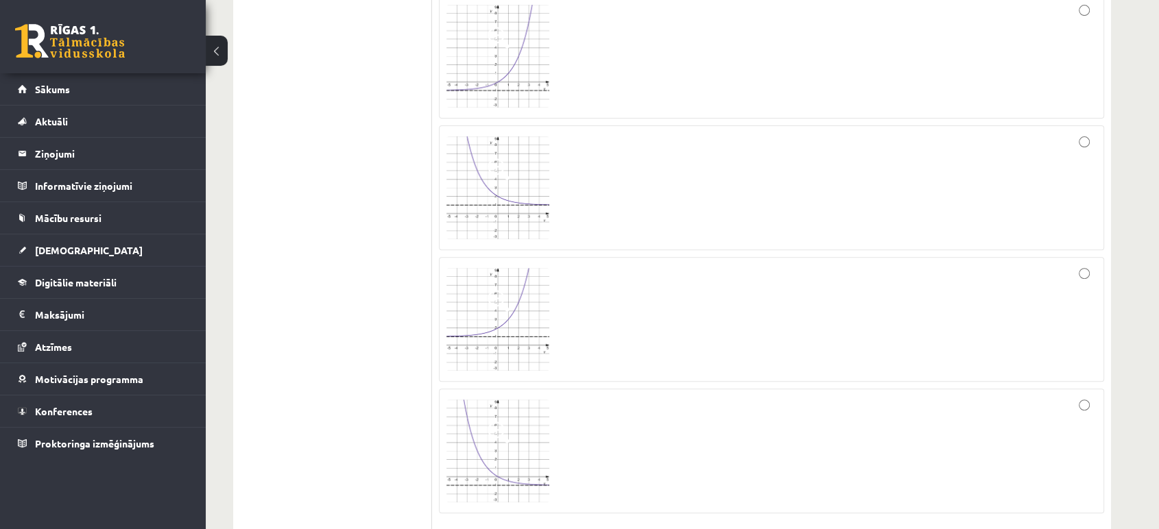
scroll to position [5686, 0]
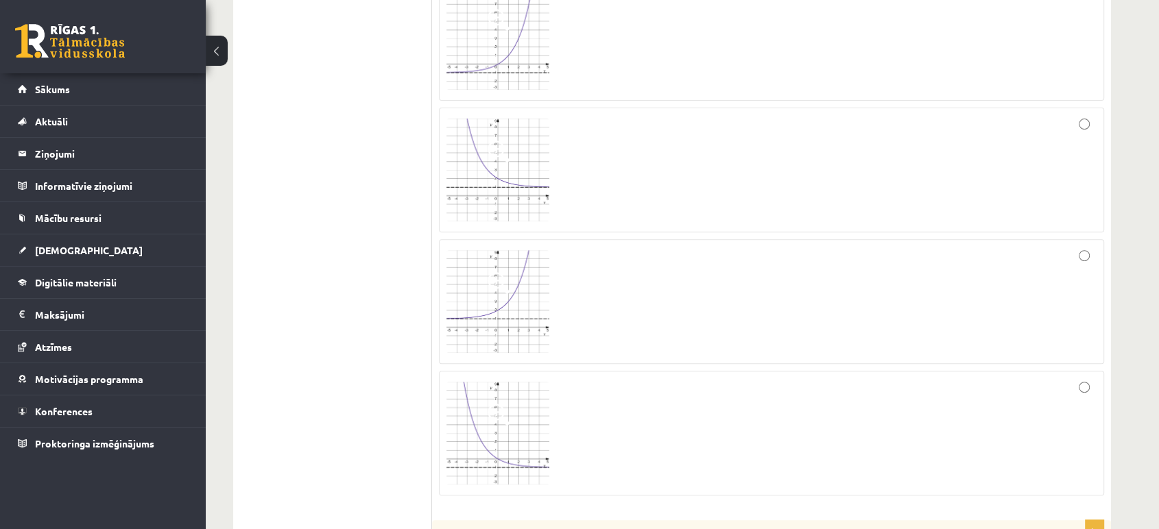
click at [490, 302] on img at bounding box center [497, 301] width 103 height 103
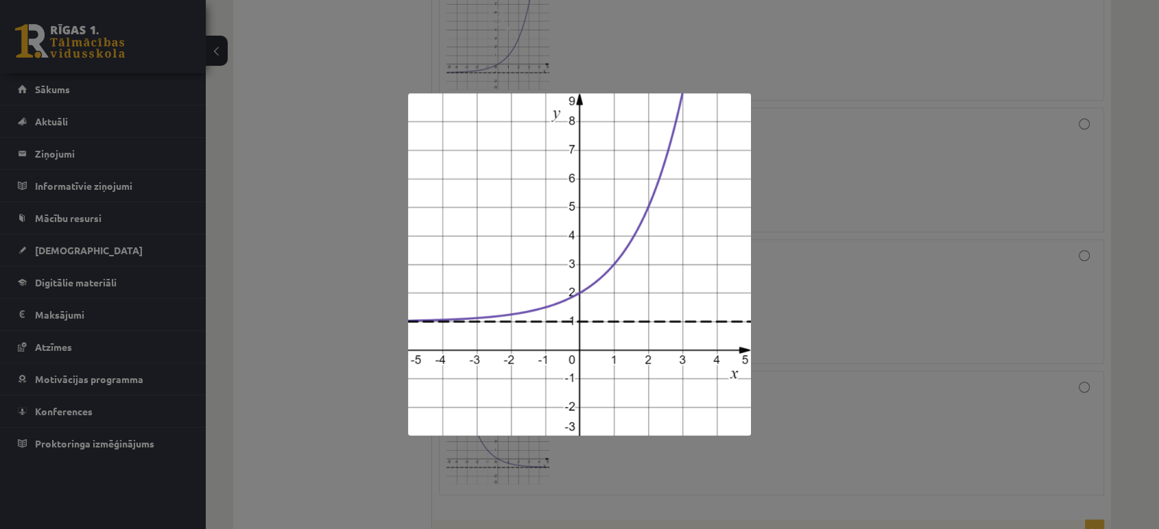
click at [951, 328] on div at bounding box center [579, 264] width 1159 height 529
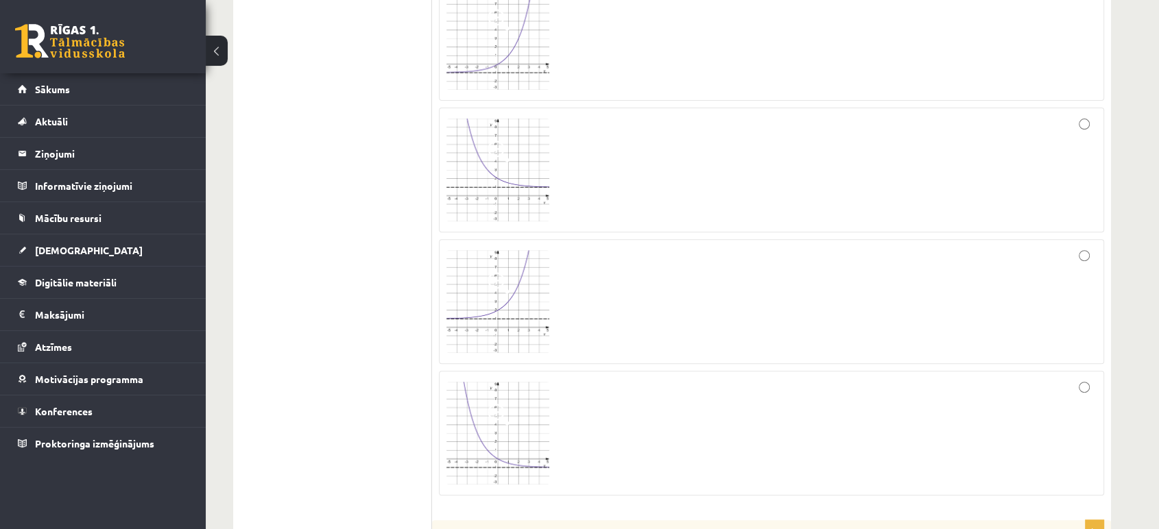
click at [737, 255] on div at bounding box center [771, 302] width 650 height 110
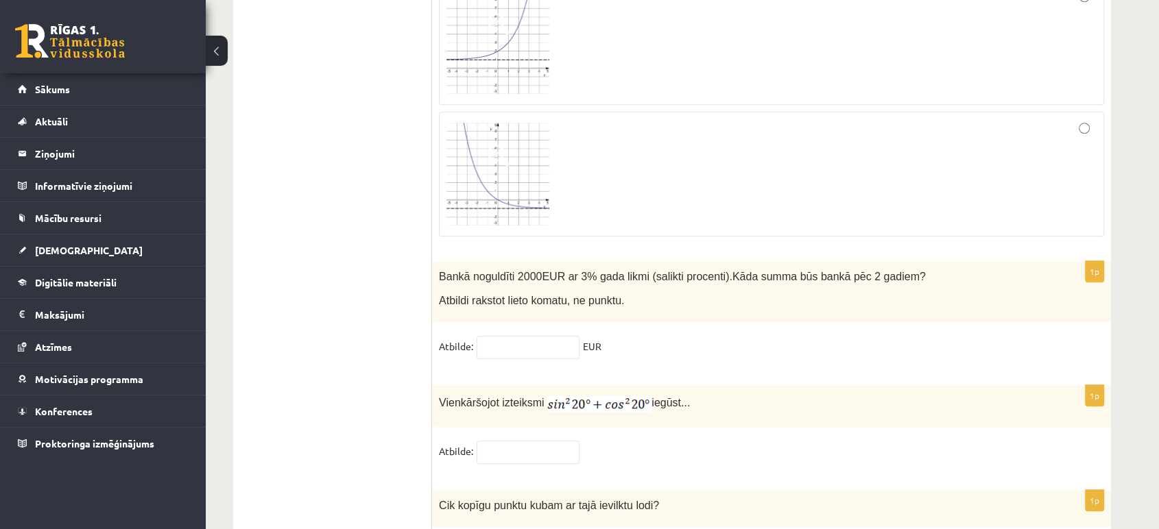
scroll to position [5945, 0]
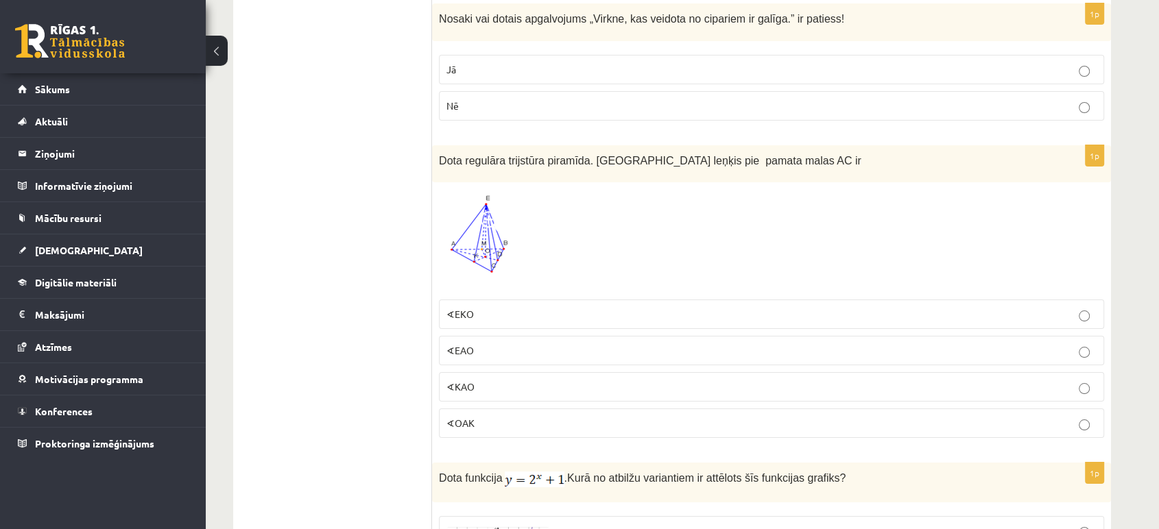
scroll to position [5144, 0]
click at [473, 308] on p "∢EKO" at bounding box center [771, 315] width 650 height 14
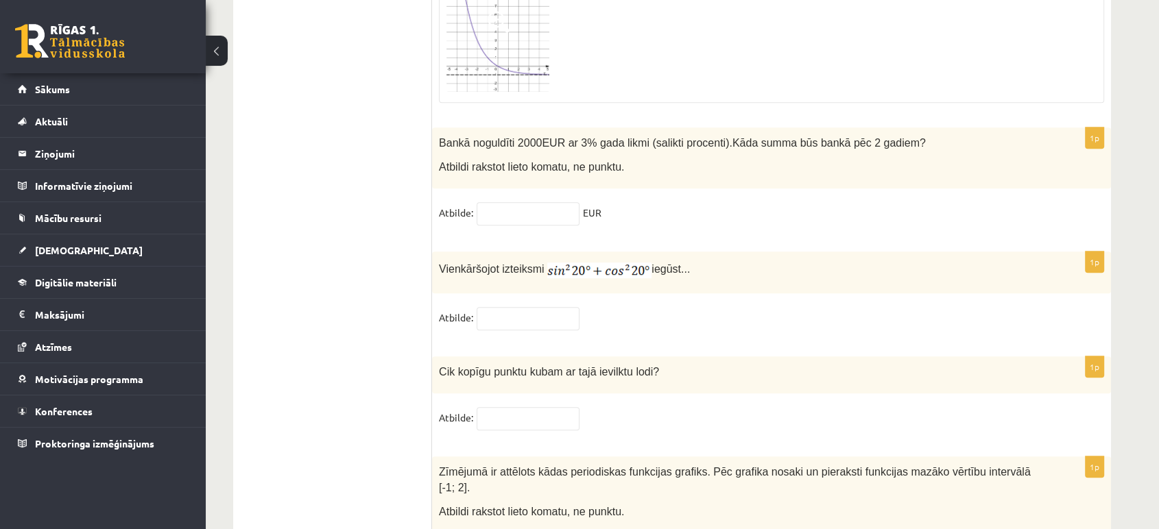
scroll to position [6078, 0]
click at [590, 138] on span "Bankā noguldīti 2000EUR ar 3% gada likmi (salikti procenti)." at bounding box center [585, 144] width 293 height 12
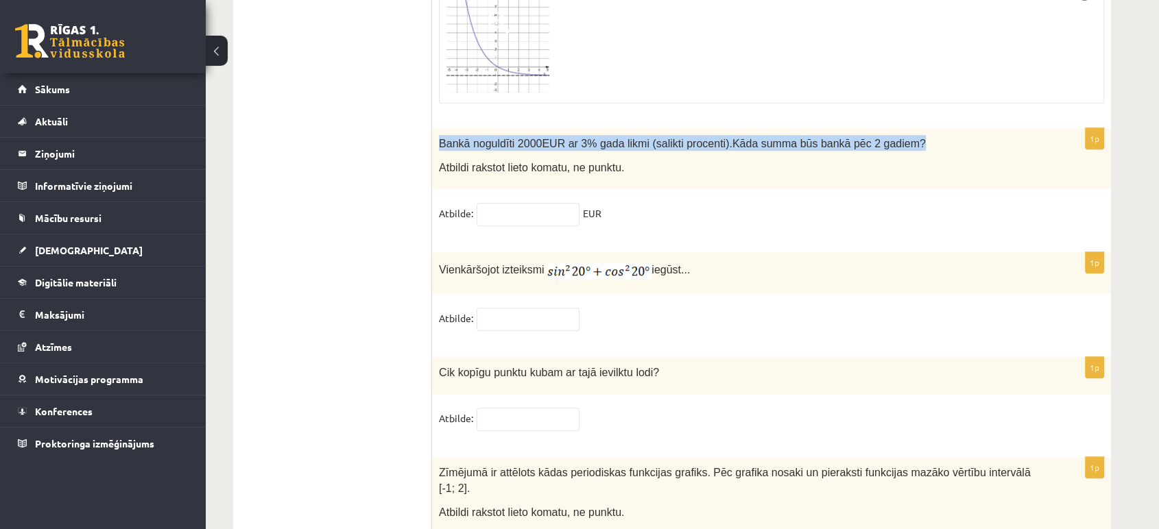
click at [590, 138] on span "Bankā noguldīti 2000EUR ar 3% gada likmi (salikti procenti)." at bounding box center [585, 144] width 293 height 12
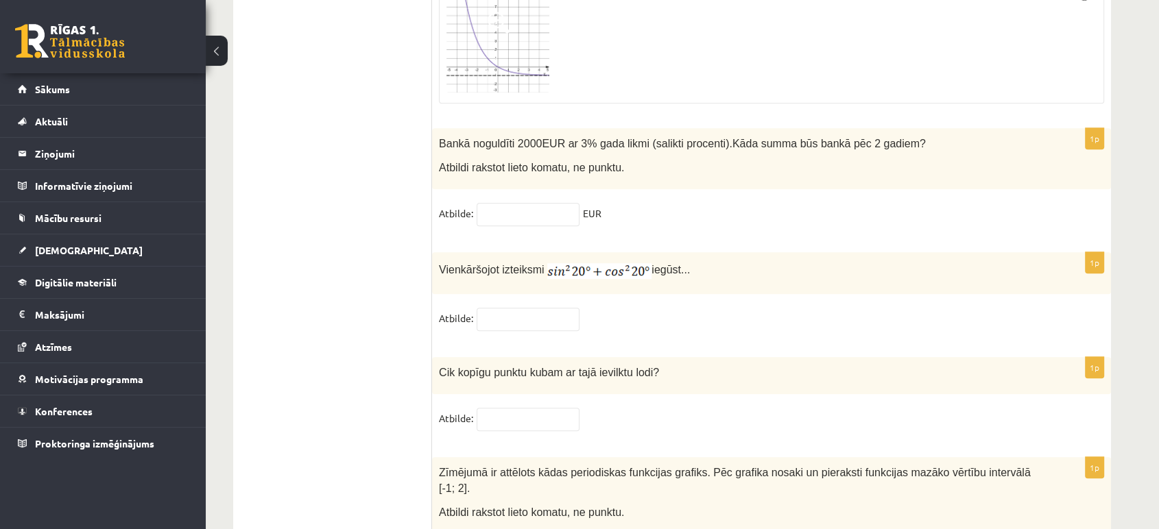
click at [609, 128] on div "Bankā noguldīti 2000EUR ar 3% gada likmi (salikti procenti). Kāda summa būs ban…" at bounding box center [771, 158] width 679 height 61
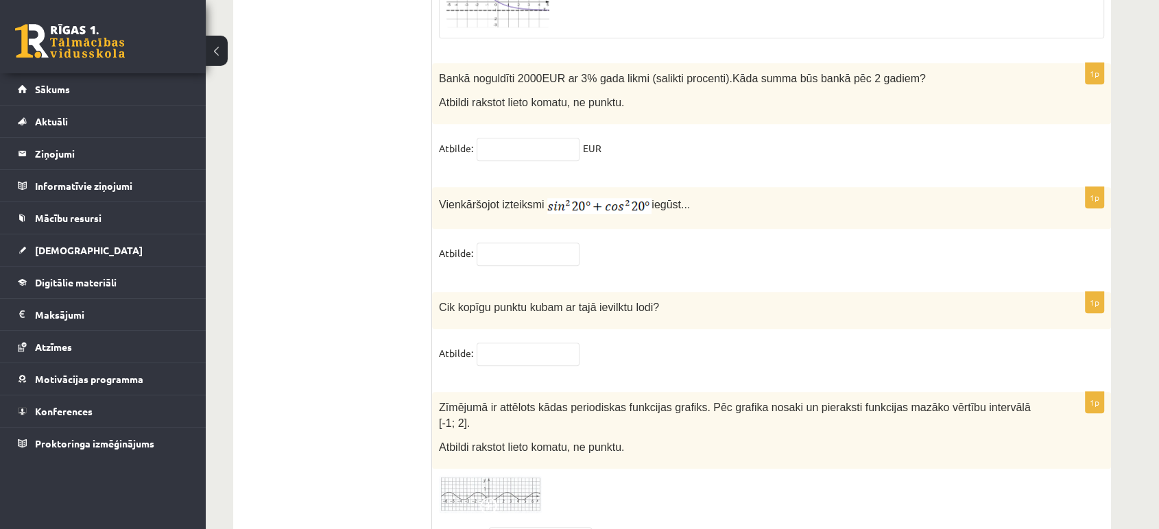
scroll to position [6145, 0]
click at [1056, 241] on fieldset "Atbilde:" at bounding box center [771, 255] width 665 height 29
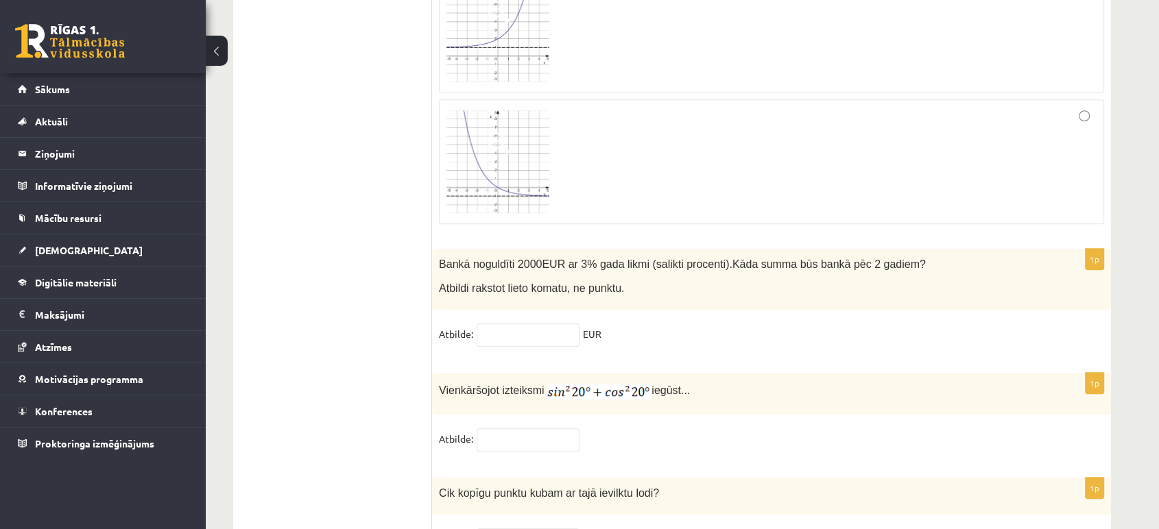
scroll to position [5973, 0]
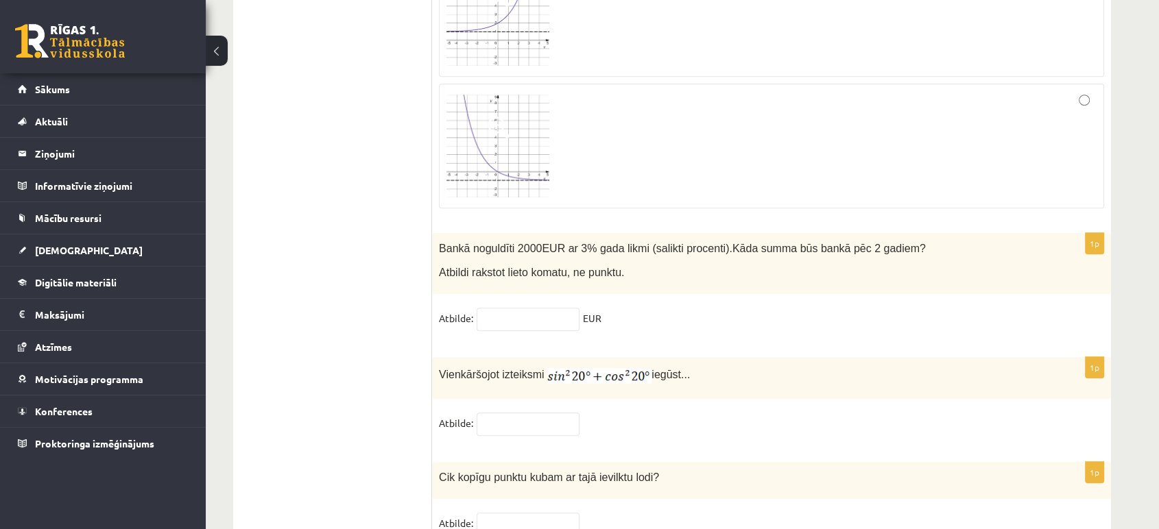
click at [535, 308] on input "text" at bounding box center [527, 319] width 103 height 23
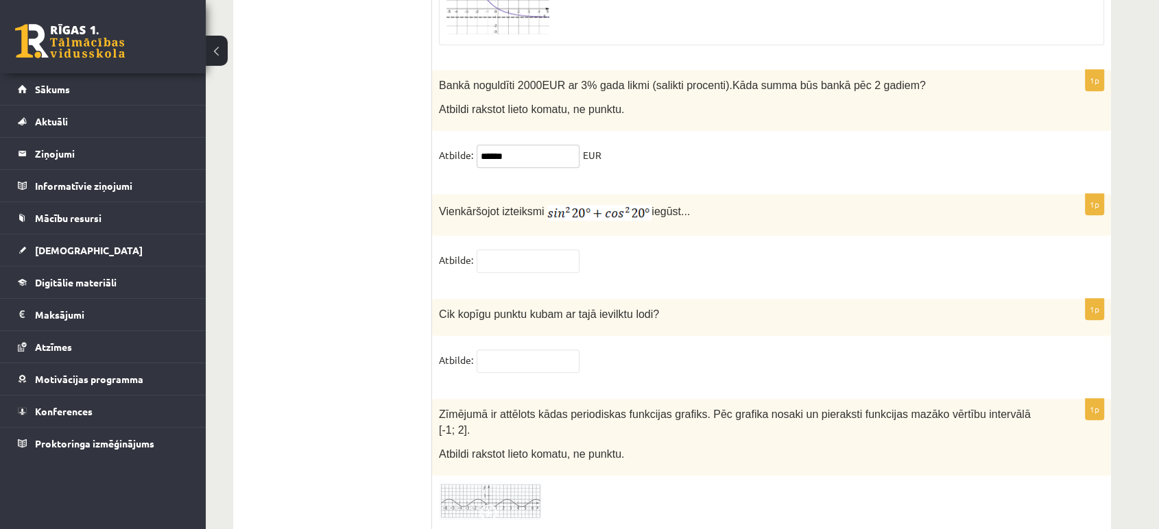
scroll to position [6137, 0]
type input "*******"
click at [532, 248] on input "text" at bounding box center [527, 259] width 103 height 23
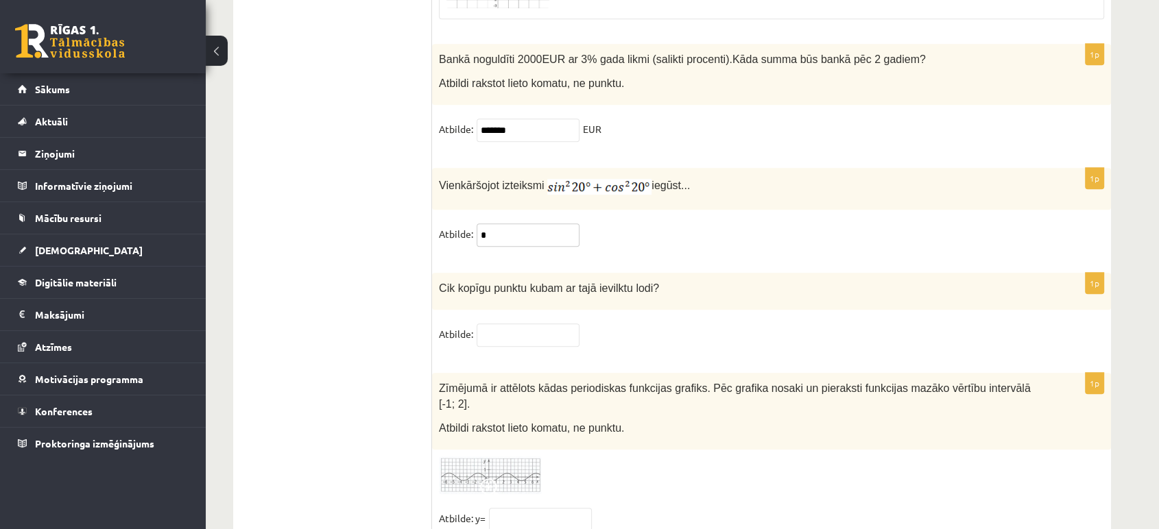
scroll to position [6174, 0]
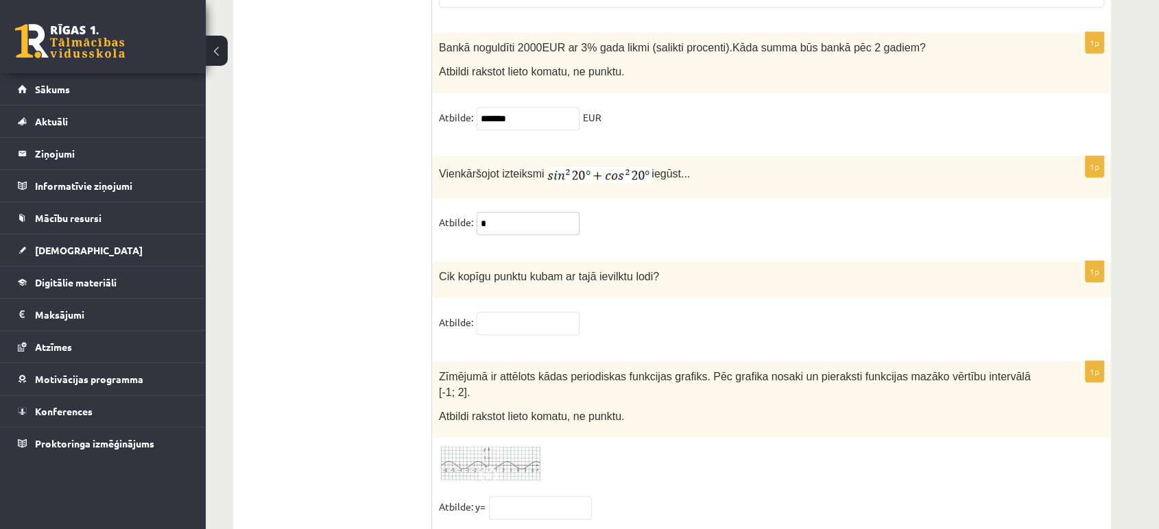
type input "*"
click at [587, 271] on span "Cik kopīgu punktu kubam ar tajā ievilktu lodi?" at bounding box center [549, 277] width 220 height 12
click at [610, 262] on div "Cik kopīgu punktu kubam ar tajā ievilktu lodi?" at bounding box center [771, 280] width 679 height 38
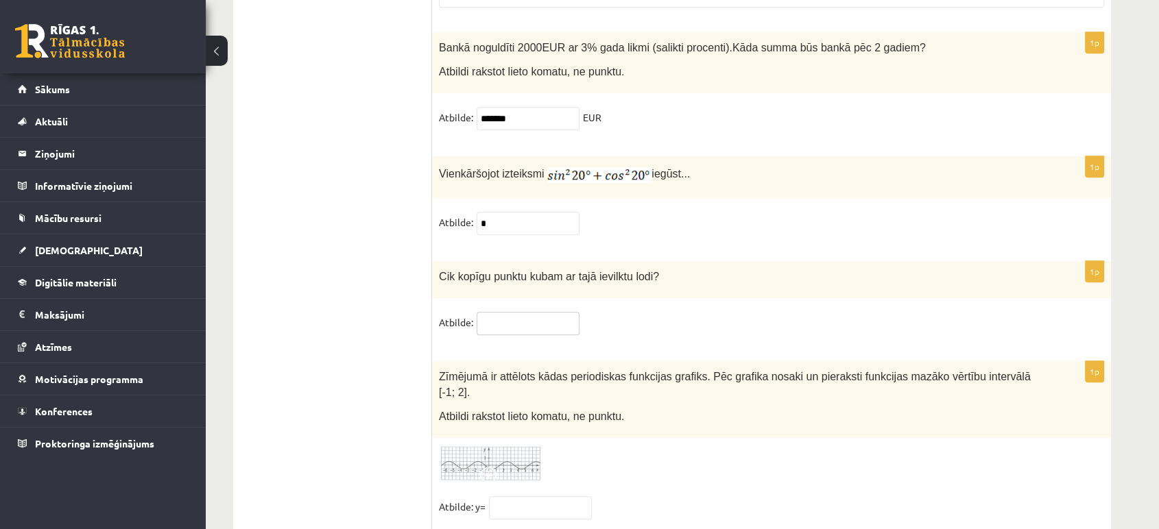
click at [542, 312] on input "text" at bounding box center [527, 323] width 103 height 23
type input "*"
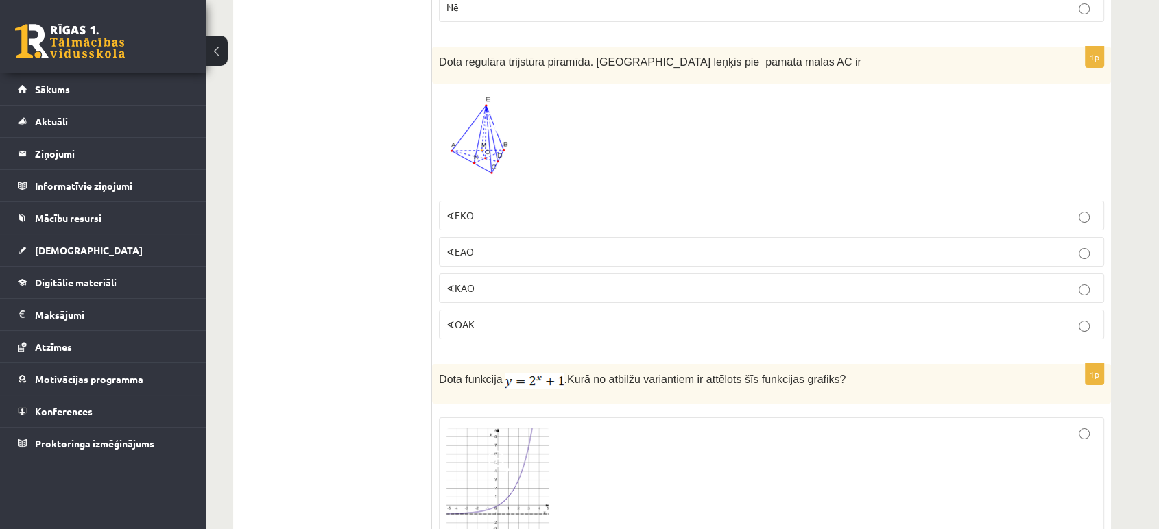
scroll to position [4583, 0]
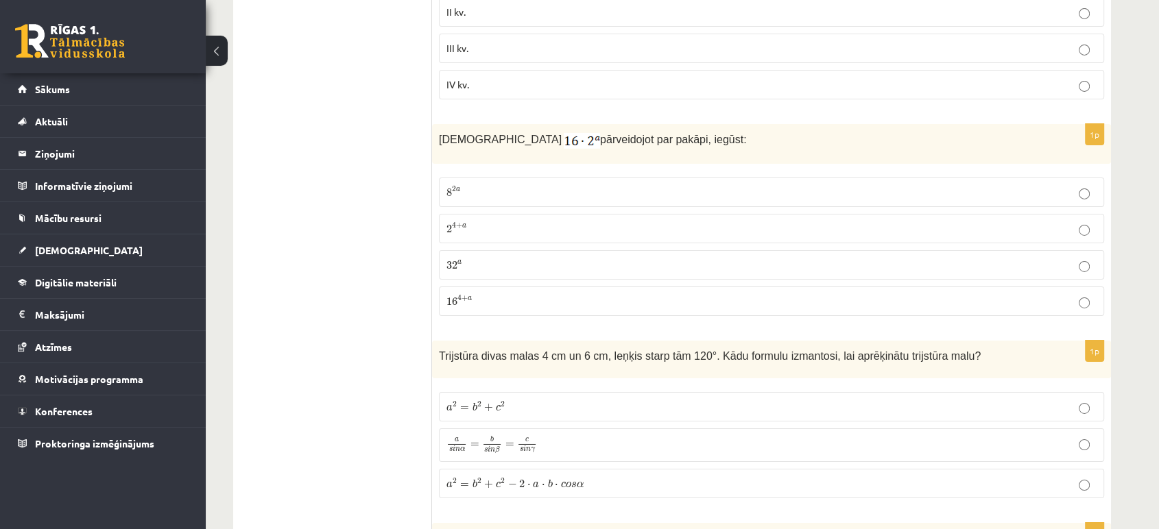
drag, startPoint x: 396, startPoint y: 228, endPoint x: 583, endPoint y: -82, distance: 362.2
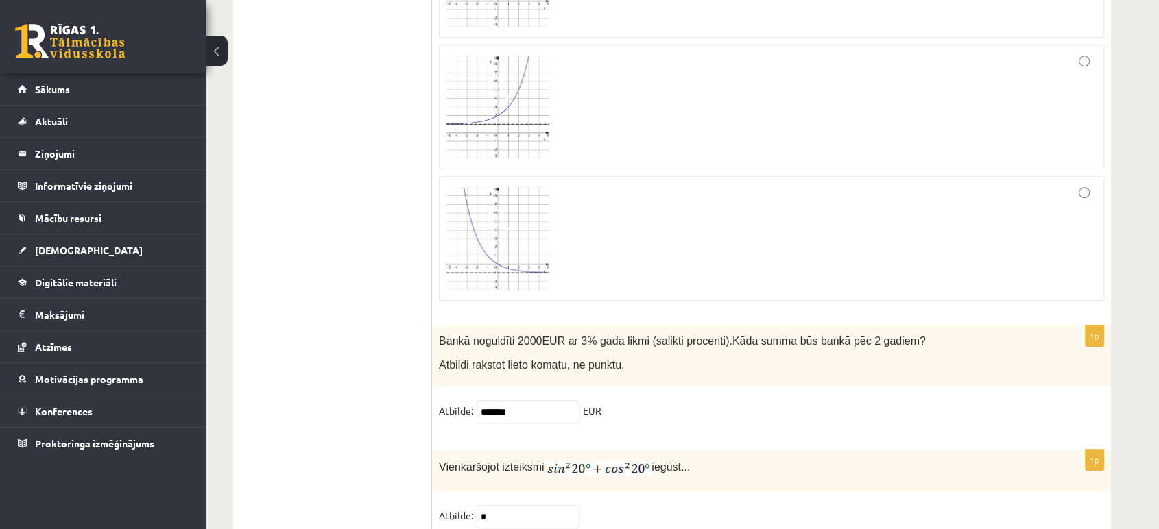
scroll to position [6174, 0]
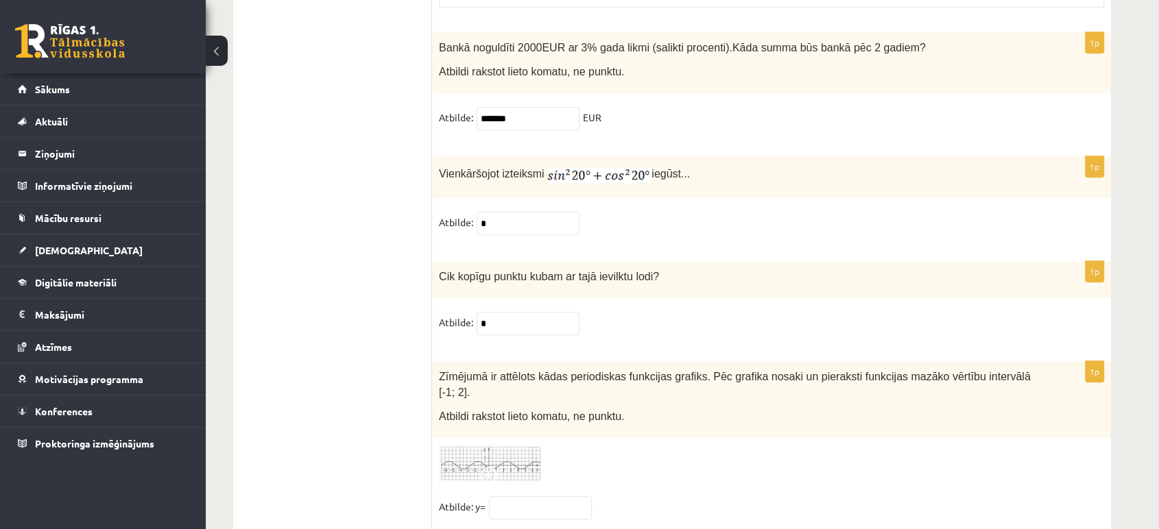
click at [494, 445] on img at bounding box center [490, 464] width 103 height 38
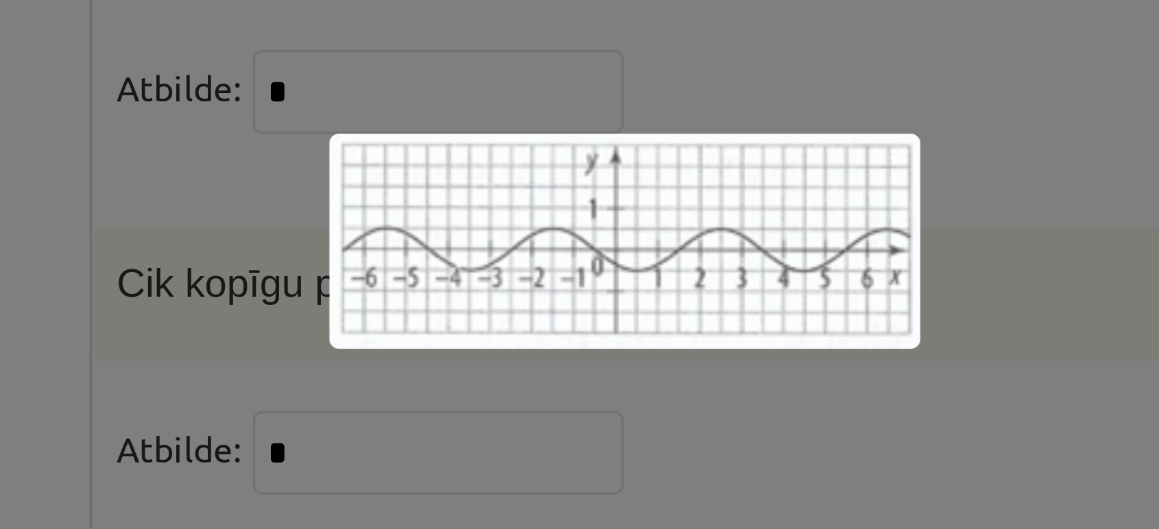
click at [610, 313] on div at bounding box center [579, 264] width 1159 height 529
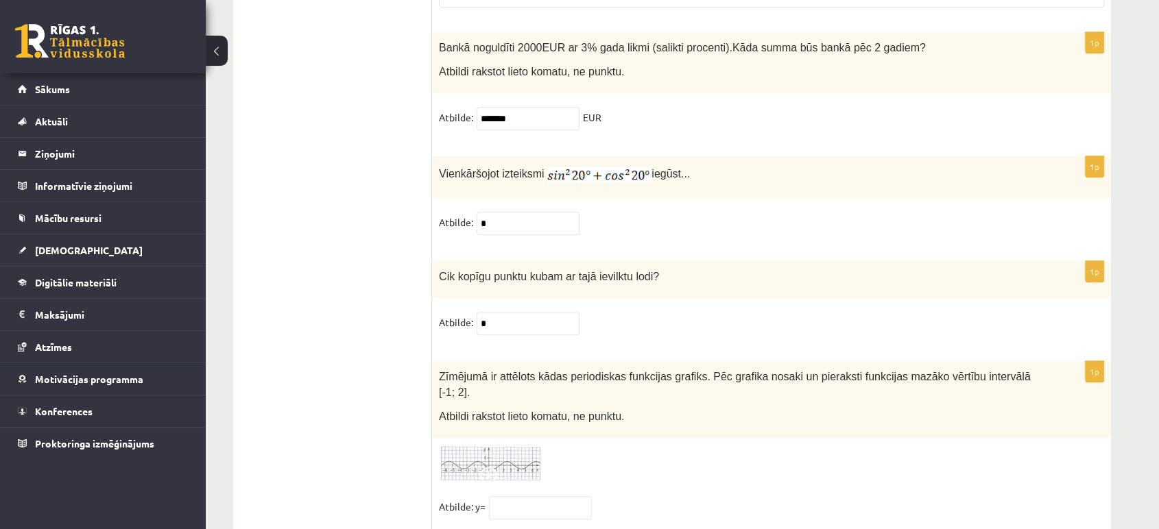
click at [477, 411] on span "Atbildi rakstot lieto komatu, ne punktu." at bounding box center [531, 417] width 185 height 12
click at [447, 371] on span "Zīmējumā ir attēlots kādas periodiskas funkcijas grafiks. Pēc grafika nosaki un…" at bounding box center [735, 384] width 592 height 27
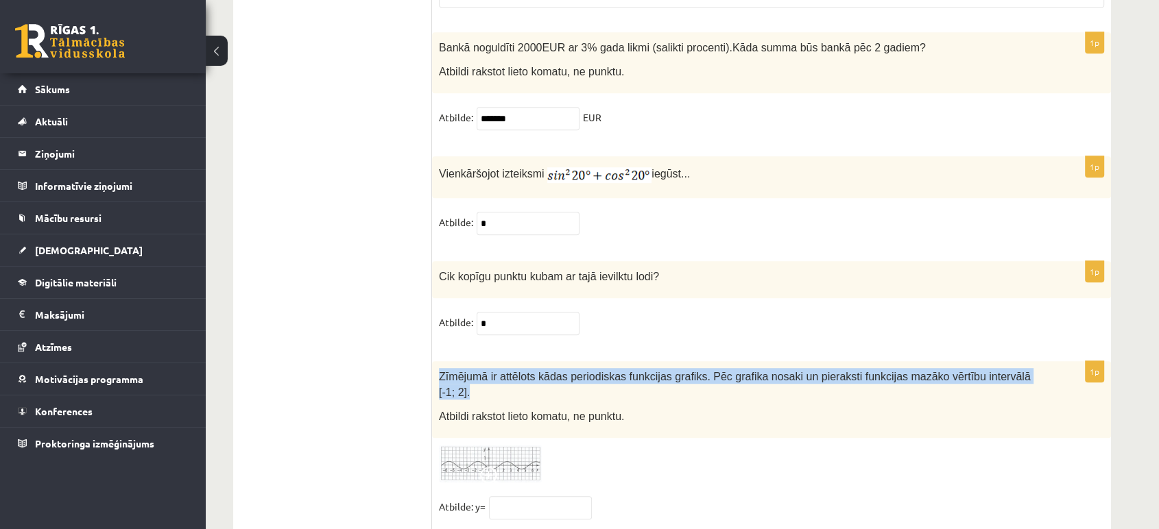
click at [447, 371] on span "Zīmējumā ir attēlots kādas periodiskas funkcijas grafiks. Pēc grafika nosaki un…" at bounding box center [735, 384] width 592 height 27
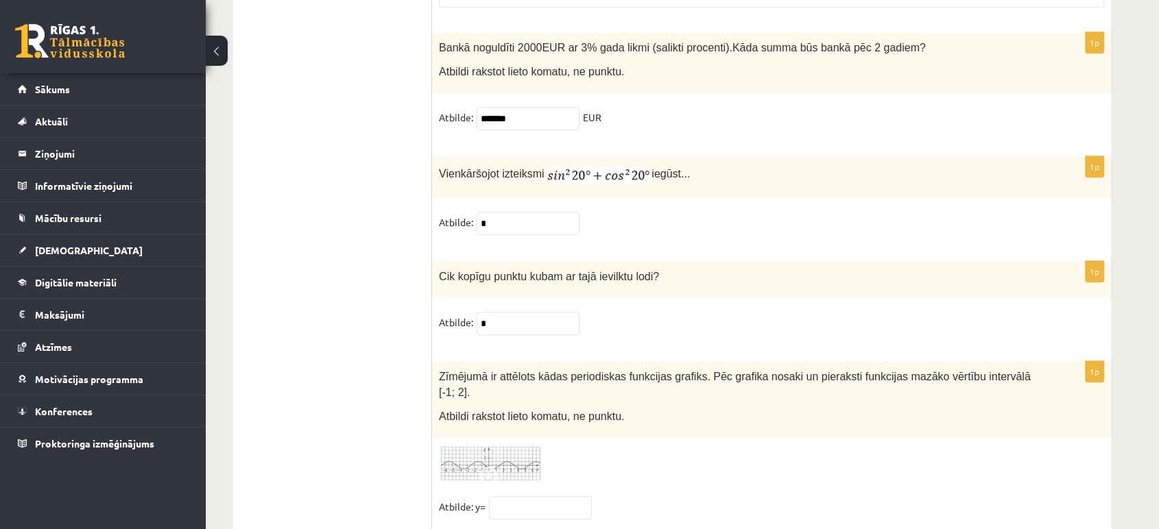
drag, startPoint x: 447, startPoint y: 344, endPoint x: 544, endPoint y: 136, distance: 230.0
click at [544, 163] on p "Vienkāršojot izteiksmi iegūst..." at bounding box center [737, 173] width 596 height 20
click at [499, 371] on span "Zīmējumā ir attēlots kādas periodiskas funkcijas grafiks. Pēc grafika nosaki un…" at bounding box center [735, 384] width 592 height 27
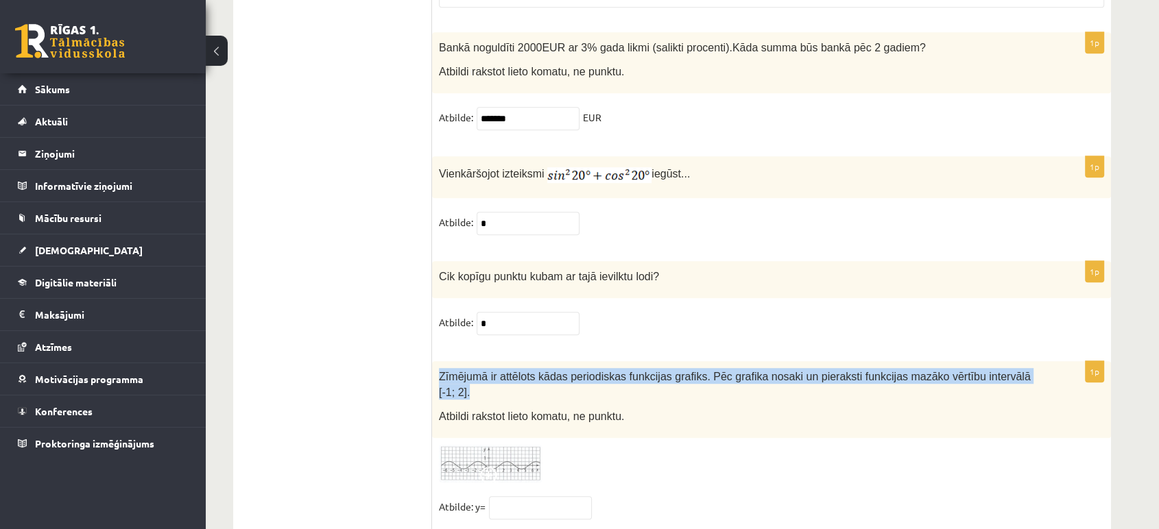
click at [499, 371] on span "Zīmējumā ir attēlots kādas periodiskas funkcijas grafiks. Pēc grafika nosaki un…" at bounding box center [735, 384] width 592 height 27
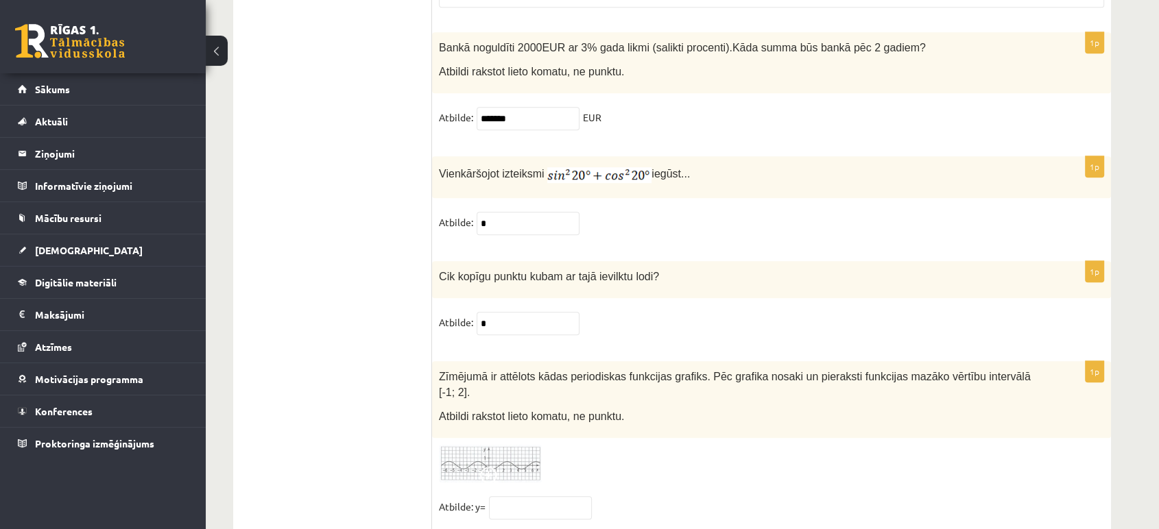
click at [613, 393] on div "1p Zīmējumā ir attēlots kādas periodiskas funkcijas grafiks. Pēc grafika nosaki…" at bounding box center [771, 446] width 679 height 170
click at [998, 399] on div "1p Zīmējumā ir attēlots kādas periodiskas funkcijas grafiks. Pēc grafika nosaki…" at bounding box center [771, 446] width 679 height 170
click at [570, 496] on input "text" at bounding box center [540, 507] width 103 height 23
click at [688, 397] on div "1p Zīmējumā ir attēlots kādas periodiskas funkcijas grafiks. Pēc grafika nosaki…" at bounding box center [771, 446] width 679 height 170
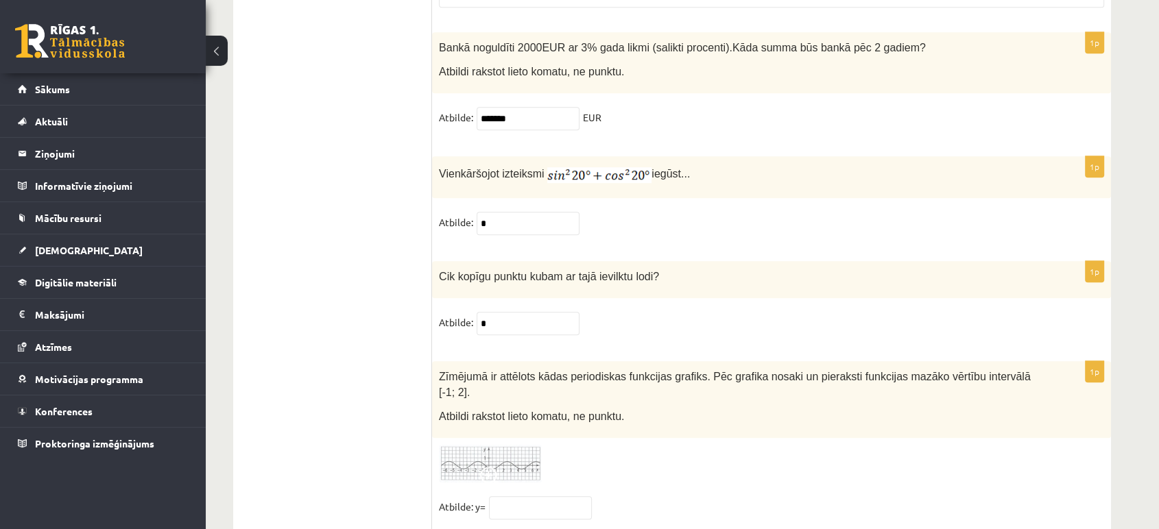
click at [524, 445] on img at bounding box center [490, 464] width 103 height 38
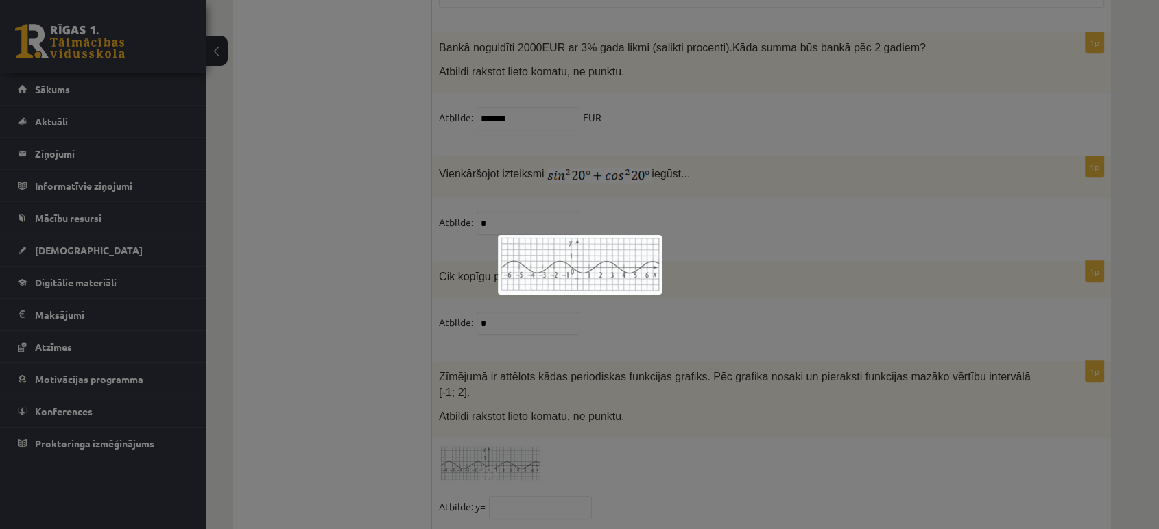
click at [638, 344] on div at bounding box center [579, 264] width 1159 height 529
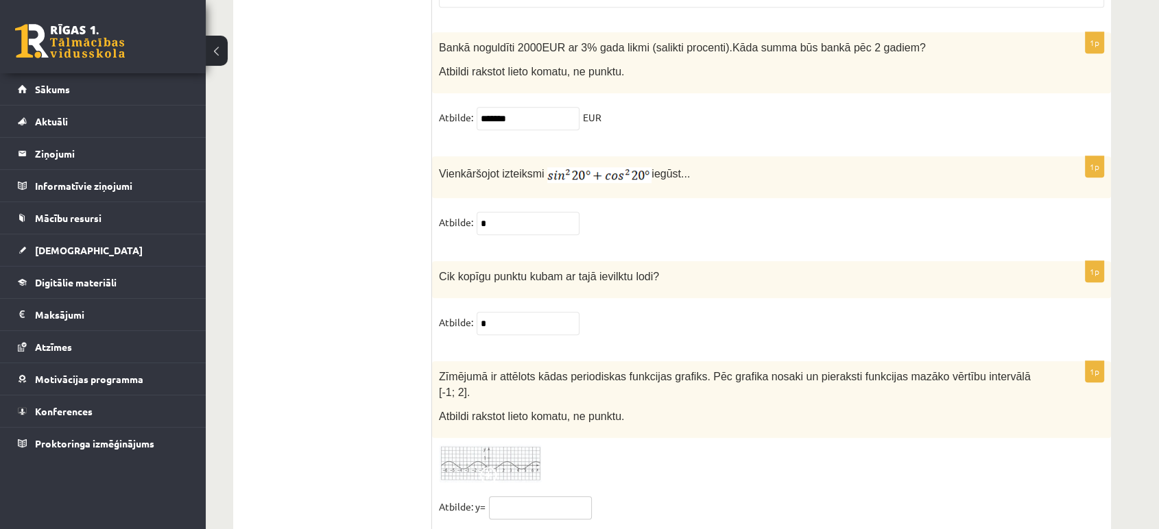
click at [548, 496] on input "text" at bounding box center [540, 507] width 103 height 23
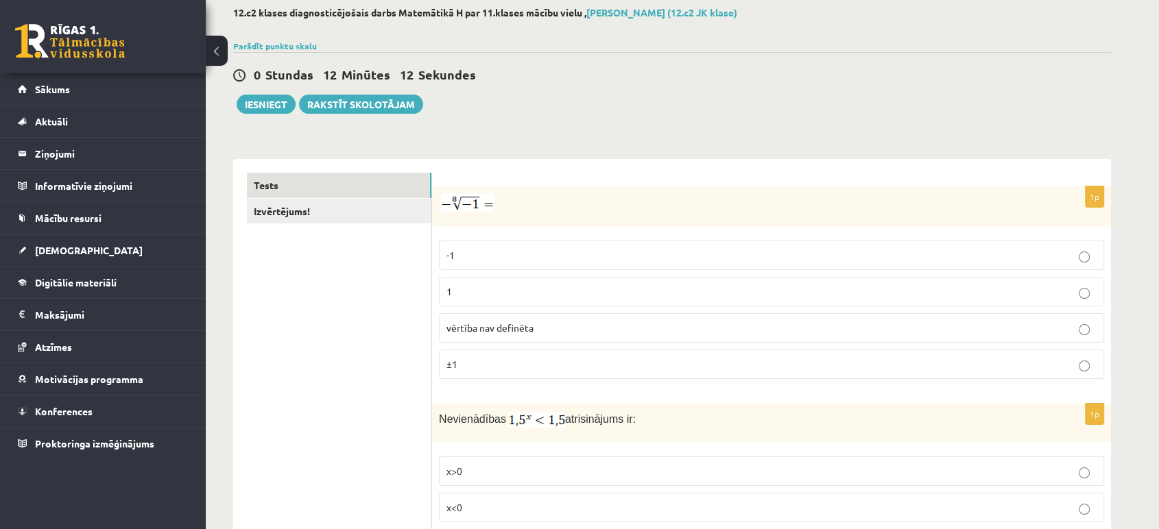
scroll to position [0, 0]
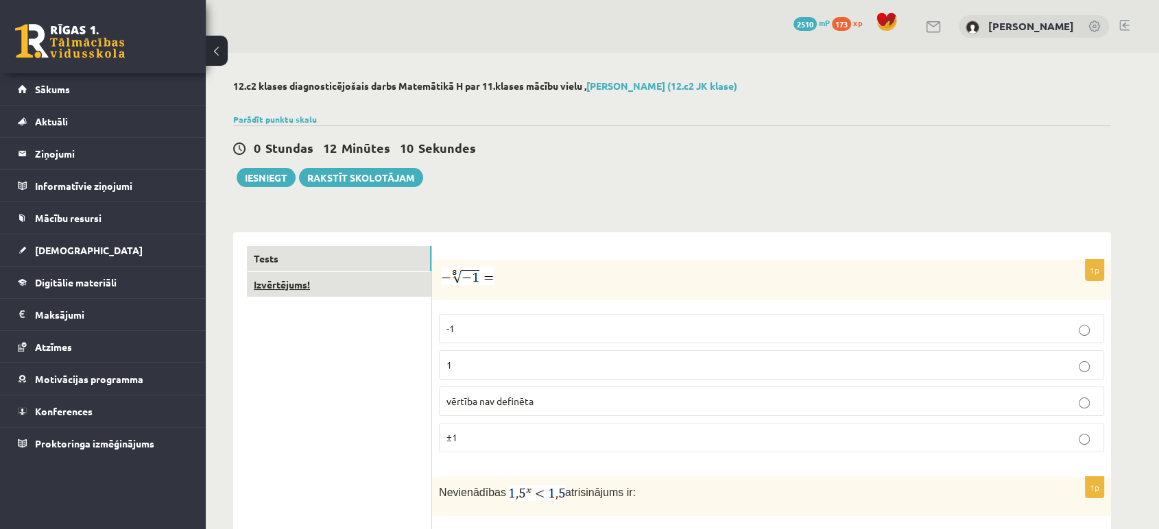
type input "***"
click at [296, 287] on link "Izvērtējums!" at bounding box center [339, 284] width 184 height 25
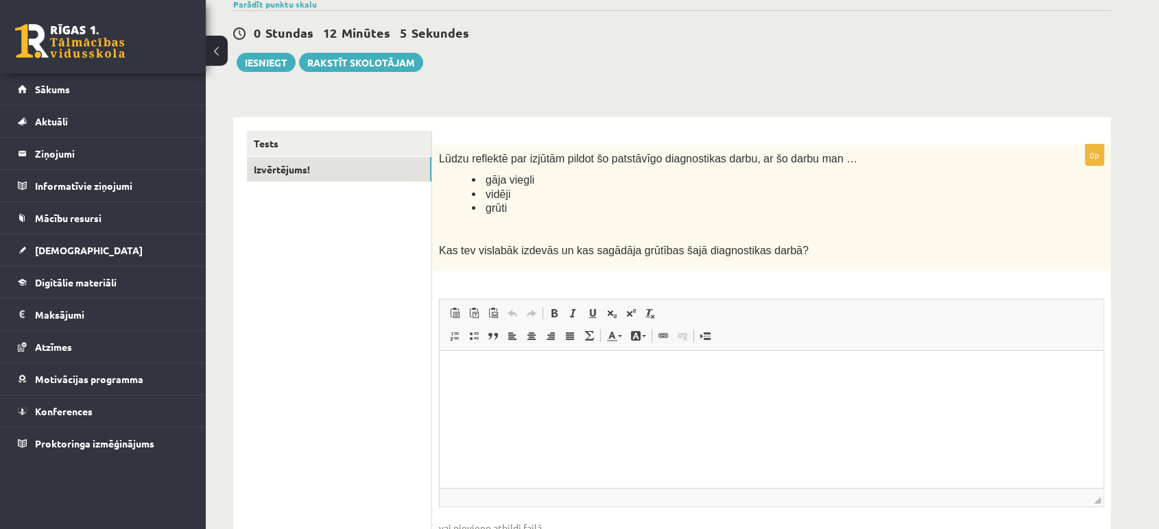
scroll to position [143, 0]
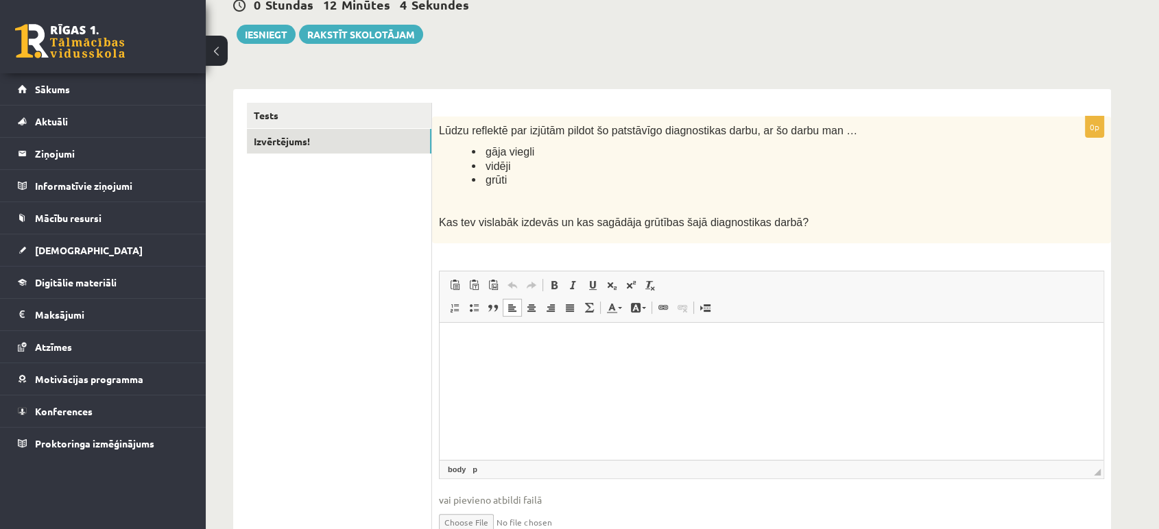
click at [531, 365] on html at bounding box center [771, 344] width 664 height 42
click at [494, 164] on span "vidēji" at bounding box center [497, 166] width 25 height 12
click at [537, 365] on html at bounding box center [771, 344] width 664 height 42
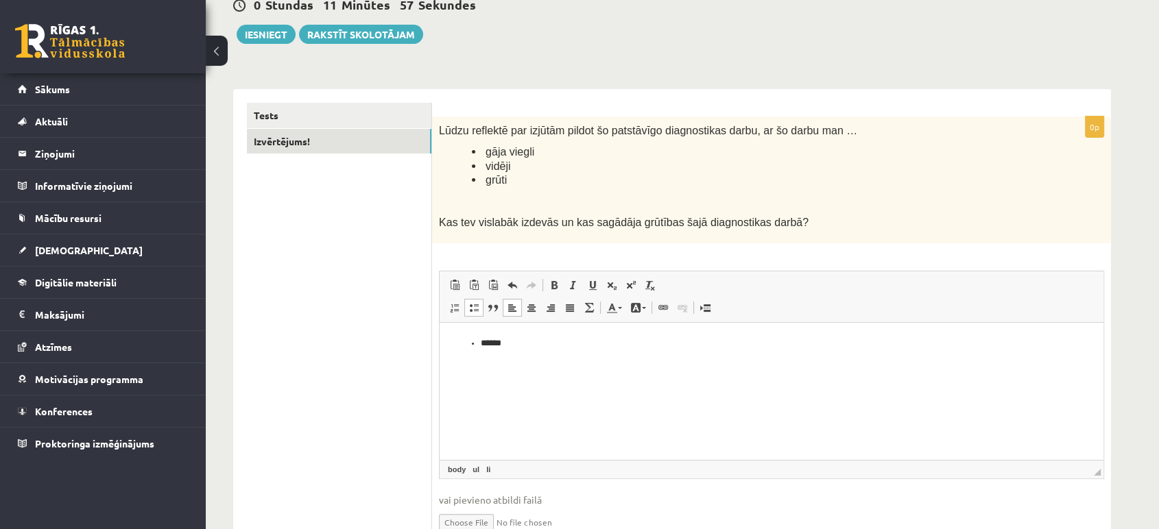
click at [483, 347] on li "******" at bounding box center [771, 344] width 581 height 14
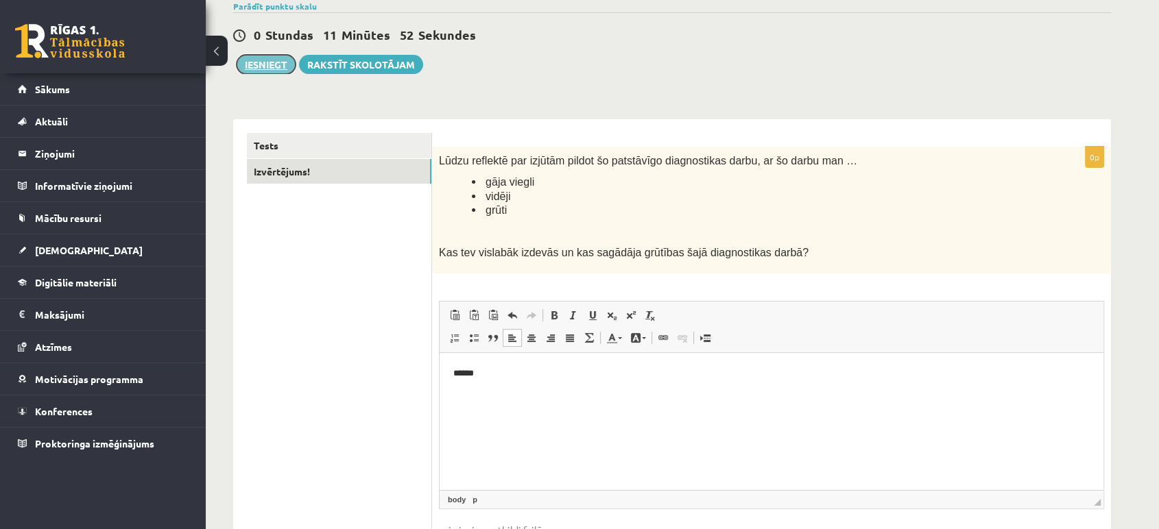
click at [269, 70] on button "Iesniegt" at bounding box center [266, 64] width 59 height 19
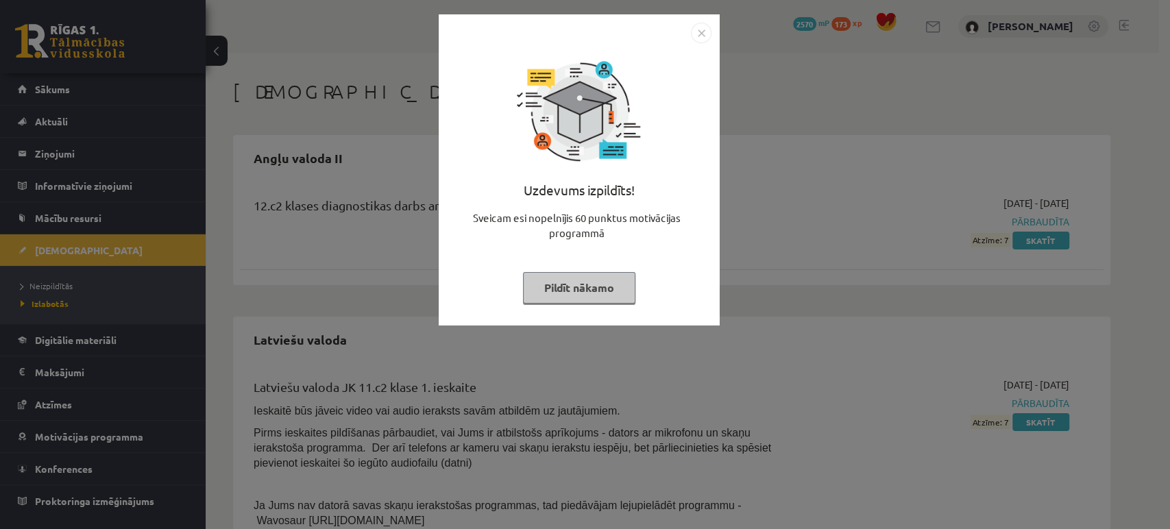
click at [577, 291] on button "Pildīt nākamo" at bounding box center [579, 288] width 112 height 32
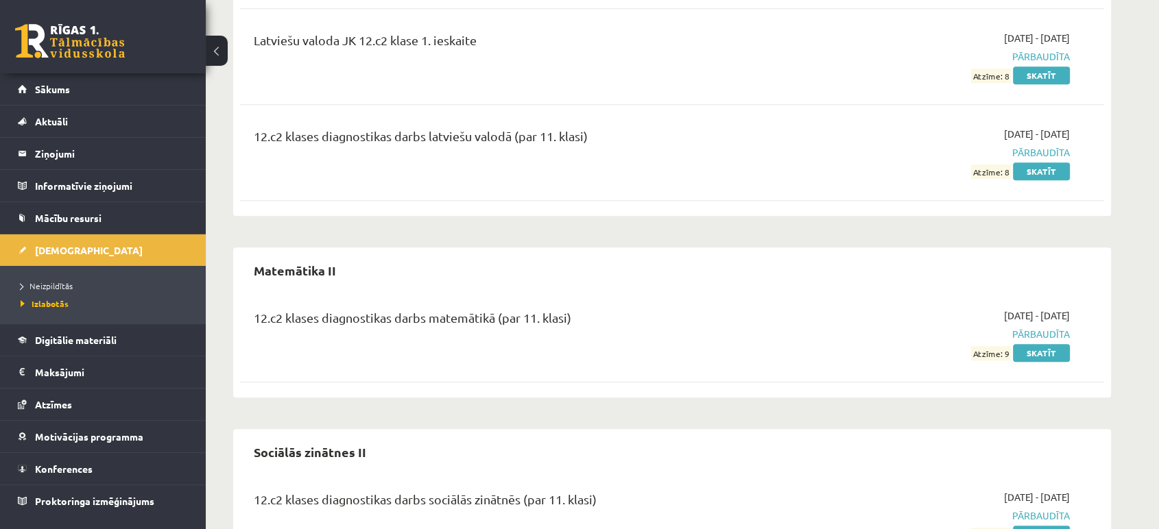
scroll to position [1076, 0]
click at [1054, 348] on link "Skatīt" at bounding box center [1041, 352] width 57 height 18
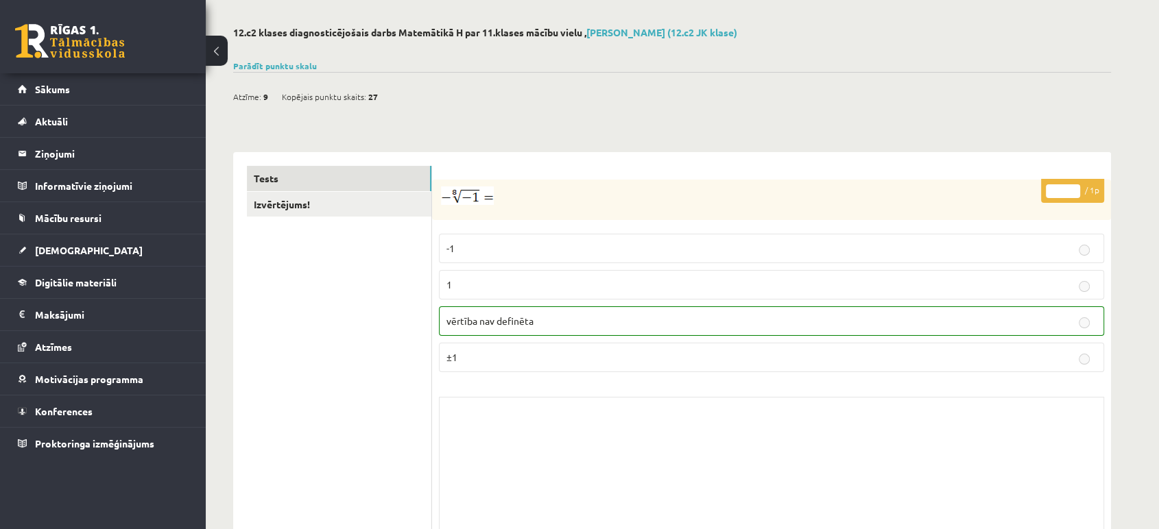
scroll to position [54, 0]
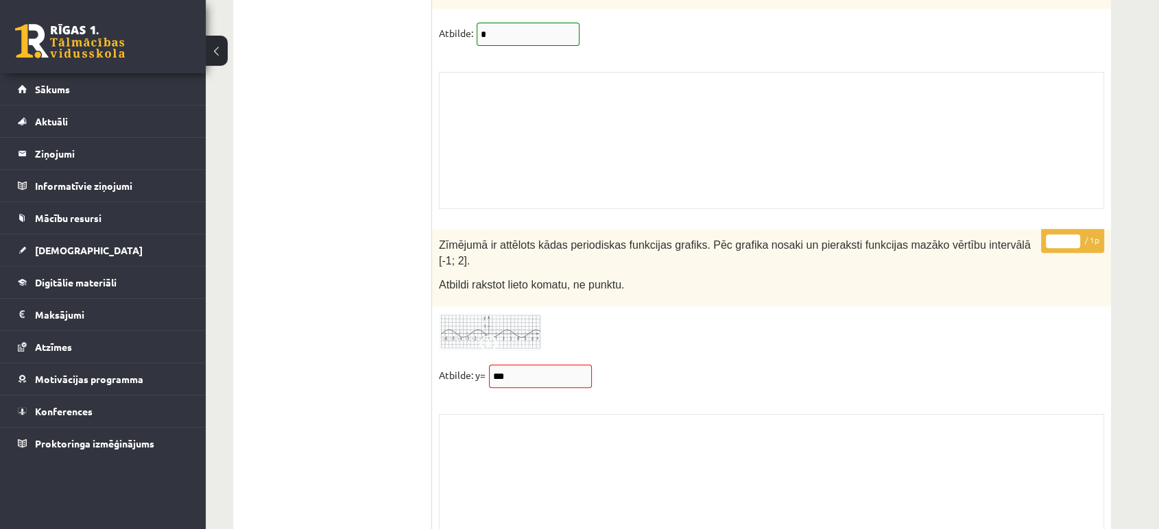
scroll to position [10876, 0]
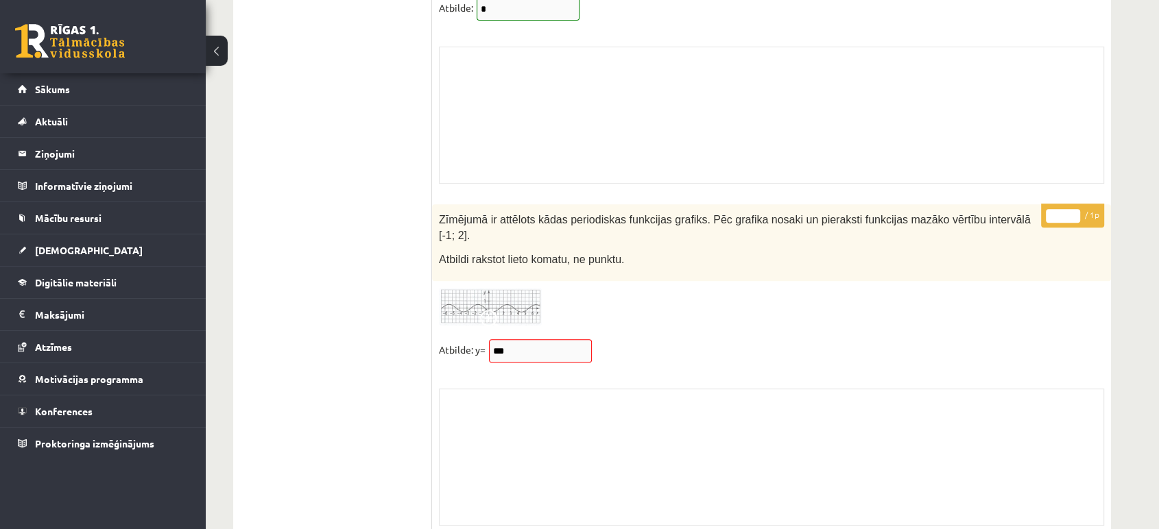
click at [481, 310] on span at bounding box center [491, 321] width 22 height 22
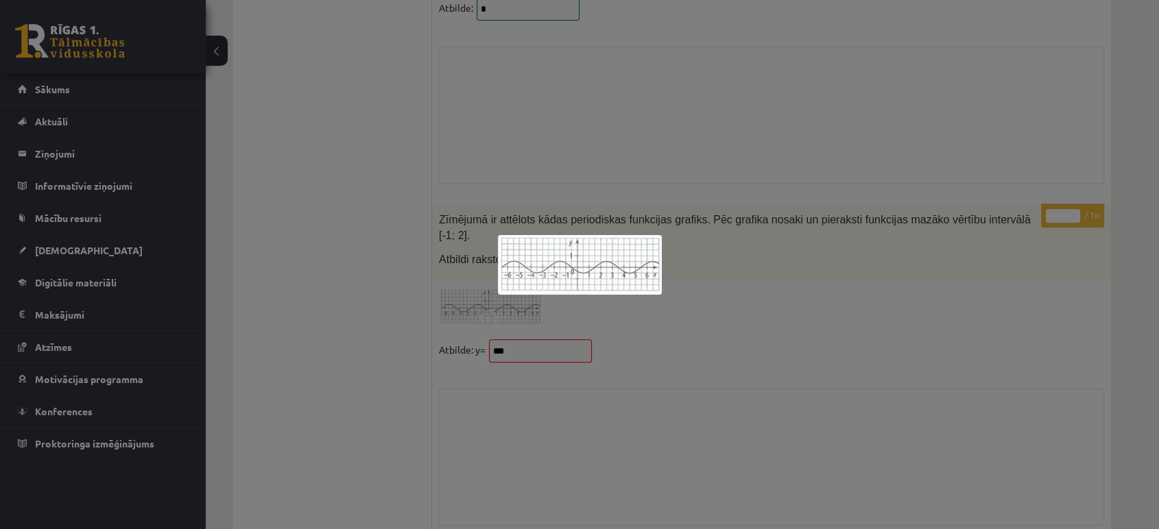
click at [746, 336] on div at bounding box center [579, 264] width 1159 height 529
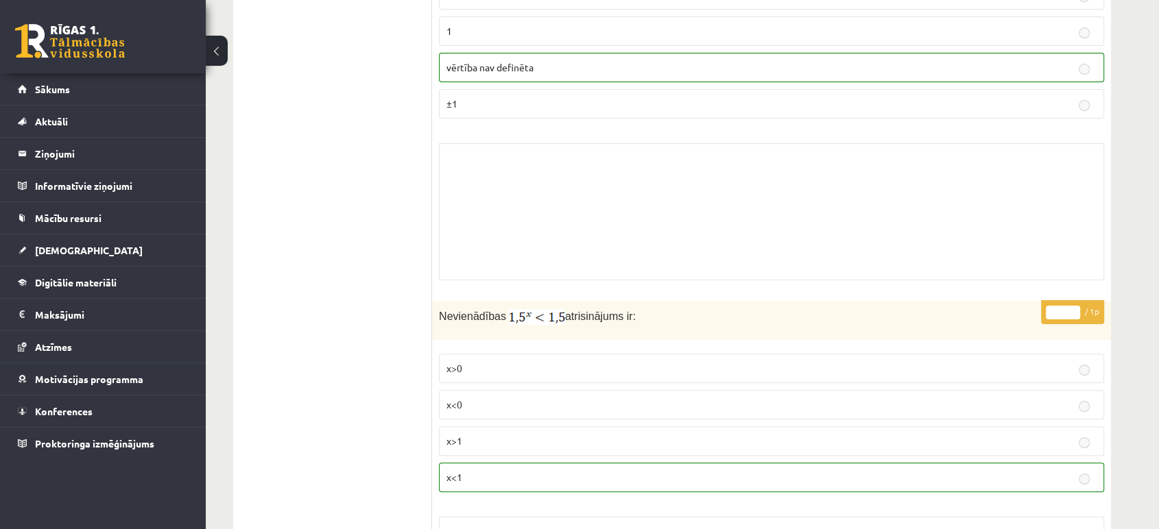
scroll to position [0, 0]
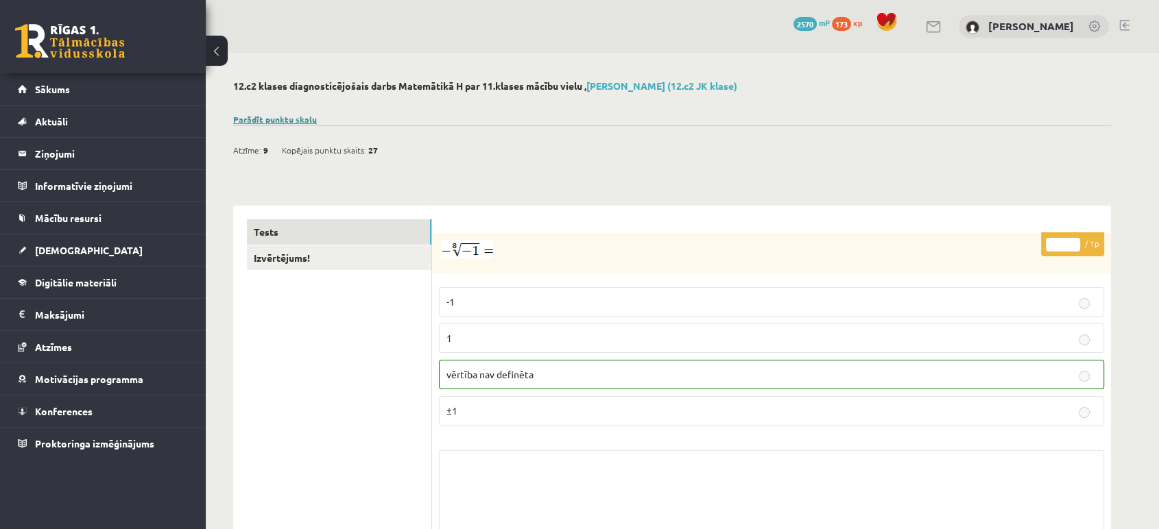
click at [265, 119] on link "Parādīt punktu skalu" at bounding box center [275, 119] width 84 height 11
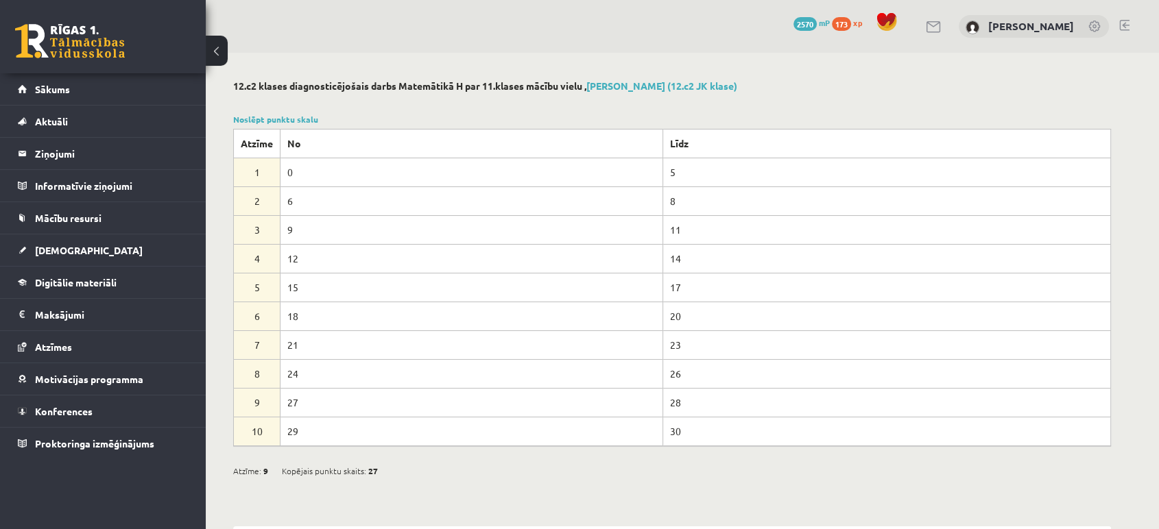
click at [97, 45] on link at bounding box center [70, 41] width 110 height 34
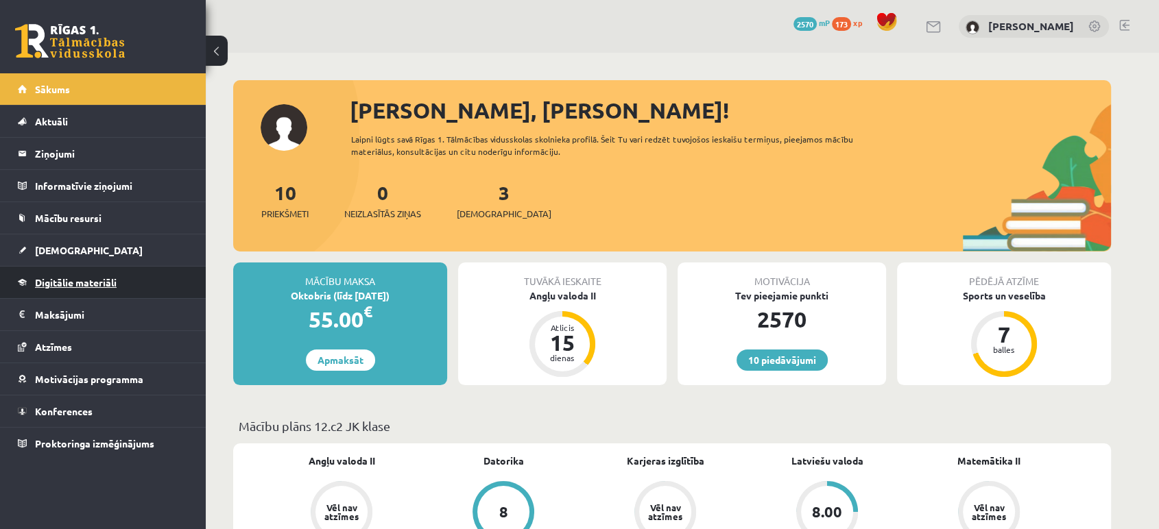
click at [85, 285] on span "Digitālie materiāli" at bounding box center [76, 282] width 82 height 12
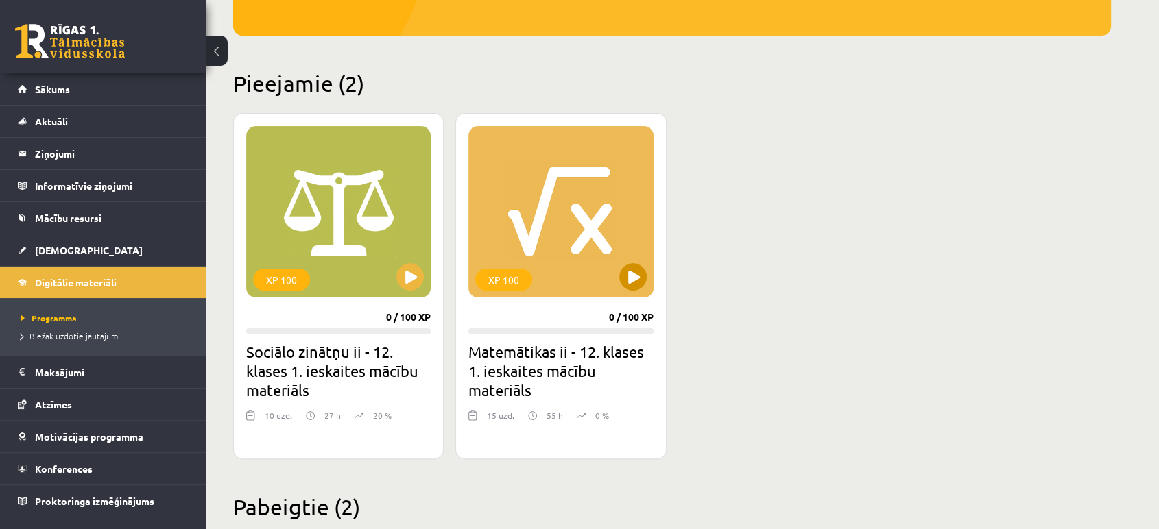
scroll to position [280, 0]
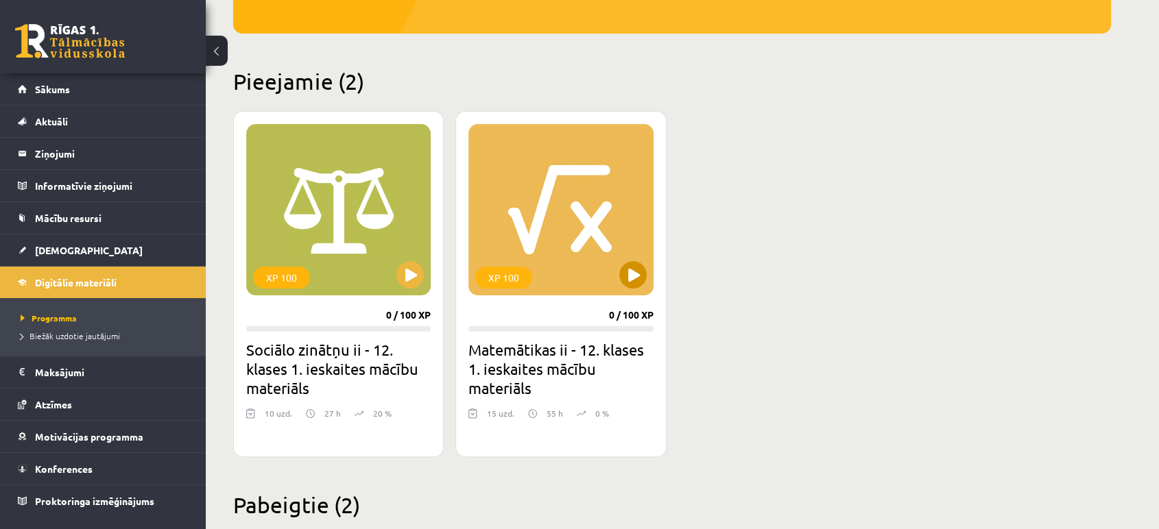
click at [565, 232] on div "XP 100" at bounding box center [560, 209] width 184 height 171
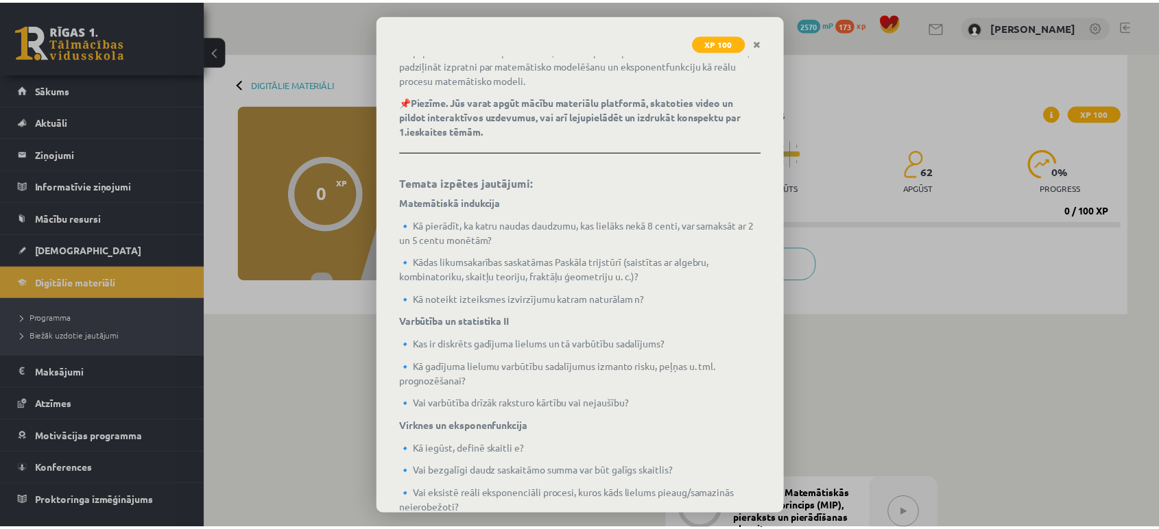
scroll to position [328, 0]
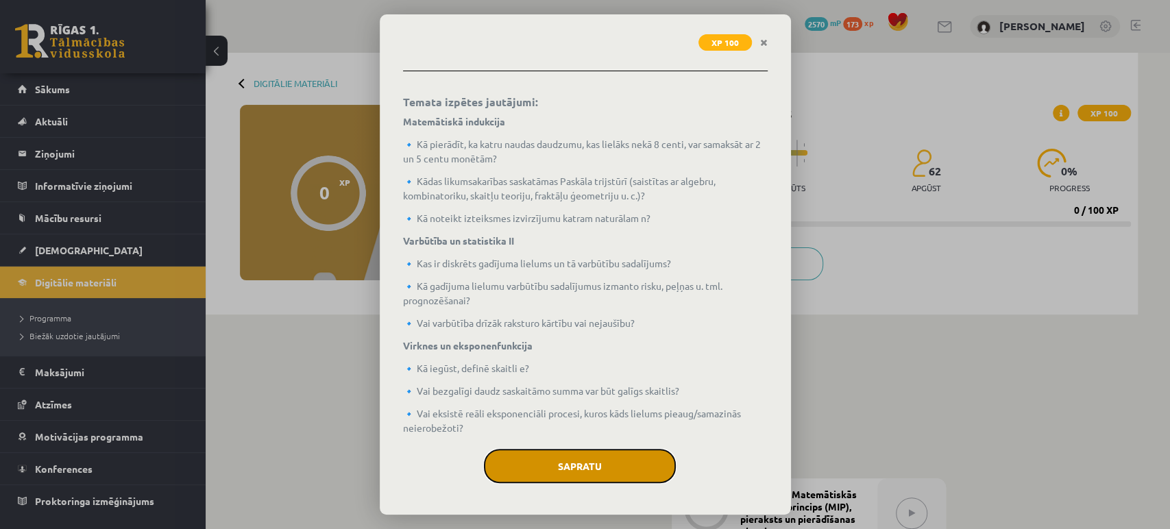
click at [570, 459] on button "Sapratu" at bounding box center [580, 466] width 192 height 34
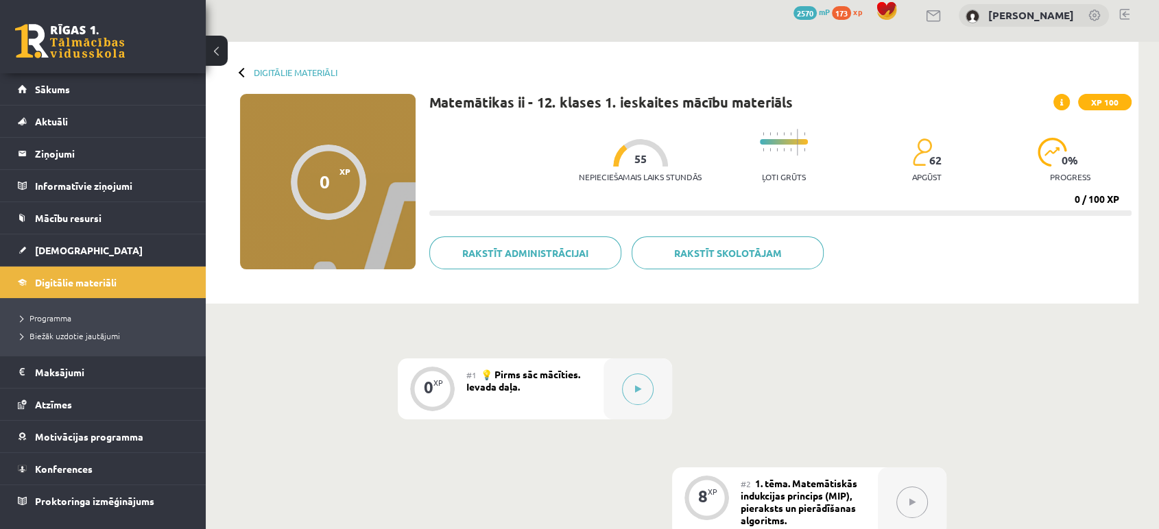
scroll to position [0, 0]
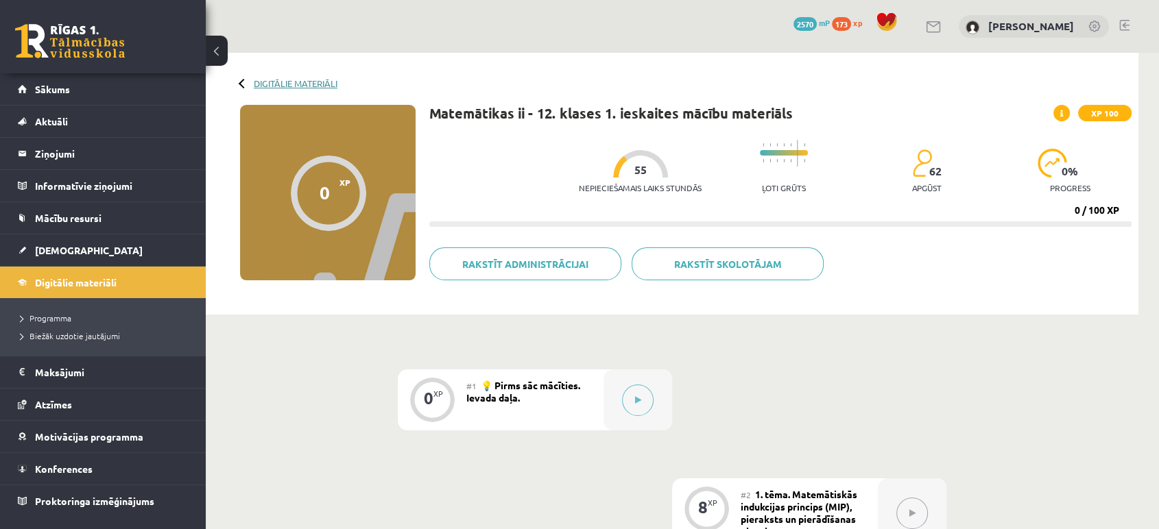
click at [268, 84] on link "Digitālie materiāli" at bounding box center [296, 83] width 84 height 10
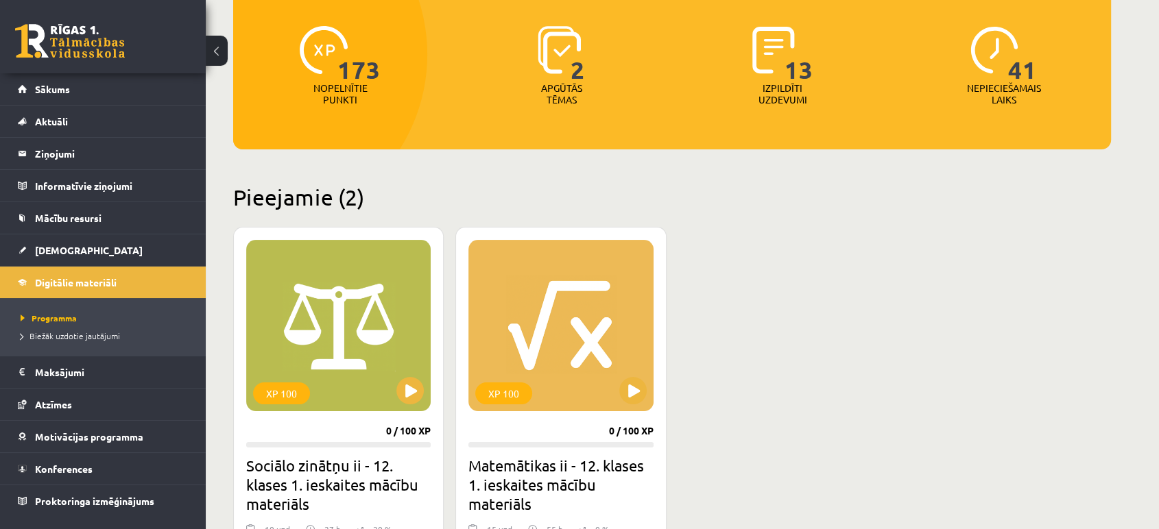
scroll to position [167, 0]
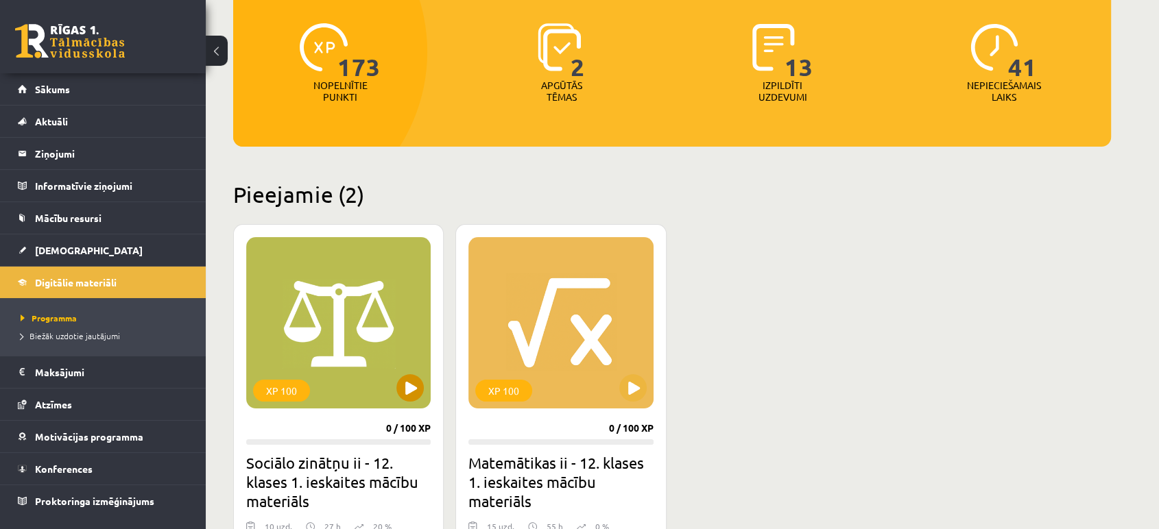
click at [365, 308] on div "XP 100" at bounding box center [338, 322] width 184 height 171
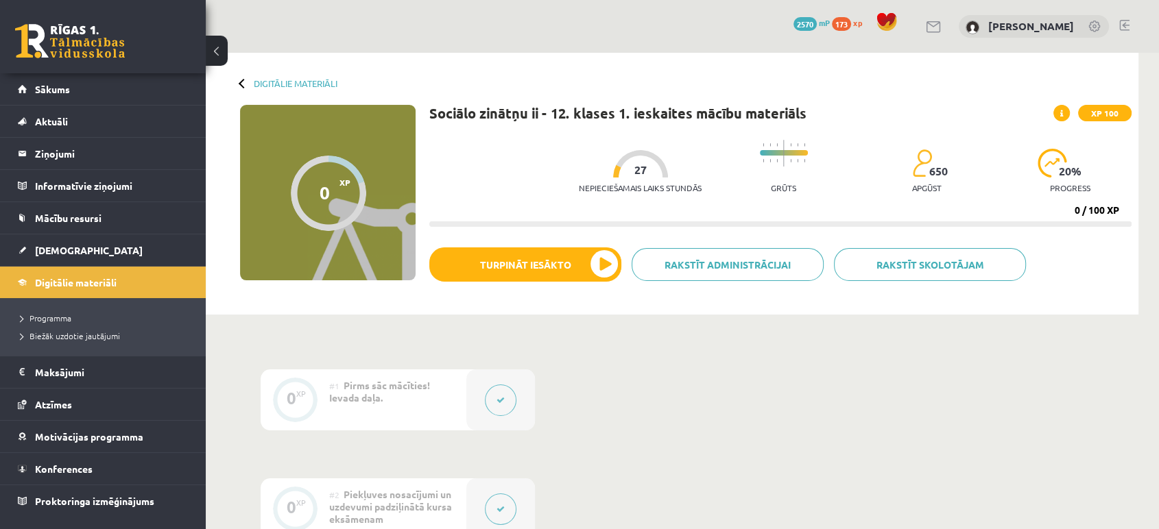
click at [63, 39] on link at bounding box center [70, 41] width 110 height 34
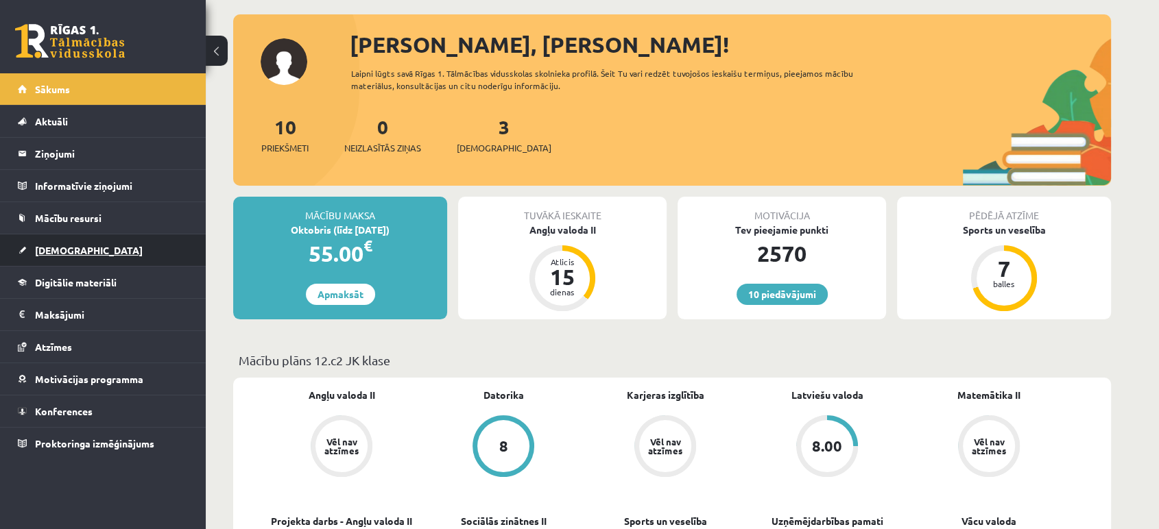
click at [88, 243] on link "[DEMOGRAPHIC_DATA]" at bounding box center [103, 250] width 171 height 32
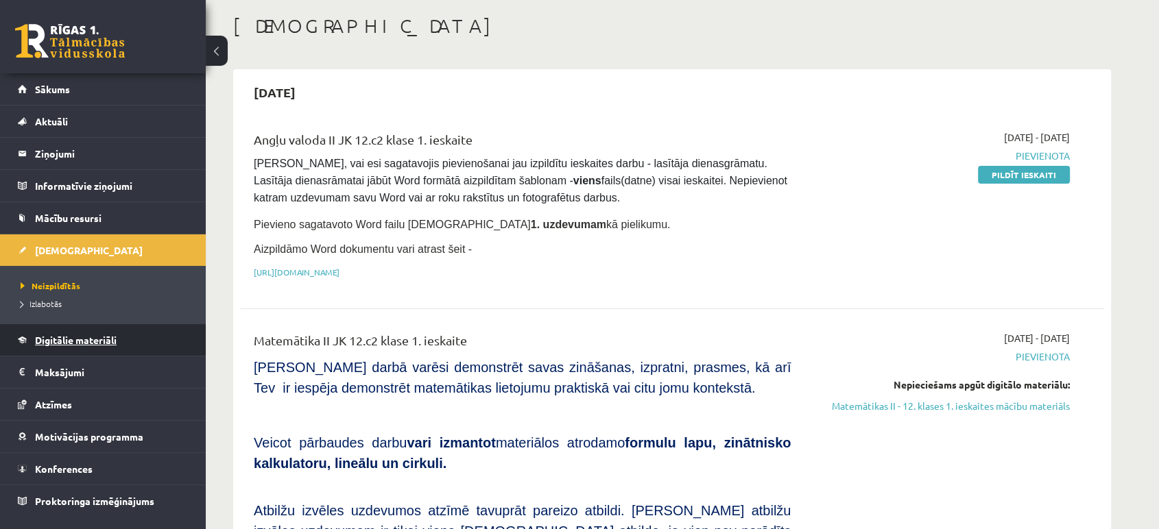
click at [90, 342] on span "Digitālie materiāli" at bounding box center [76, 340] width 82 height 12
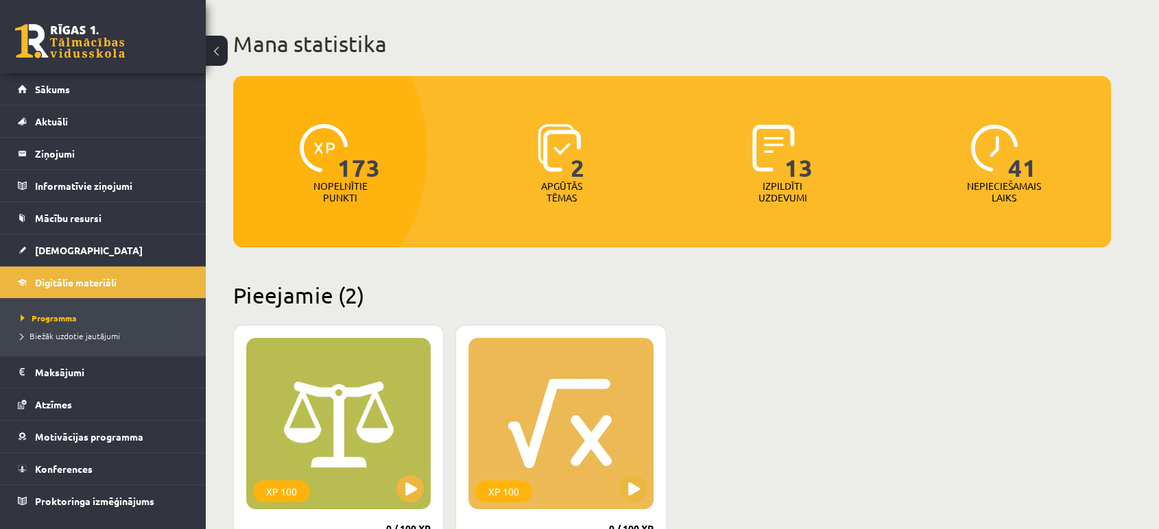
scroll to position [237, 0]
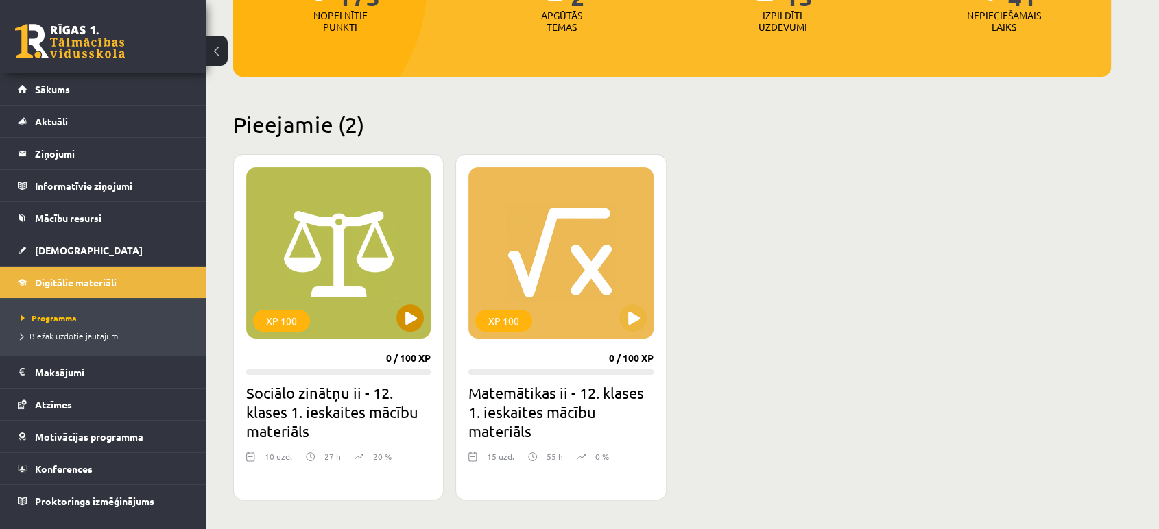
click at [319, 289] on div "XP 100" at bounding box center [338, 252] width 184 height 171
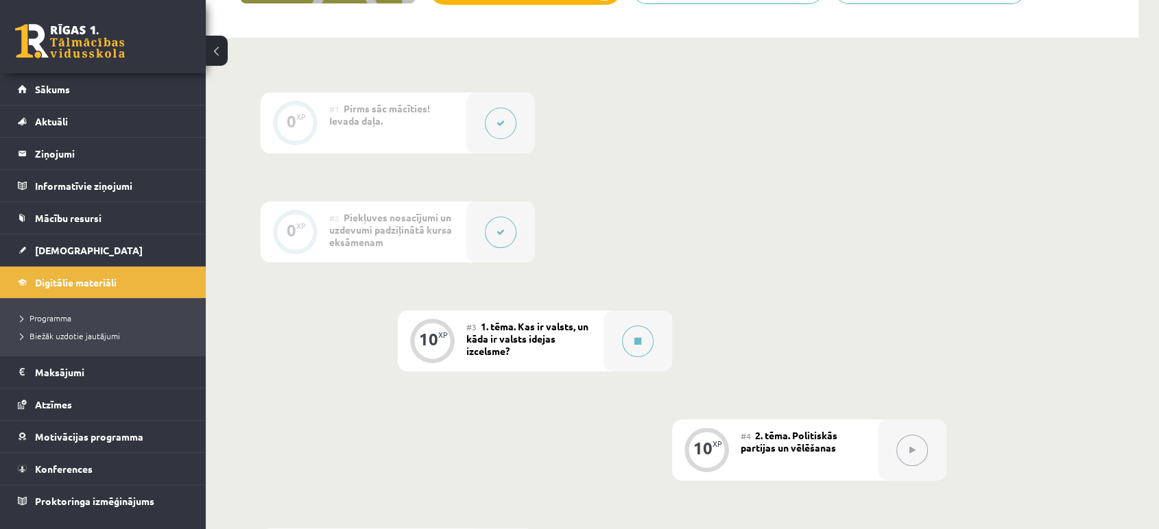
scroll to position [293, 0]
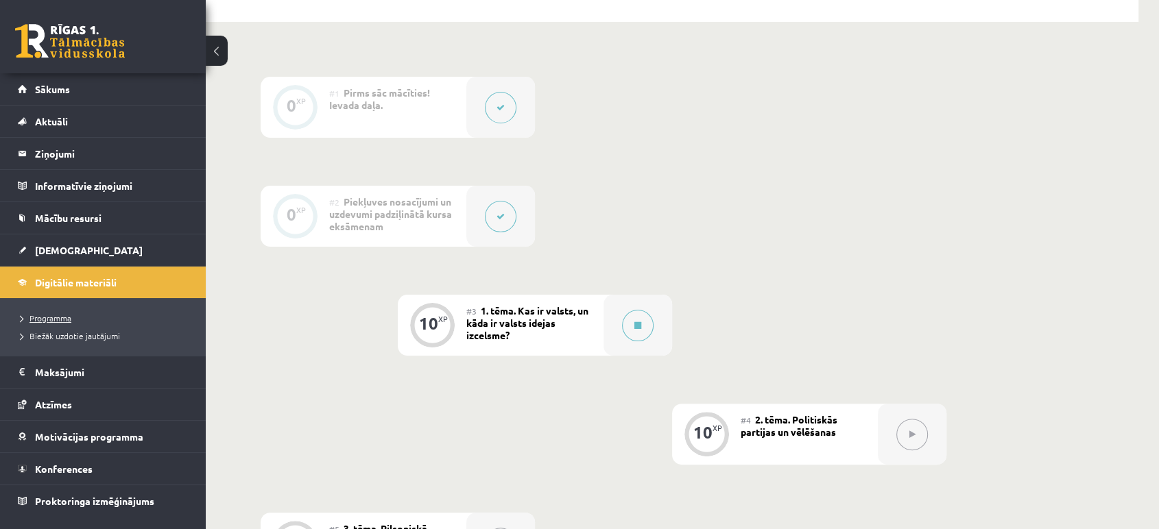
click at [53, 316] on span "Programma" at bounding box center [46, 318] width 51 height 11
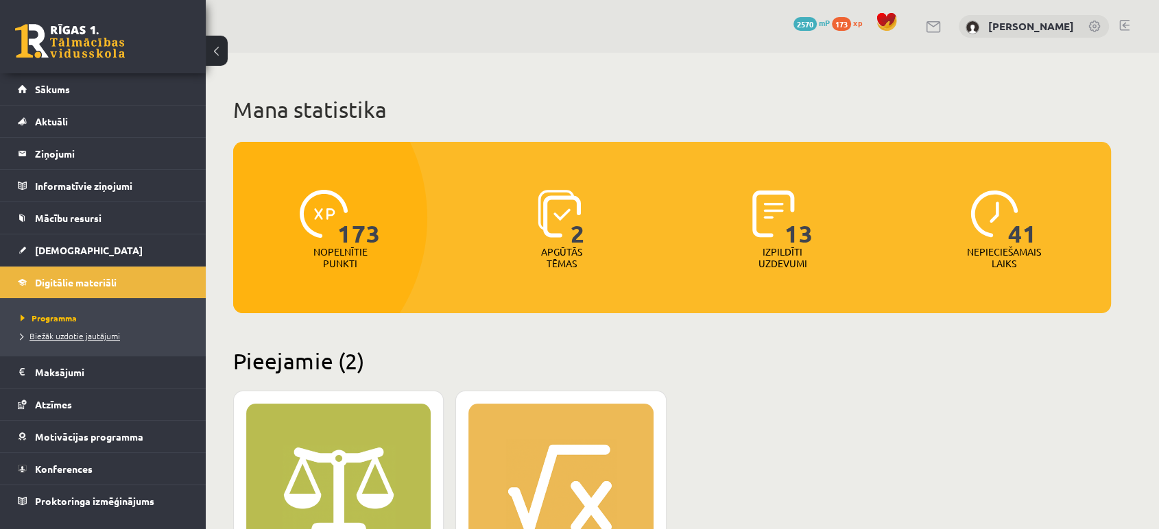
click at [62, 335] on span "Biežāk uzdotie jautājumi" at bounding box center [70, 335] width 99 height 11
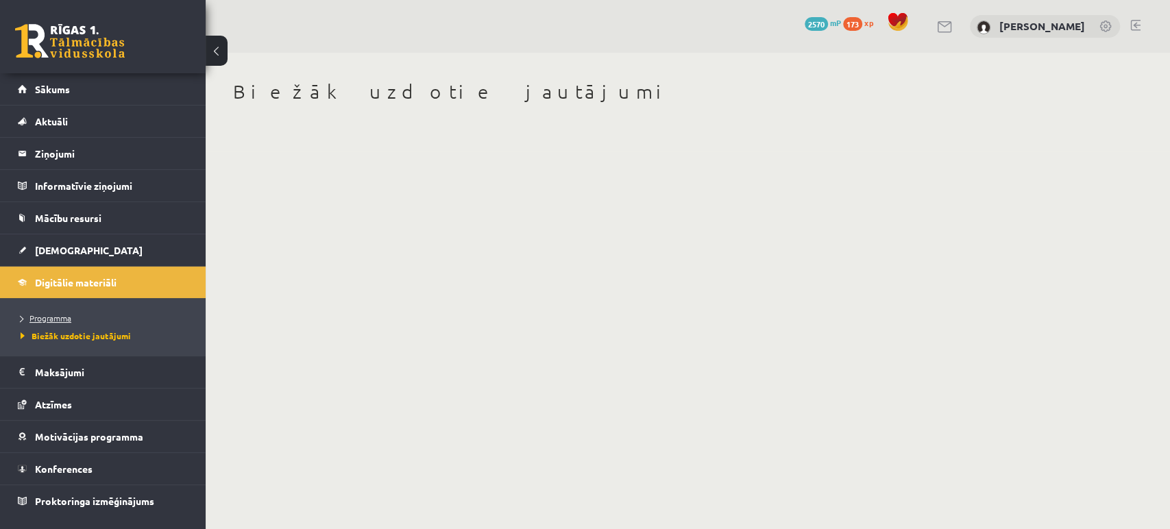
click at [63, 315] on span "Programma" at bounding box center [46, 318] width 51 height 11
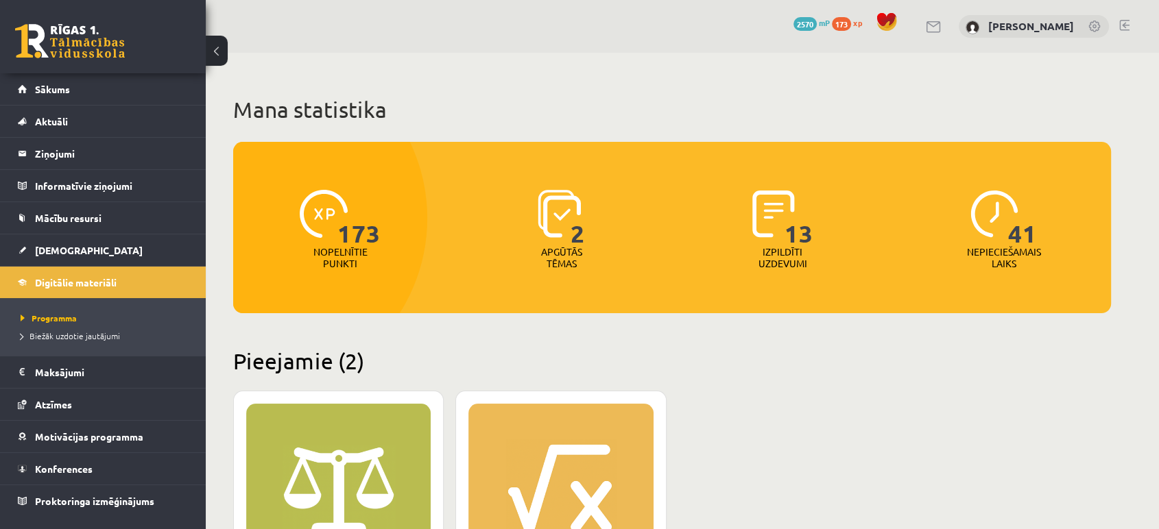
click at [356, 459] on div "XP 100" at bounding box center [338, 489] width 184 height 171
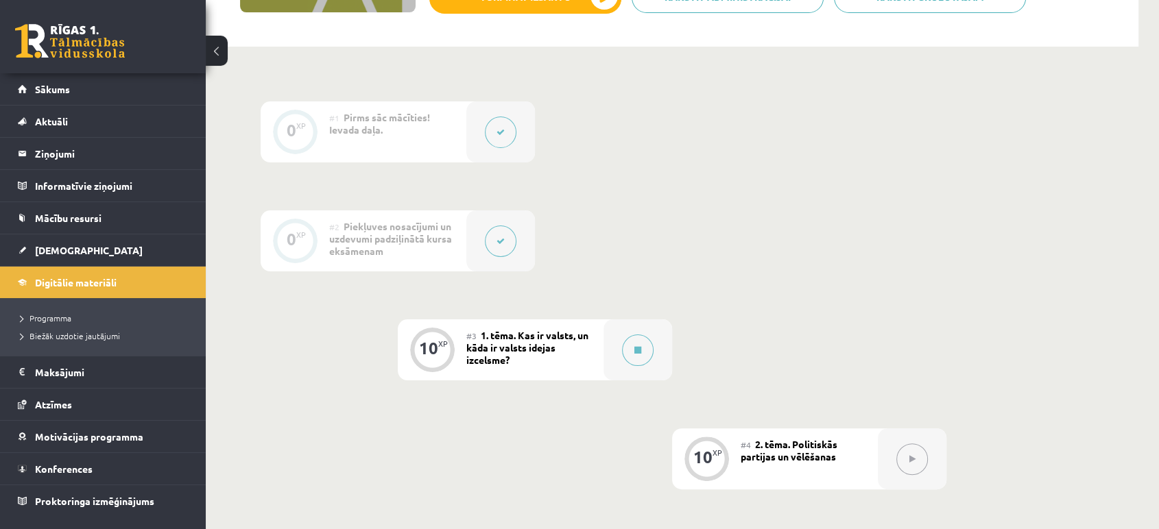
scroll to position [466, 0]
